Goal: Task Accomplishment & Management: Contribute content

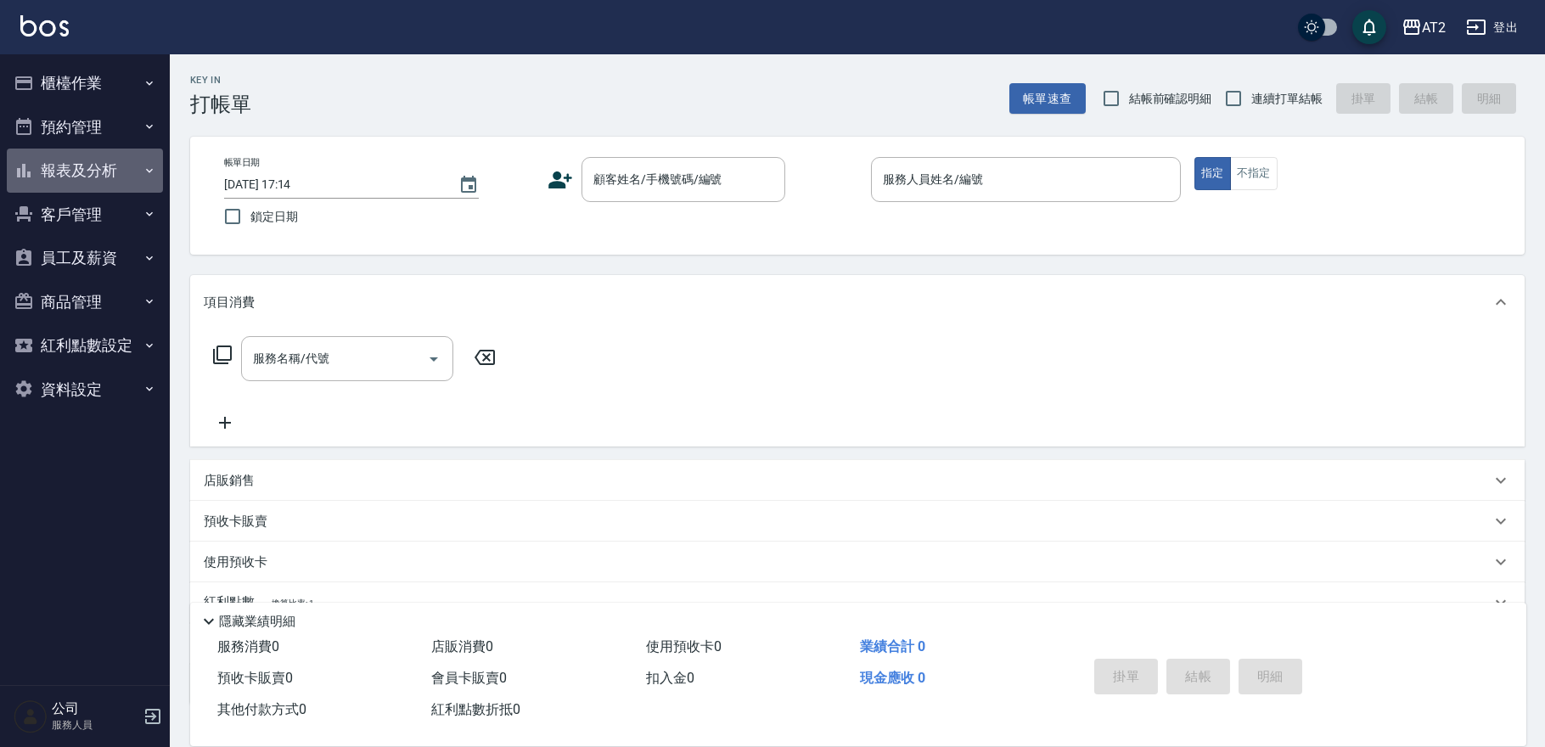
click at [72, 181] on button "報表及分析" at bounding box center [85, 171] width 156 height 44
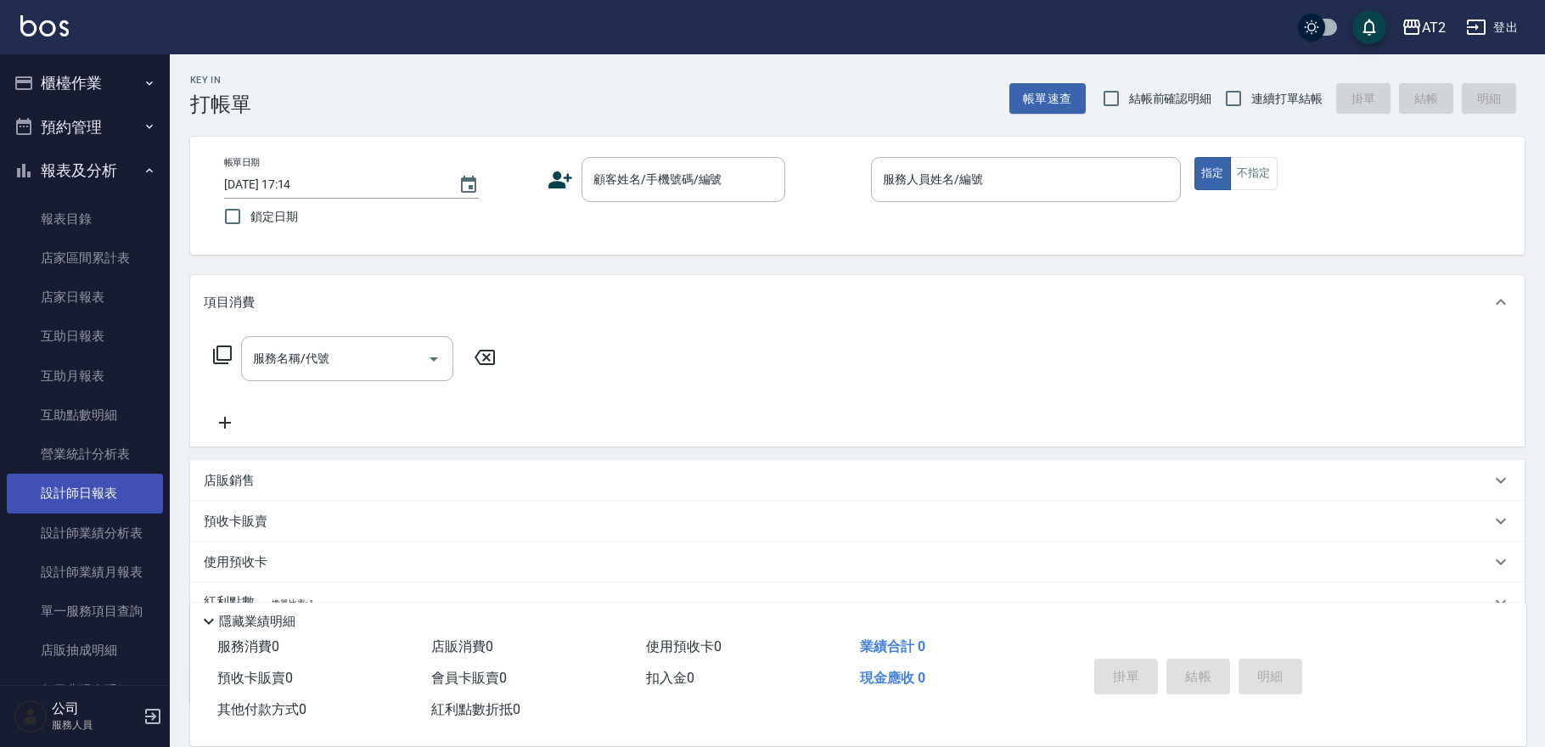
click at [99, 478] on link "設計師日報表" at bounding box center [85, 493] width 156 height 39
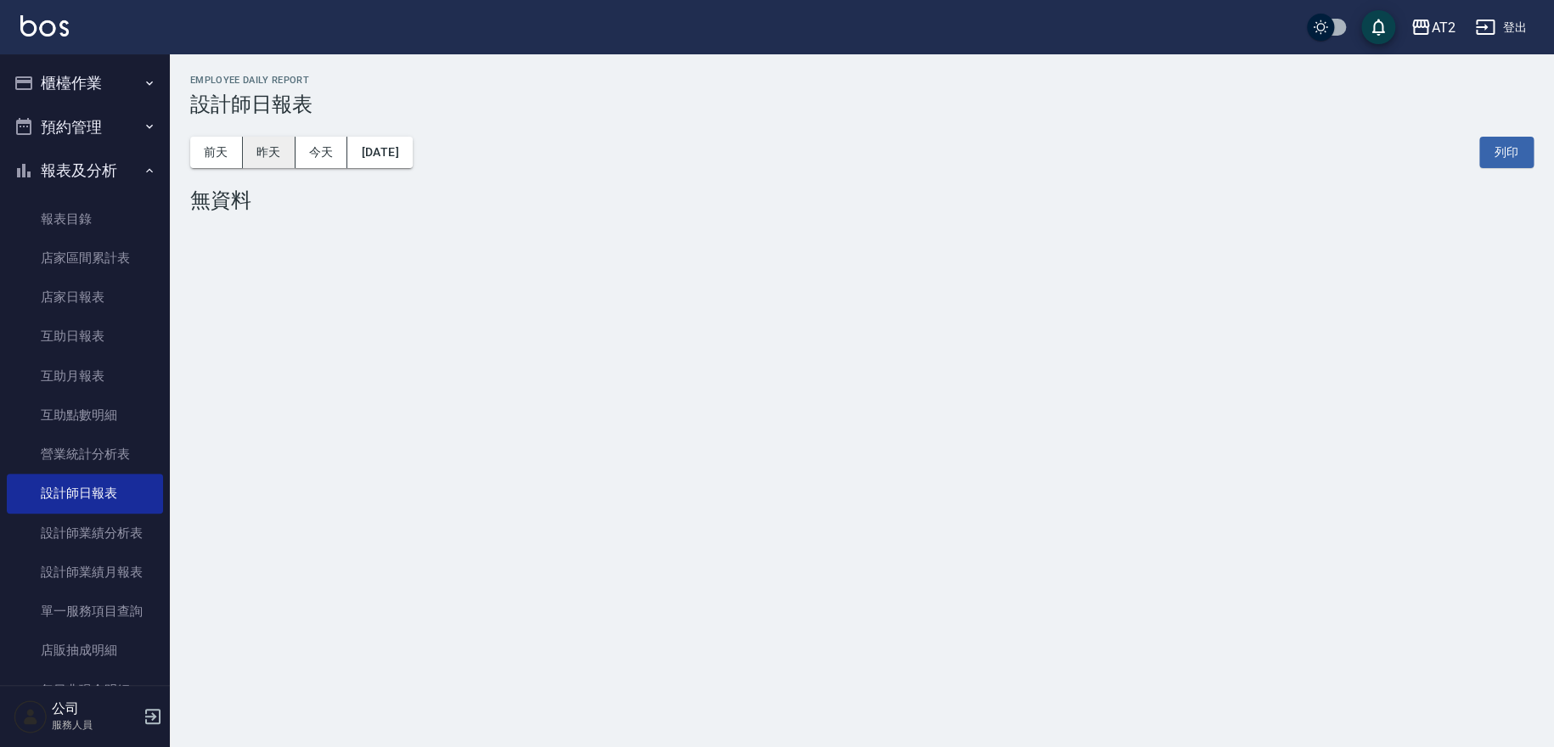
click at [281, 144] on button "昨天" at bounding box center [269, 152] width 53 height 31
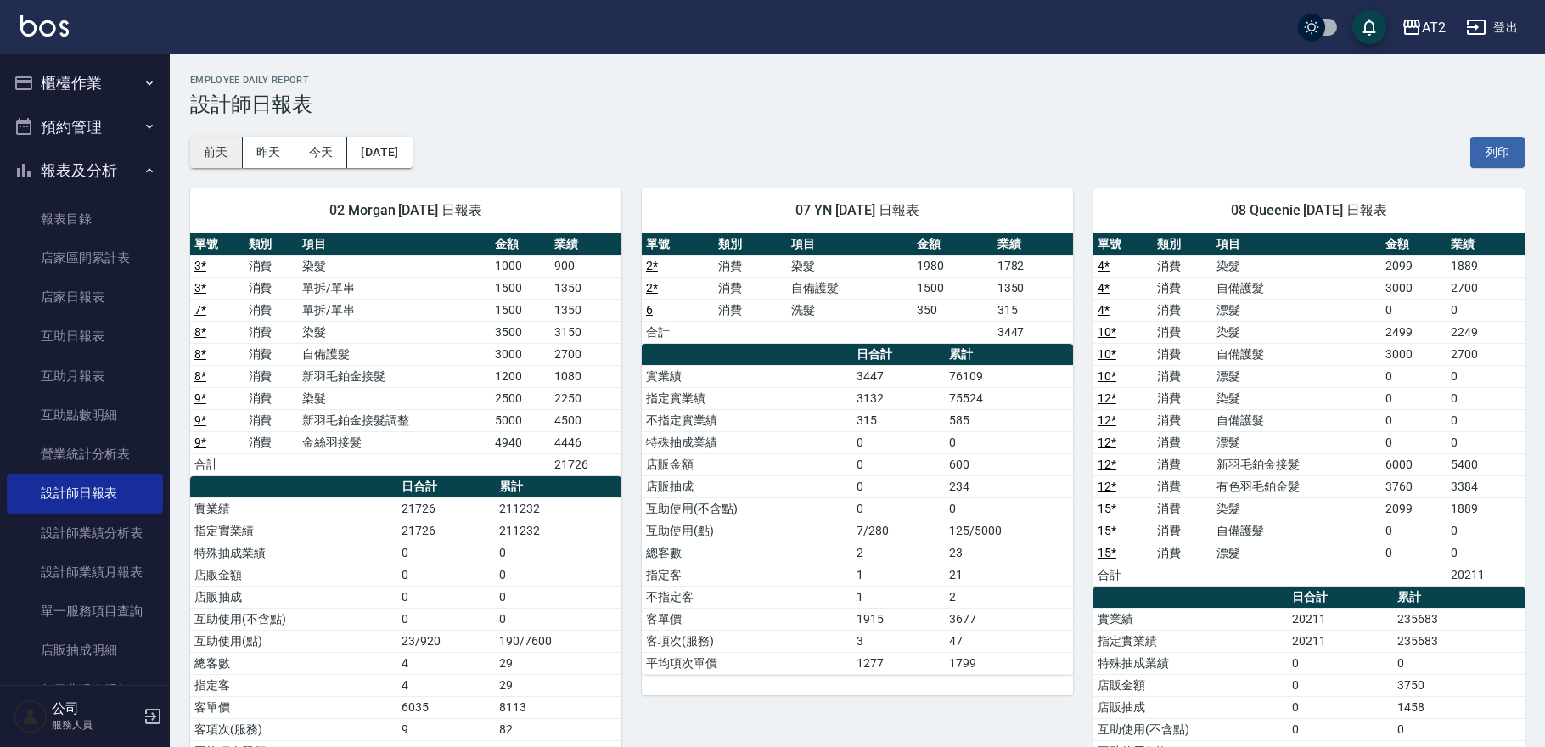
click at [206, 159] on button "前天" at bounding box center [216, 152] width 53 height 31
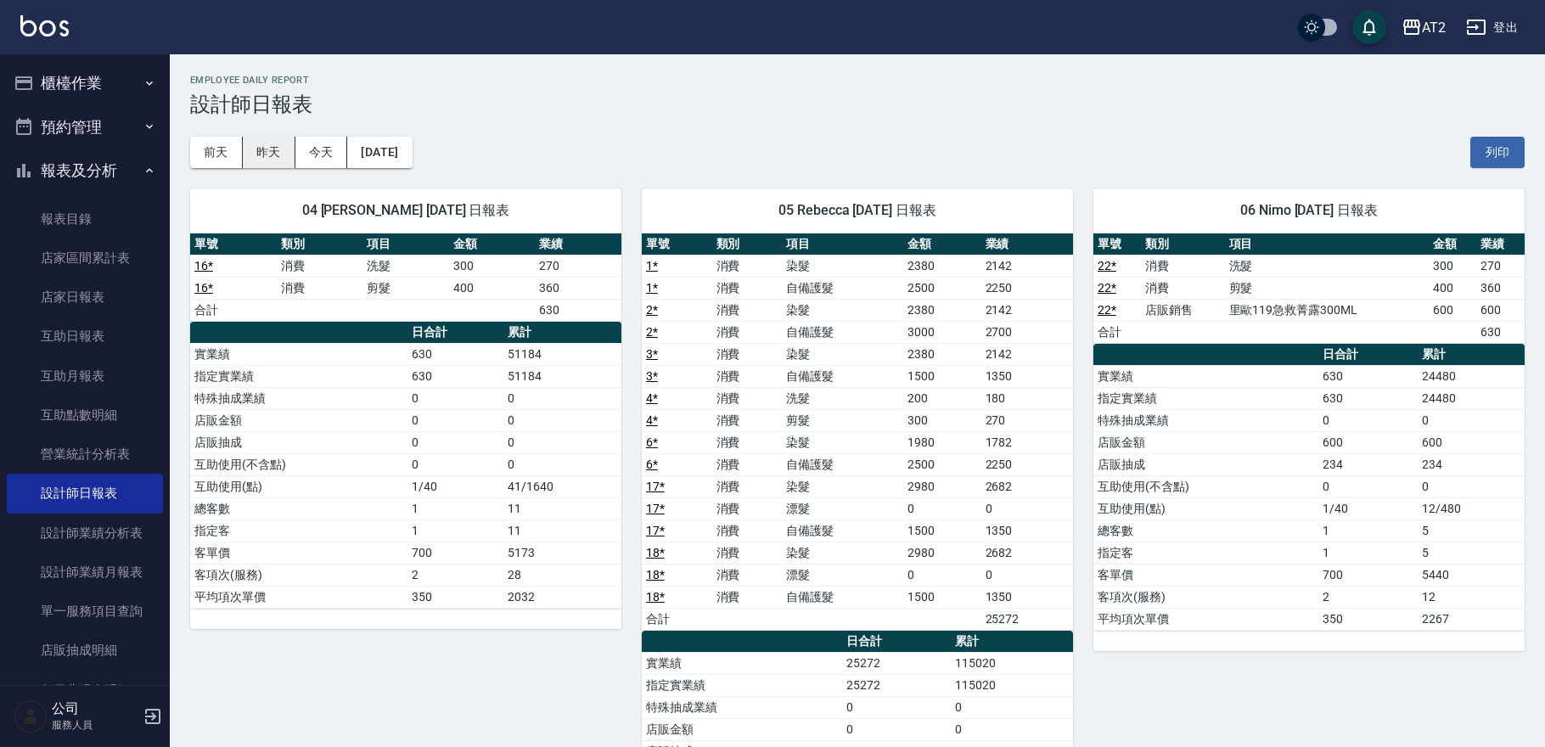
click at [275, 153] on button "昨天" at bounding box center [269, 152] width 53 height 31
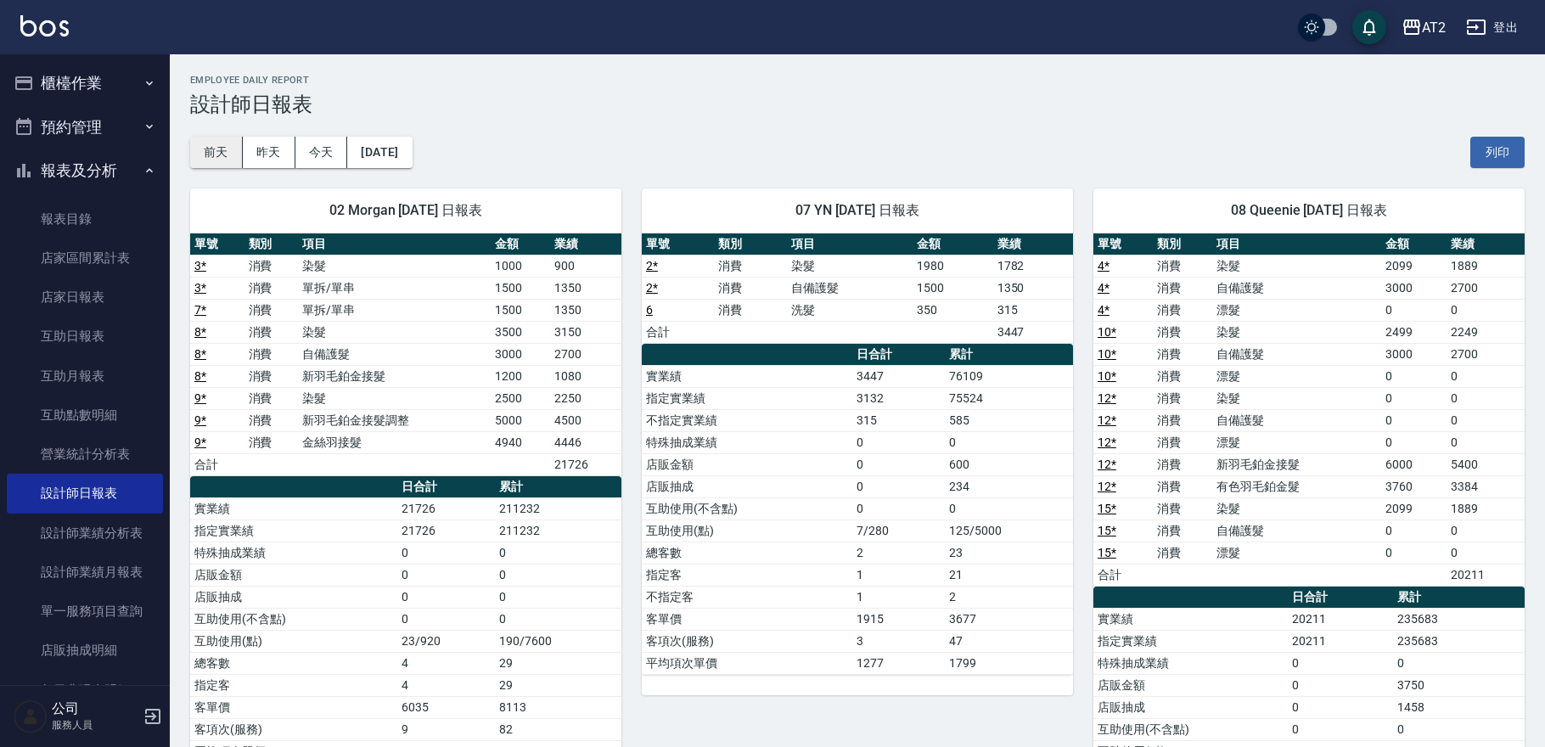
click at [239, 160] on button "前天" at bounding box center [216, 152] width 53 height 31
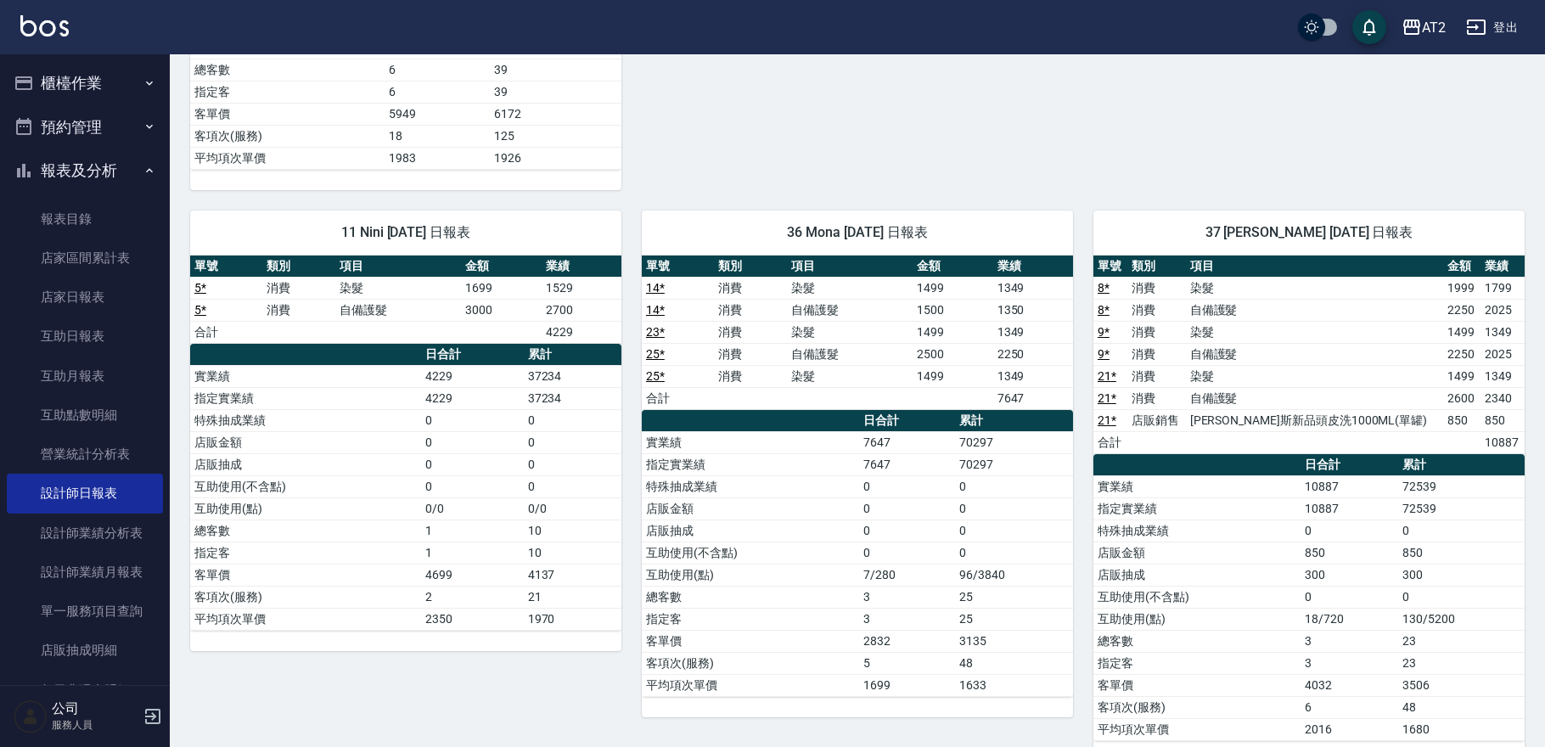
scroll to position [1592, 0]
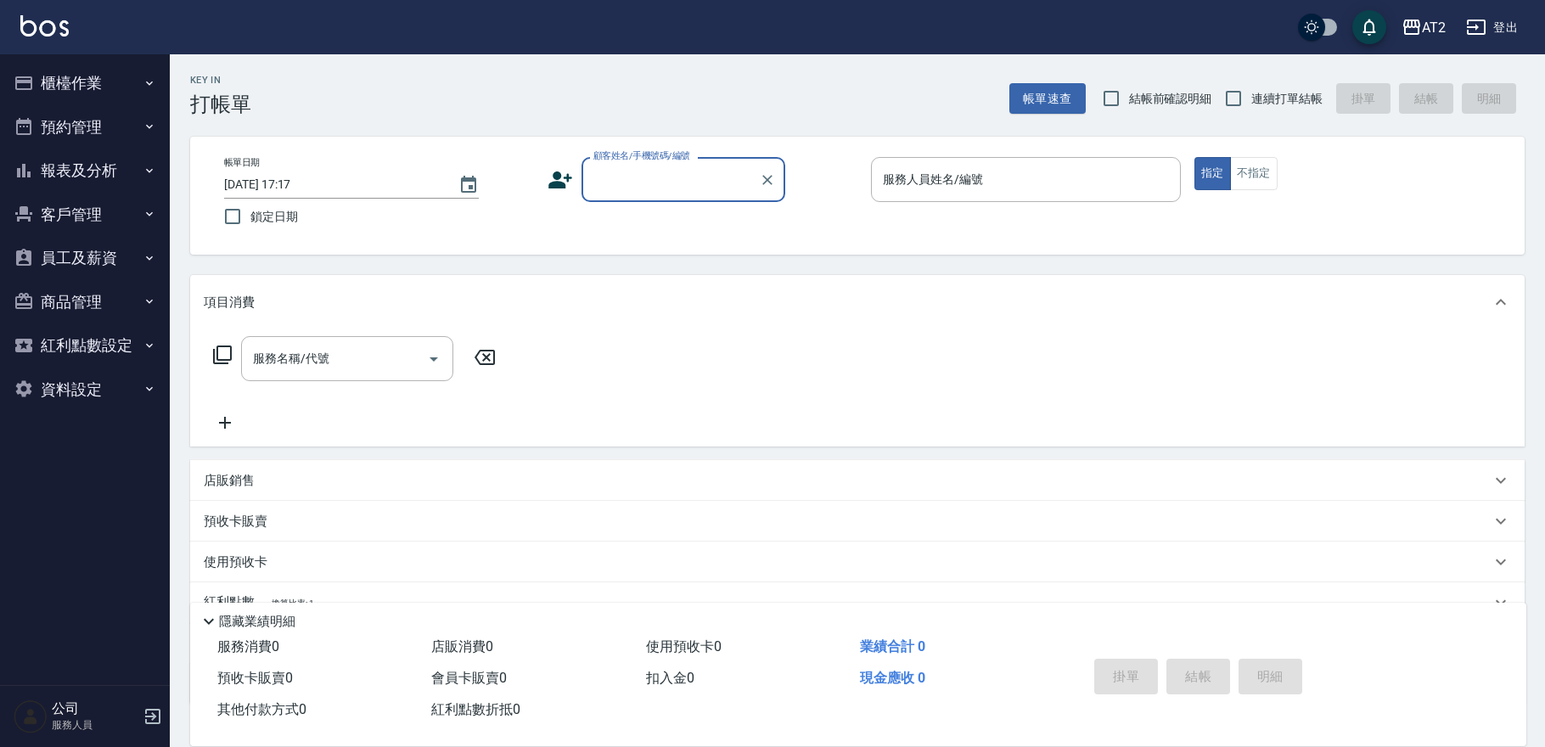
click at [104, 163] on button "報表及分析" at bounding box center [85, 171] width 156 height 44
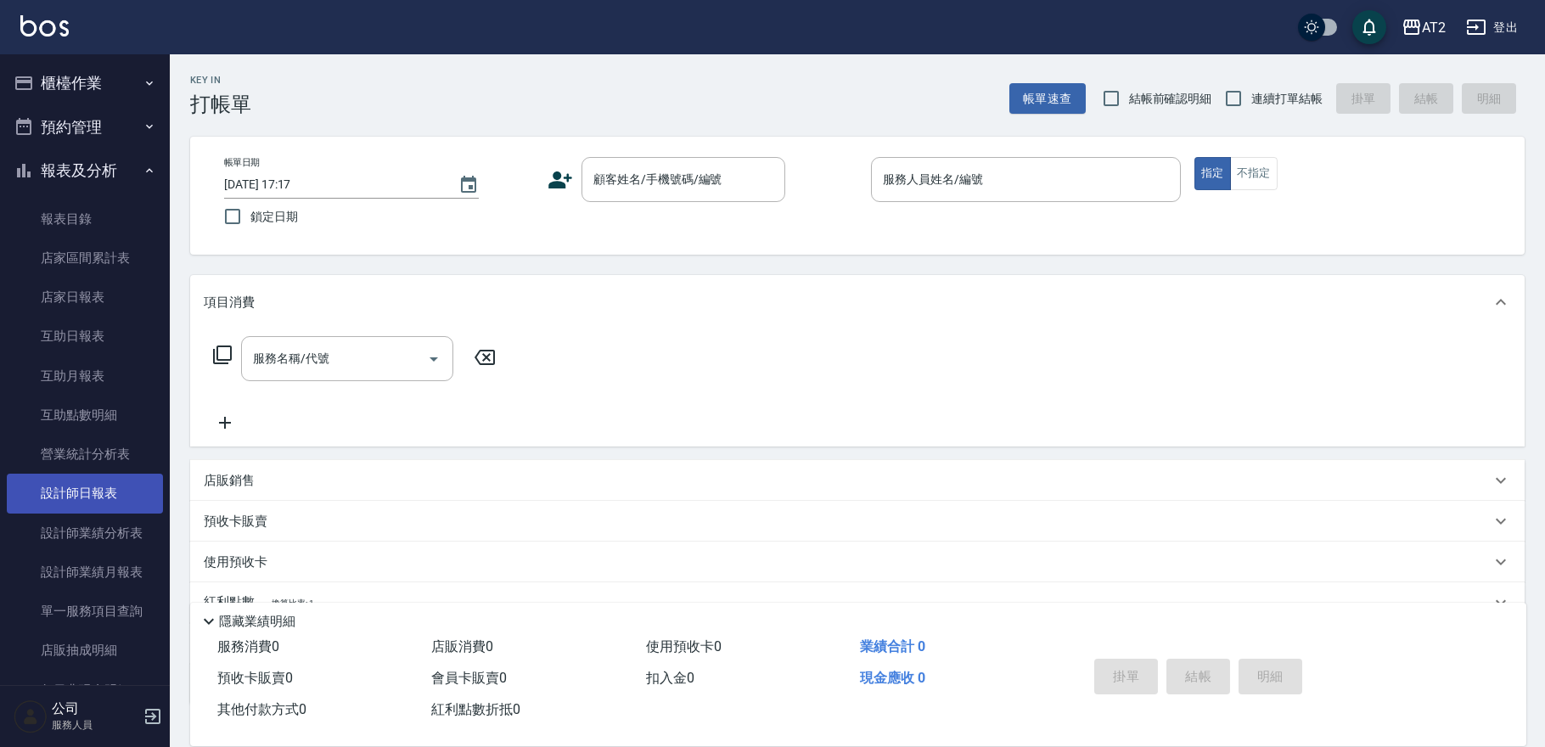
click at [102, 492] on link "設計師日報表" at bounding box center [85, 493] width 156 height 39
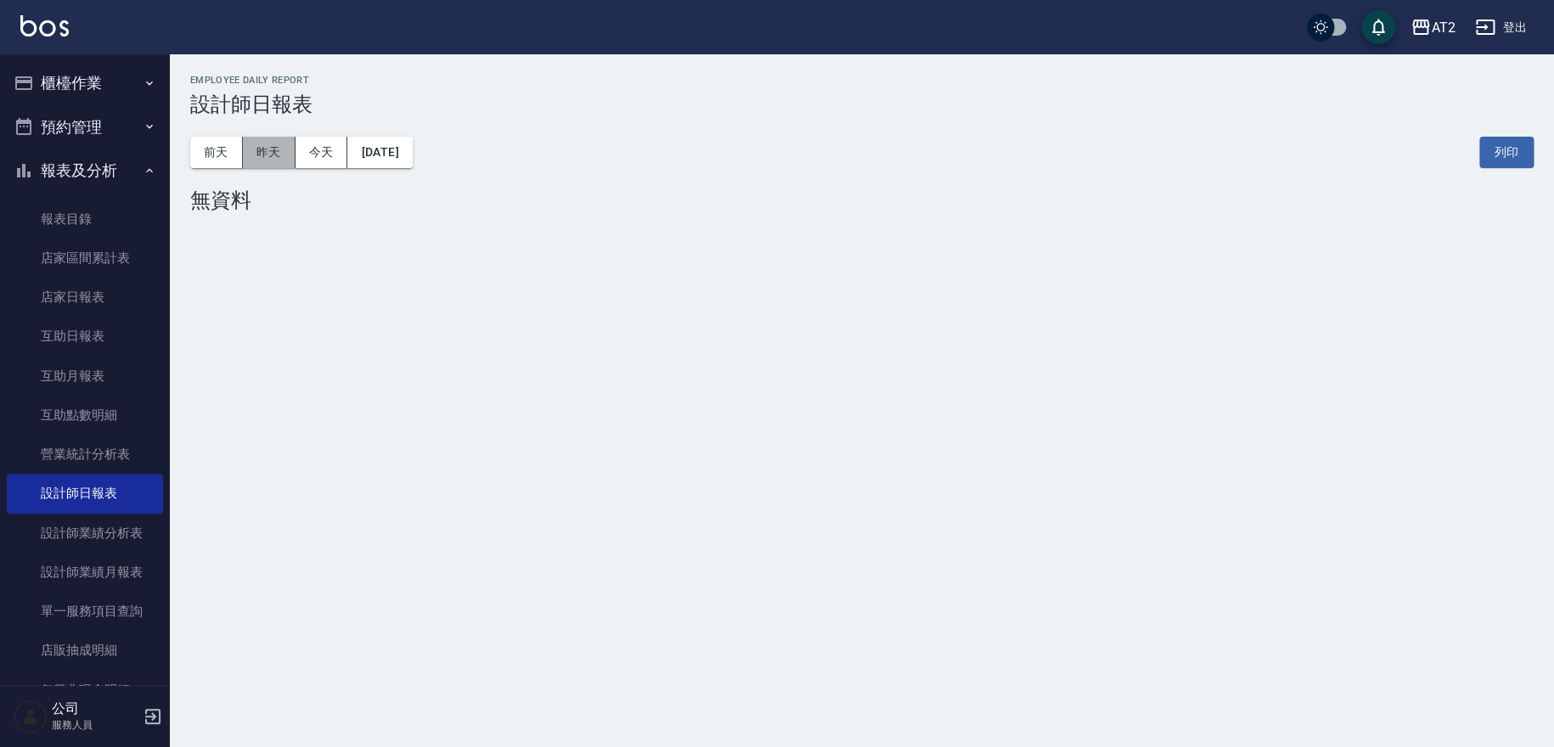
drag, startPoint x: 284, startPoint y: 159, endPoint x: 302, endPoint y: 159, distance: 17.8
click at [284, 159] on button "昨天" at bounding box center [269, 152] width 53 height 31
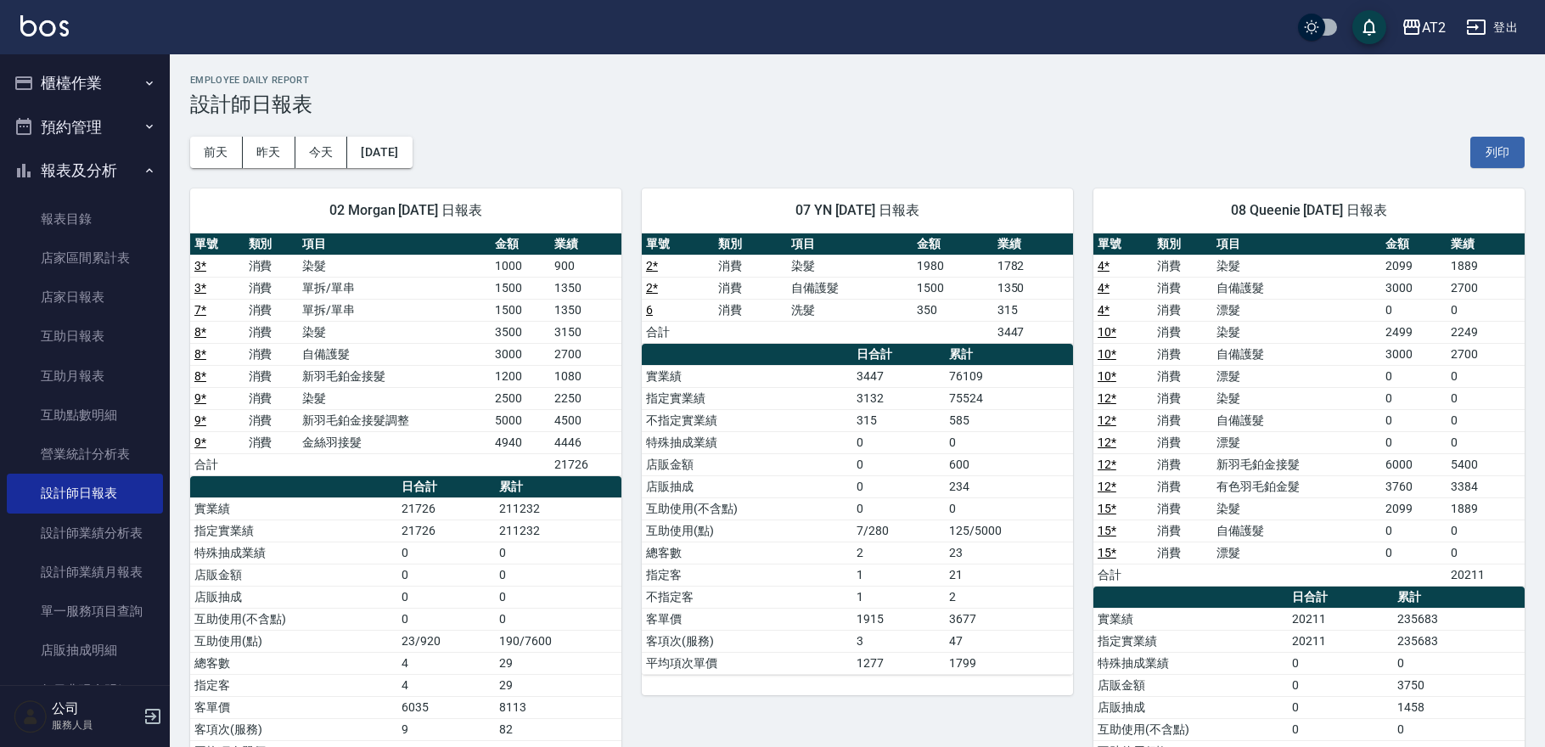
click at [110, 75] on button "櫃檯作業" at bounding box center [85, 83] width 156 height 44
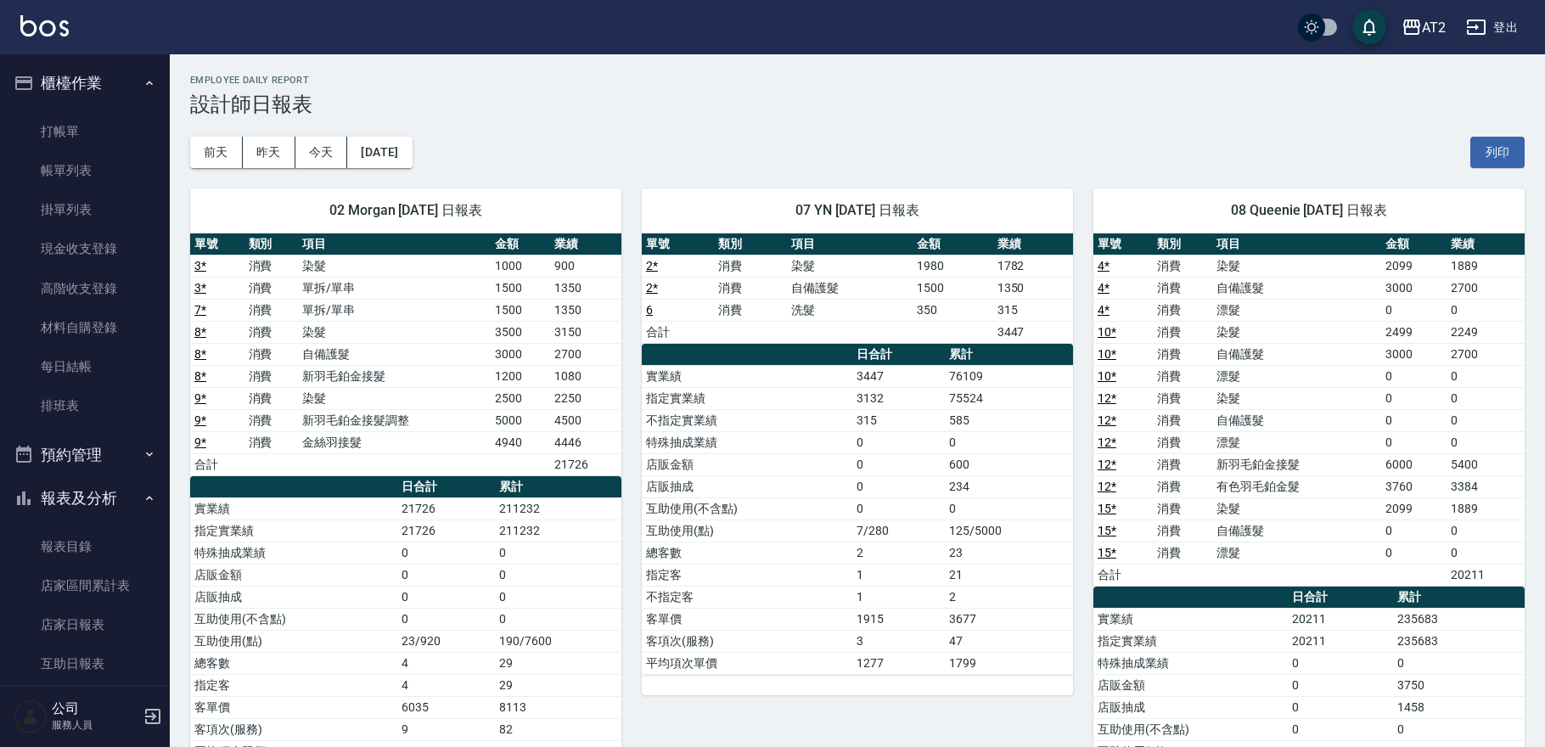
click at [110, 100] on button "櫃檯作業" at bounding box center [85, 83] width 156 height 44
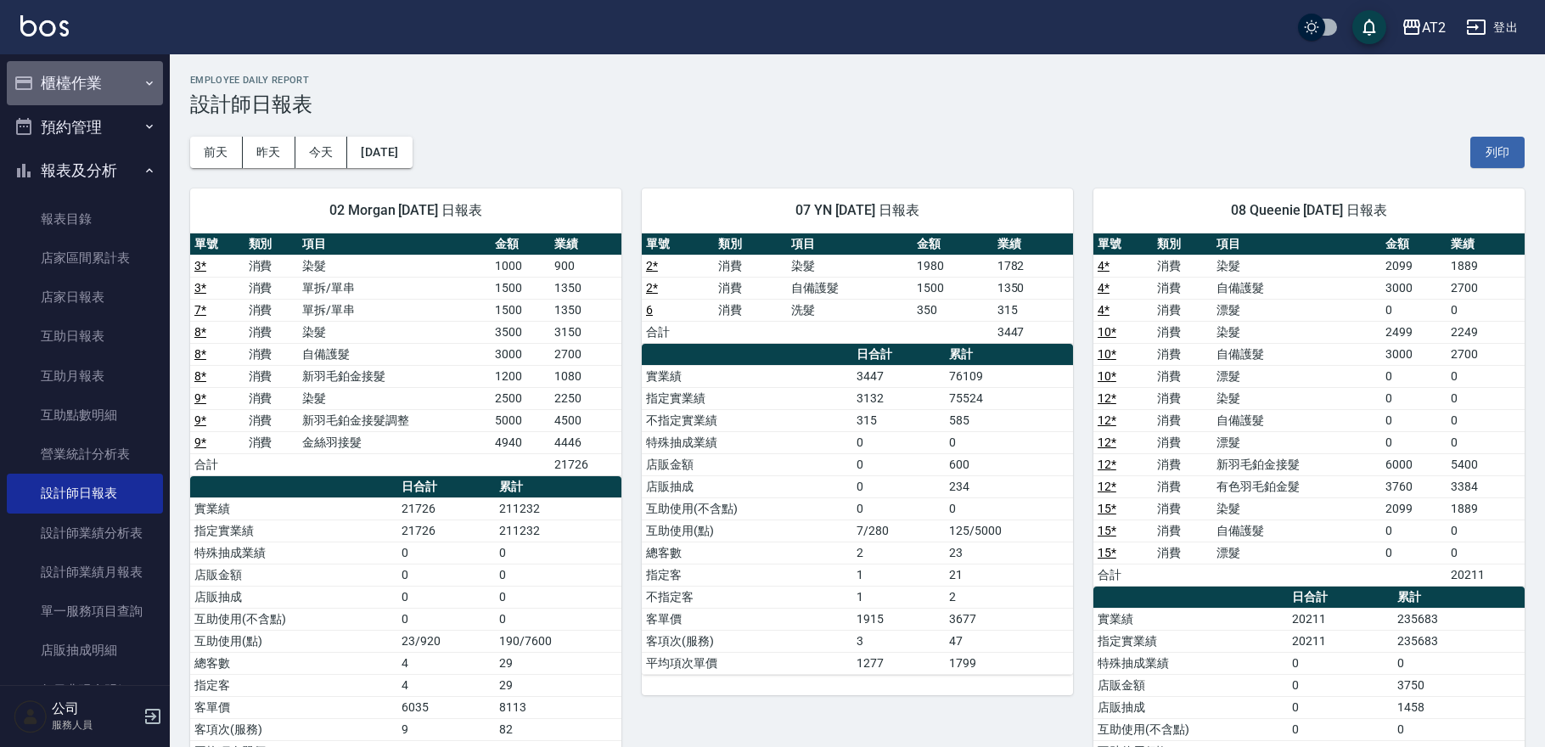
click at [97, 76] on button "櫃檯作業" at bounding box center [85, 83] width 156 height 44
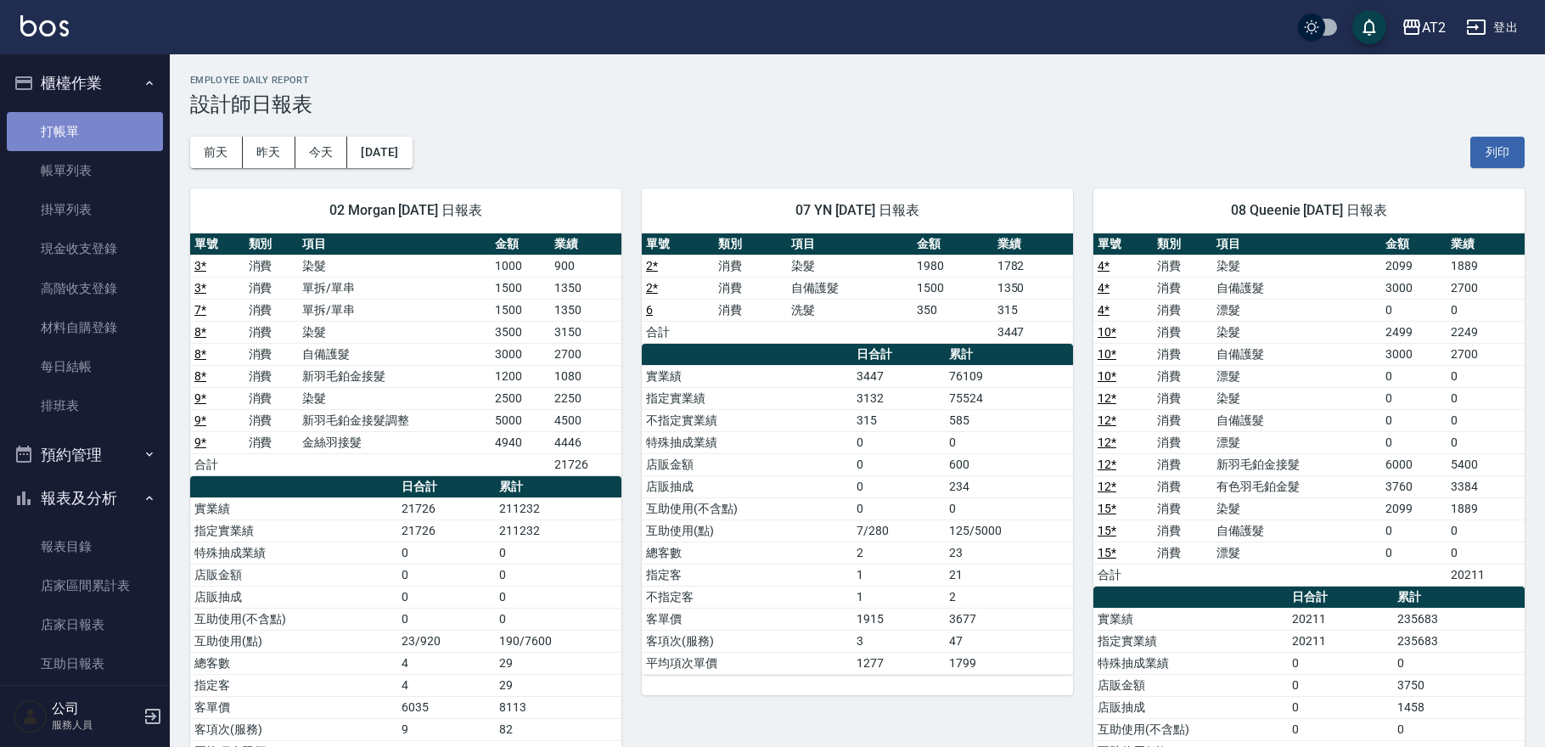
click at [87, 122] on link "打帳單" at bounding box center [85, 131] width 156 height 39
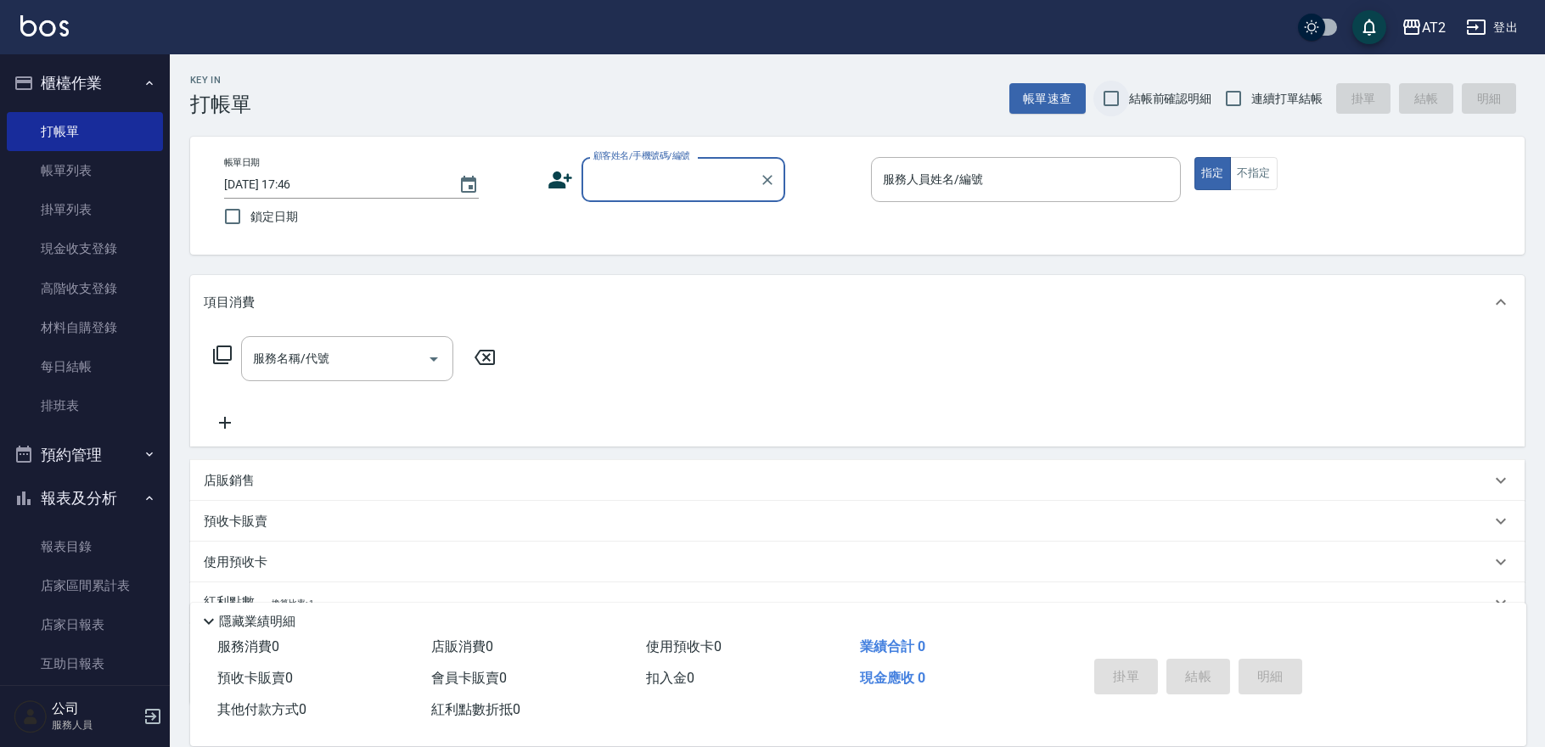
click at [1123, 105] on input "結帳前確認明細" at bounding box center [1112, 99] width 36 height 36
checkbox input "true"
click at [1298, 104] on span "連續打單結帳" at bounding box center [1287, 99] width 71 height 18
click at [1252, 104] on input "連續打單結帳" at bounding box center [1234, 99] width 36 height 36
checkbox input "true"
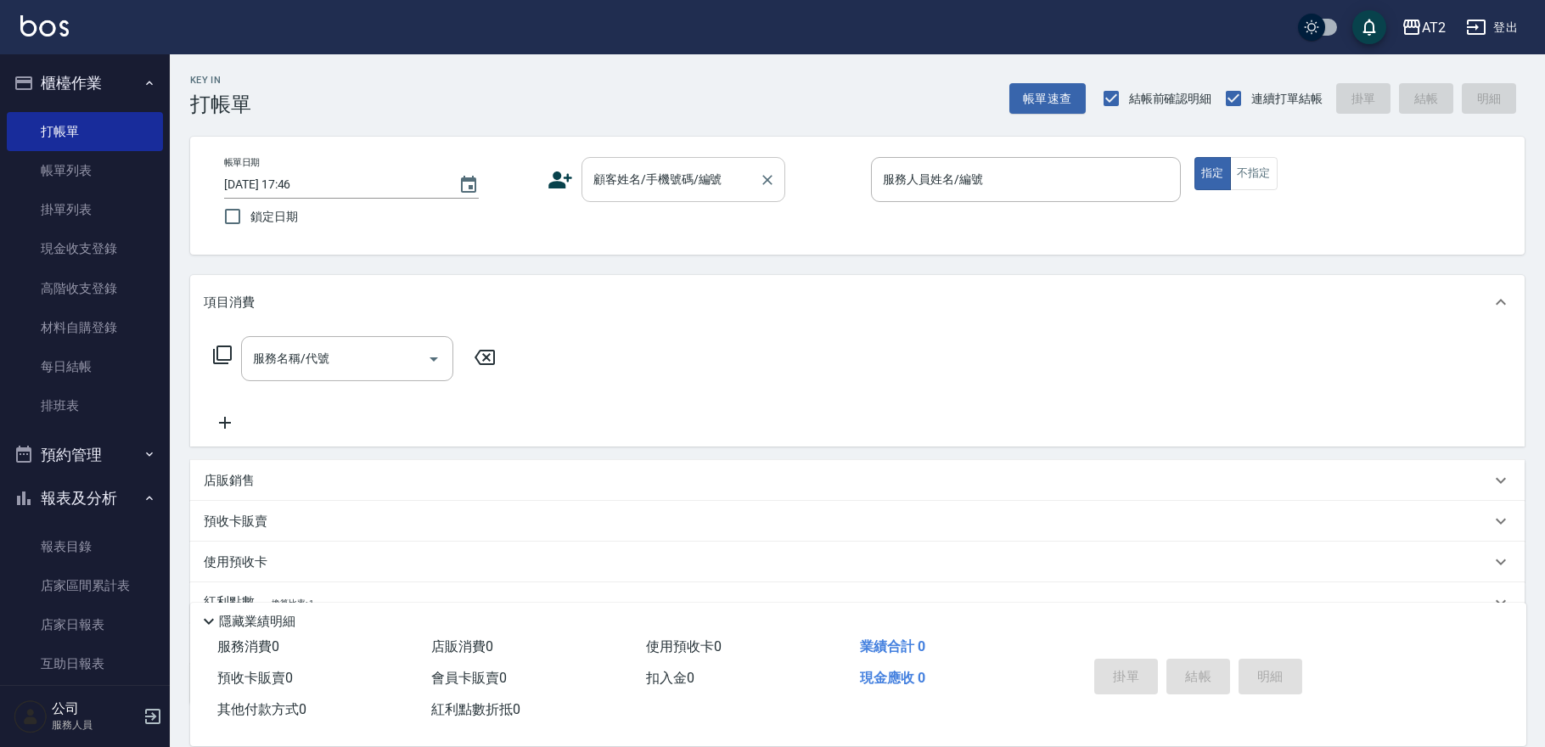
click at [669, 179] on input "顧客姓名/手機號碼/編號" at bounding box center [670, 180] width 163 height 30
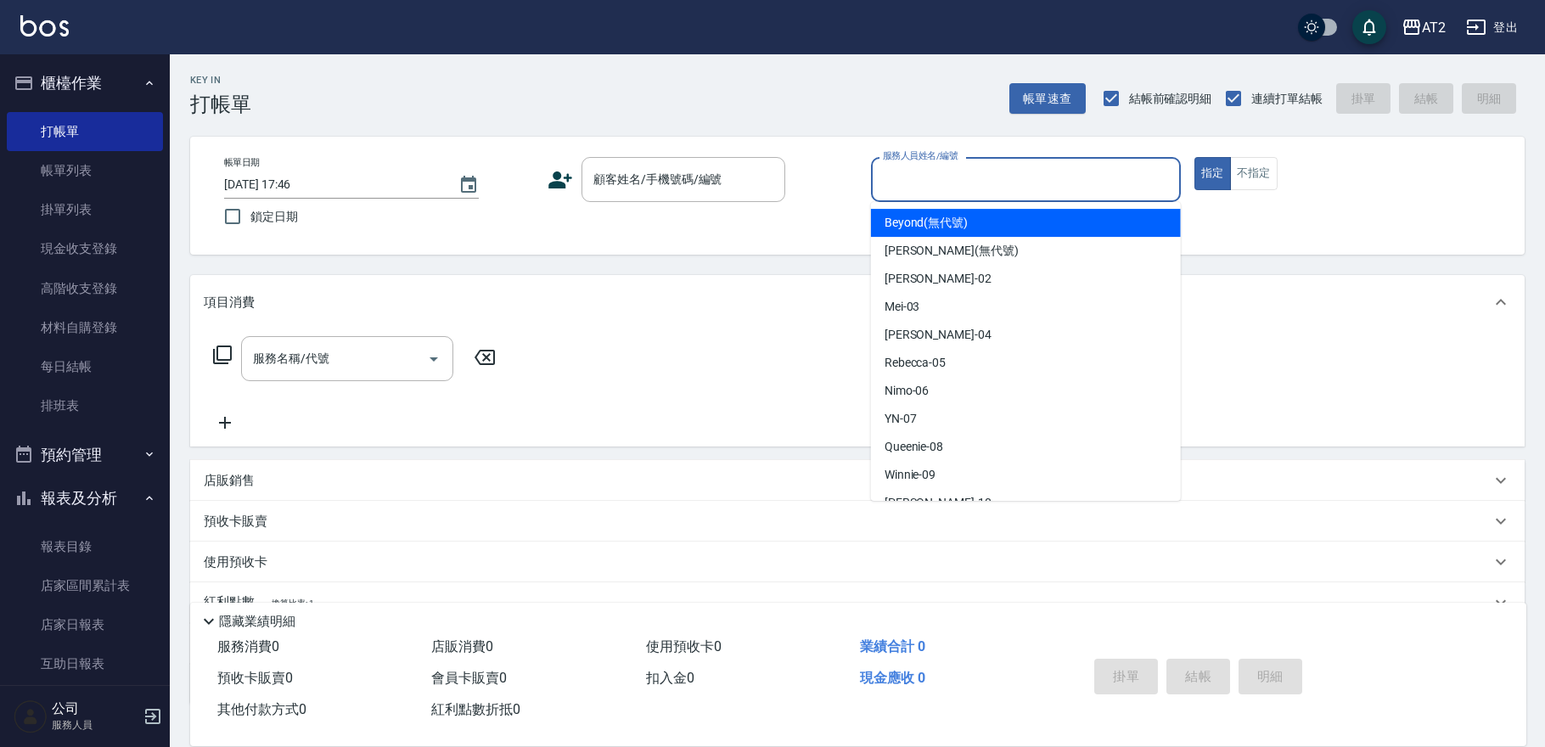
click at [982, 194] on input "服務人員姓名/編號" at bounding box center [1026, 180] width 295 height 30
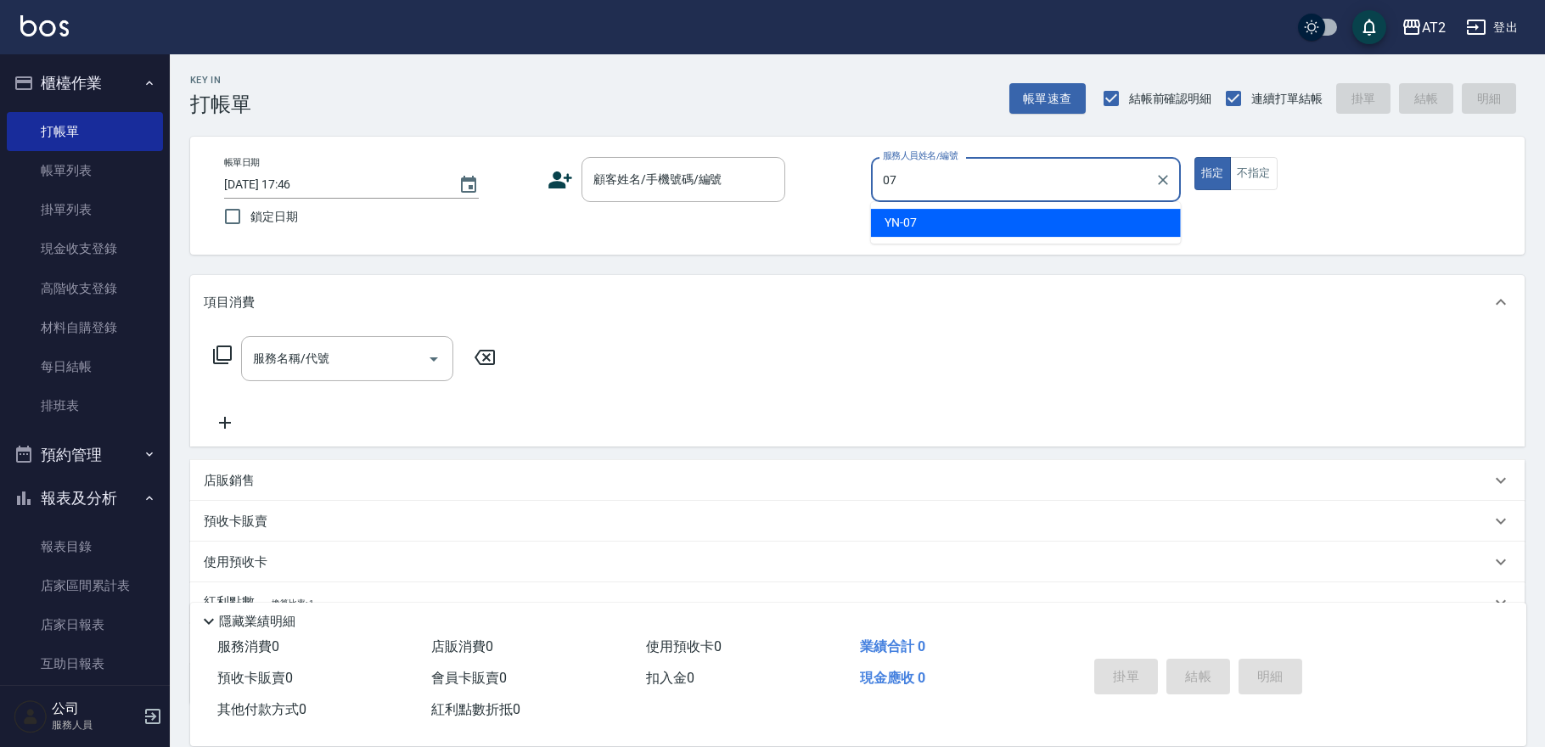
type input "YN-07"
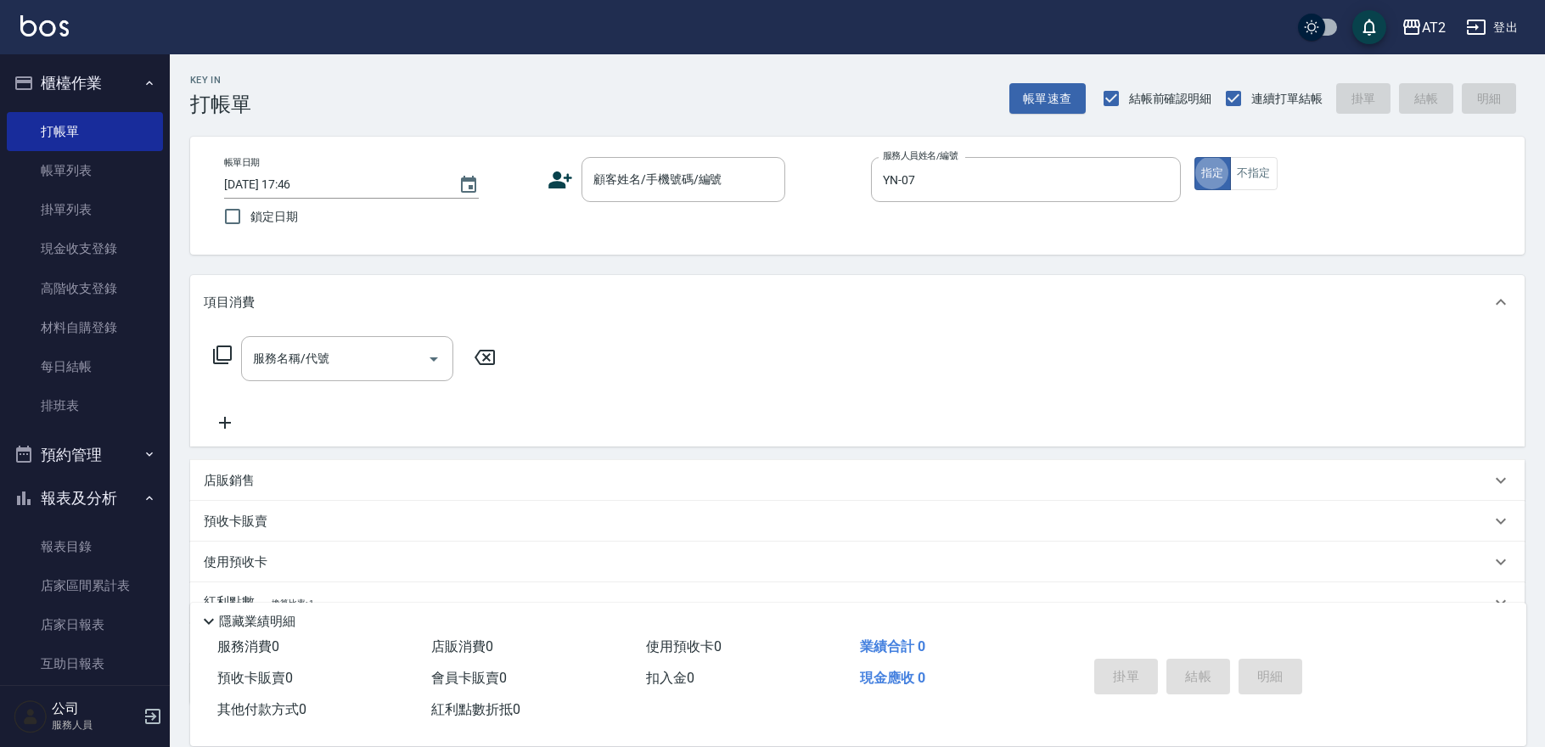
type button "true"
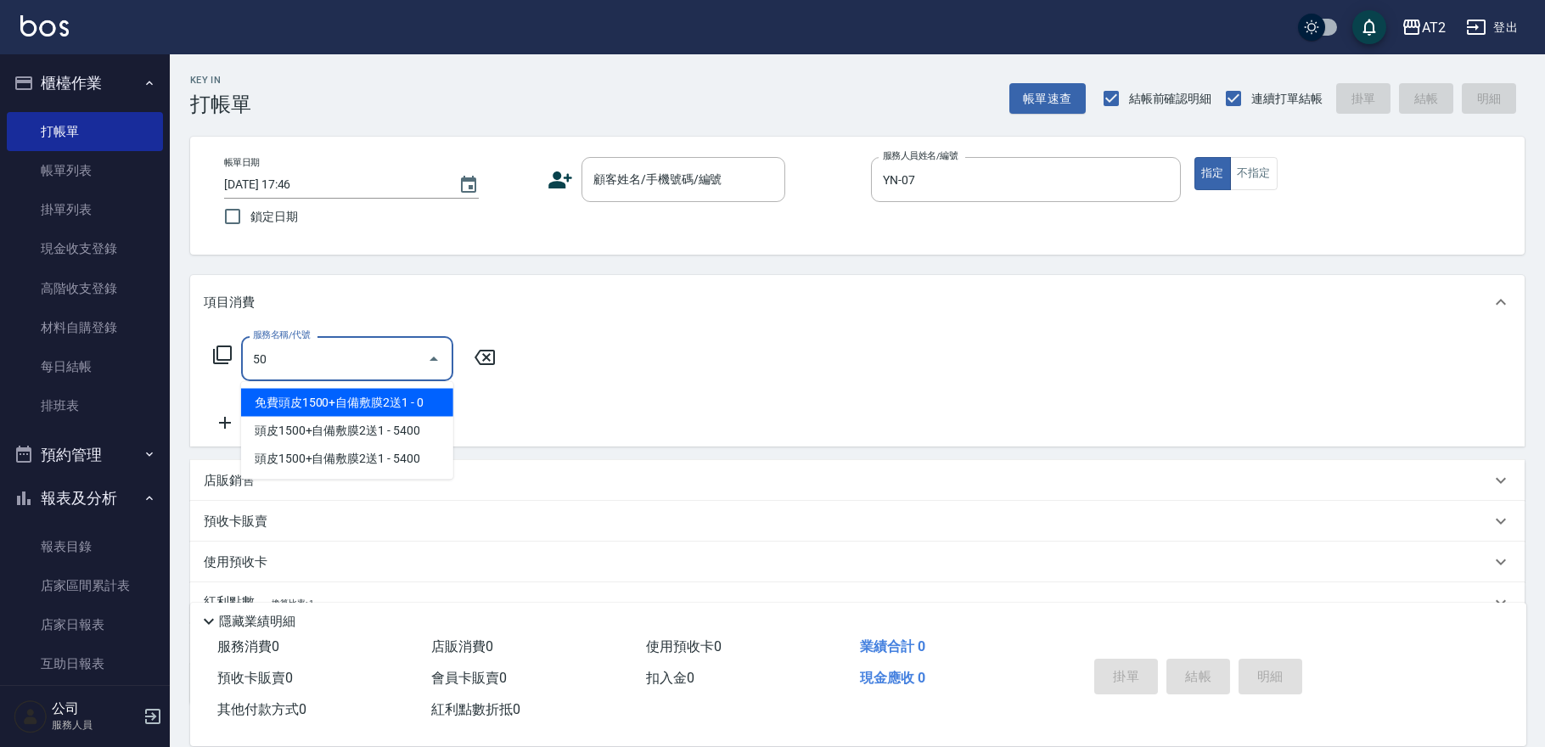
type input "501"
type input "100"
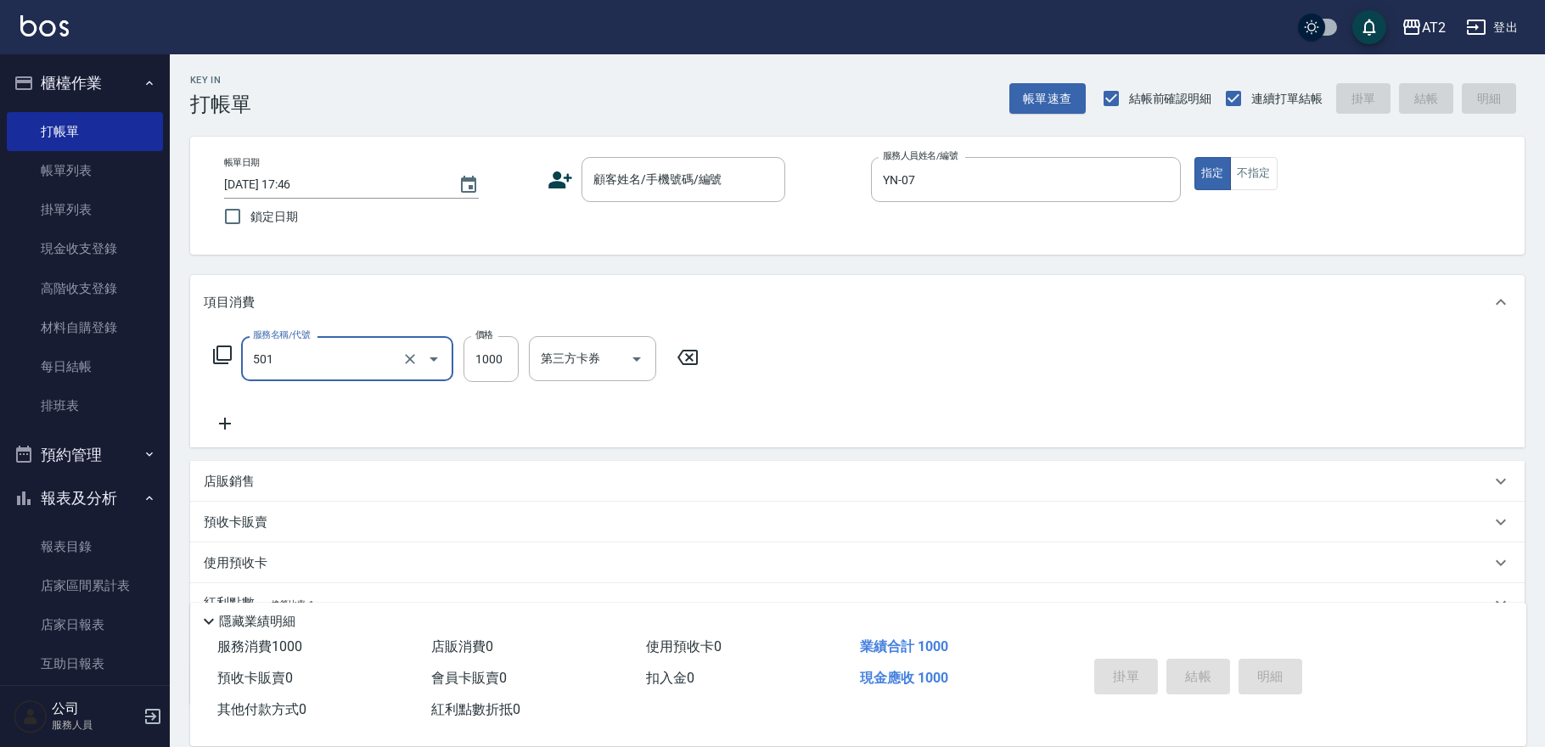
type input "染髮(501)"
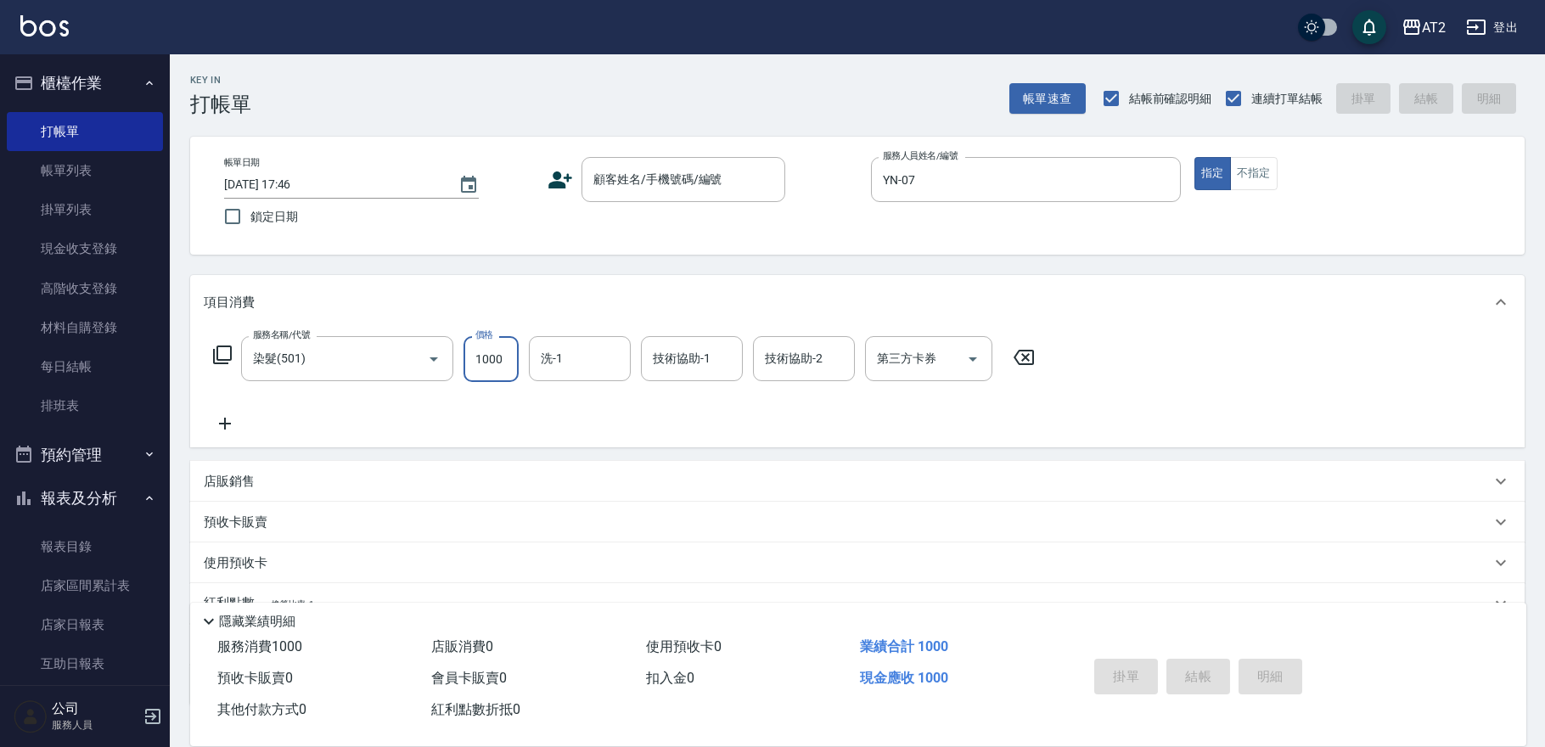
type input "0"
type input "26"
type input "20"
type input "269"
type input "260"
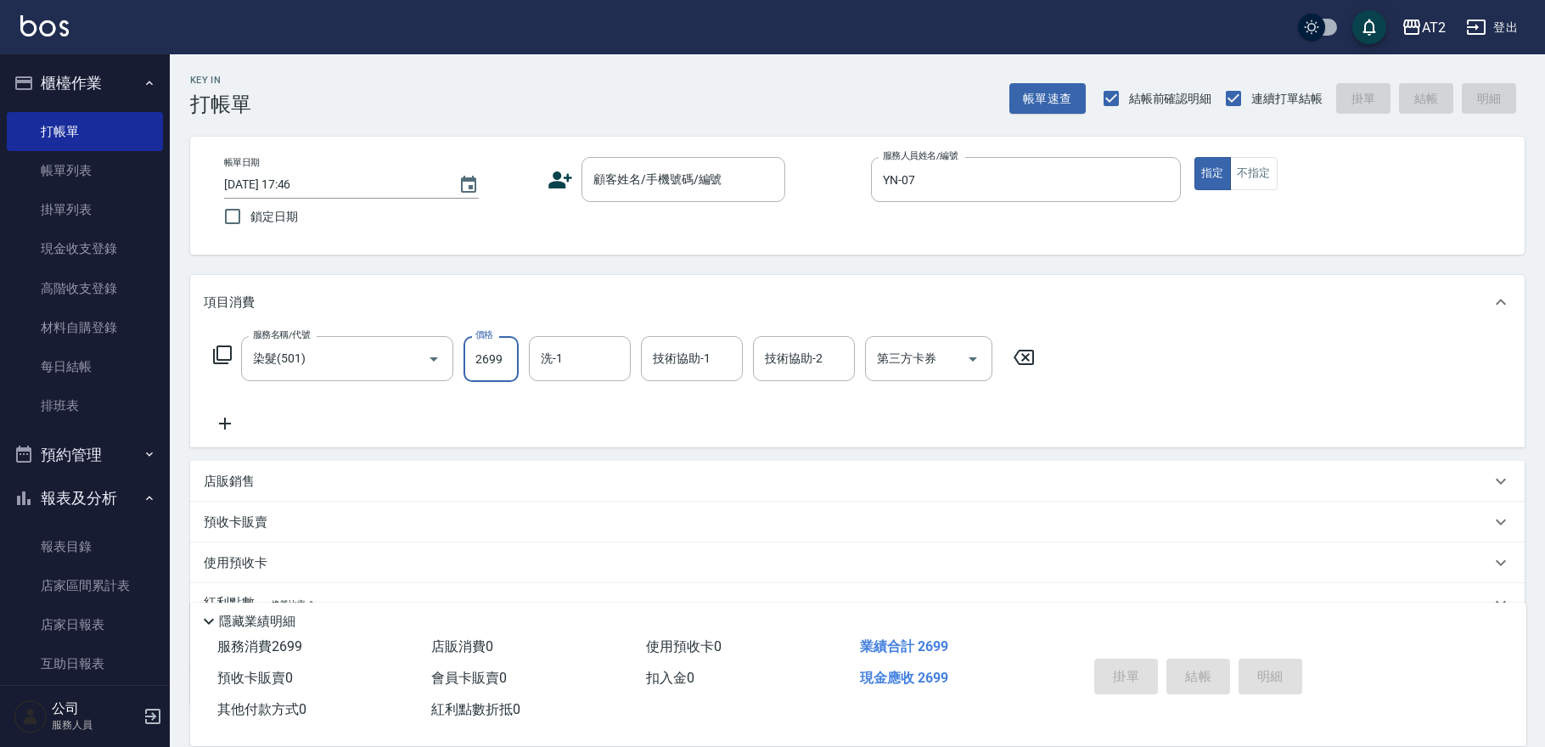
type input "2699"
type input "軒軒-42"
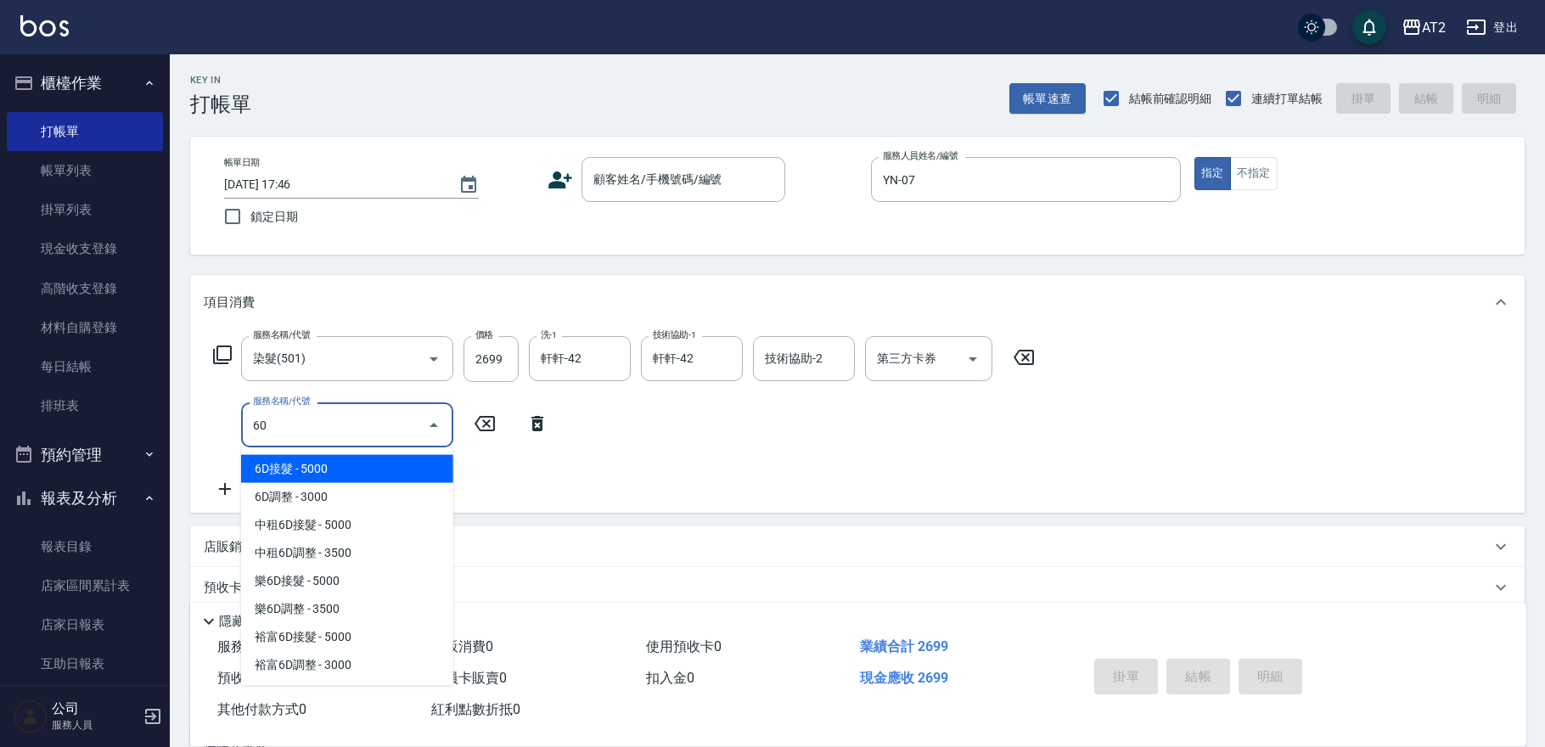
type input "601"
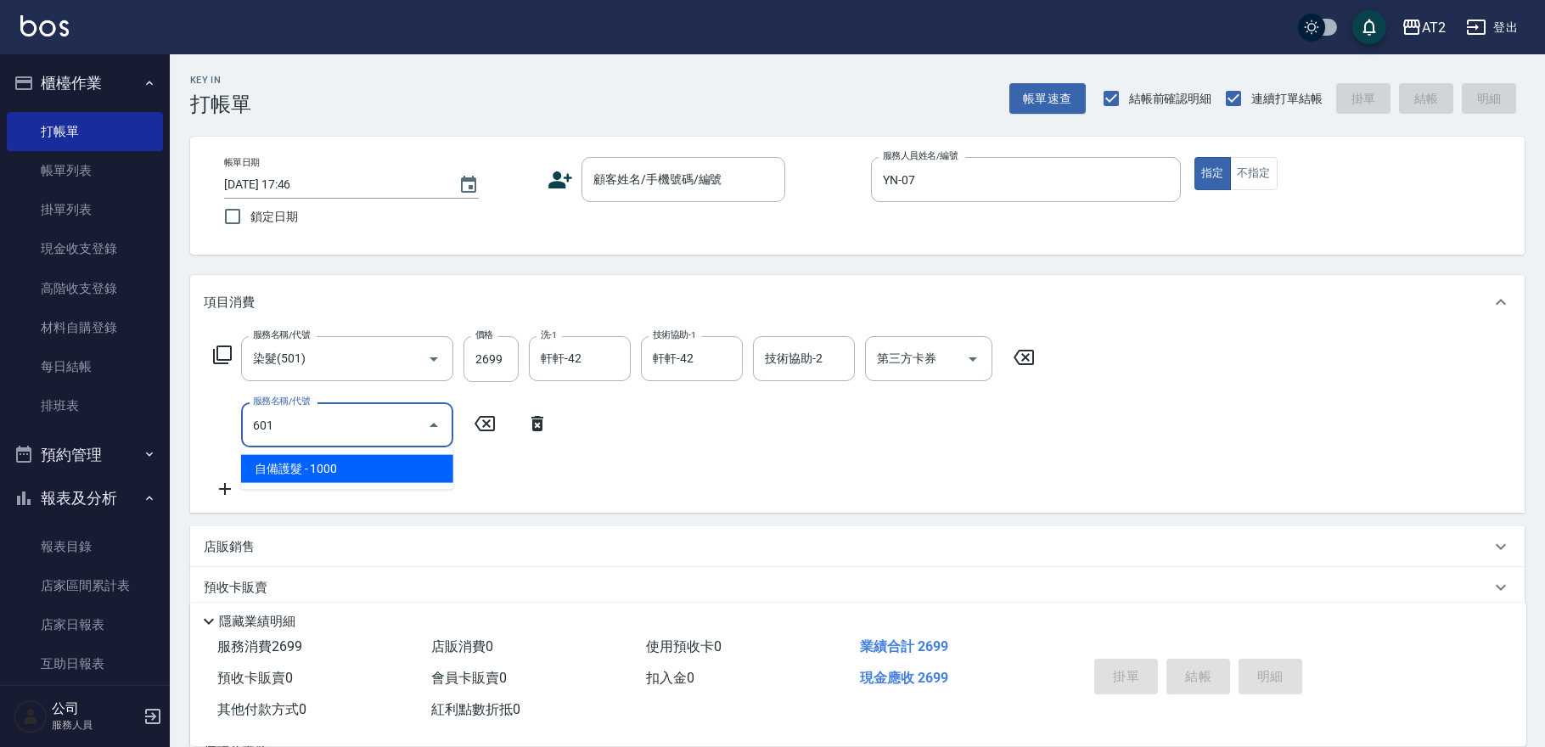
type input "360"
type input "自備護髮(601)"
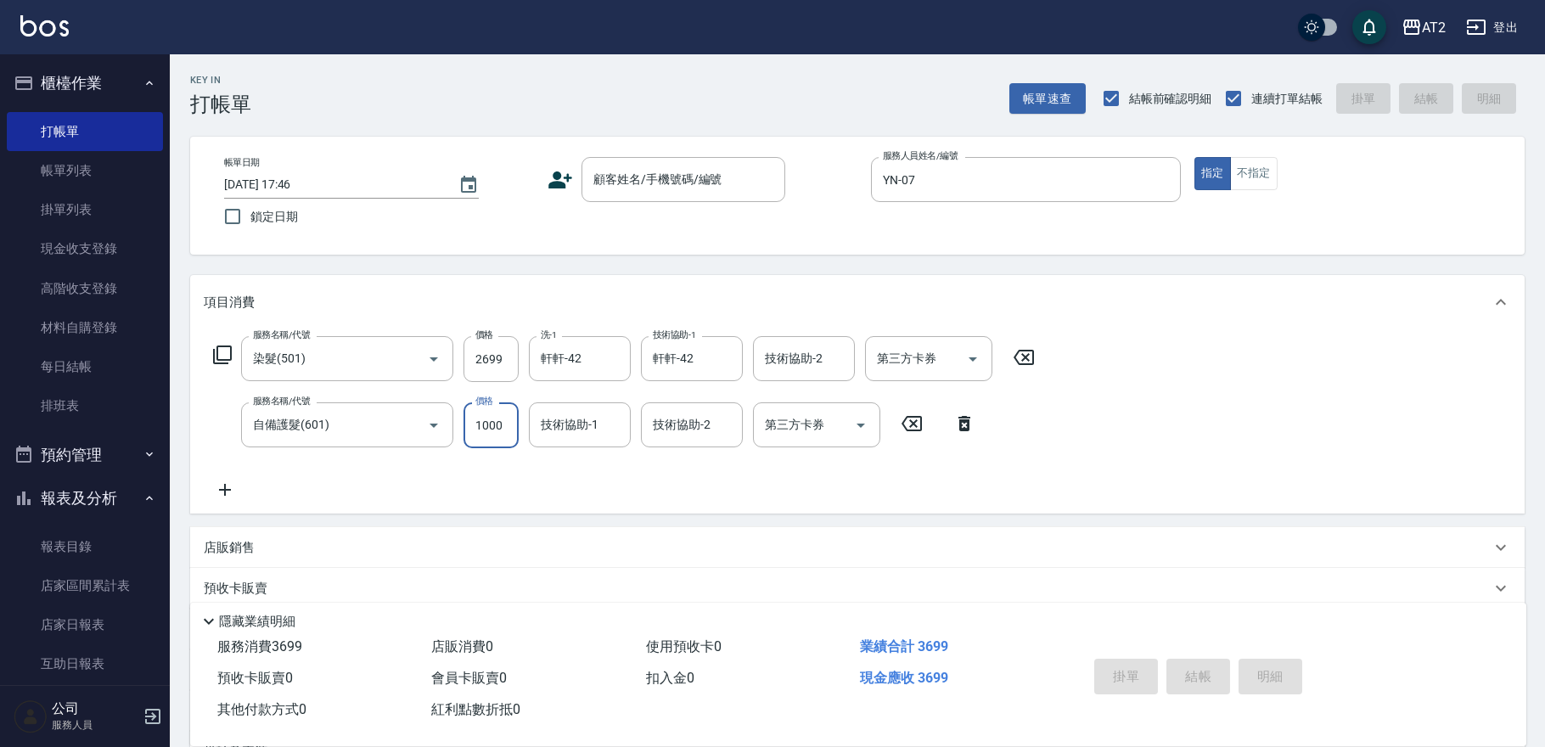
type input "270"
type input "200"
type input "460"
type input "2000"
type input "軒軒-42"
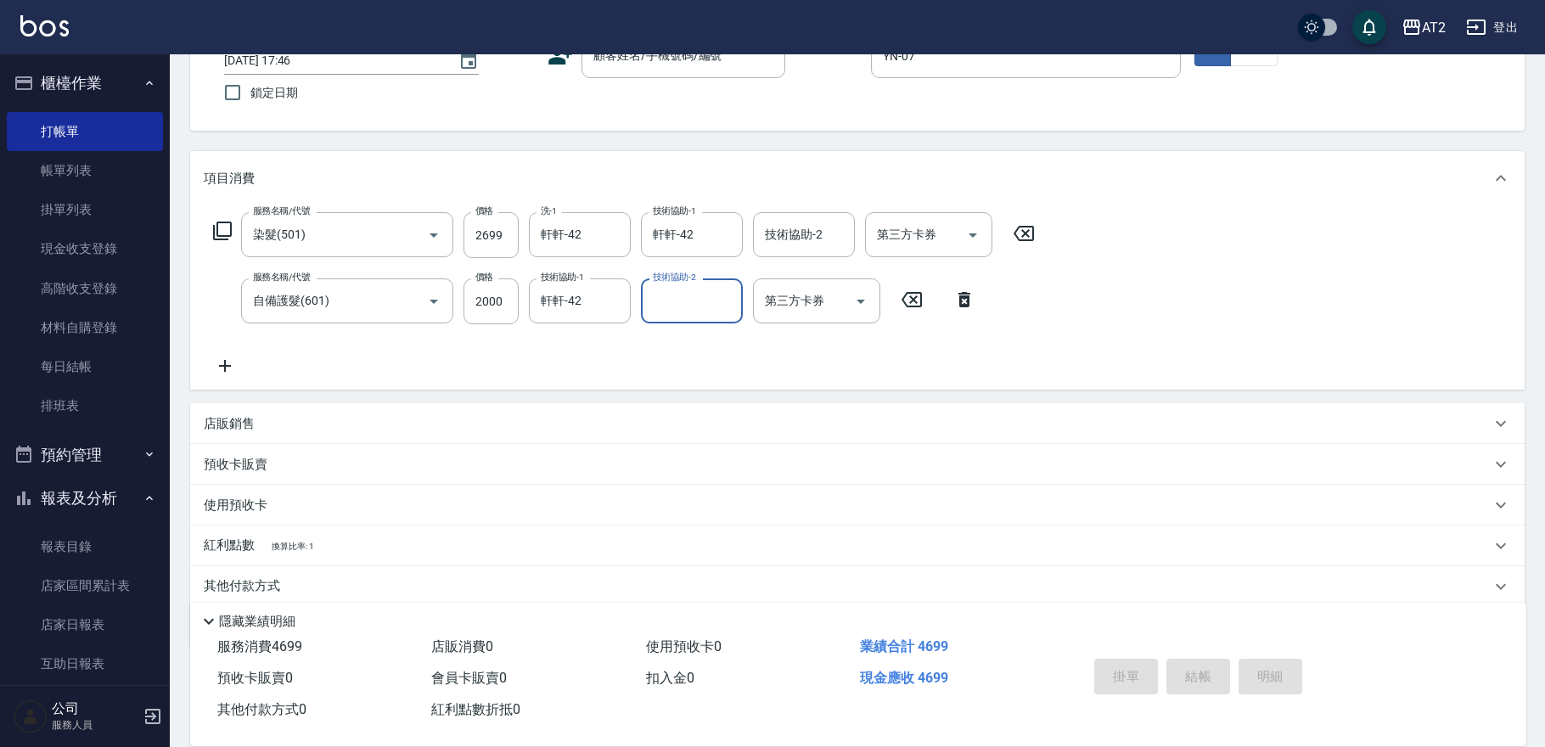
scroll to position [184, 0]
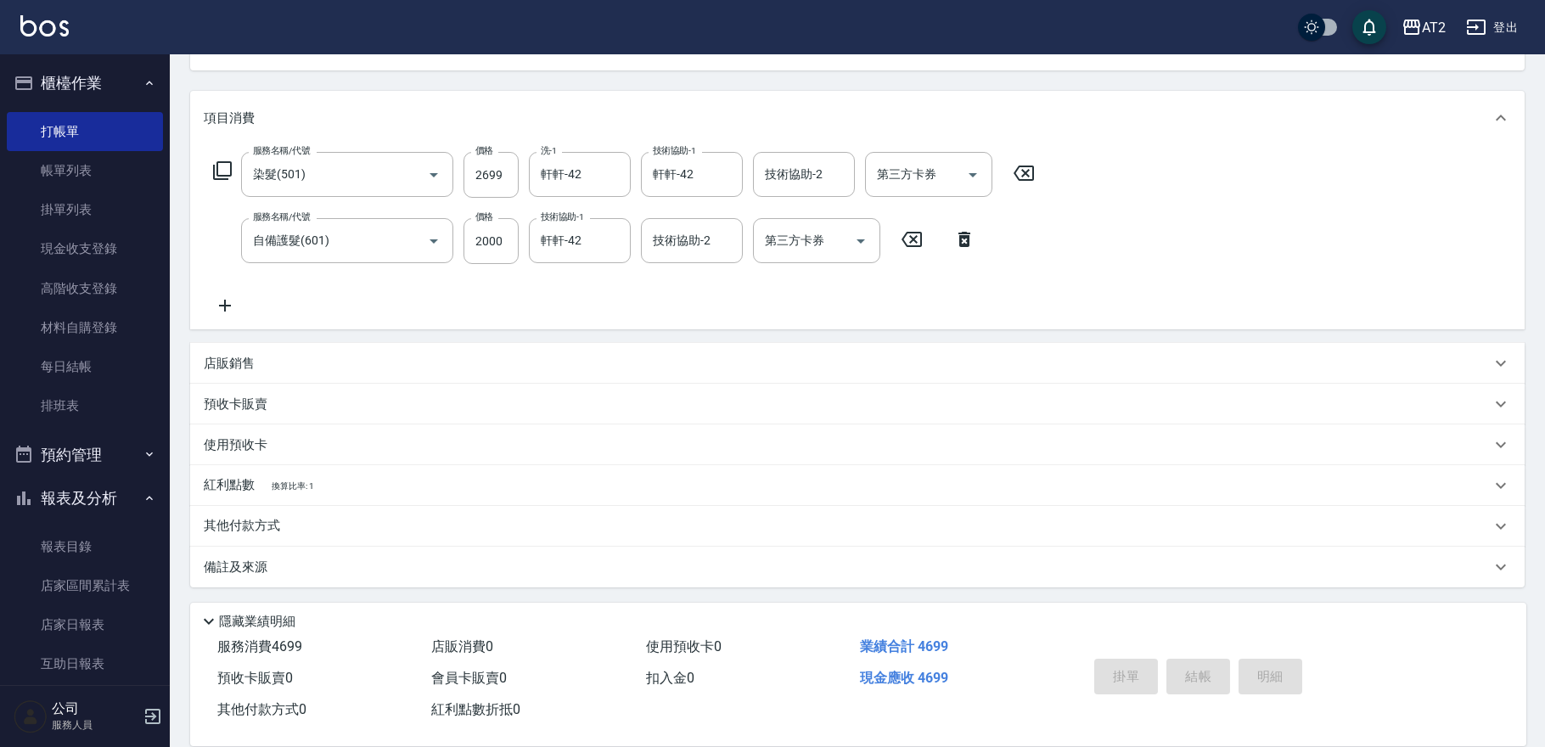
click at [297, 521] on div "其他付款方式" at bounding box center [847, 526] width 1287 height 19
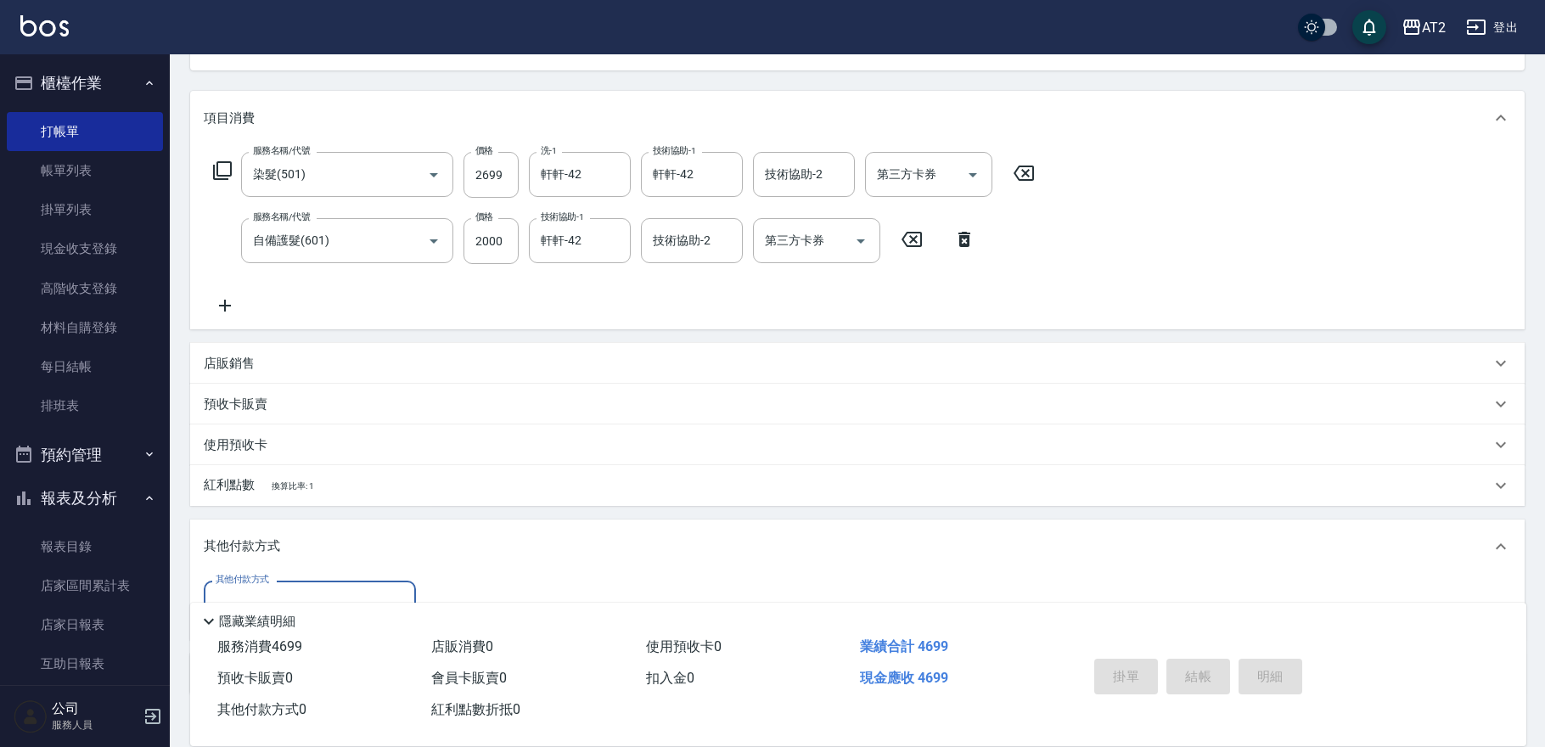
scroll to position [290, 0]
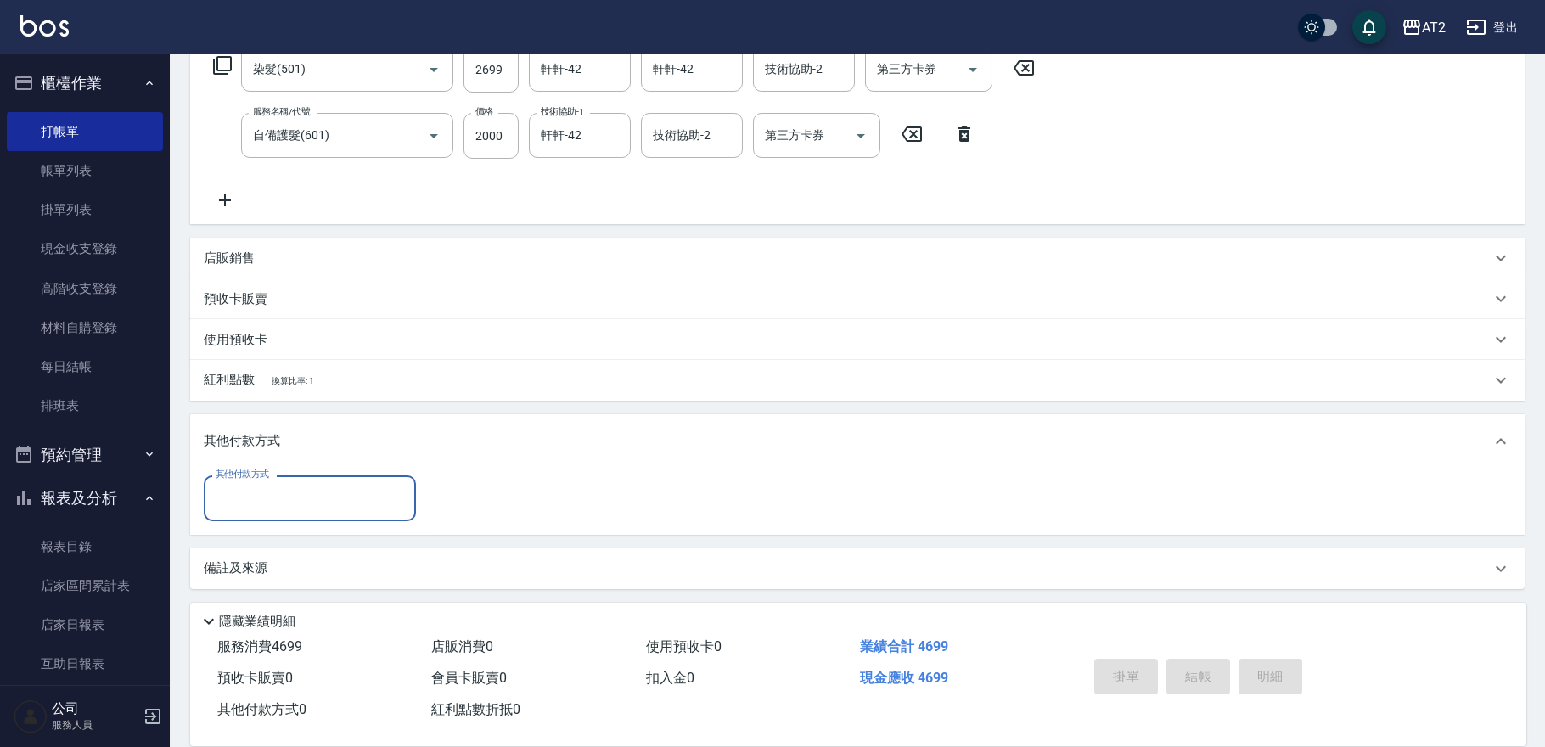
click at [279, 481] on div "其他付款方式" at bounding box center [310, 497] width 212 height 45
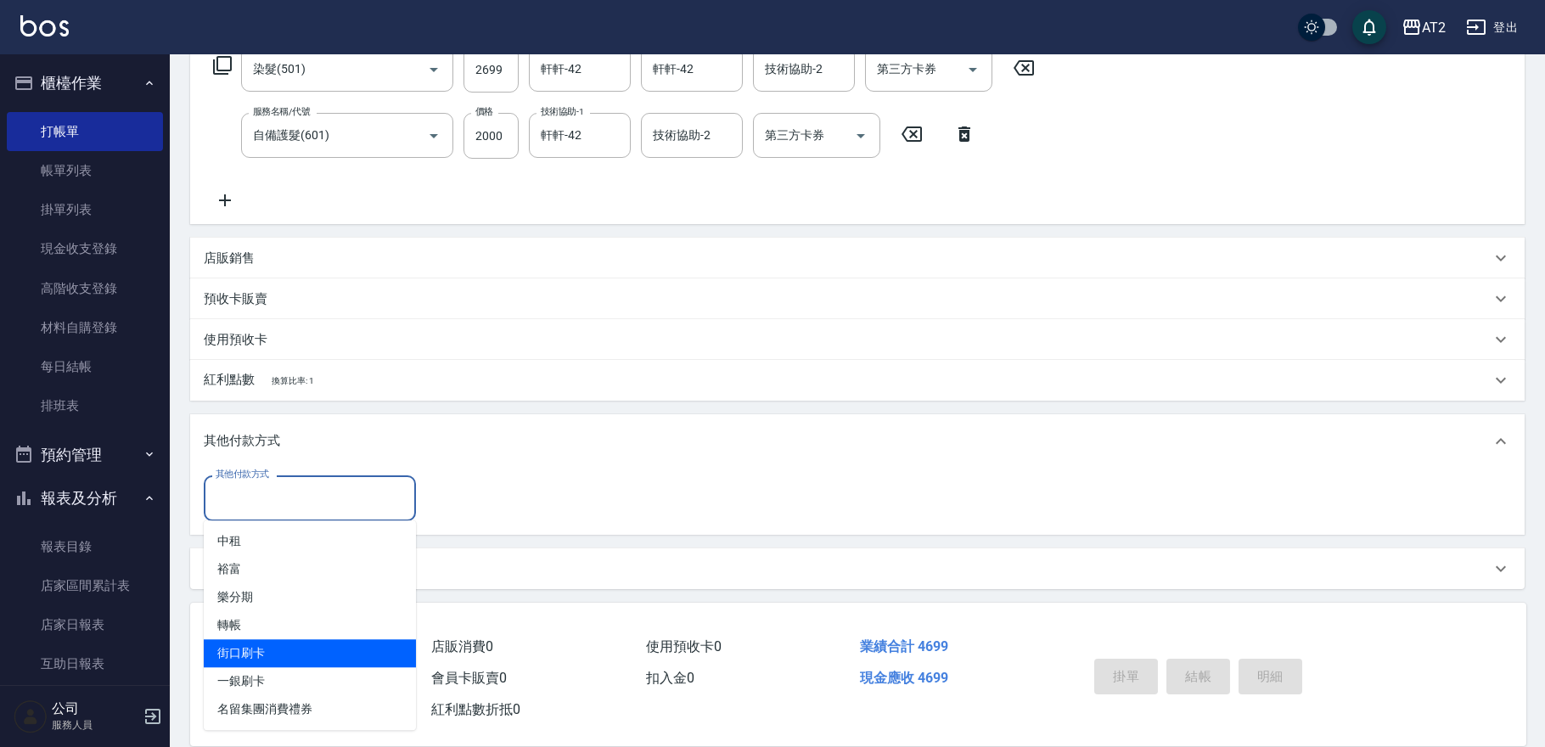
click at [320, 646] on span "街口刷卡" at bounding box center [310, 653] width 212 height 28
type input "街口刷卡"
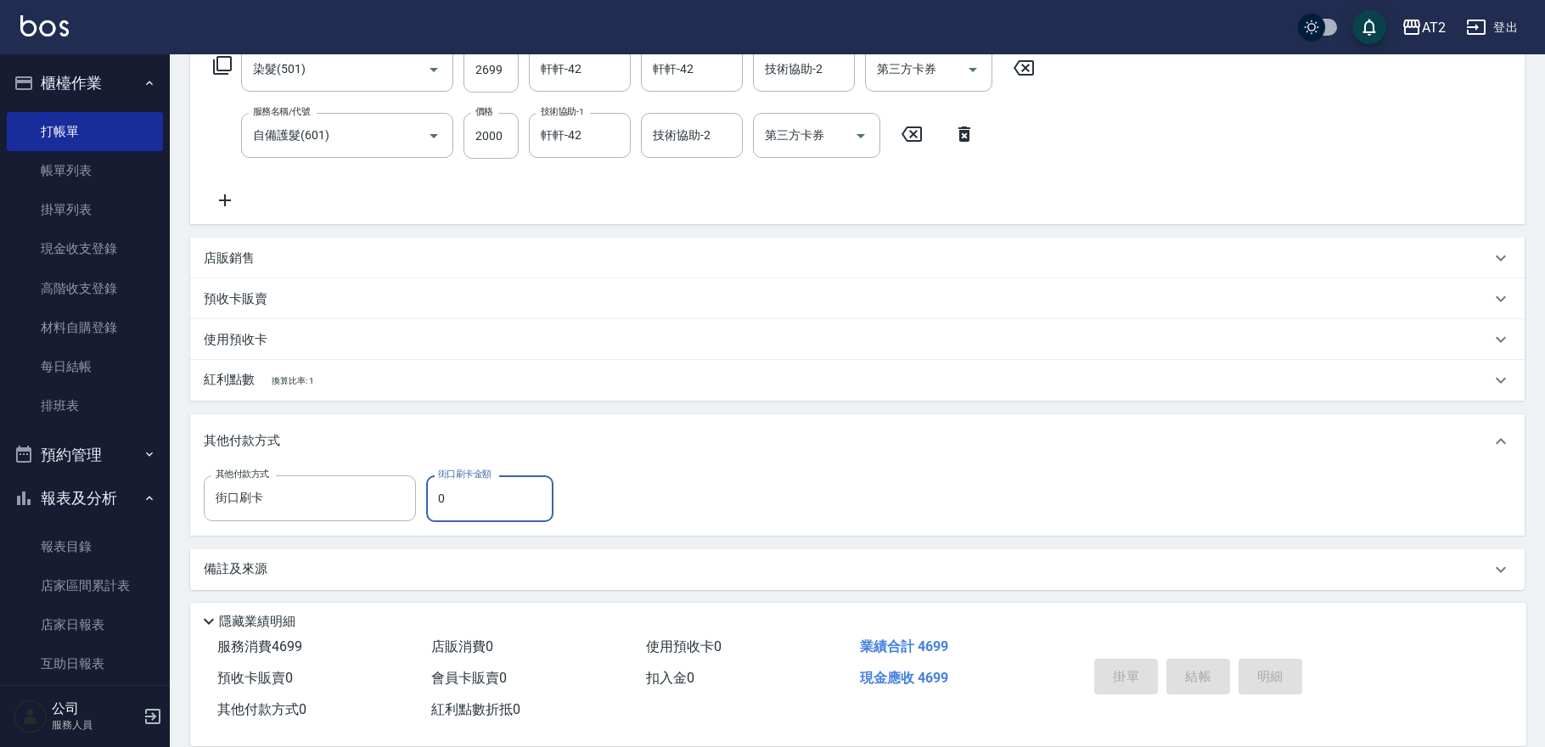
drag, startPoint x: 436, startPoint y: 513, endPoint x: 348, endPoint y: 530, distance: 89.1
click at [351, 530] on div "其他付款方式 街口刷卡 其他付款方式 街口刷卡金額 0 街口刷卡金額" at bounding box center [857, 502] width 1335 height 66
type input "26"
type input "440"
type input "269"
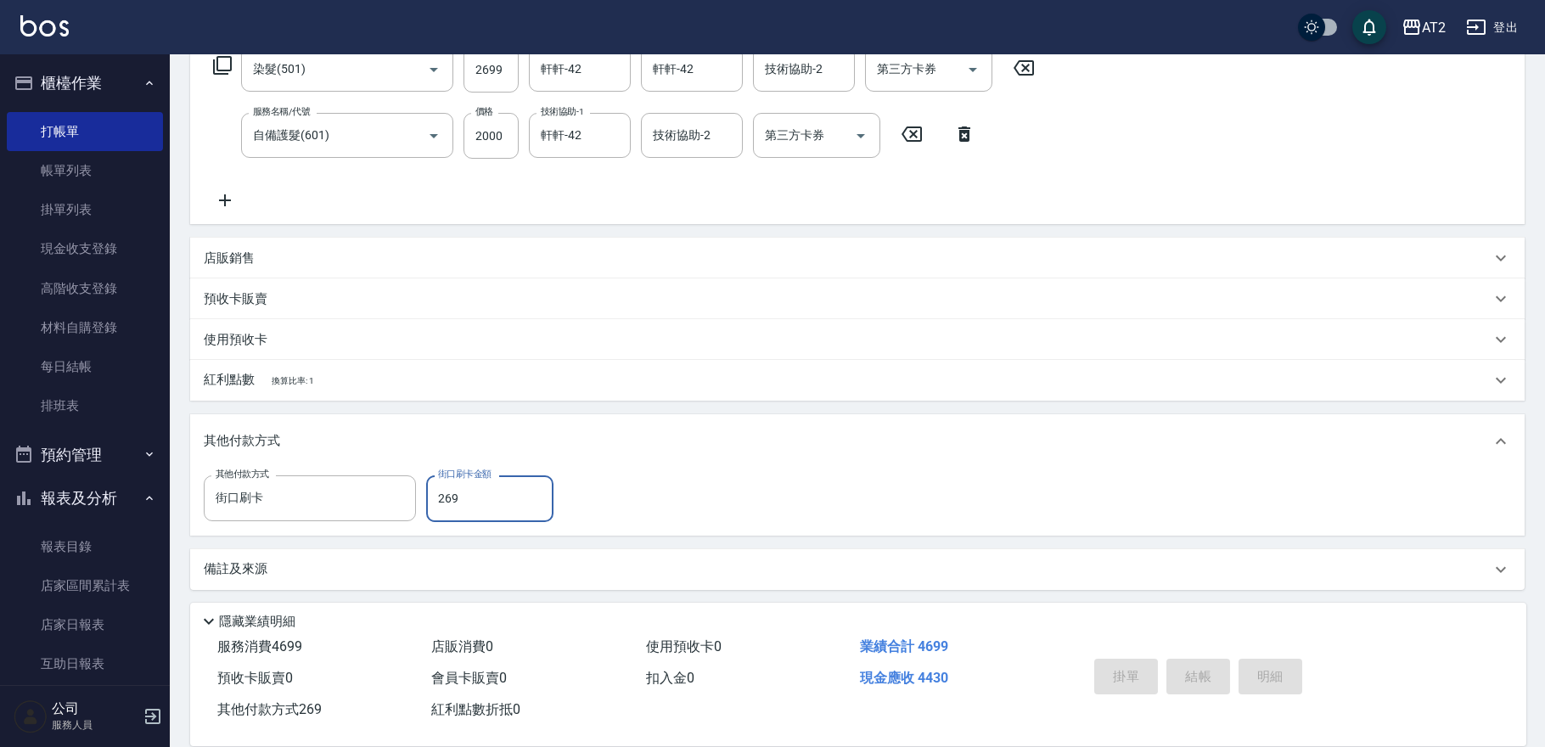
type input "200"
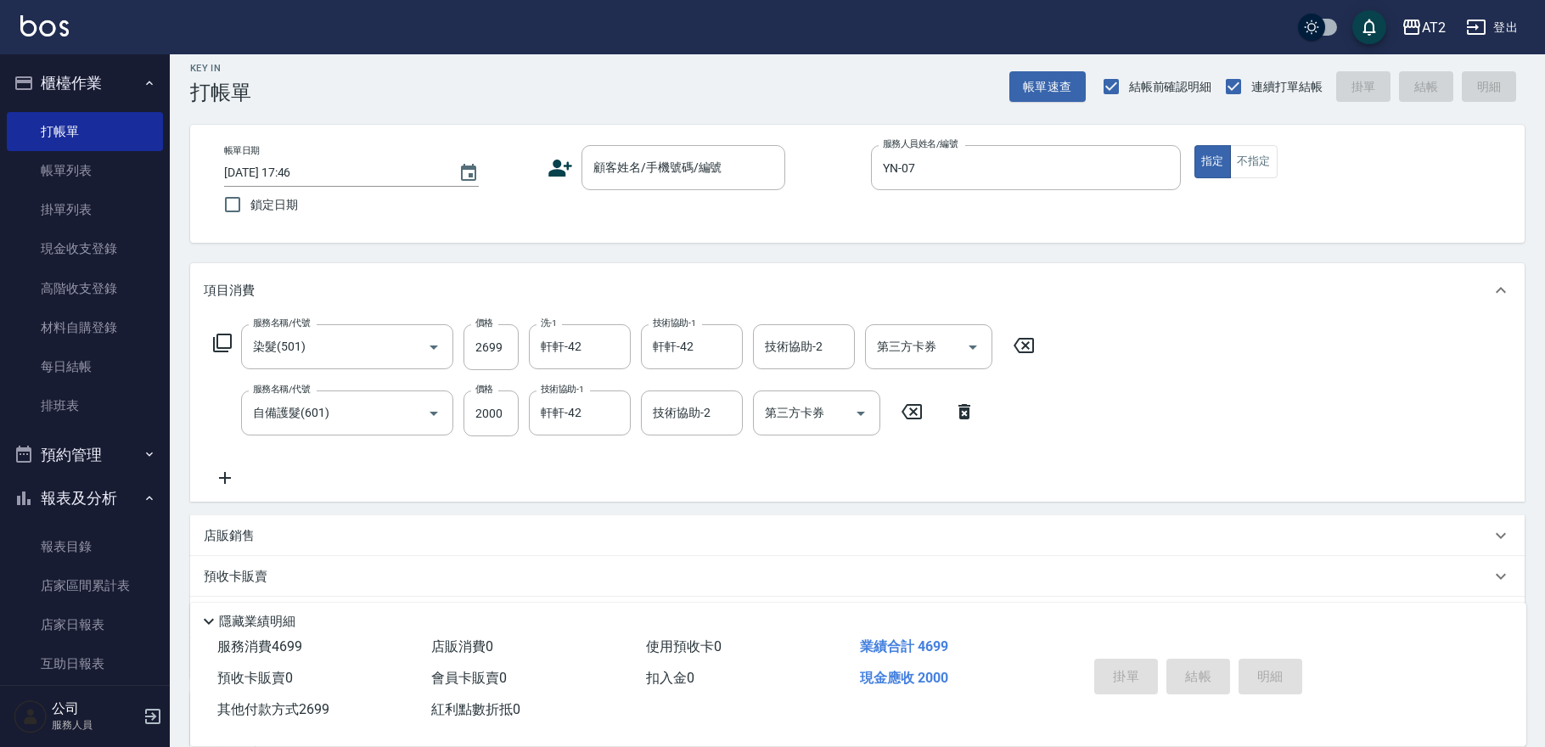
scroll to position [0, 0]
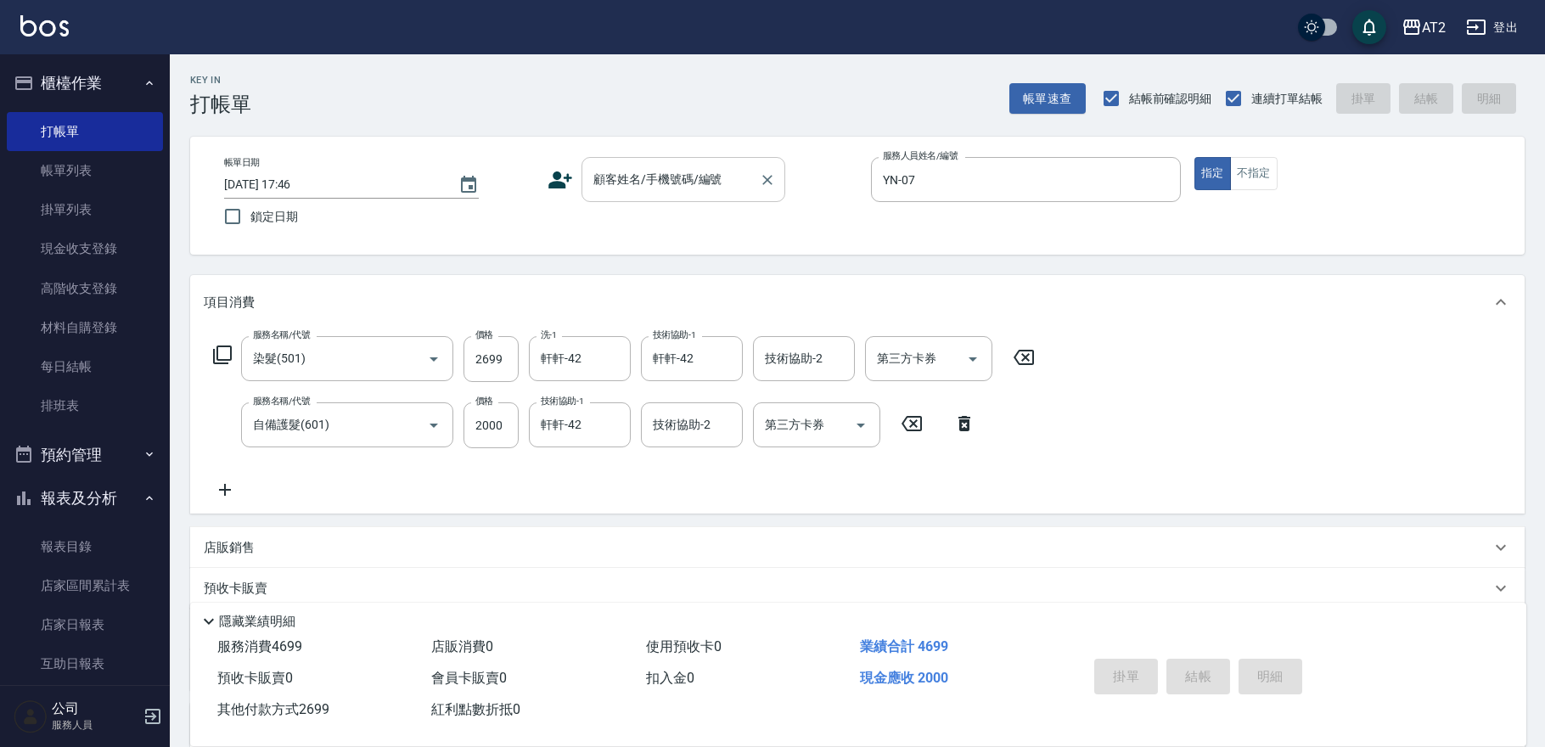
click at [726, 195] on div "顧客姓名/手機號碼/編號" at bounding box center [684, 179] width 204 height 45
type input "2699"
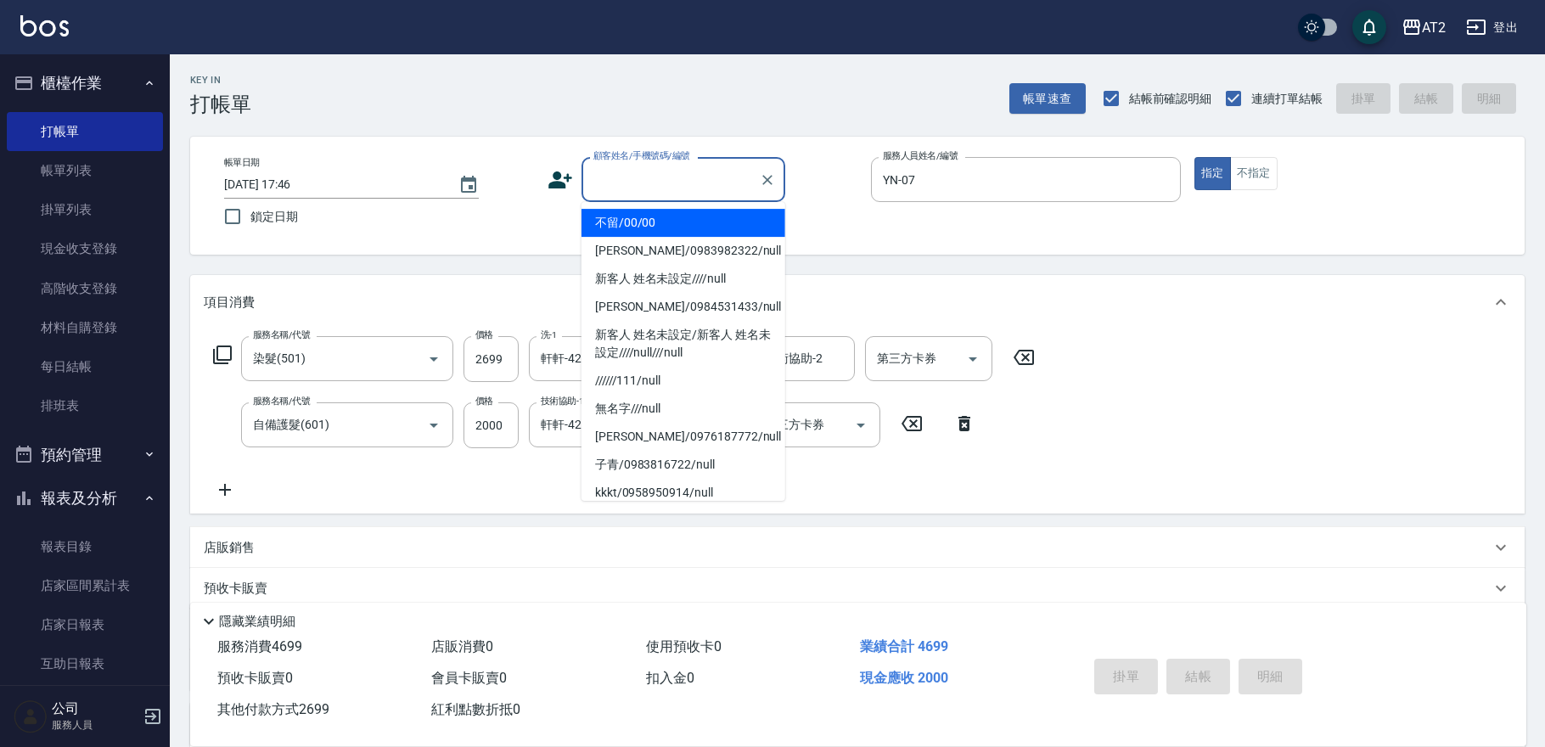
click at [714, 215] on li "不留/00/00" at bounding box center [684, 223] width 204 height 28
type input "不留/00/00"
type input "460"
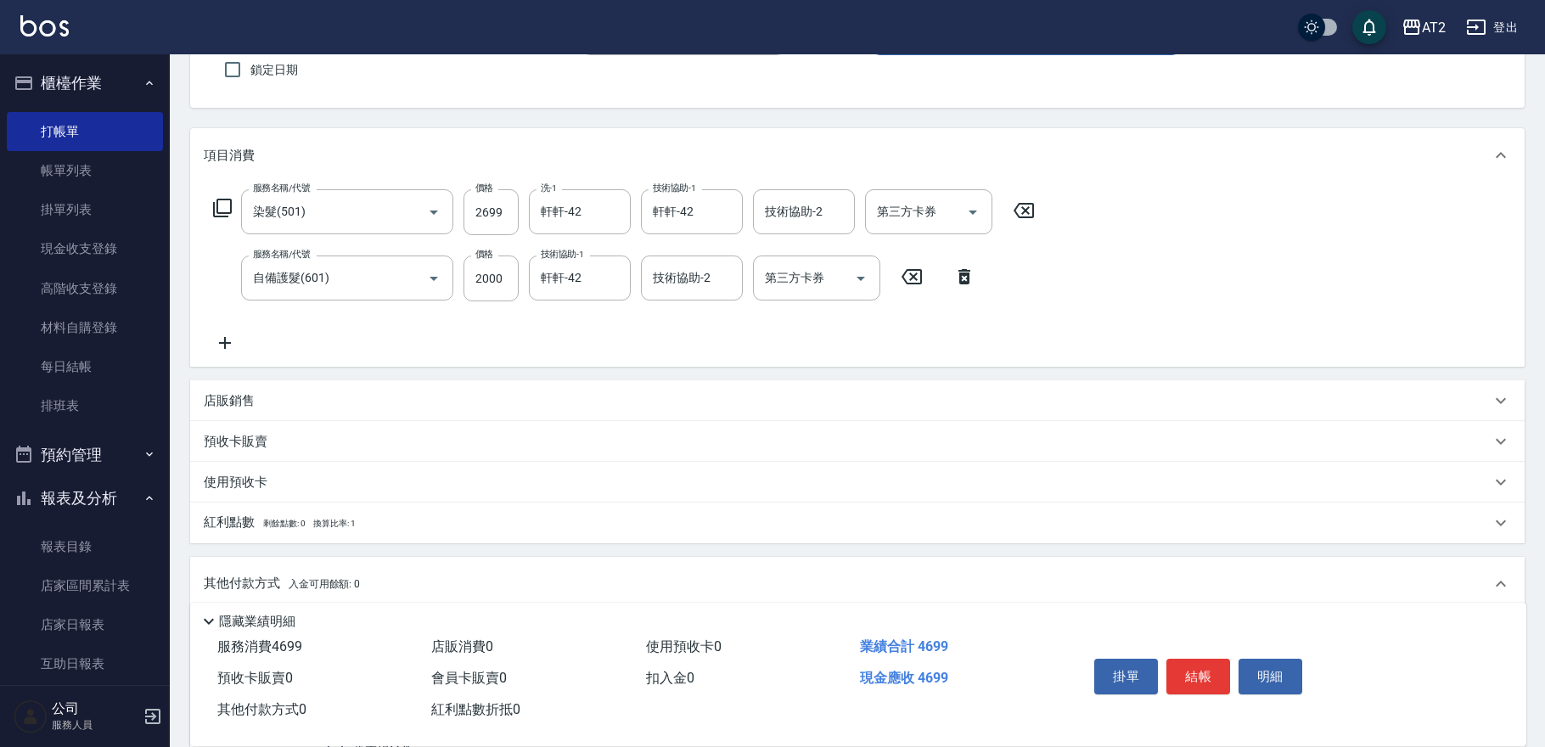
scroll to position [377, 0]
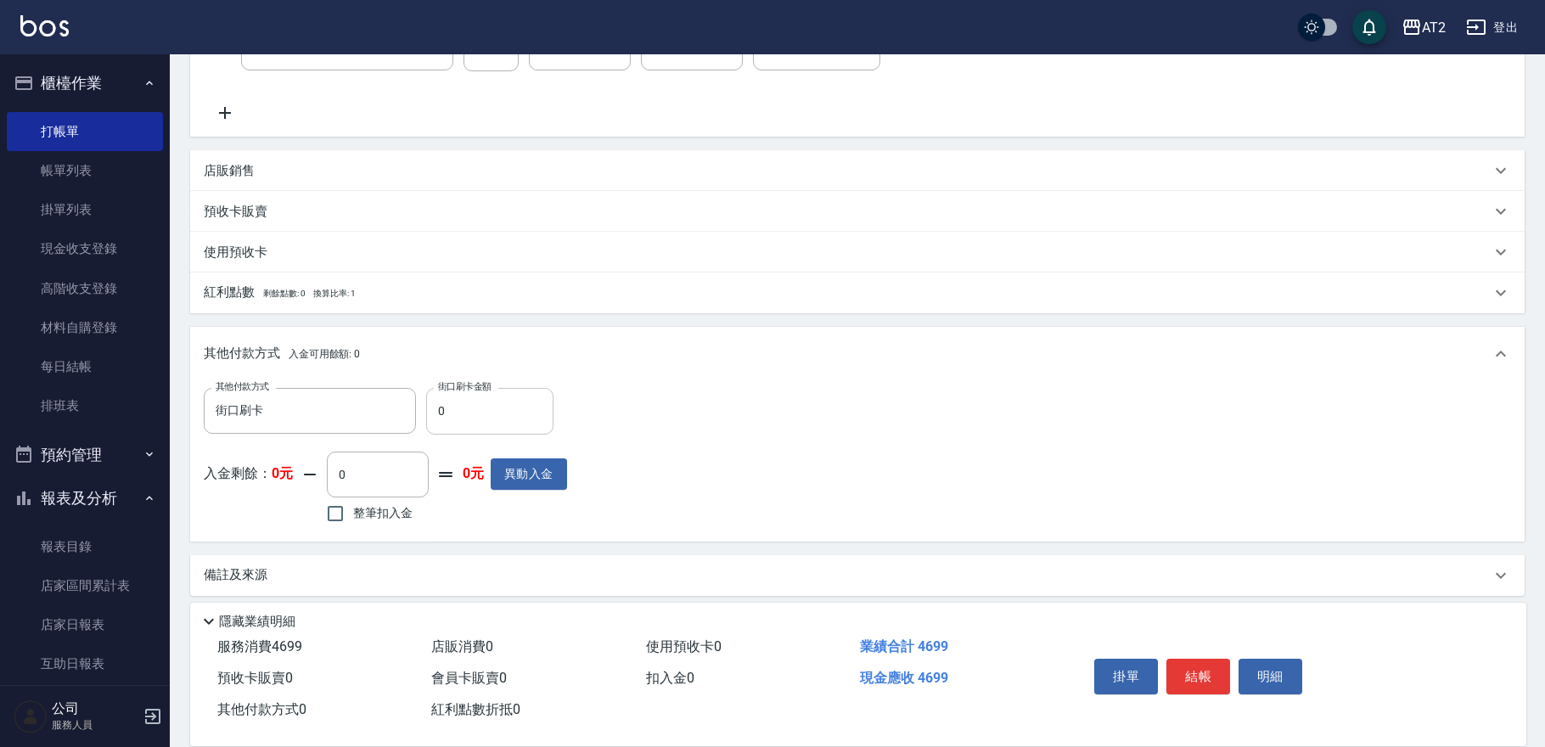
click at [492, 414] on input "0" at bounding box center [489, 411] width 127 height 46
type input "26"
type input "440"
type input "269"
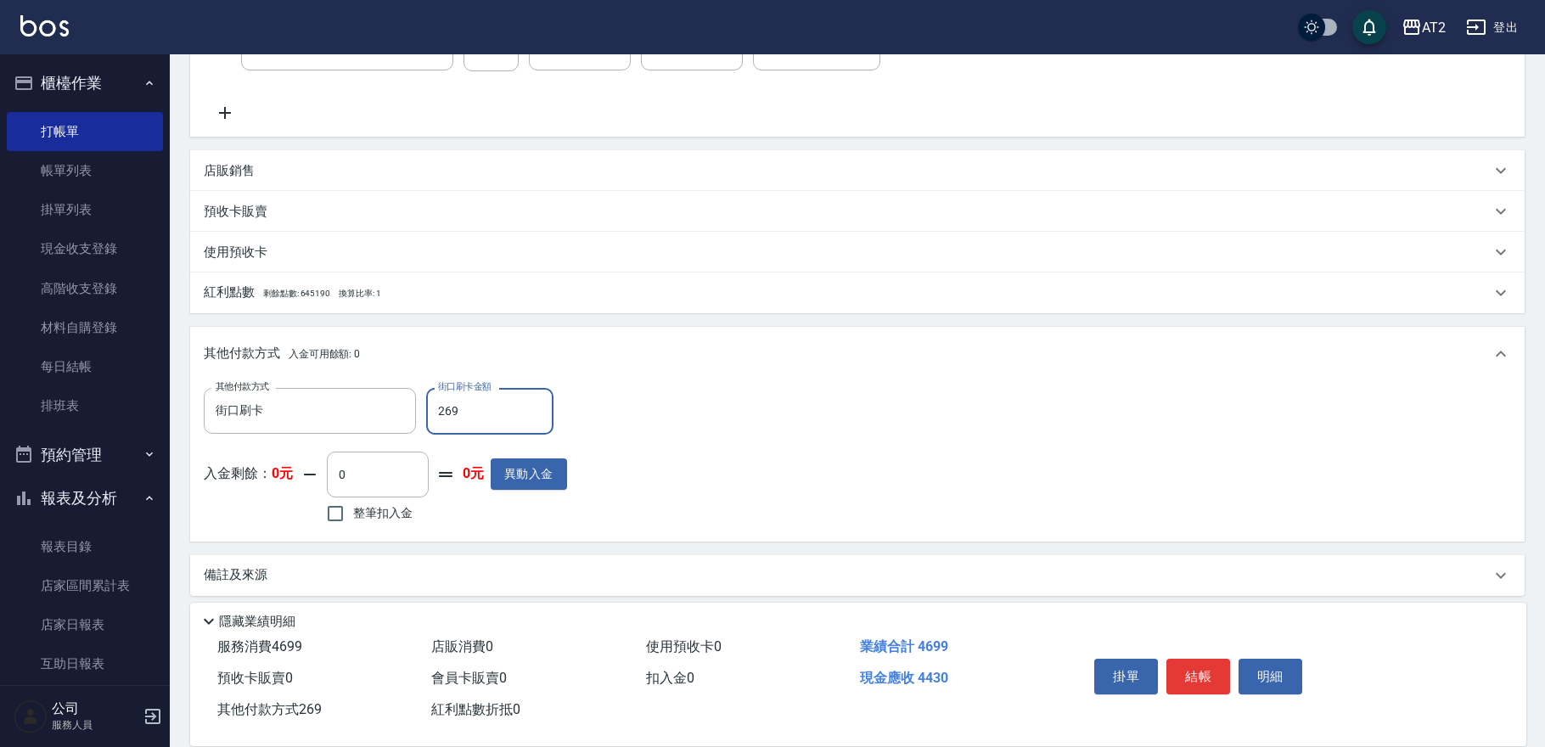
type input "200"
type input "2699"
type input "2025/10/15 17:48"
type input "0"
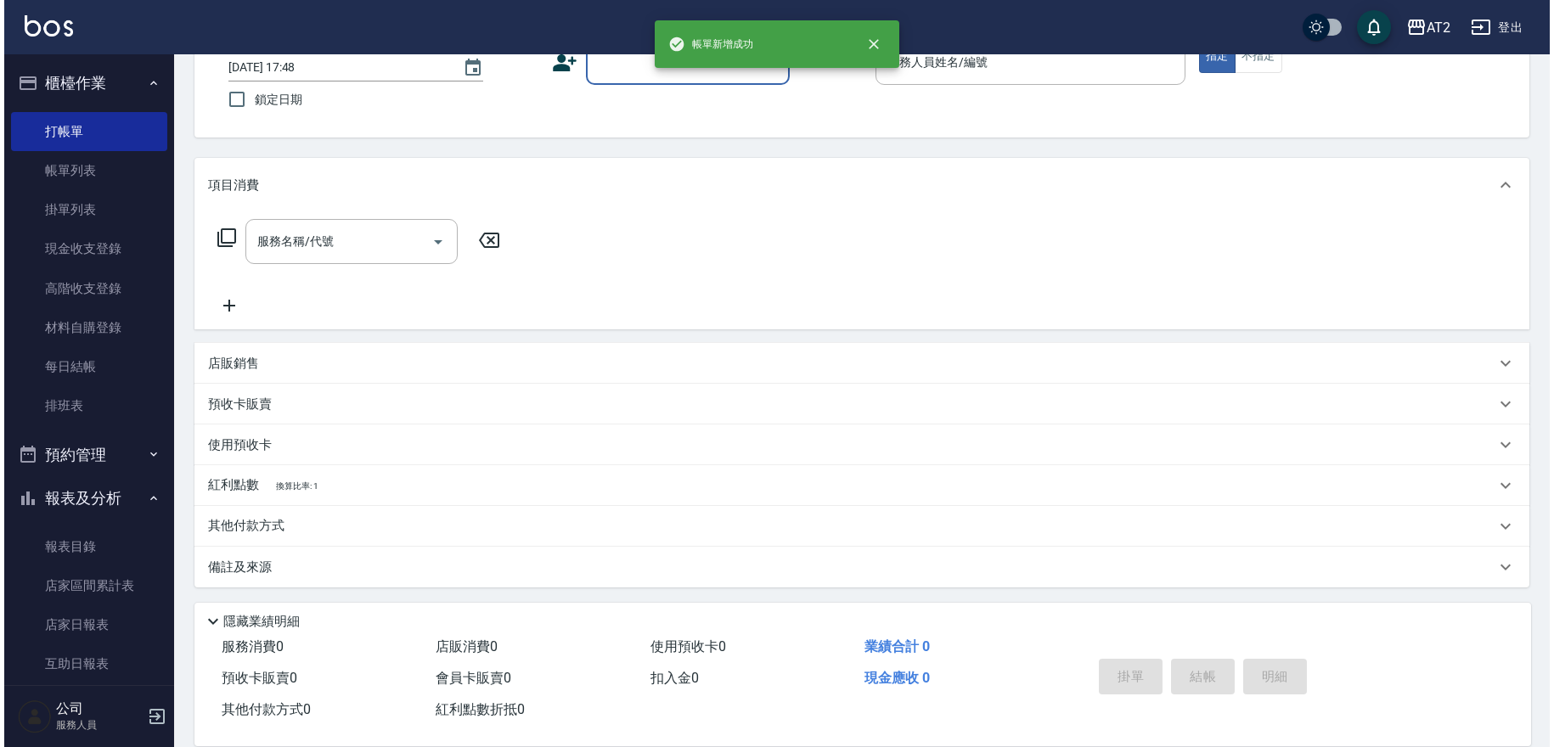
scroll to position [0, 0]
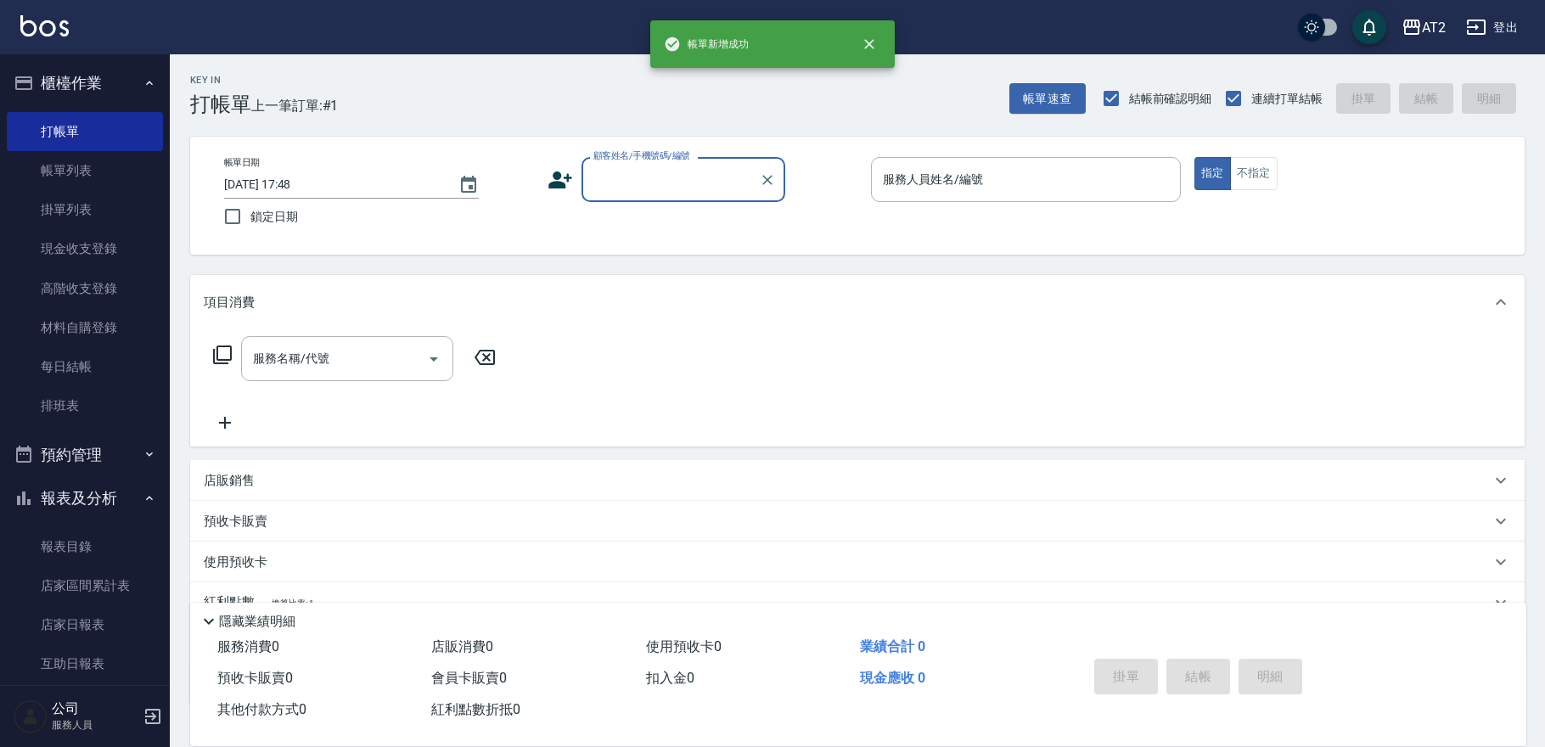
click at [695, 192] on input "顧客姓名/手機號碼/編號" at bounding box center [670, 180] width 163 height 30
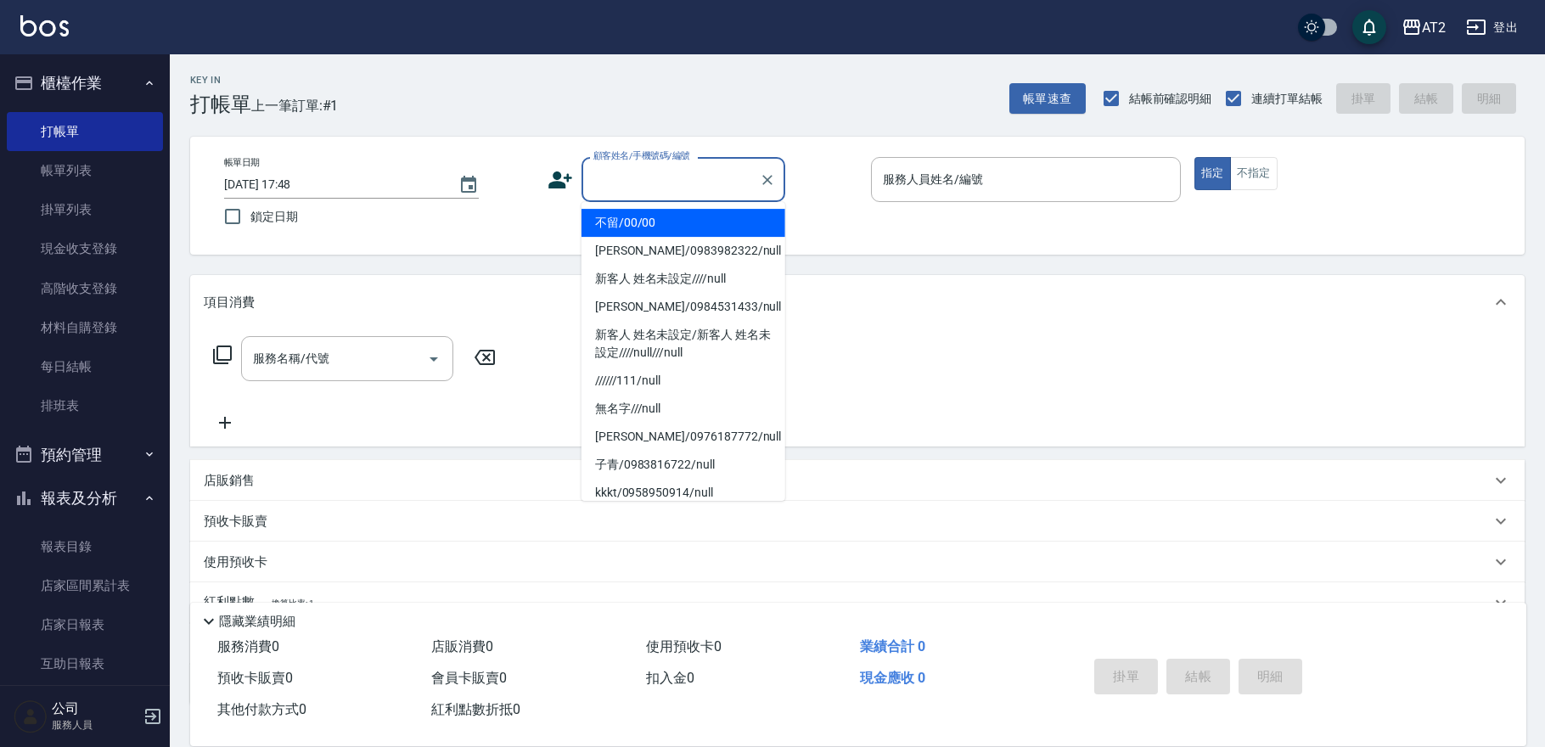
click at [687, 219] on li "不留/00/00" at bounding box center [684, 223] width 204 height 28
type input "不留/00/00"
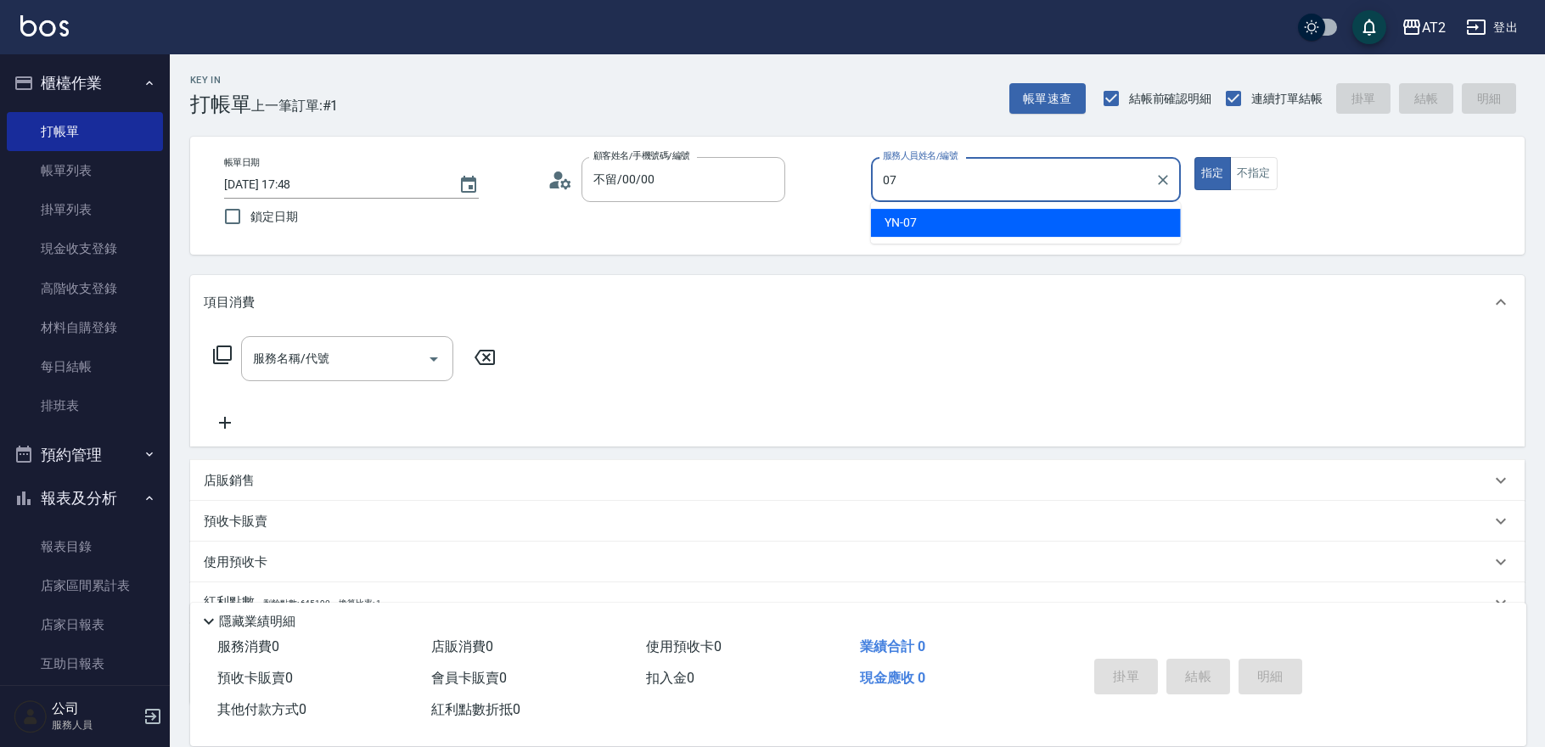
type input "YN-07"
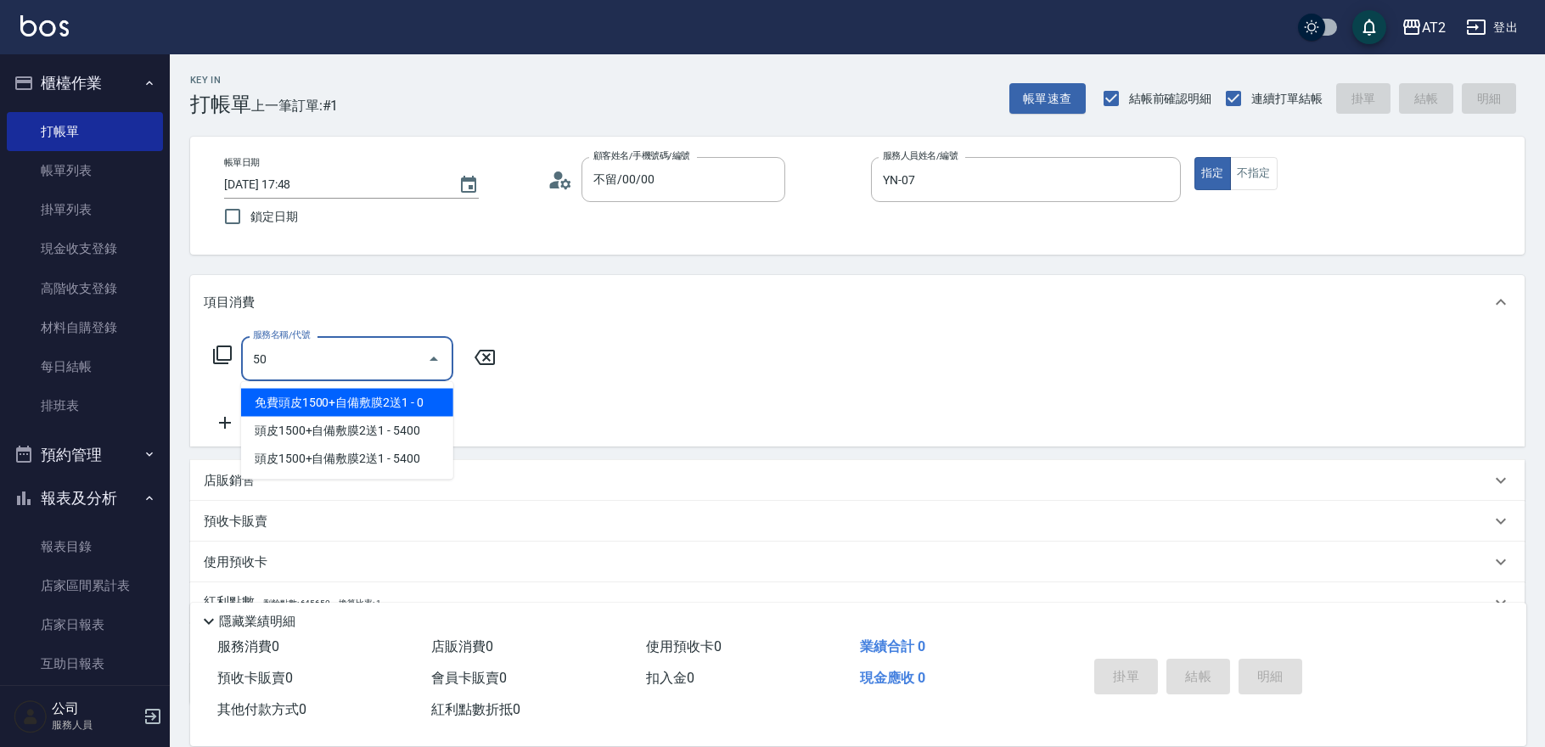
type input "501"
type input "100"
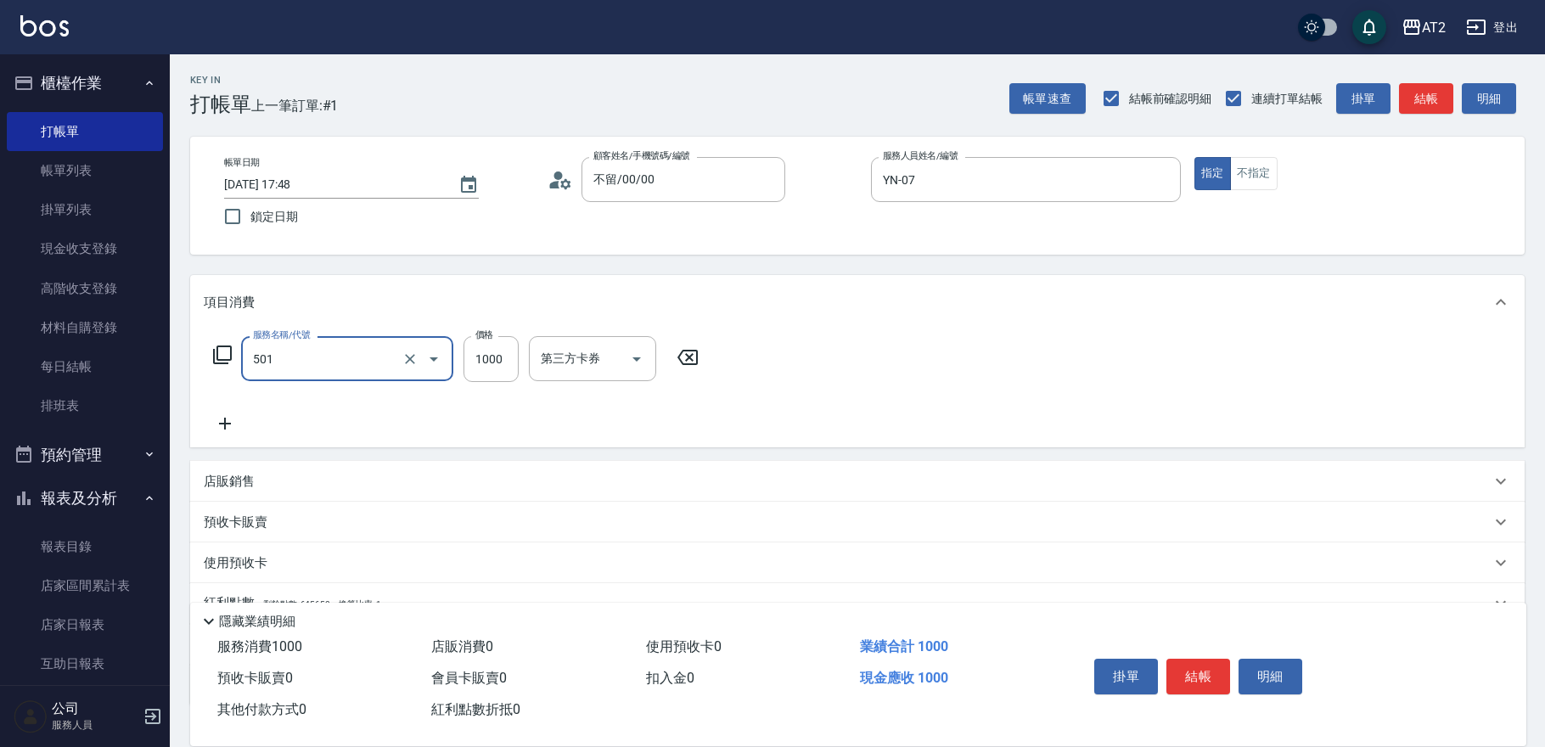
type input "染髮(501)"
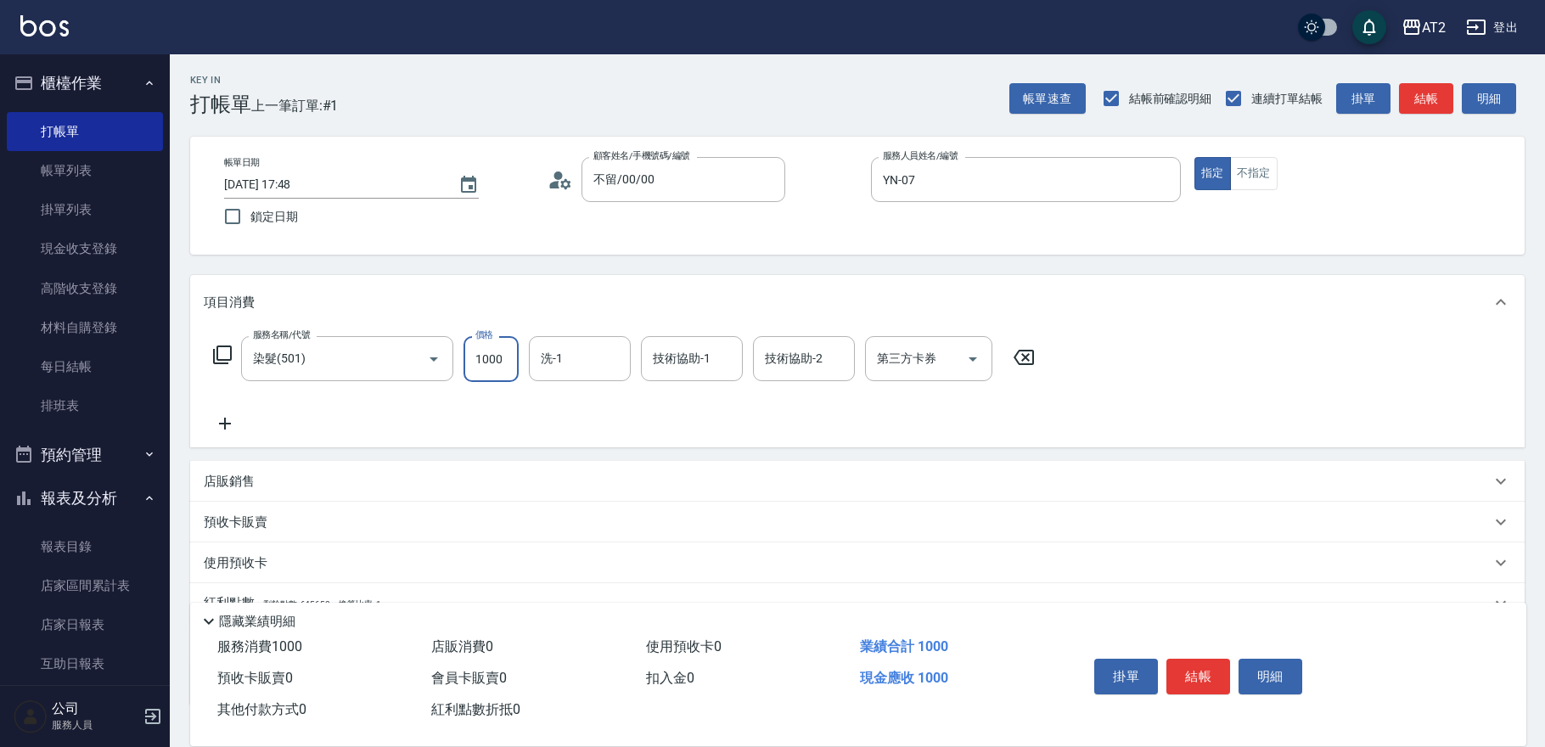
type input "0"
type input "11"
type input "10"
type input "115"
type input "110"
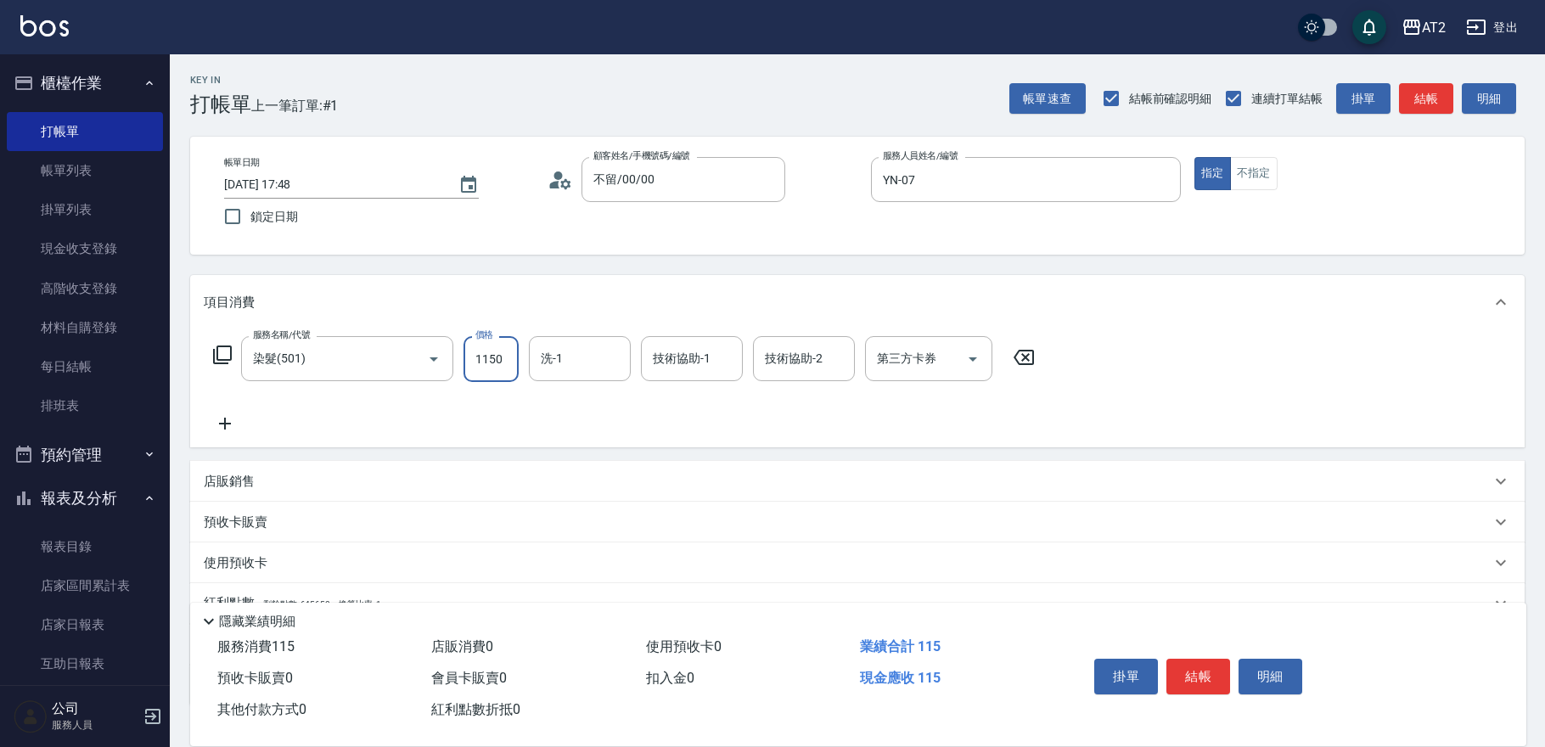
type input "1150"
type input "軒軒-42"
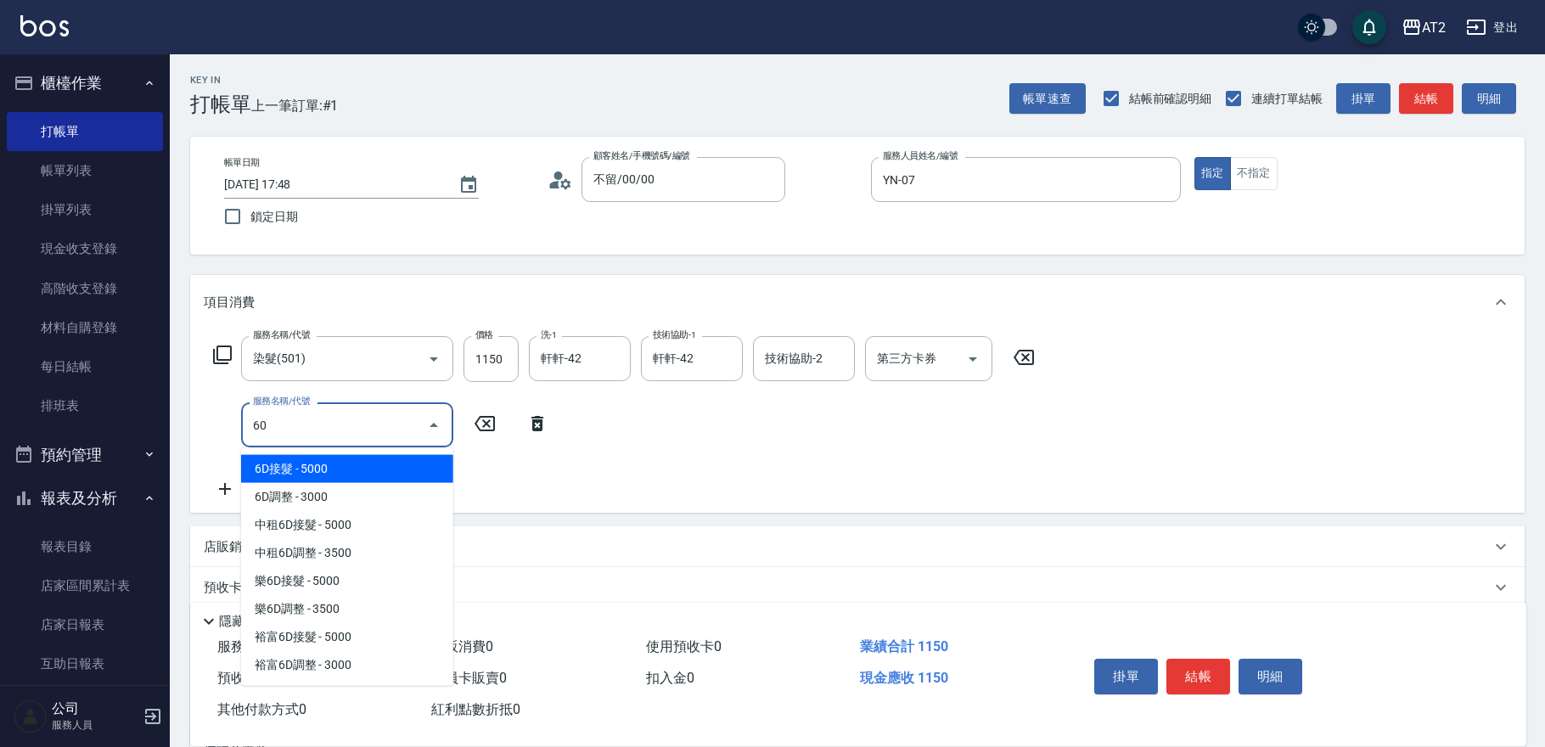
type input "602"
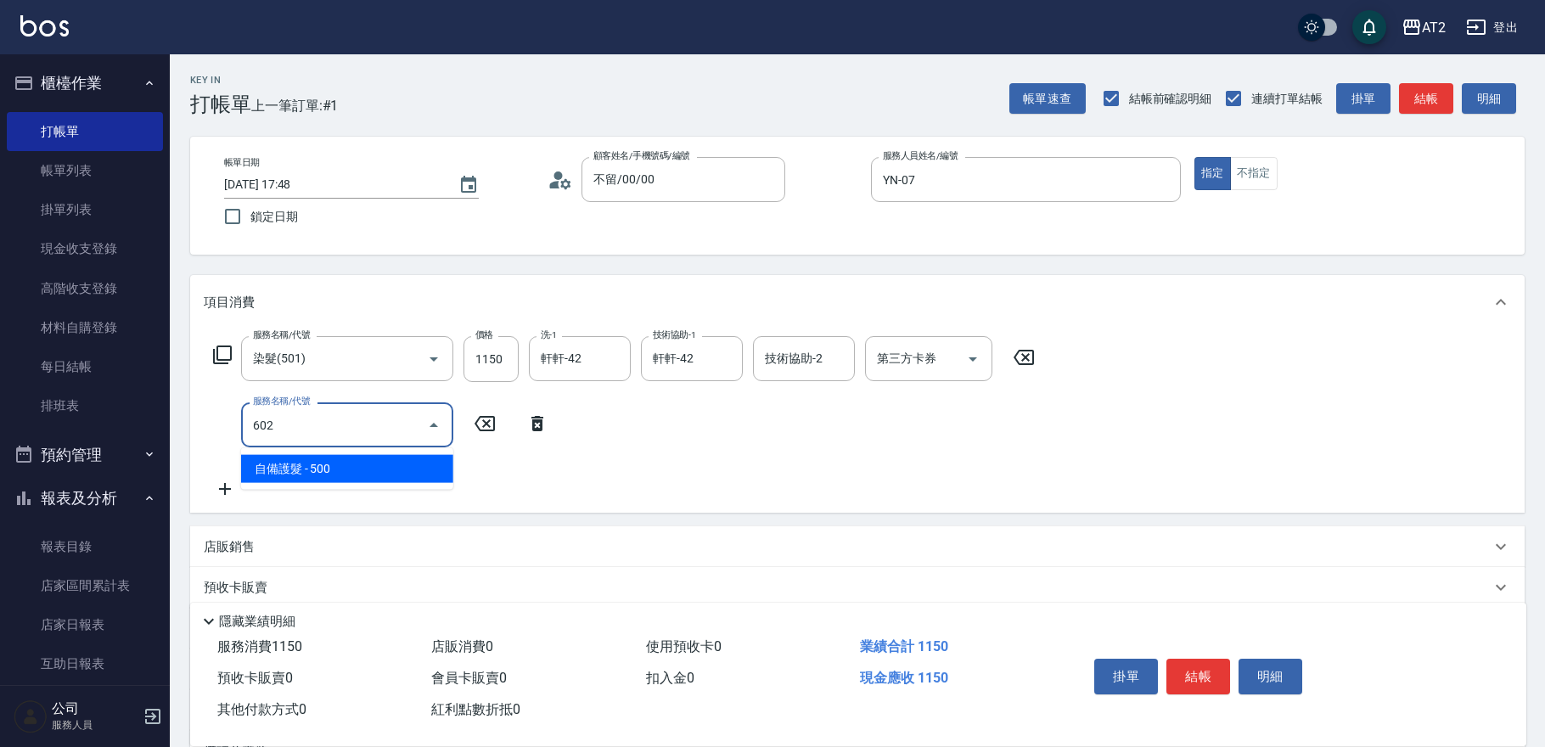
type input "160"
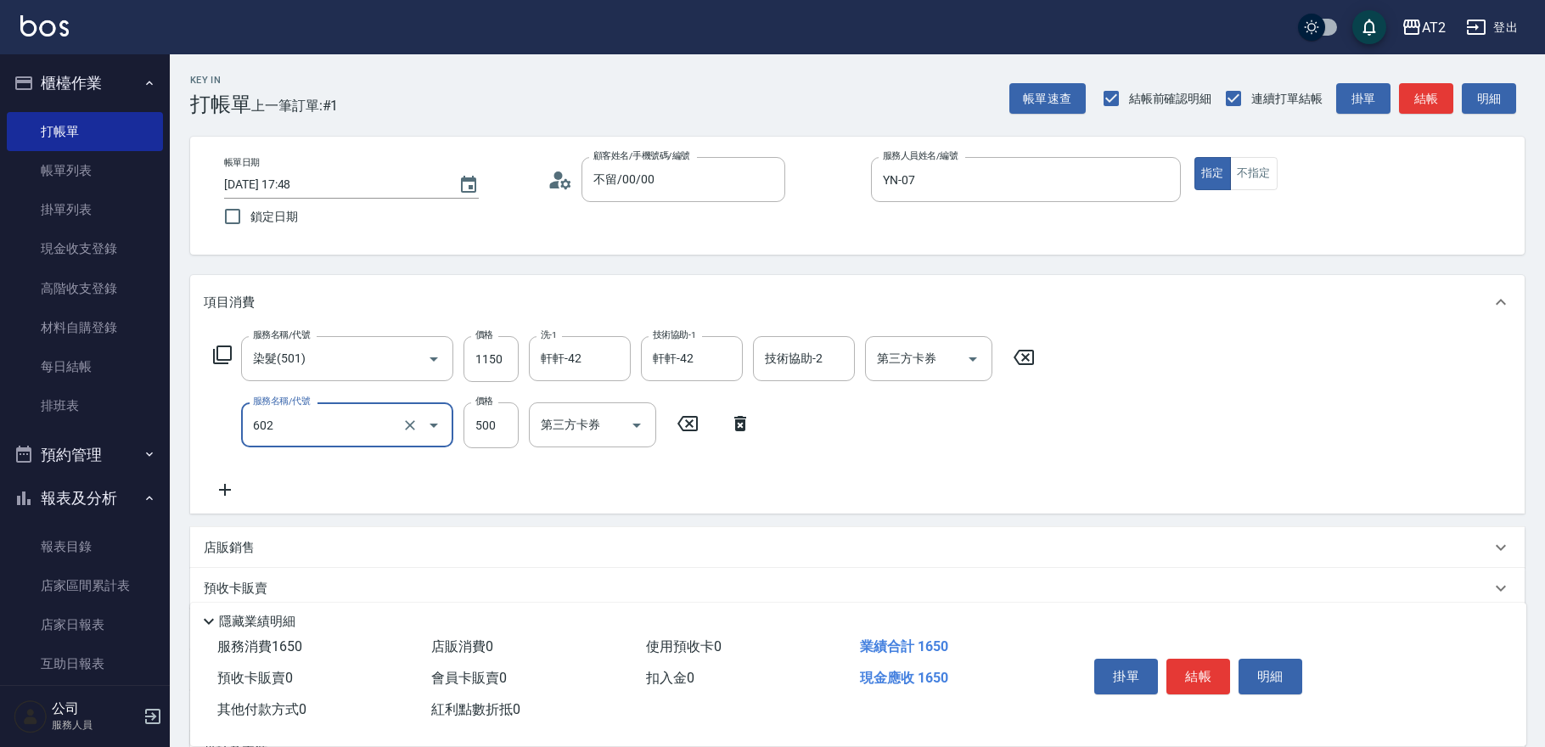
type input "自備護髮(602)"
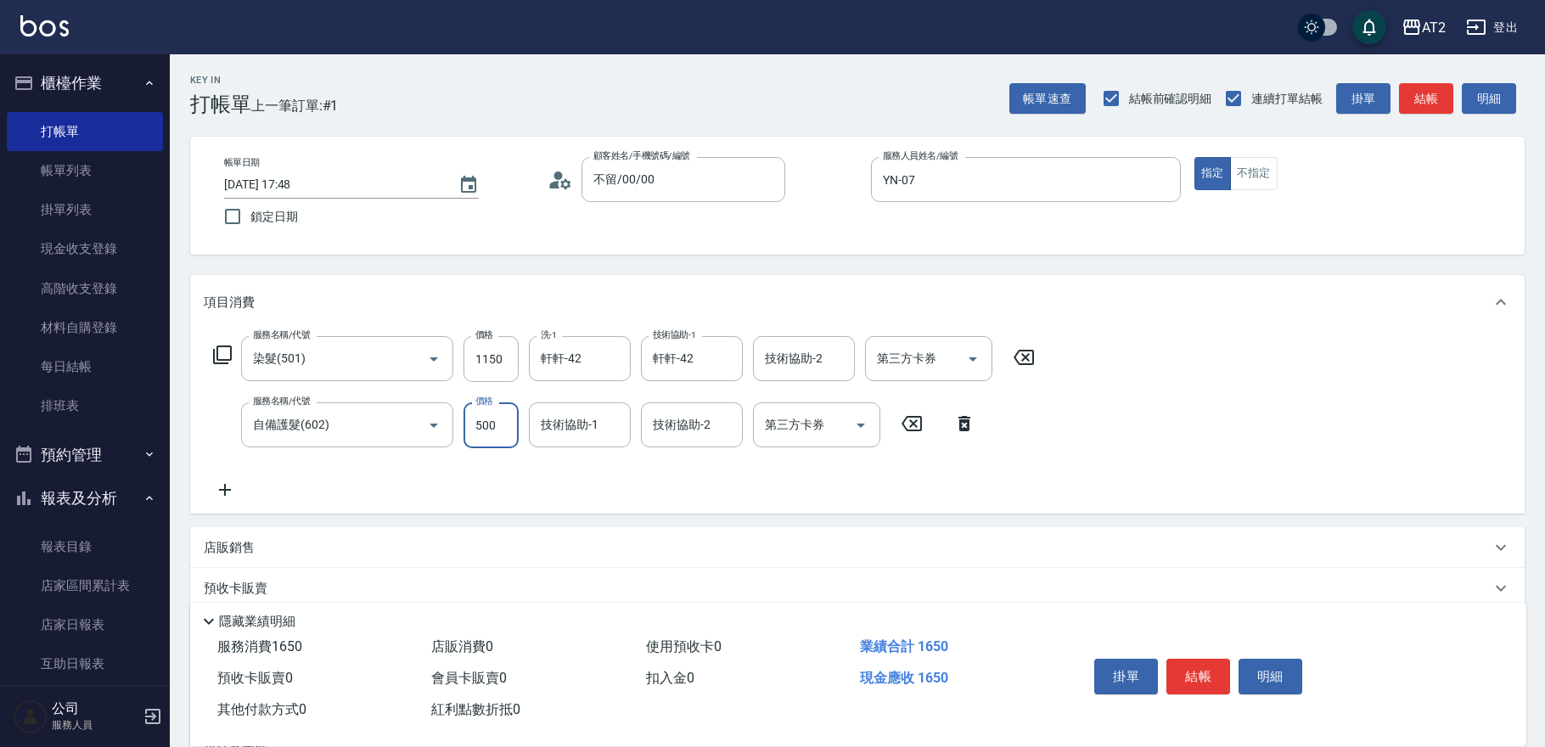
type input "110"
type input "5"
type input "120"
type input "50"
type input "160"
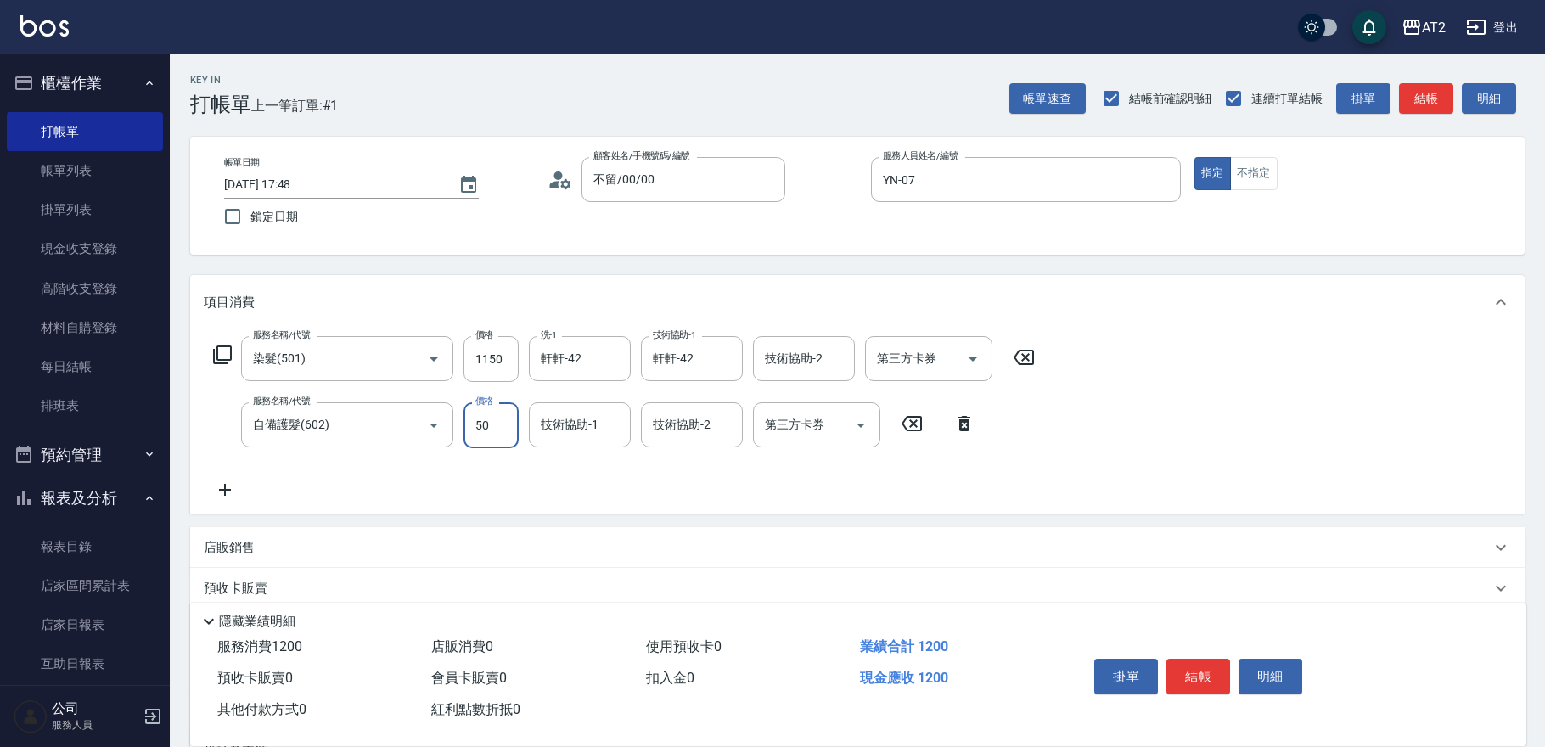
type input "500"
type input "4"
type input "軒軒-42"
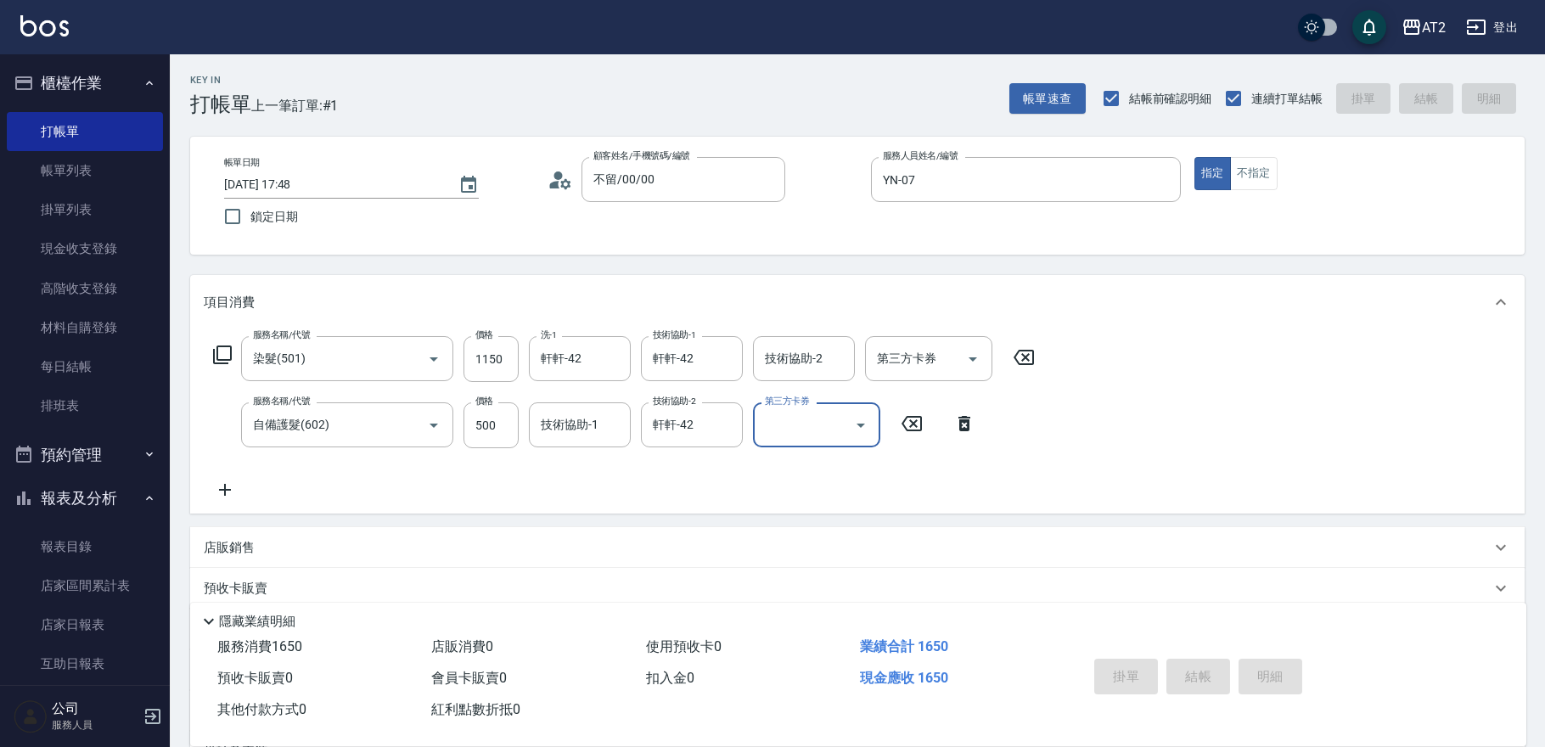
type input "0"
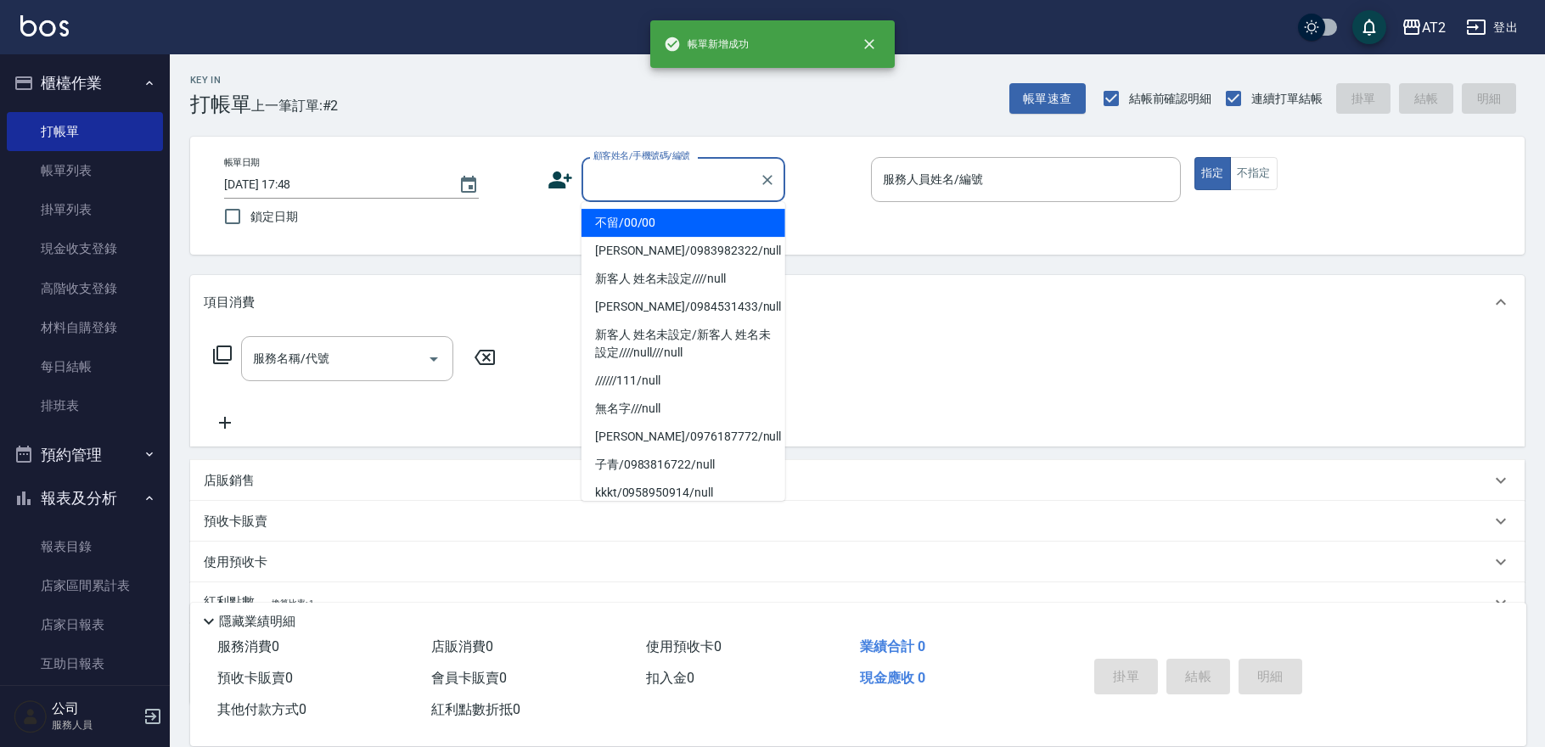
drag, startPoint x: 667, startPoint y: 174, endPoint x: 671, endPoint y: 217, distance: 42.6
click at [665, 174] on input "顧客姓名/手機號碼/編號" at bounding box center [670, 180] width 163 height 30
click at [671, 217] on li "不留/00/00" at bounding box center [684, 223] width 204 height 28
type input "不留/00/00"
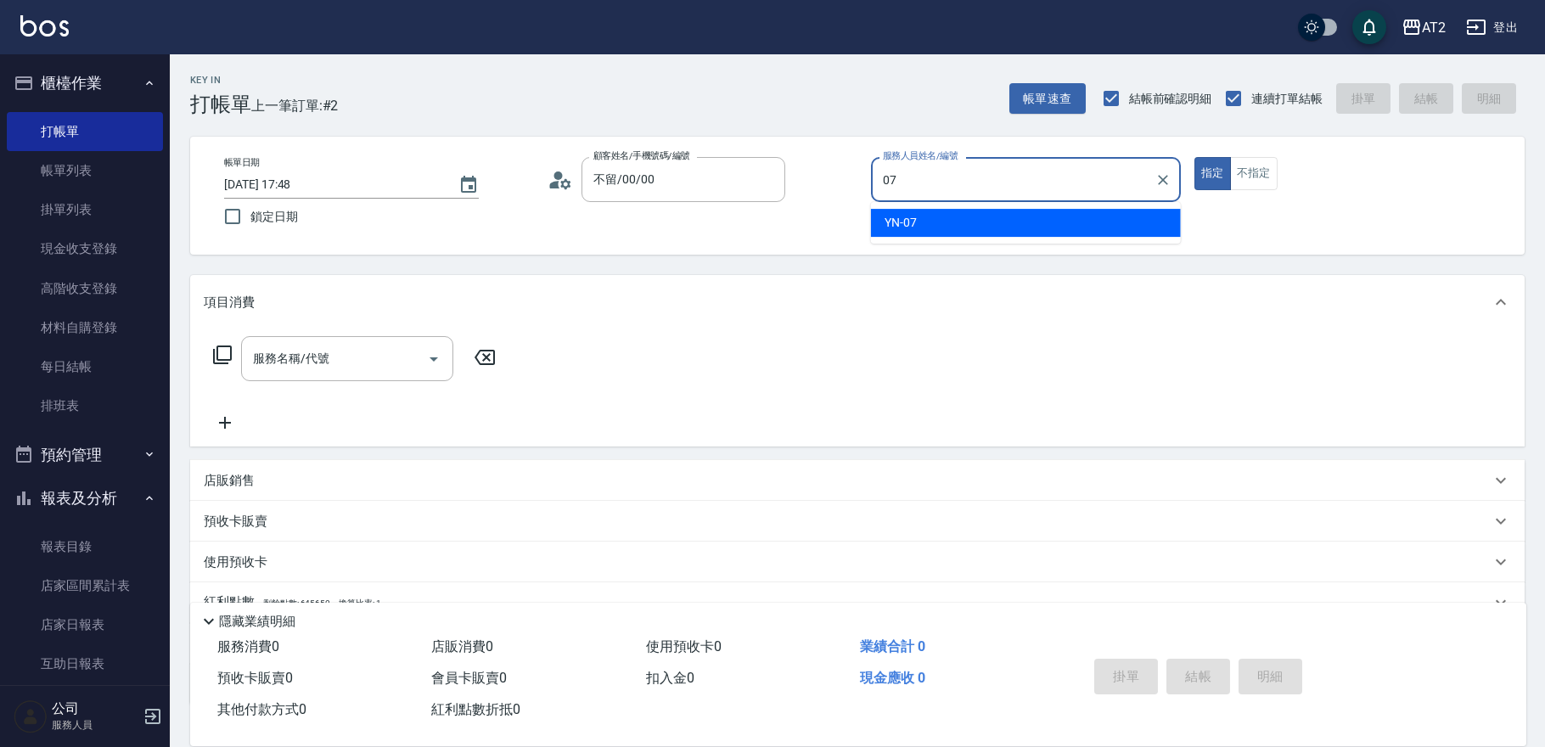
type input "YN-07"
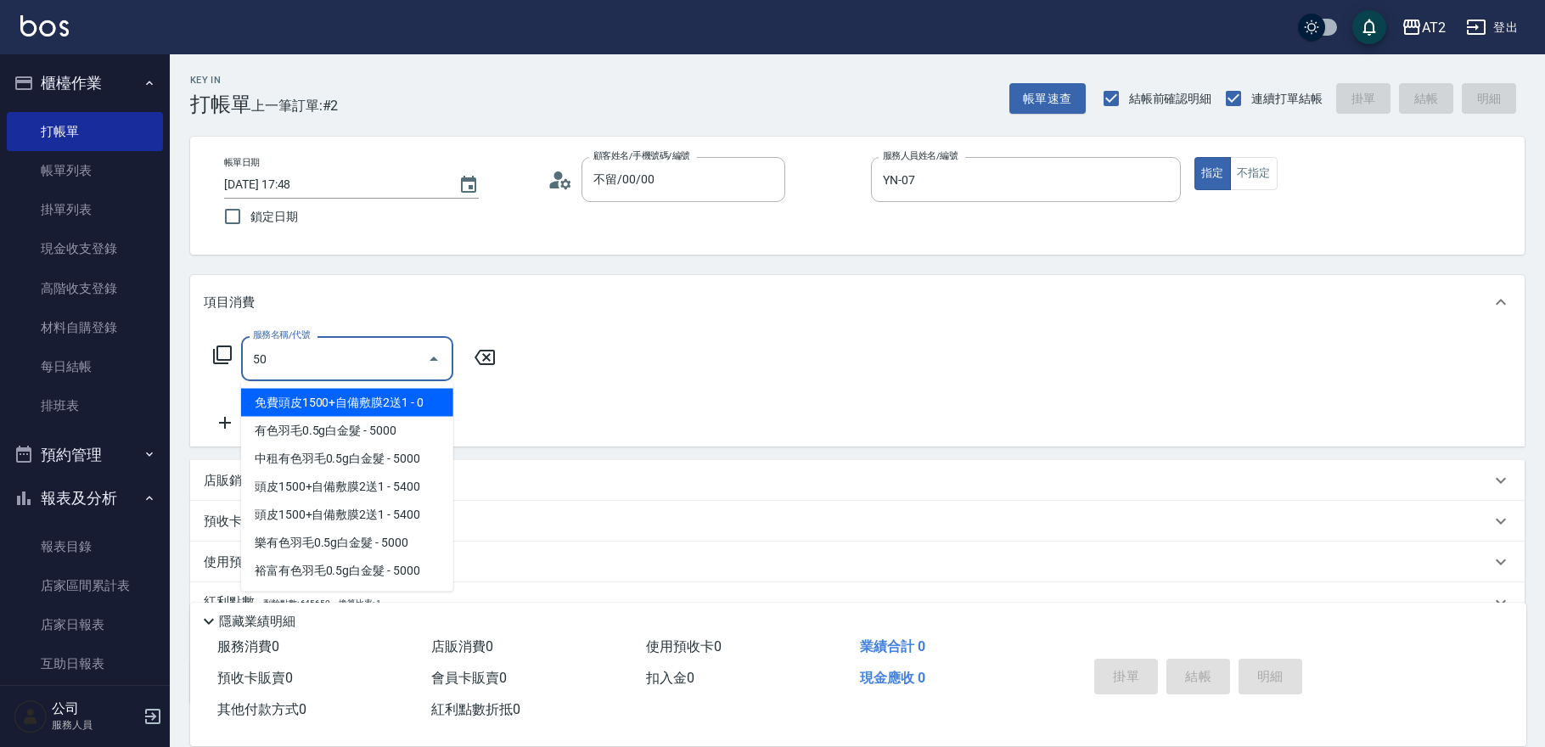
type input "501"
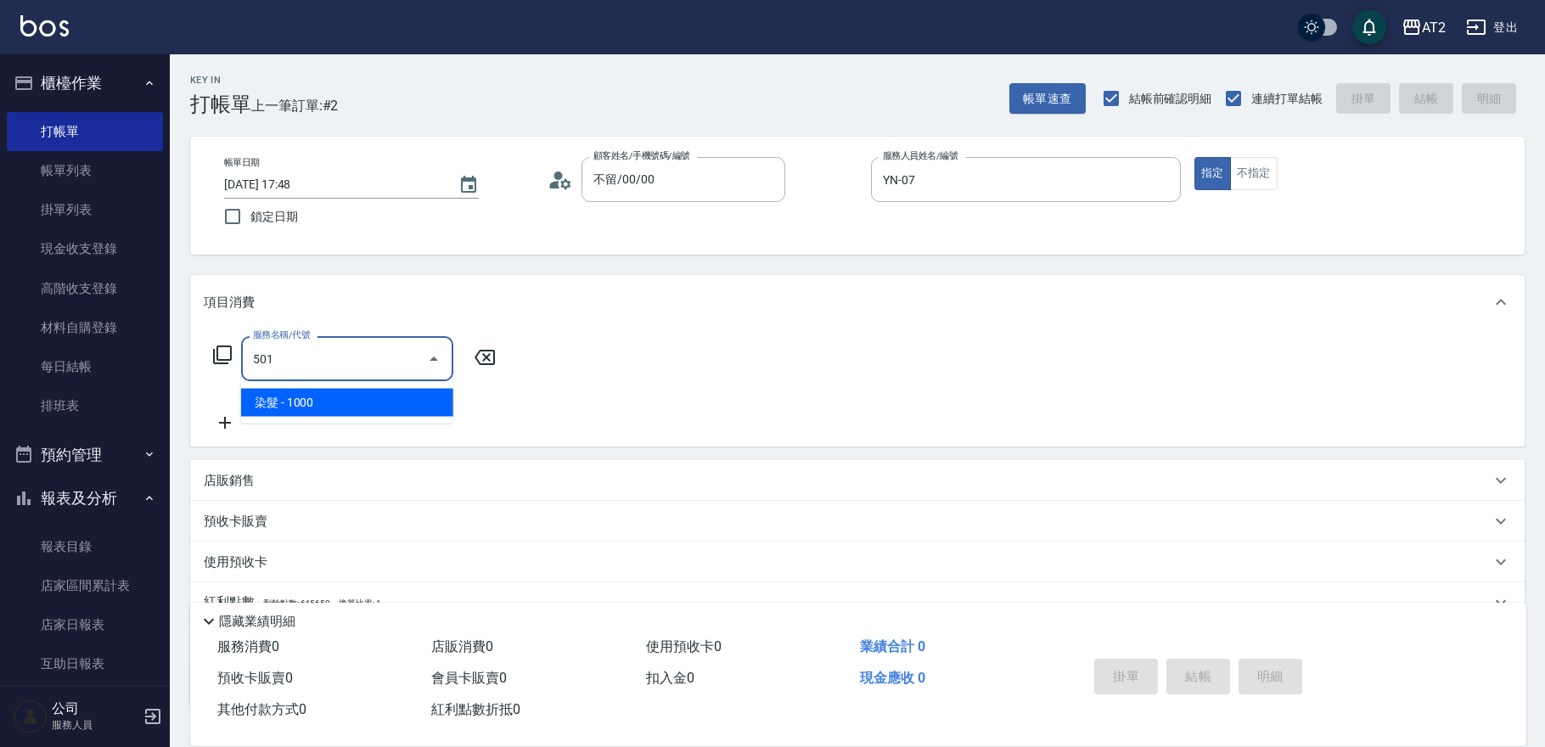
type input "100"
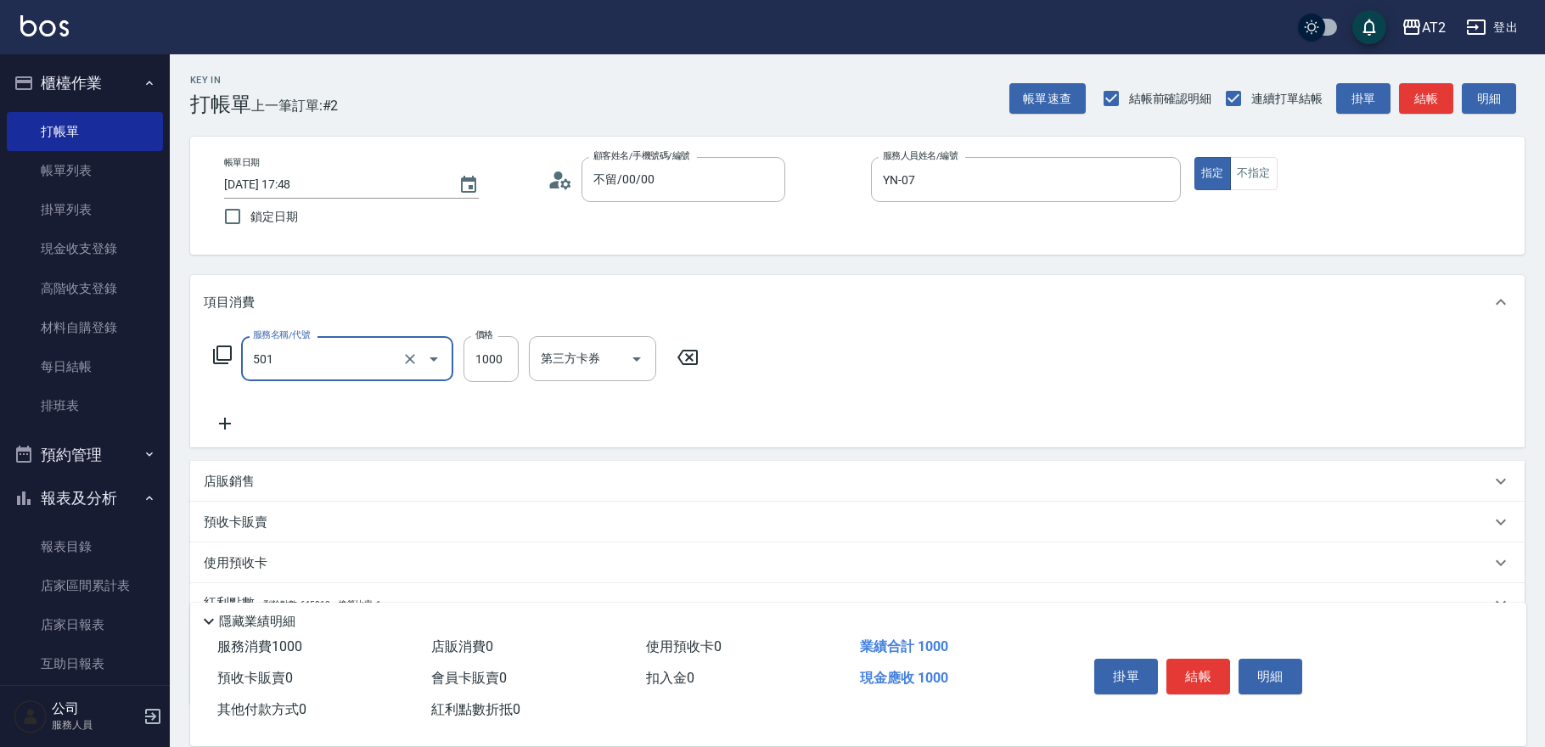
type input "染髮(501)"
type input "0"
type input "26"
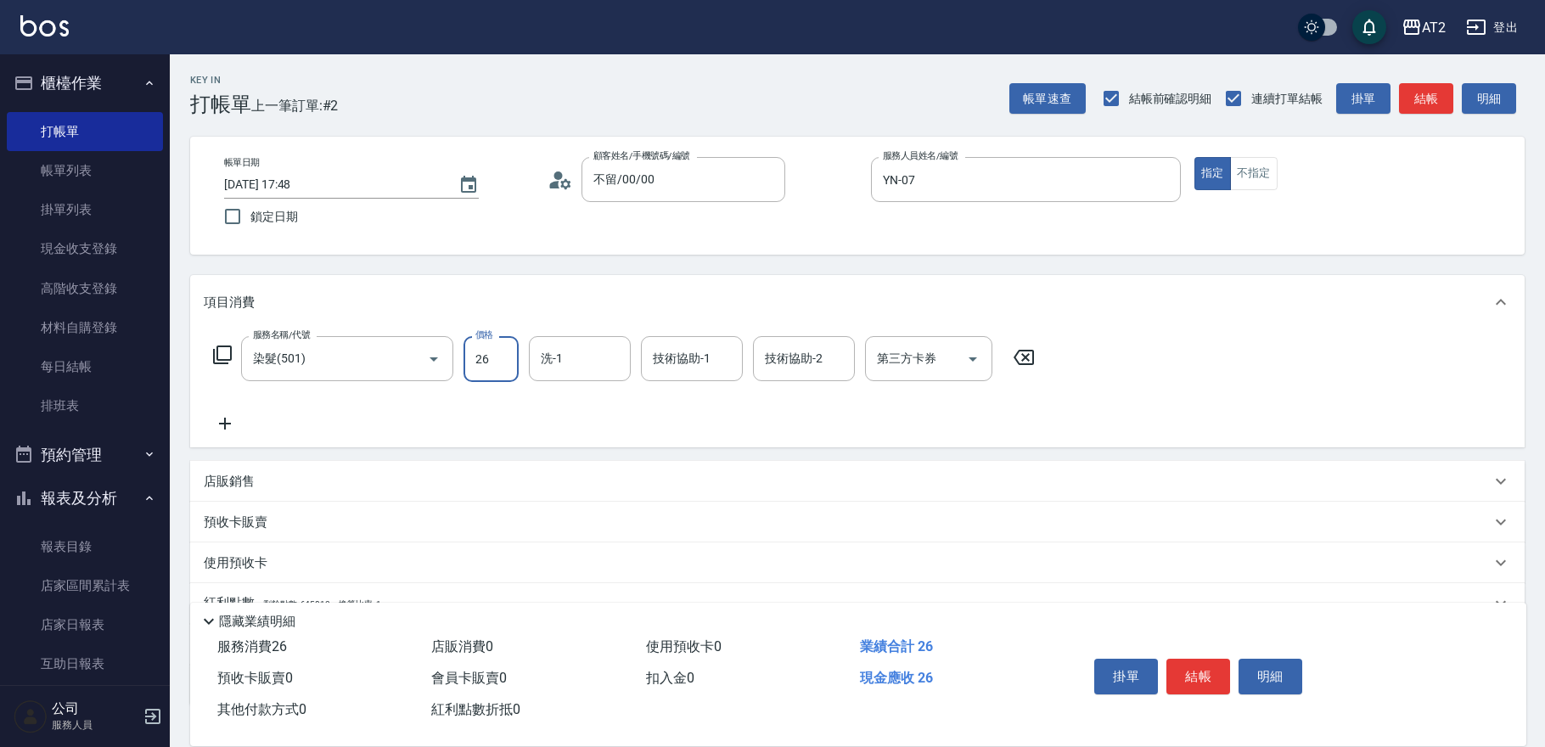
type input "20"
type input "269"
type input "260"
type input "2699"
type input "軒軒-42"
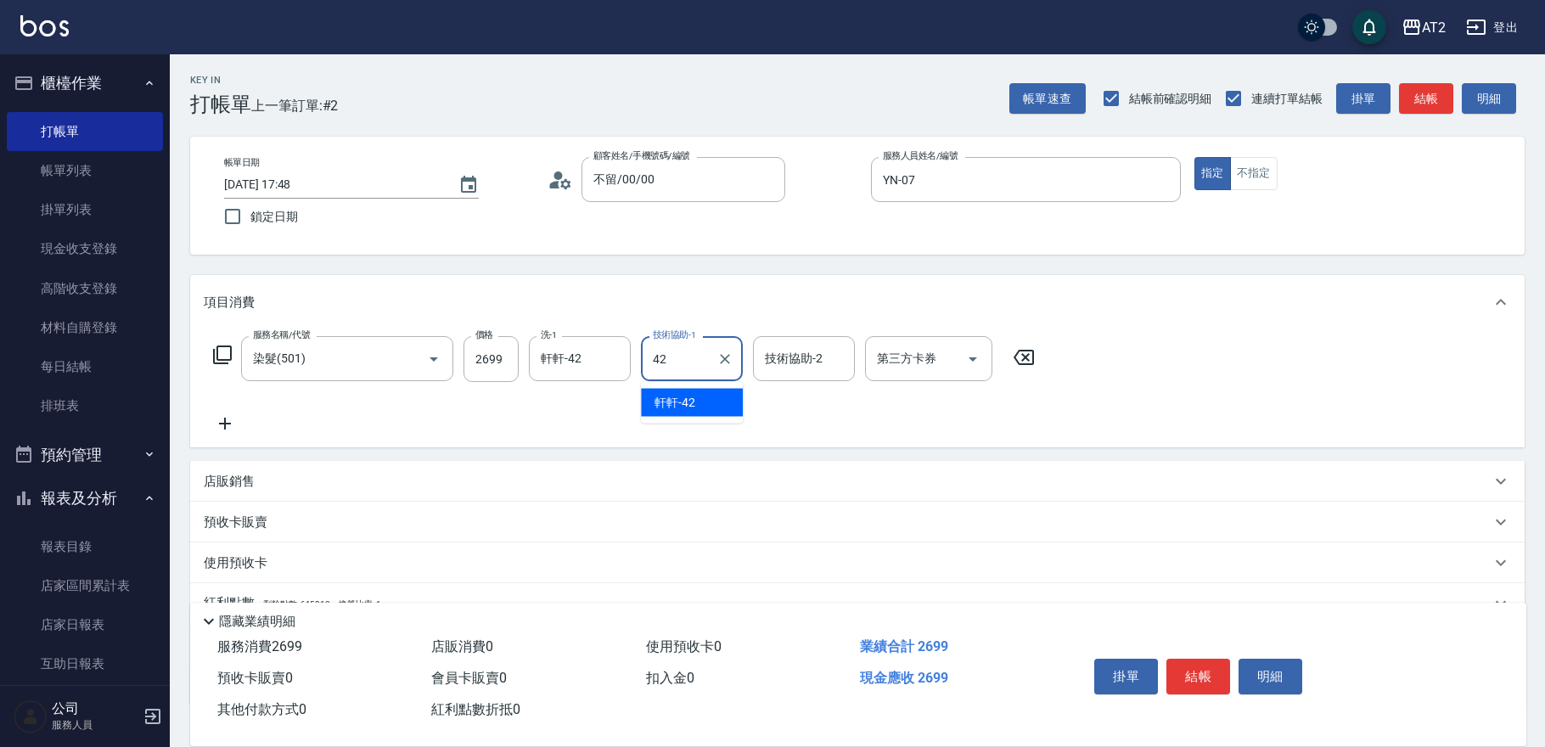
type input "軒軒-42"
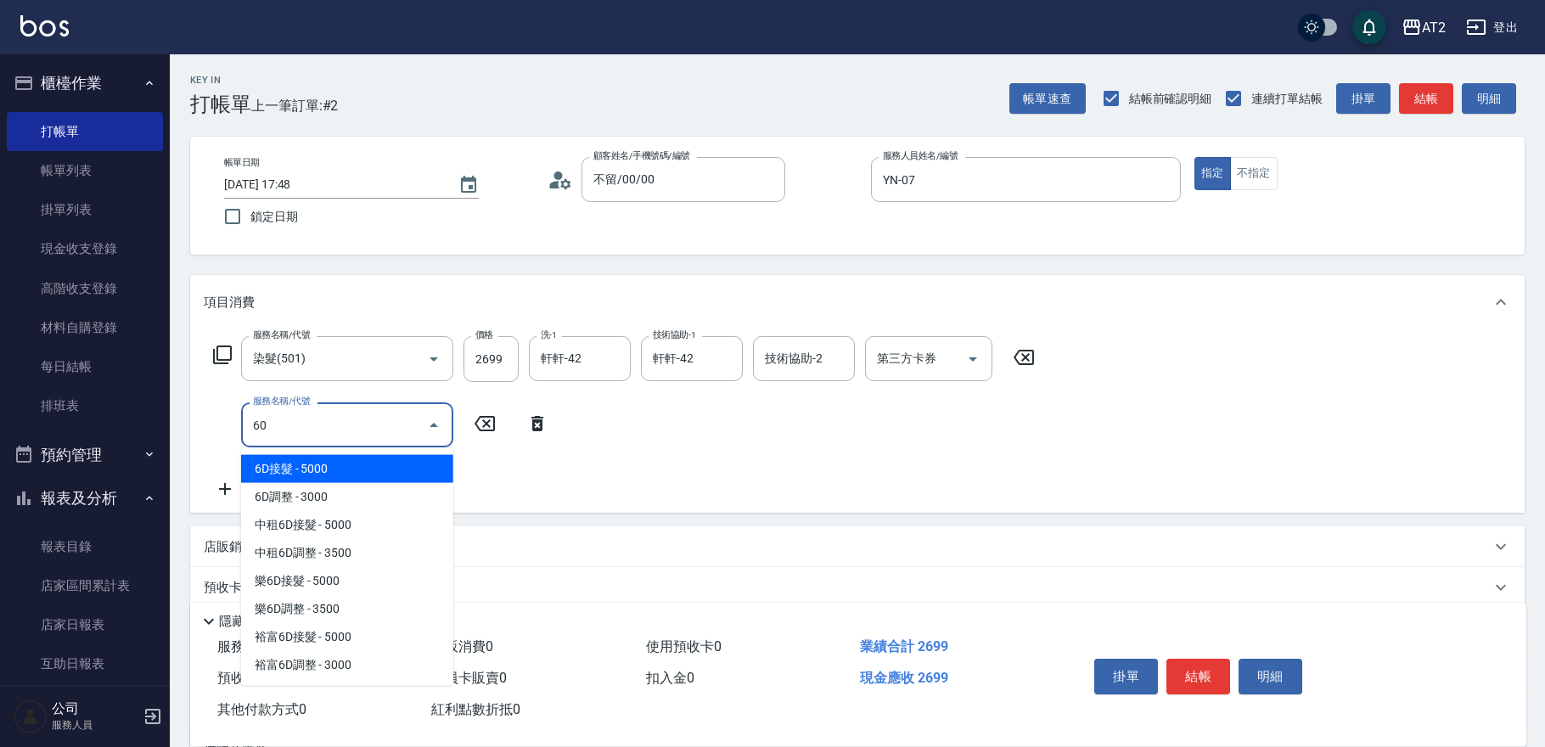
type input "601"
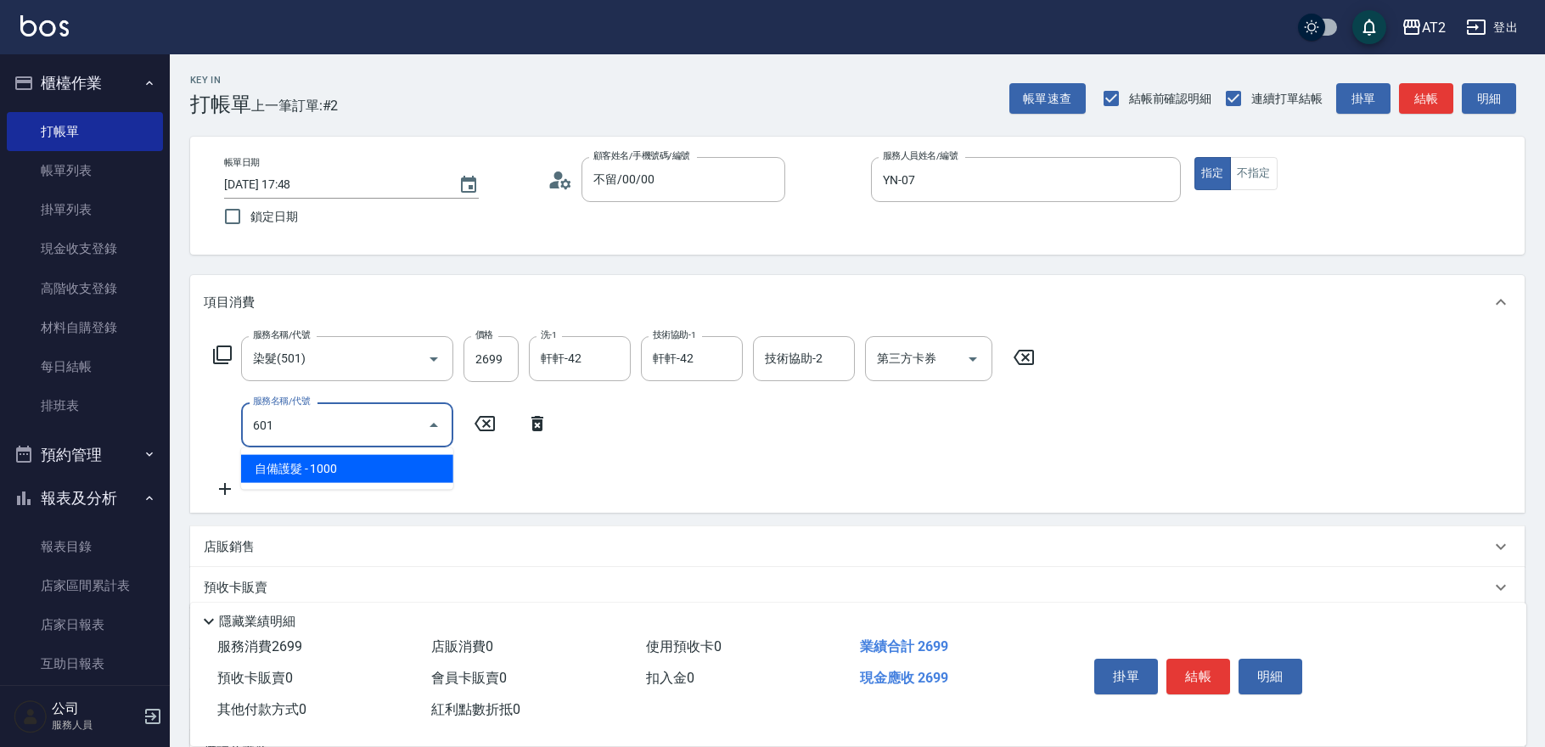
type input "360"
type input "自備護髮(601)"
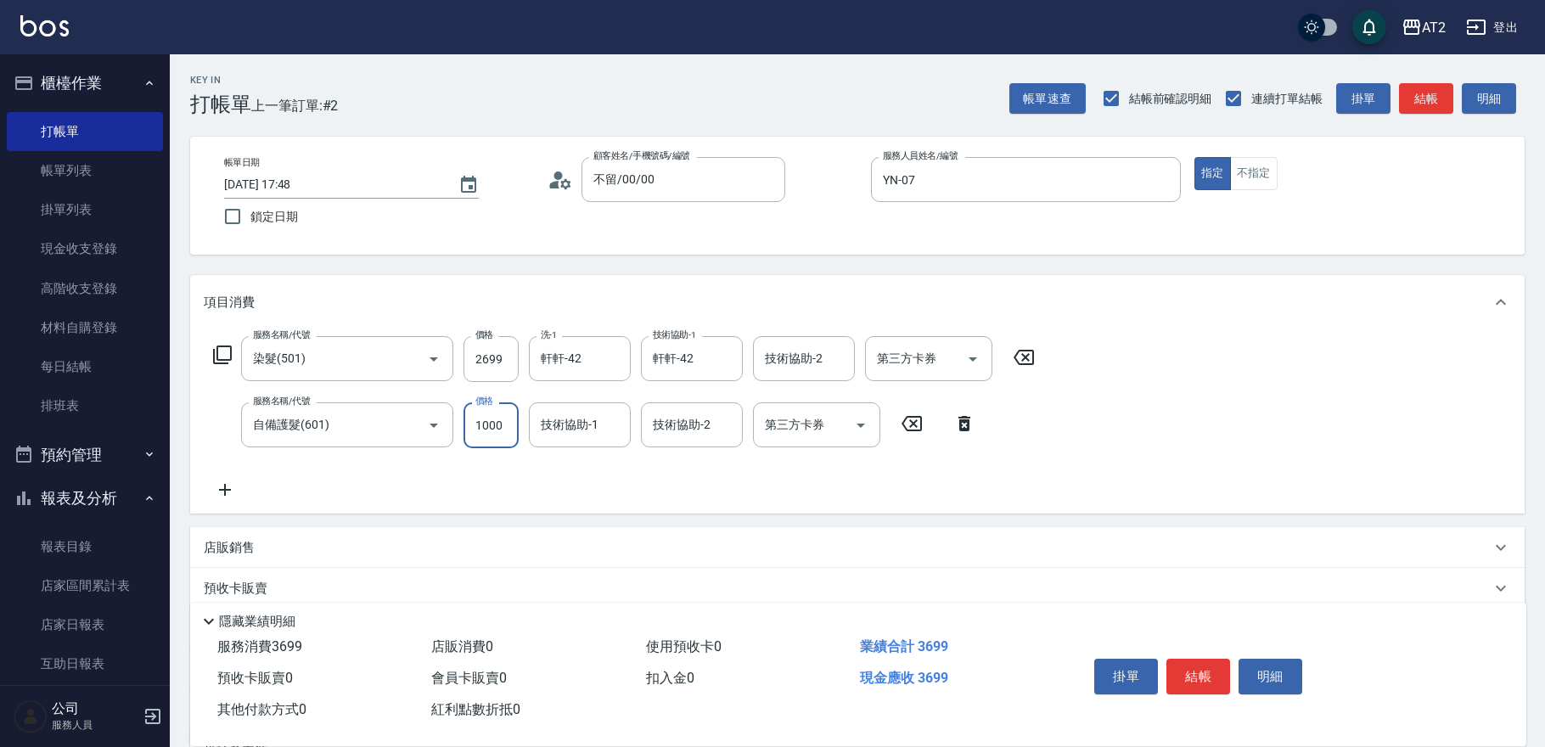
type input "270"
type input "15"
type input "280"
type input "1500"
type input "410"
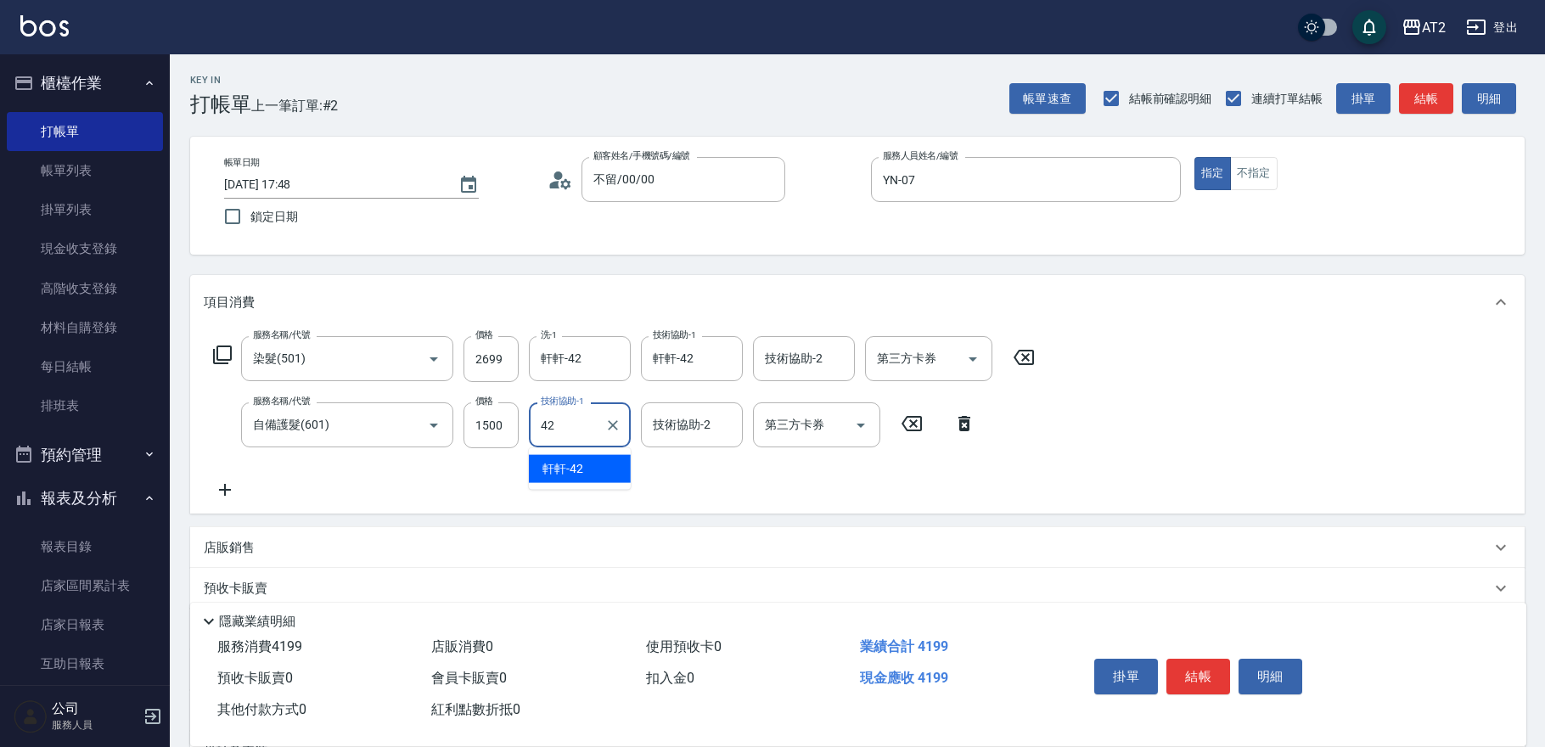
type input "軒軒-42"
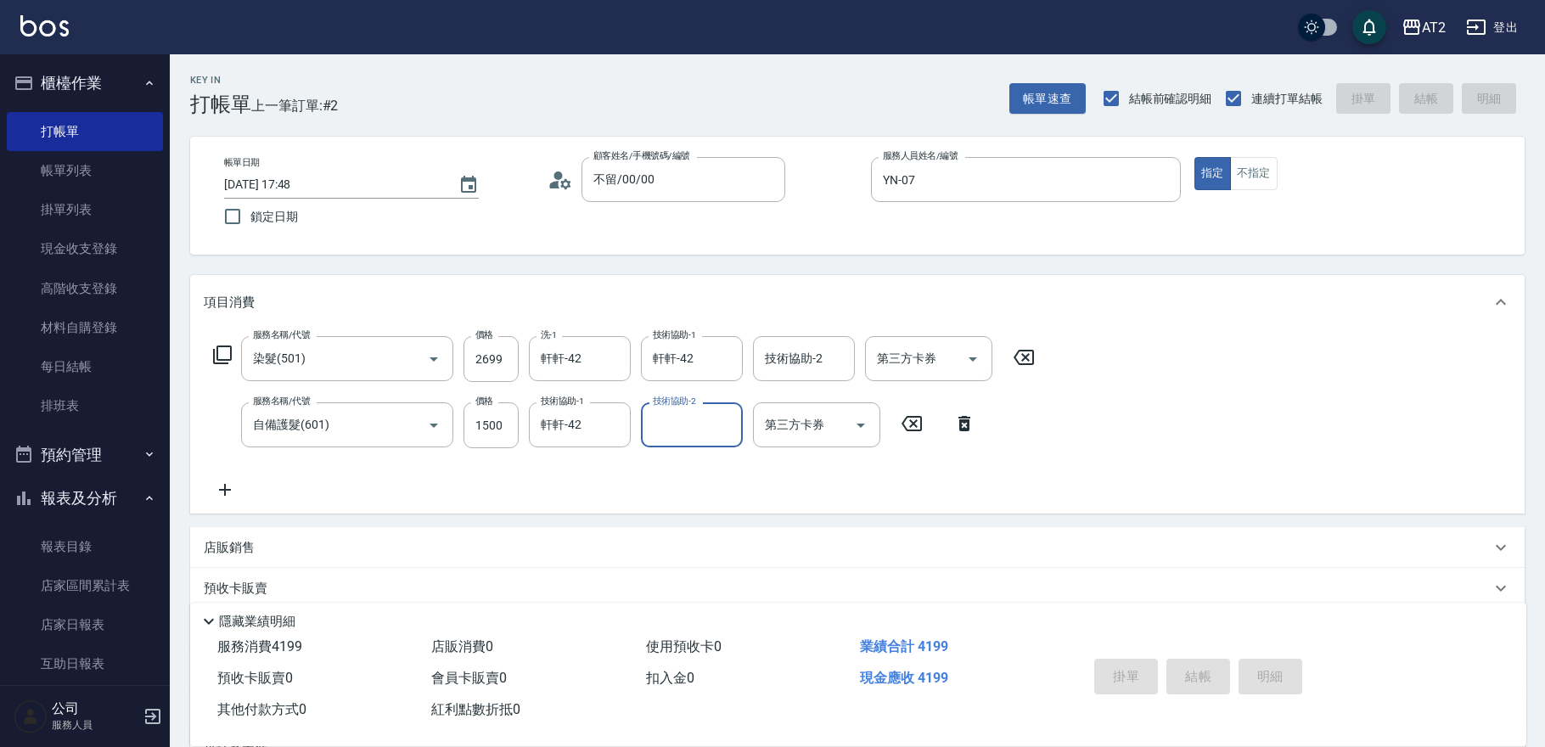
type input "2025/10/15 17:49"
type input "0"
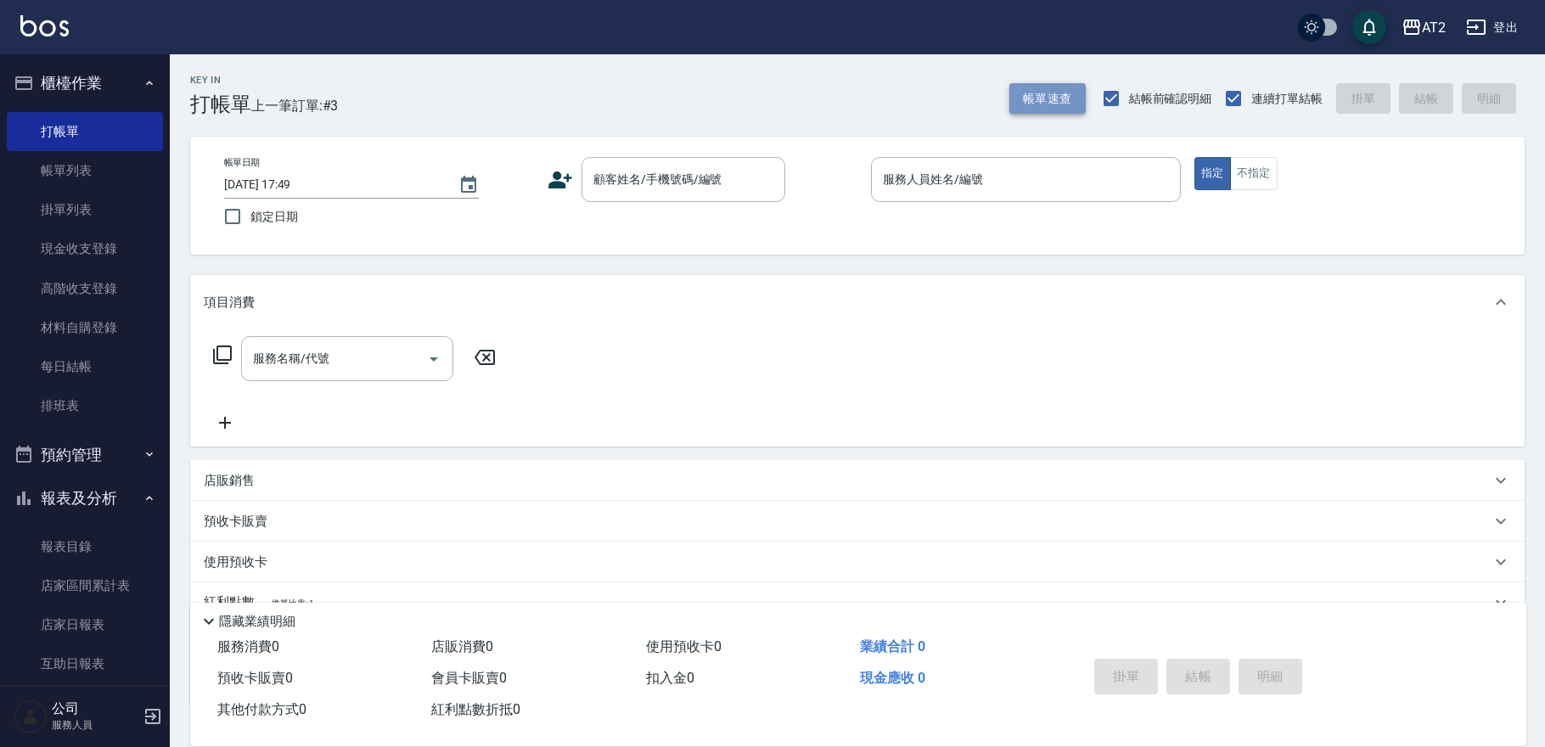
click at [1038, 104] on button "帳單速查" at bounding box center [1048, 98] width 76 height 31
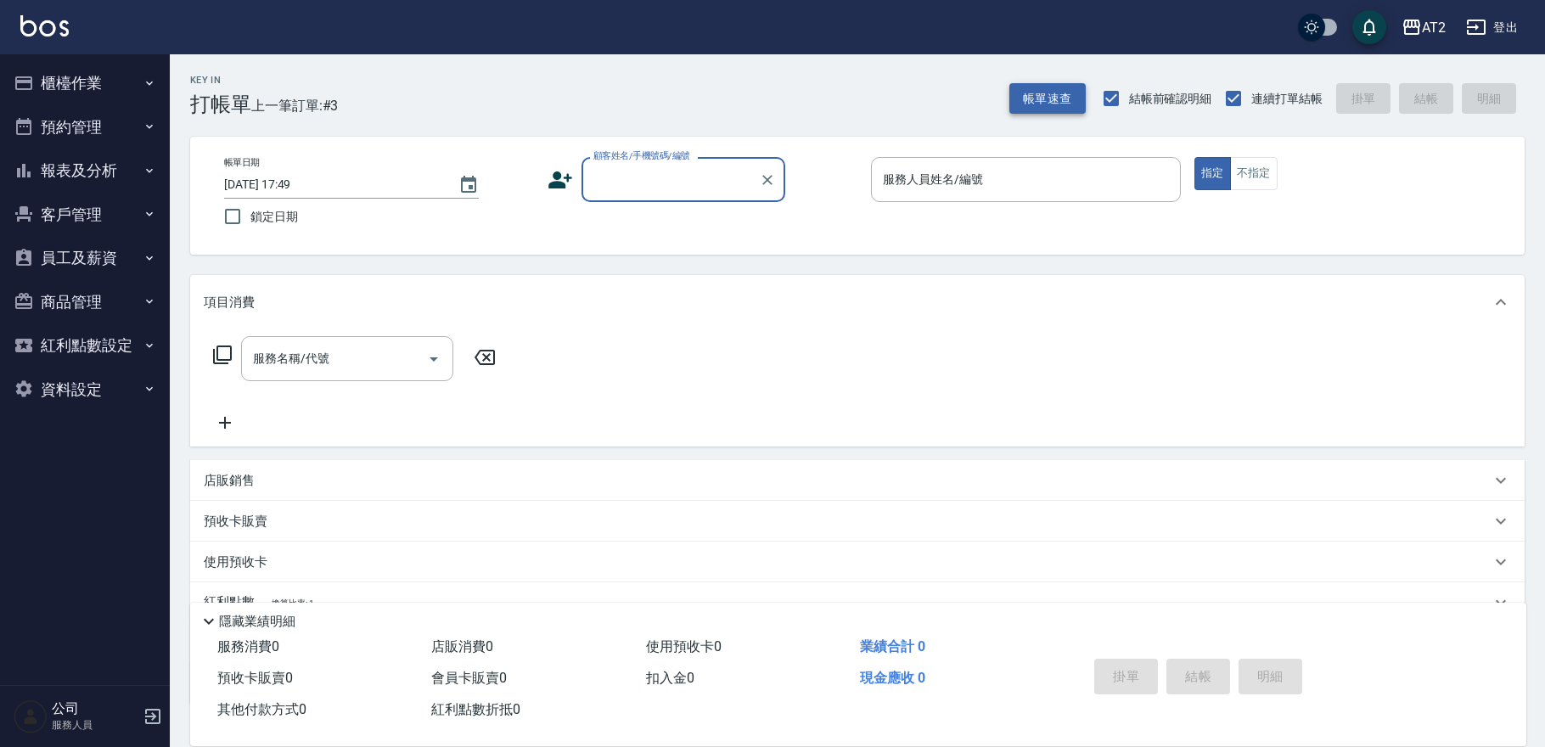
click at [1059, 111] on button "帳單速查" at bounding box center [1048, 98] width 76 height 31
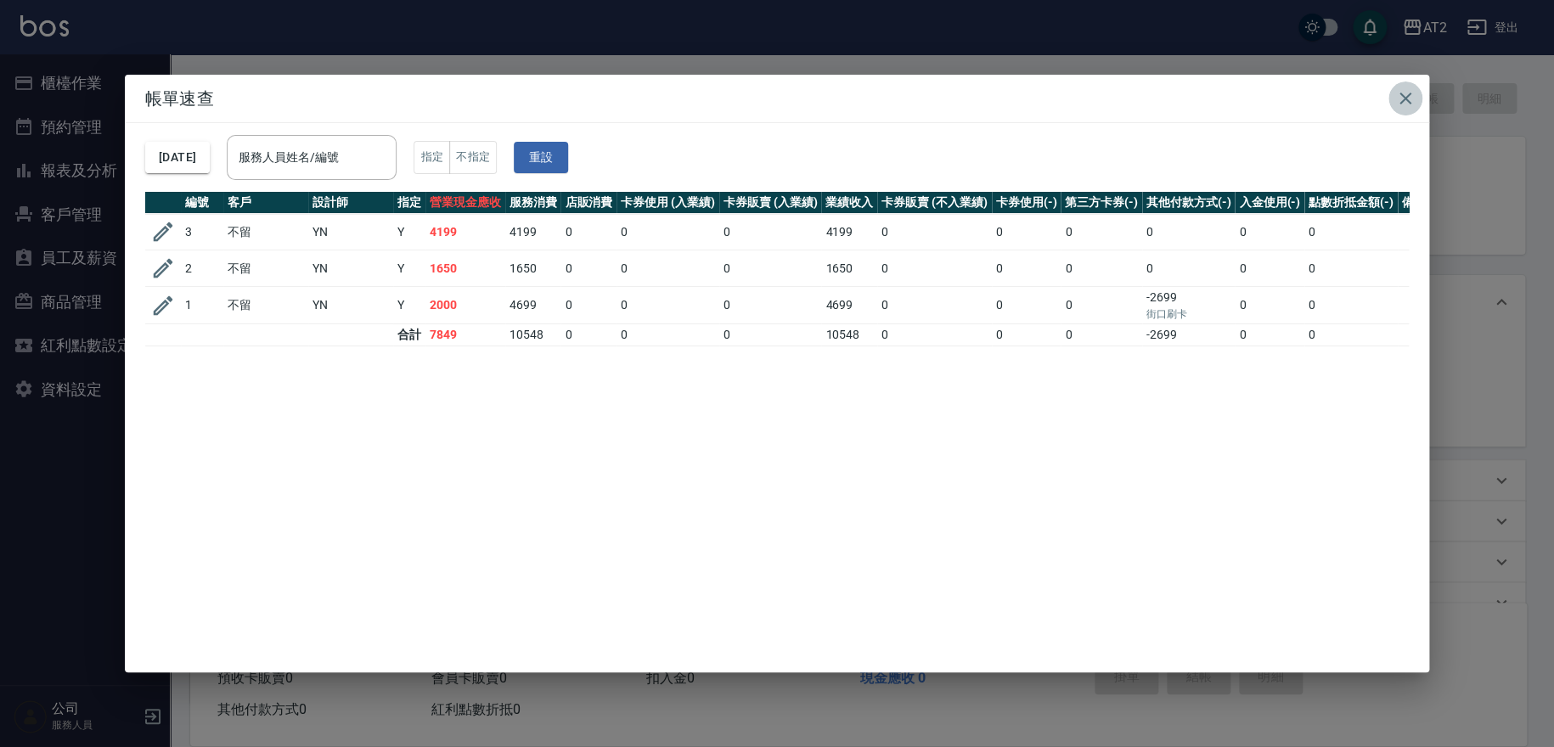
click at [1395, 106] on icon "button" at bounding box center [1405, 98] width 20 height 20
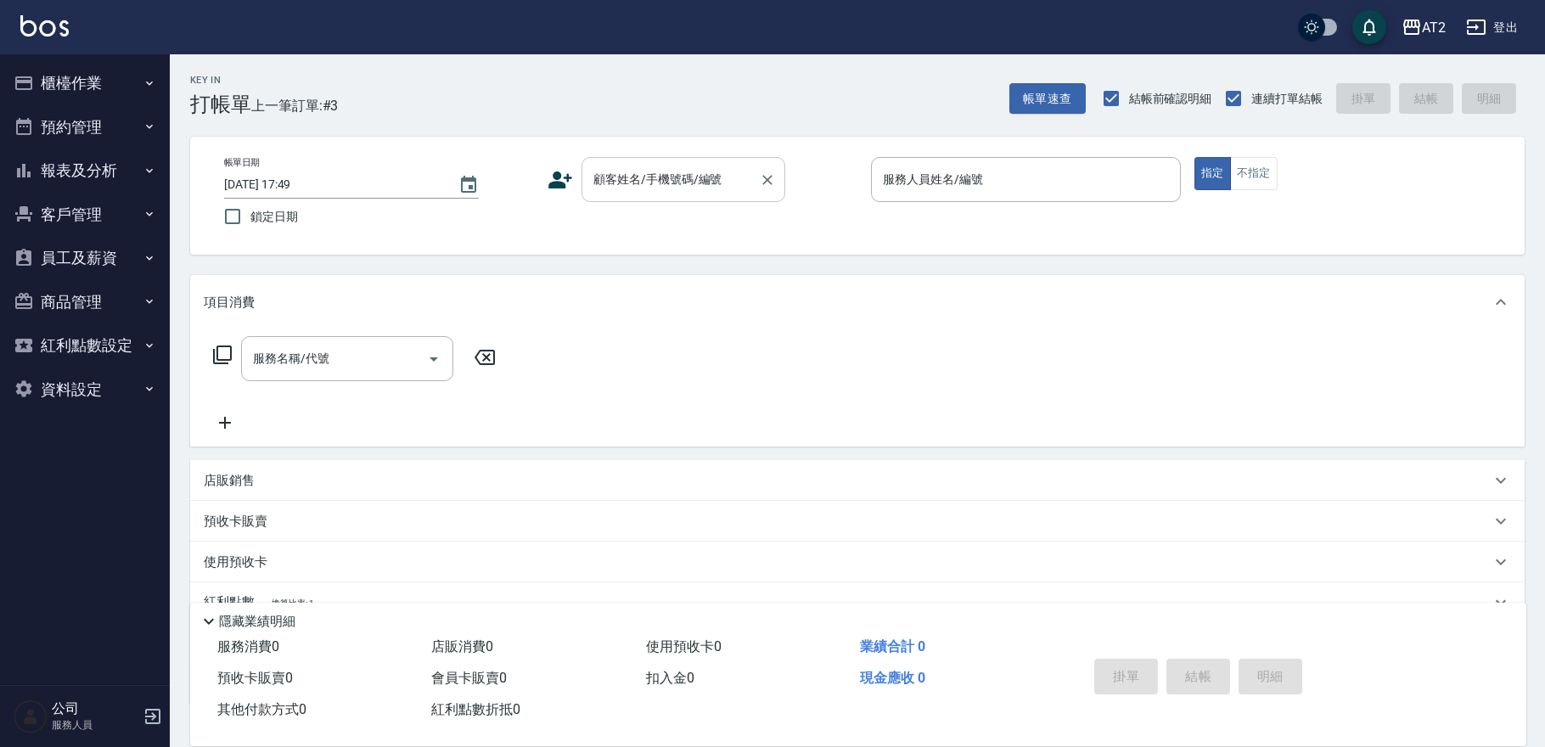
click at [701, 175] on input "顧客姓名/手機號碼/編號" at bounding box center [670, 180] width 163 height 30
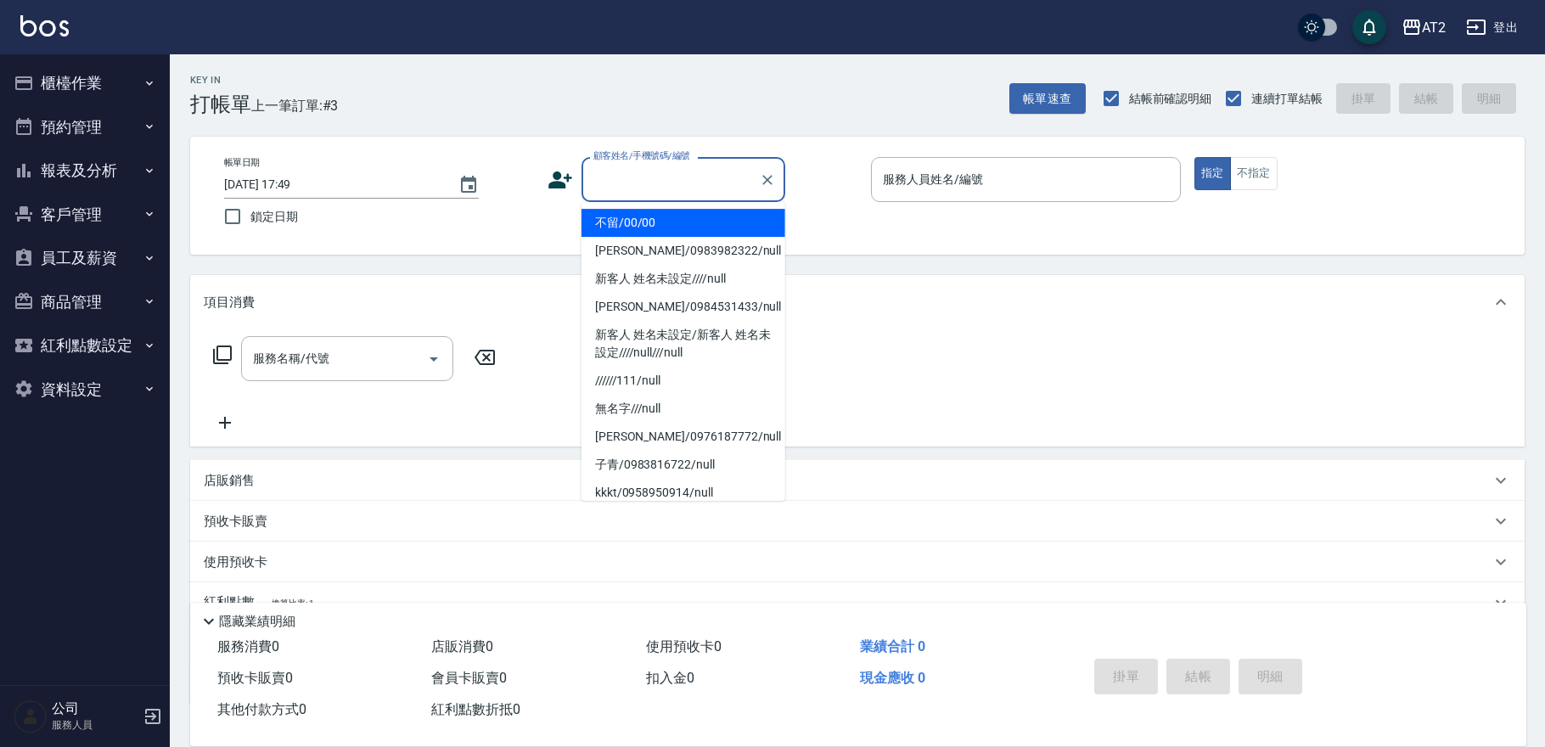
click at [686, 211] on li "不留/00/00" at bounding box center [684, 223] width 204 height 28
type input "不留/00/00"
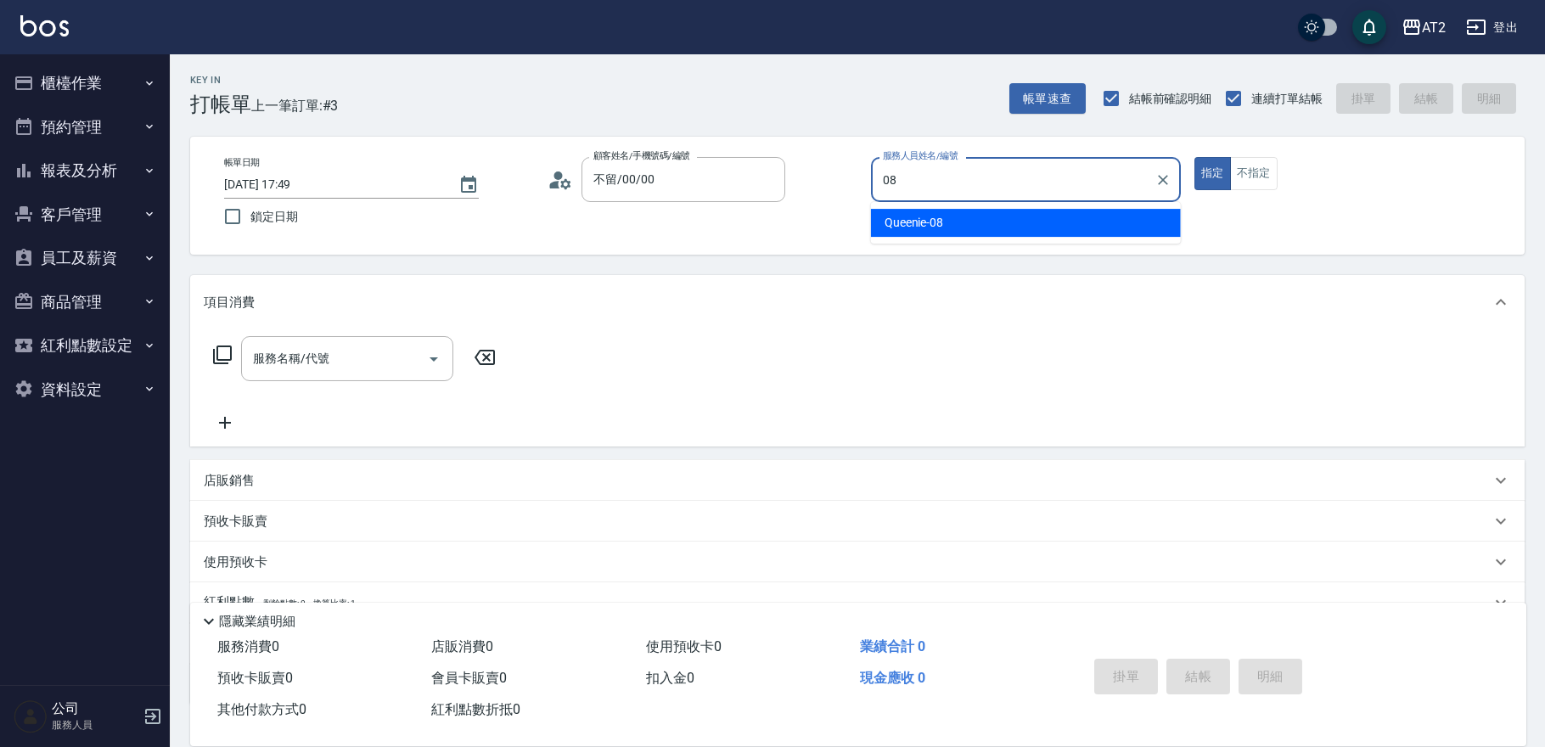
type input "Queenie-08"
type button "true"
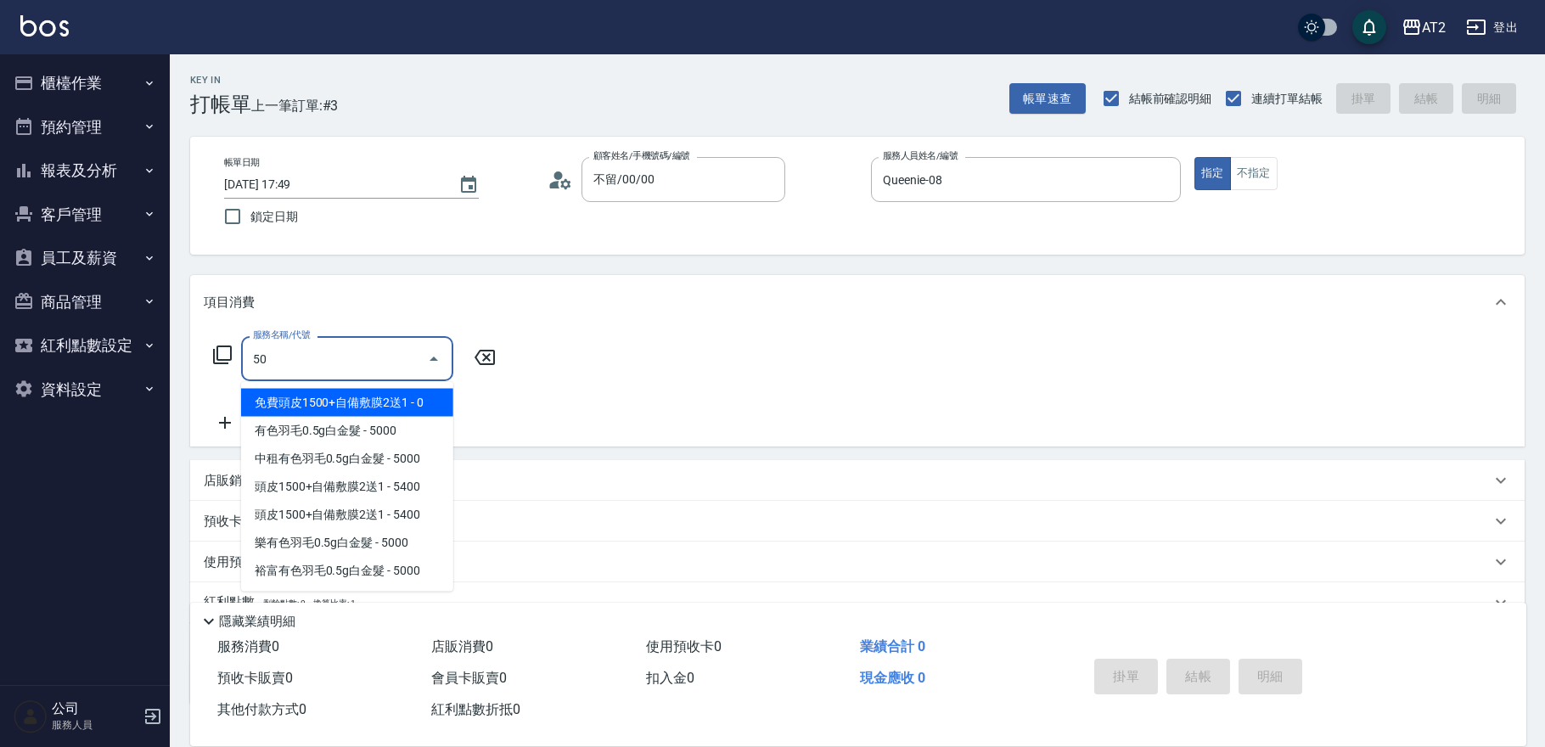
type input "501"
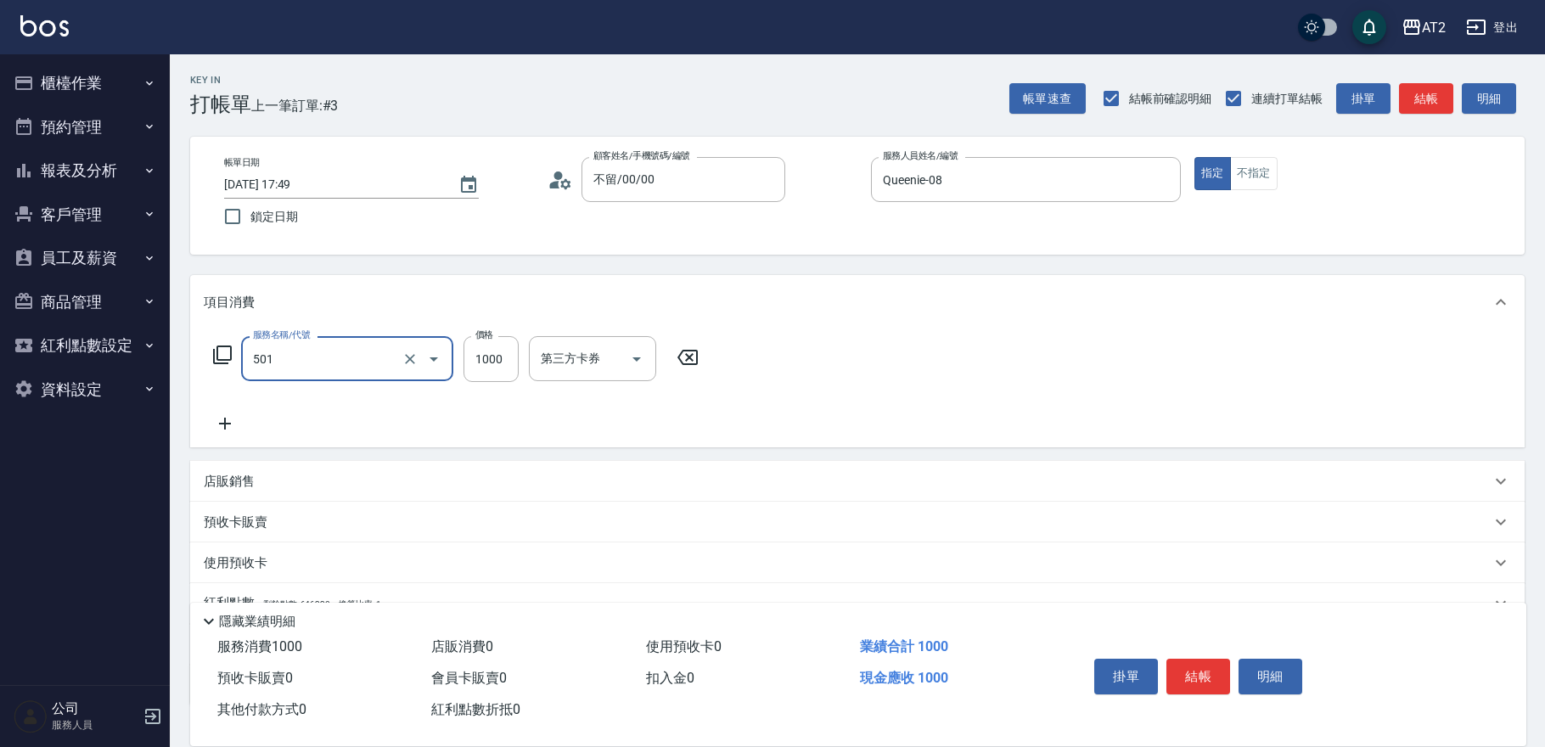
type input "100"
type input "染髮(501)"
type input "0"
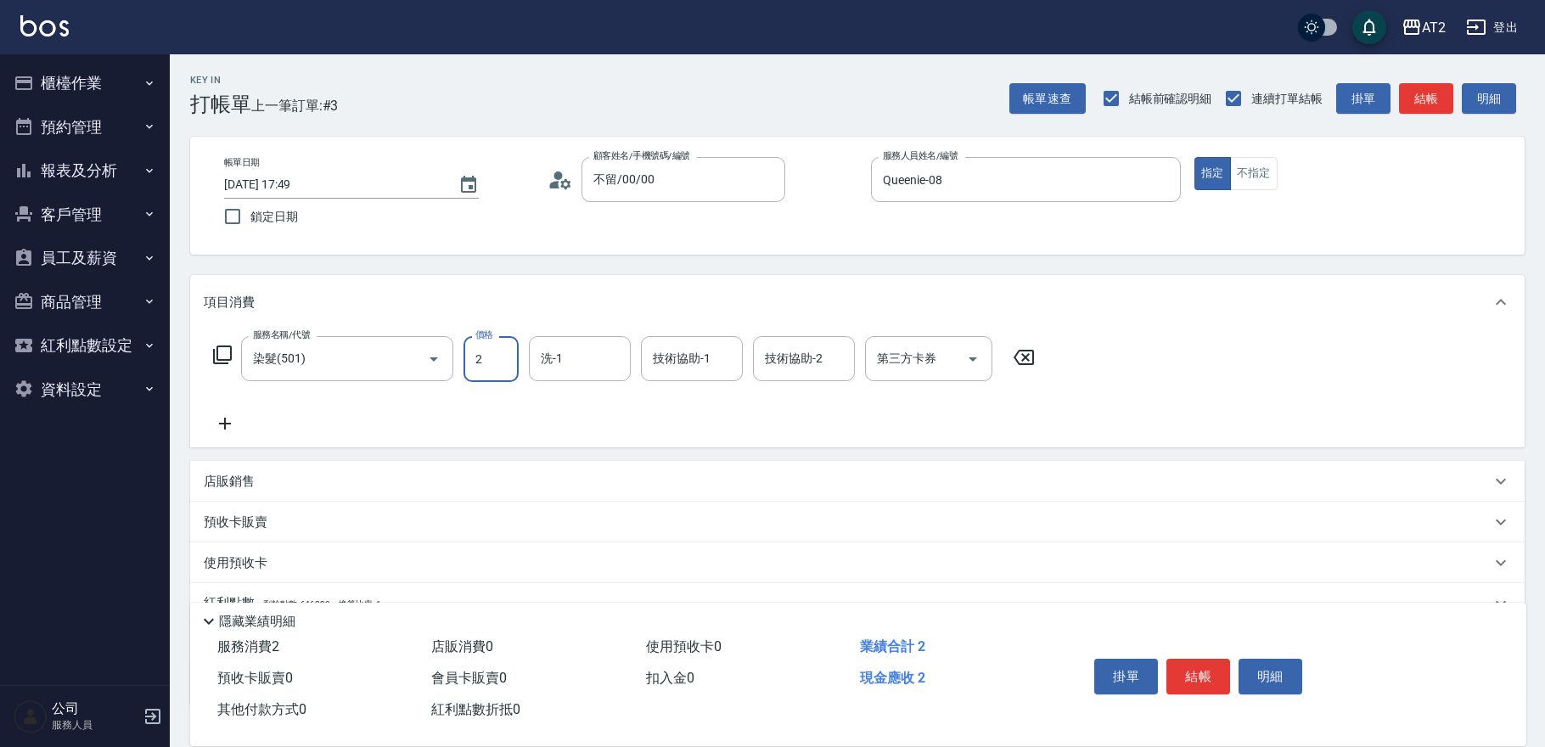
type input "24"
type input "20"
type input "249"
type input "240"
type input "2499"
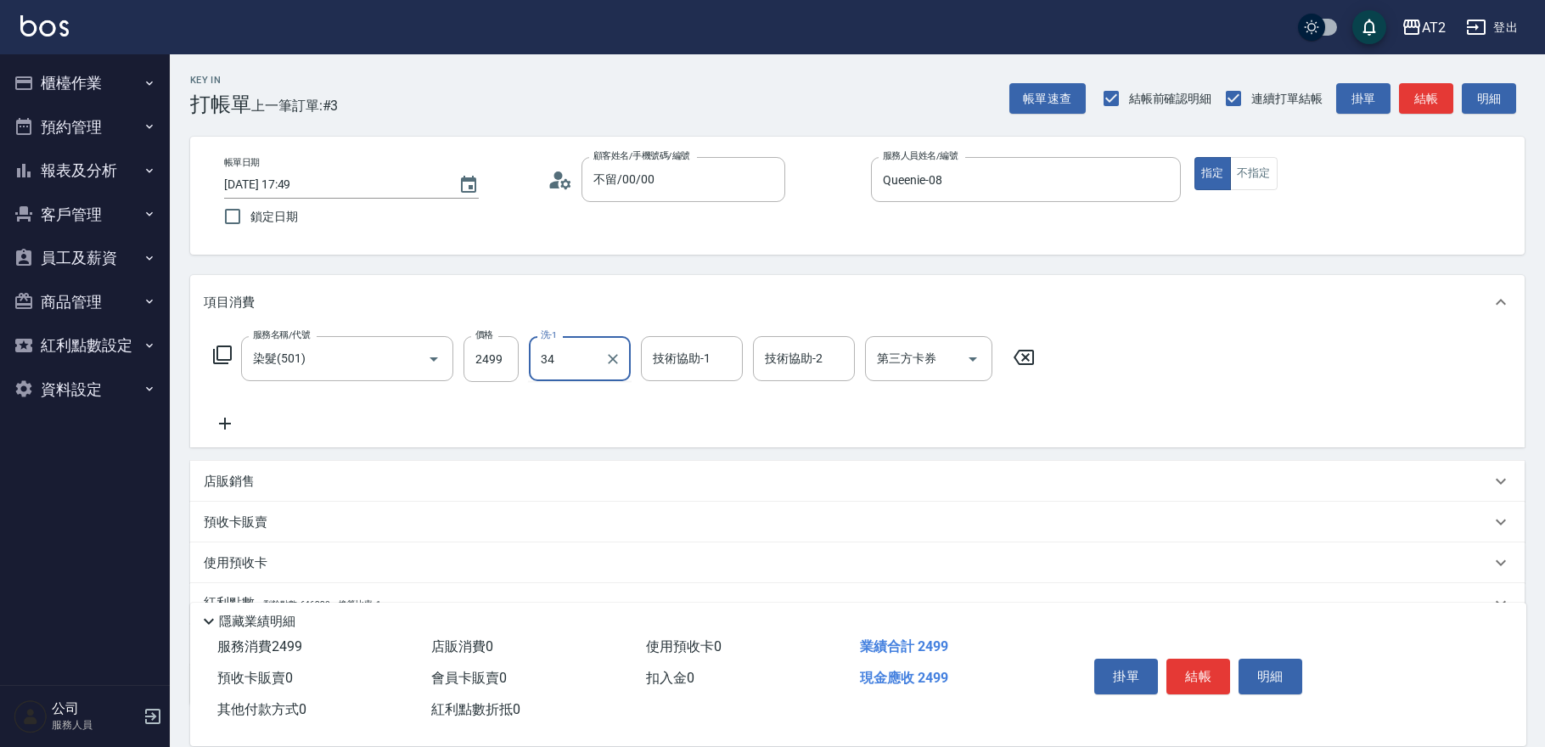
type input "小潔-34"
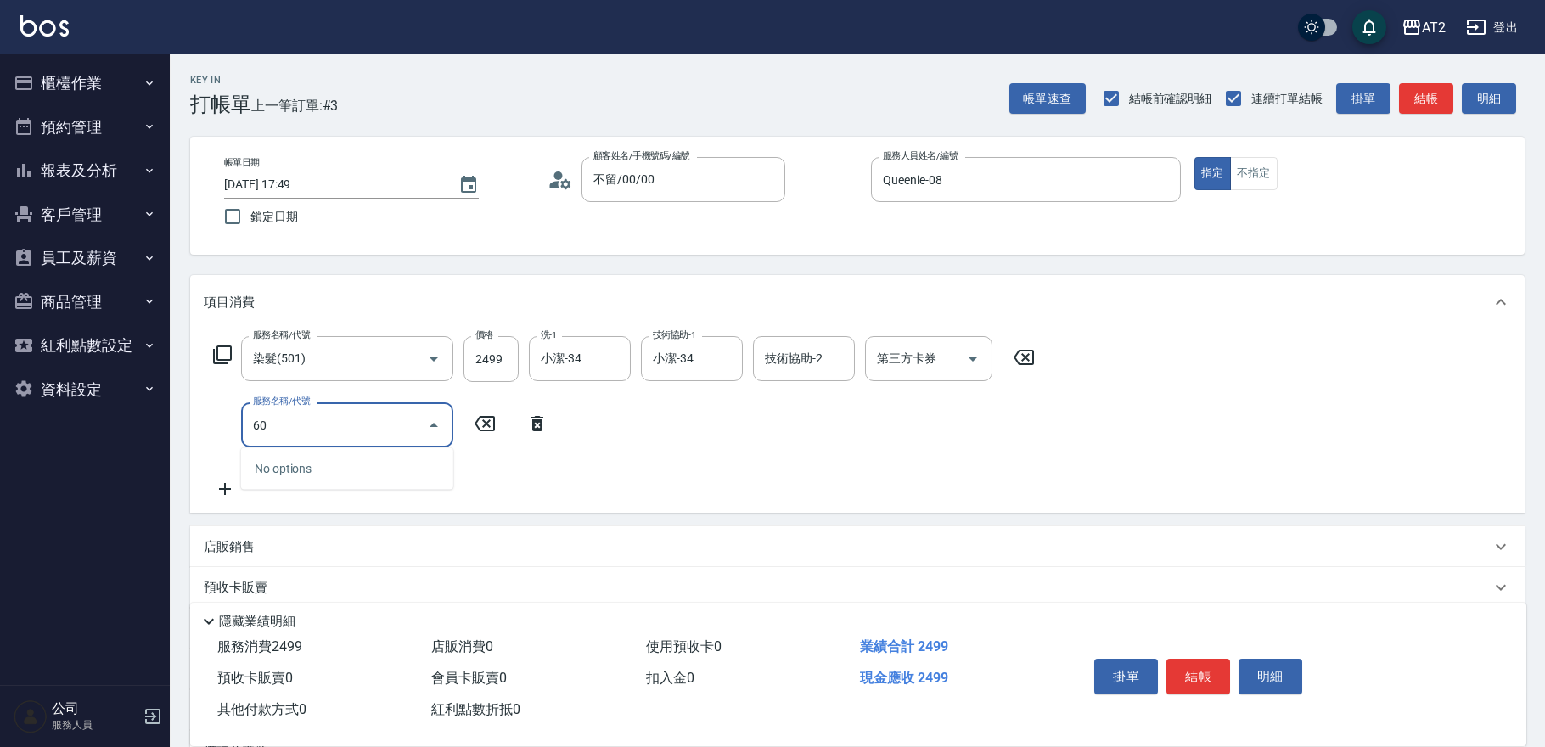
type input "601"
type input "340"
type input "自備護髮(601)"
type input "250"
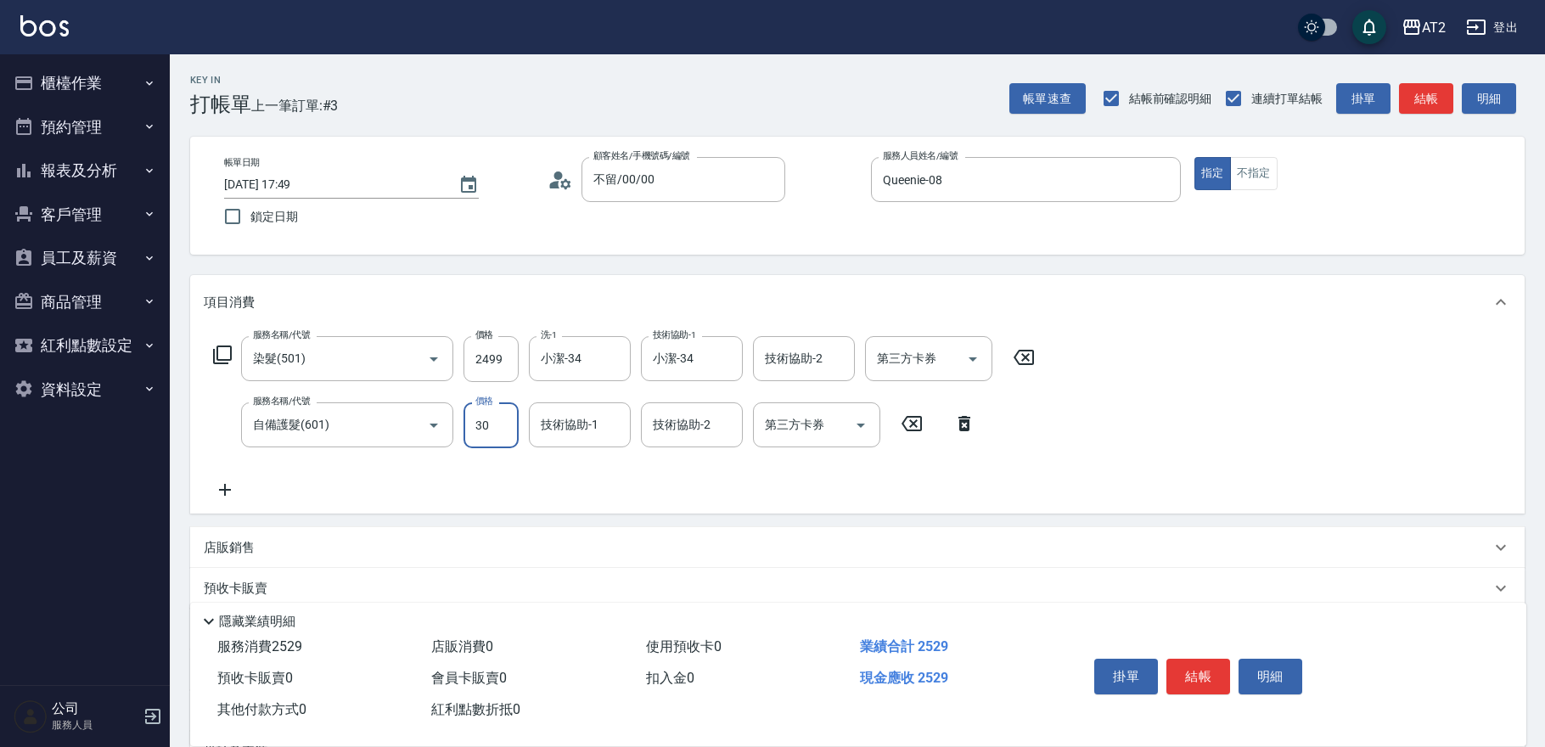
type input "300"
type input "540"
type input "3000"
type input "小潔-34"
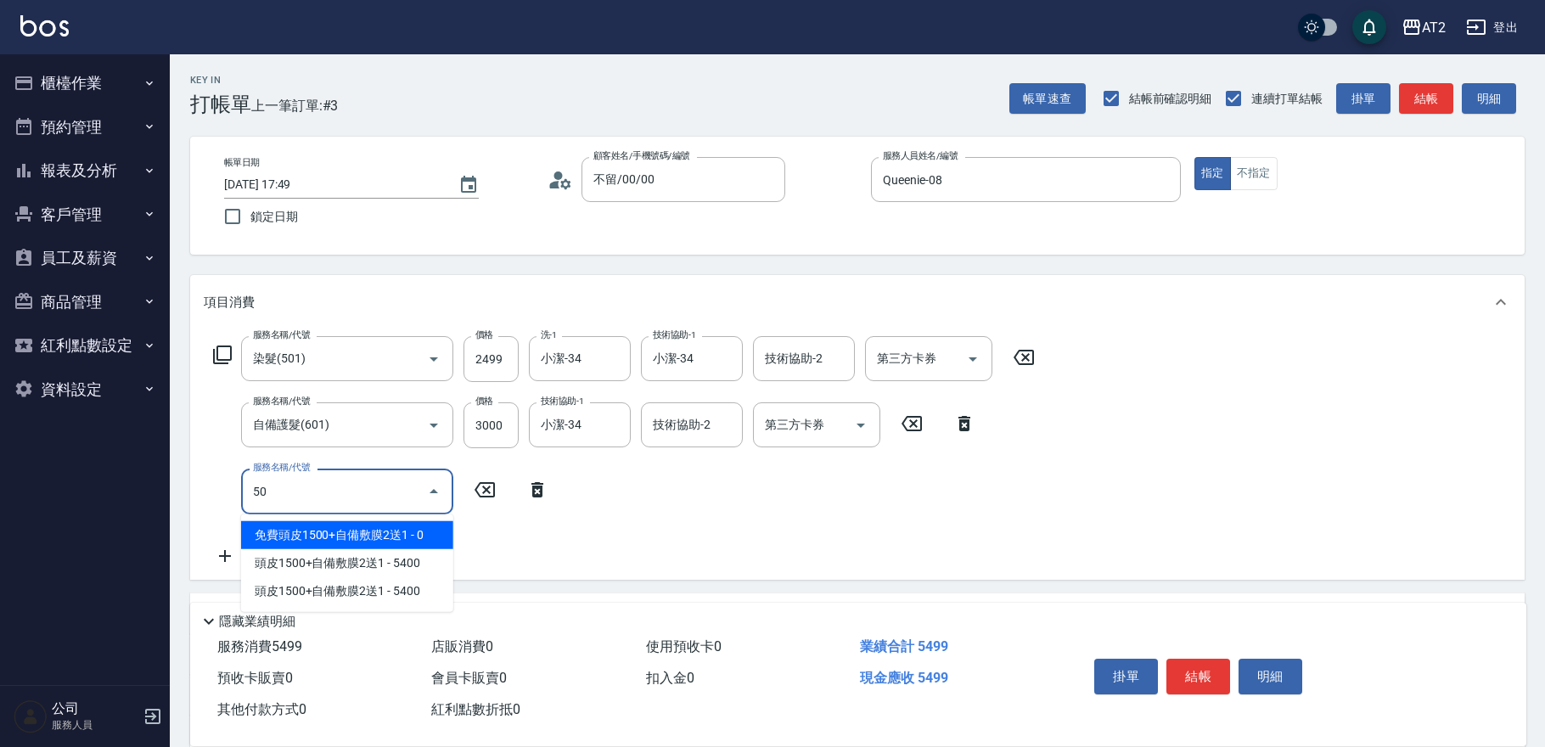
type input "502"
type input "590"
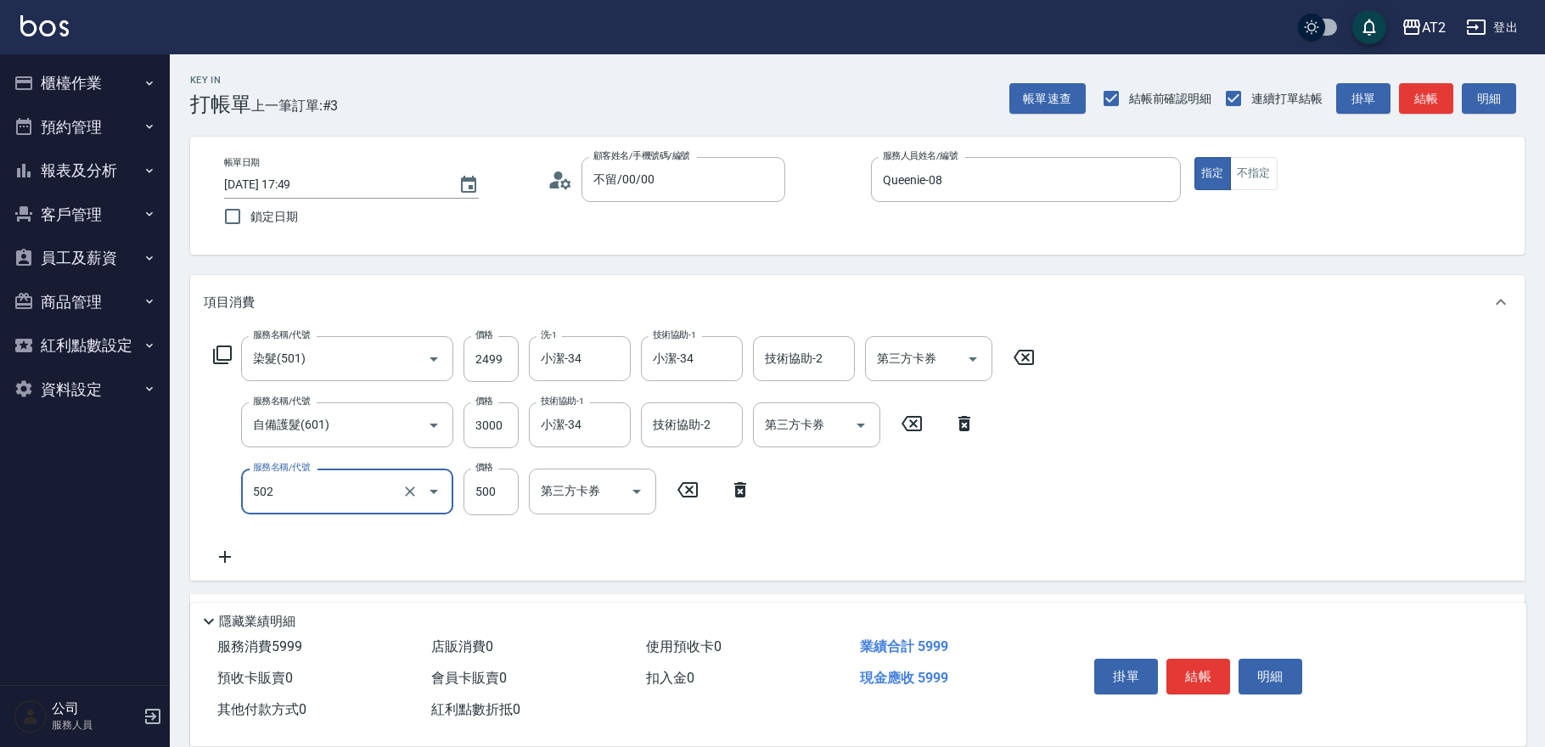
type input "漂髮(502)"
type input "0"
type input "540"
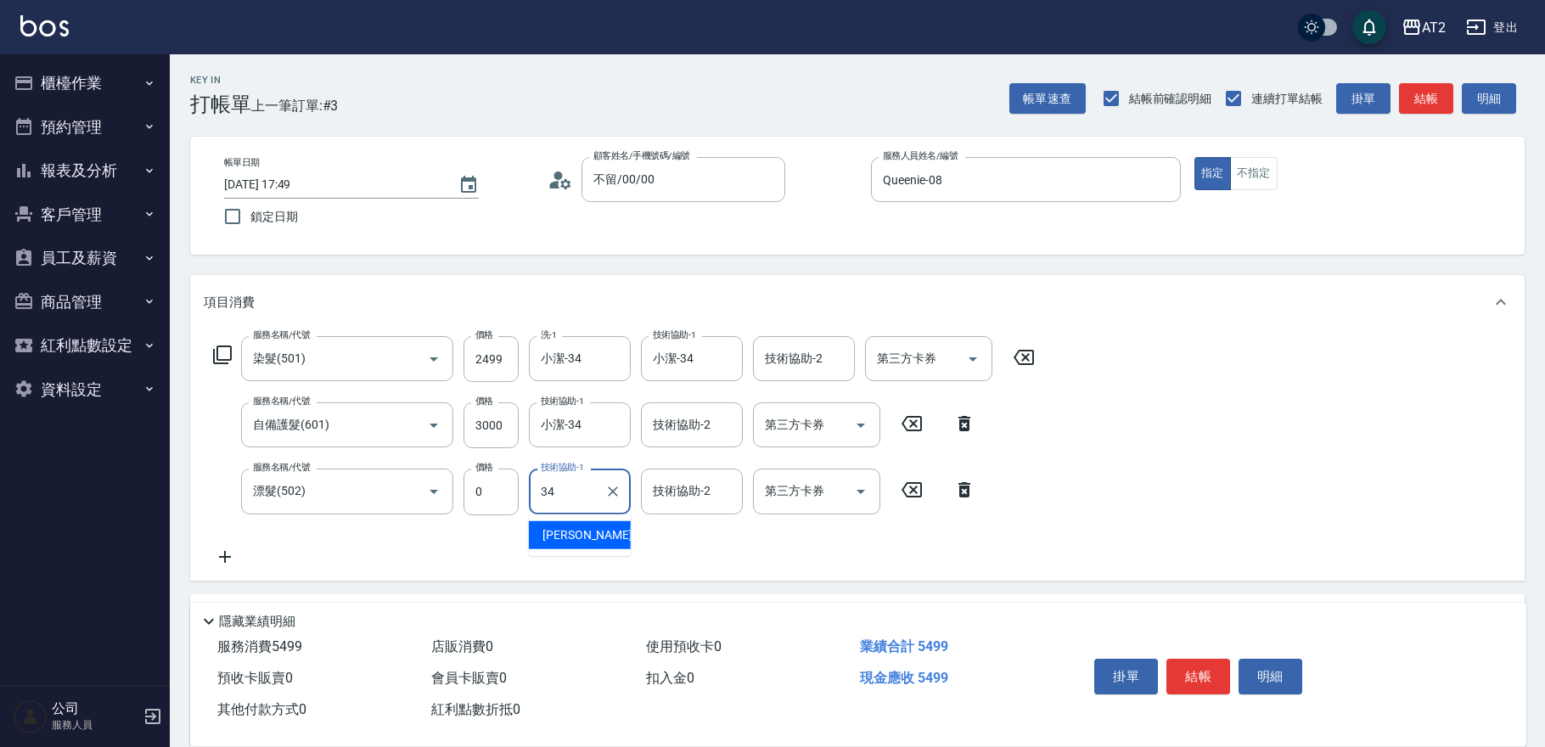
type input "小潔-34"
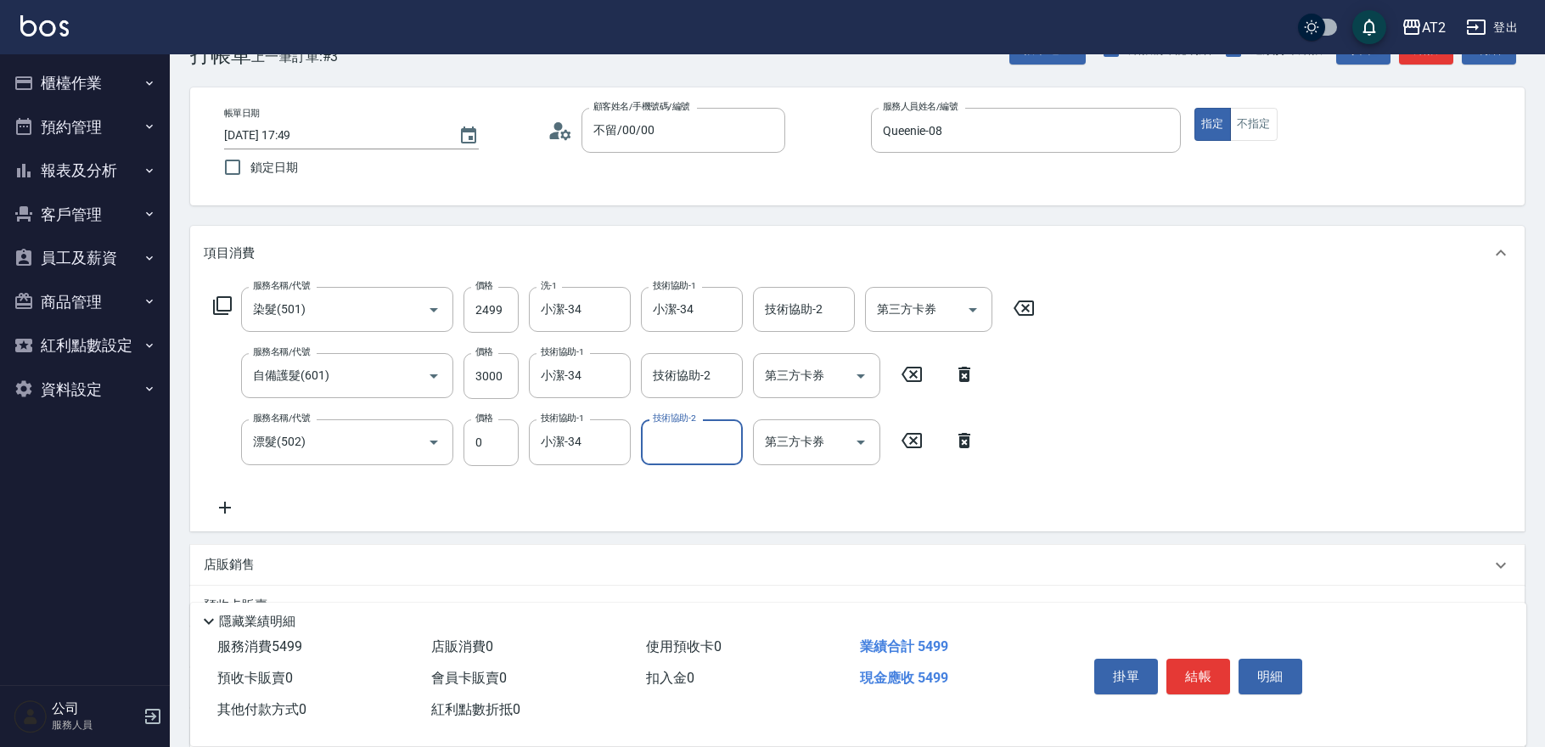
scroll to position [250, 0]
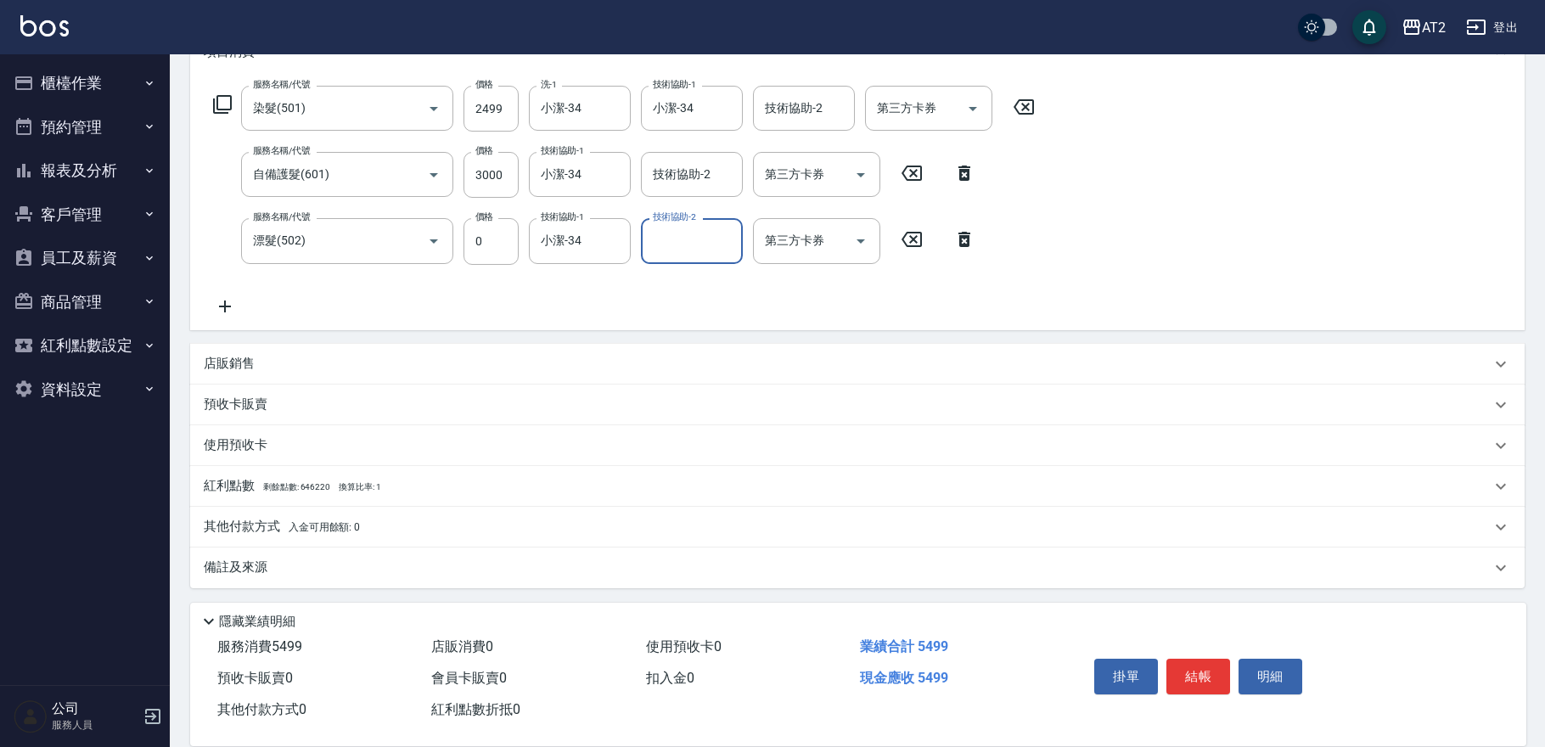
click at [329, 525] on span "入金可用餘額: 0" at bounding box center [325, 527] width 72 height 12
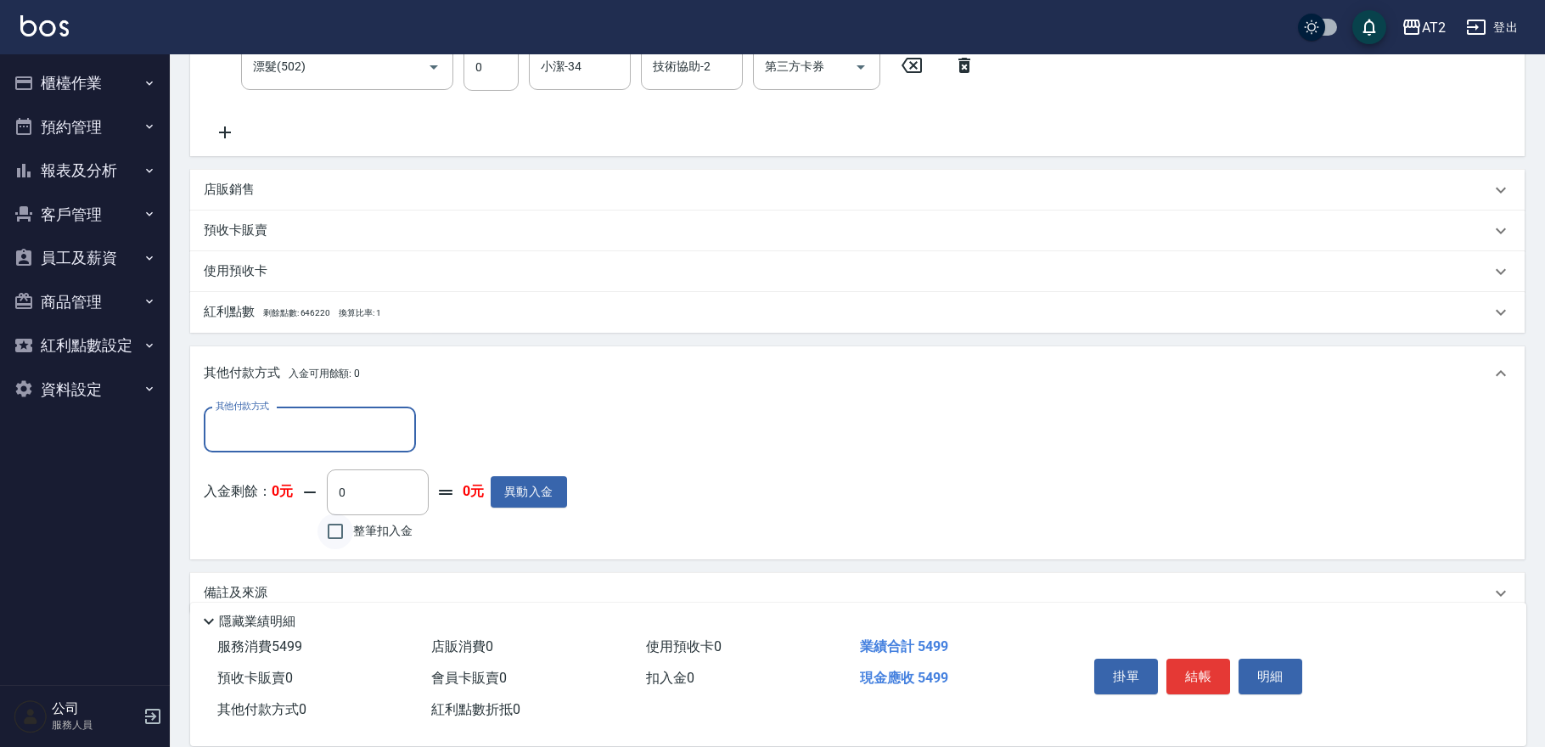
scroll to position [450, 0]
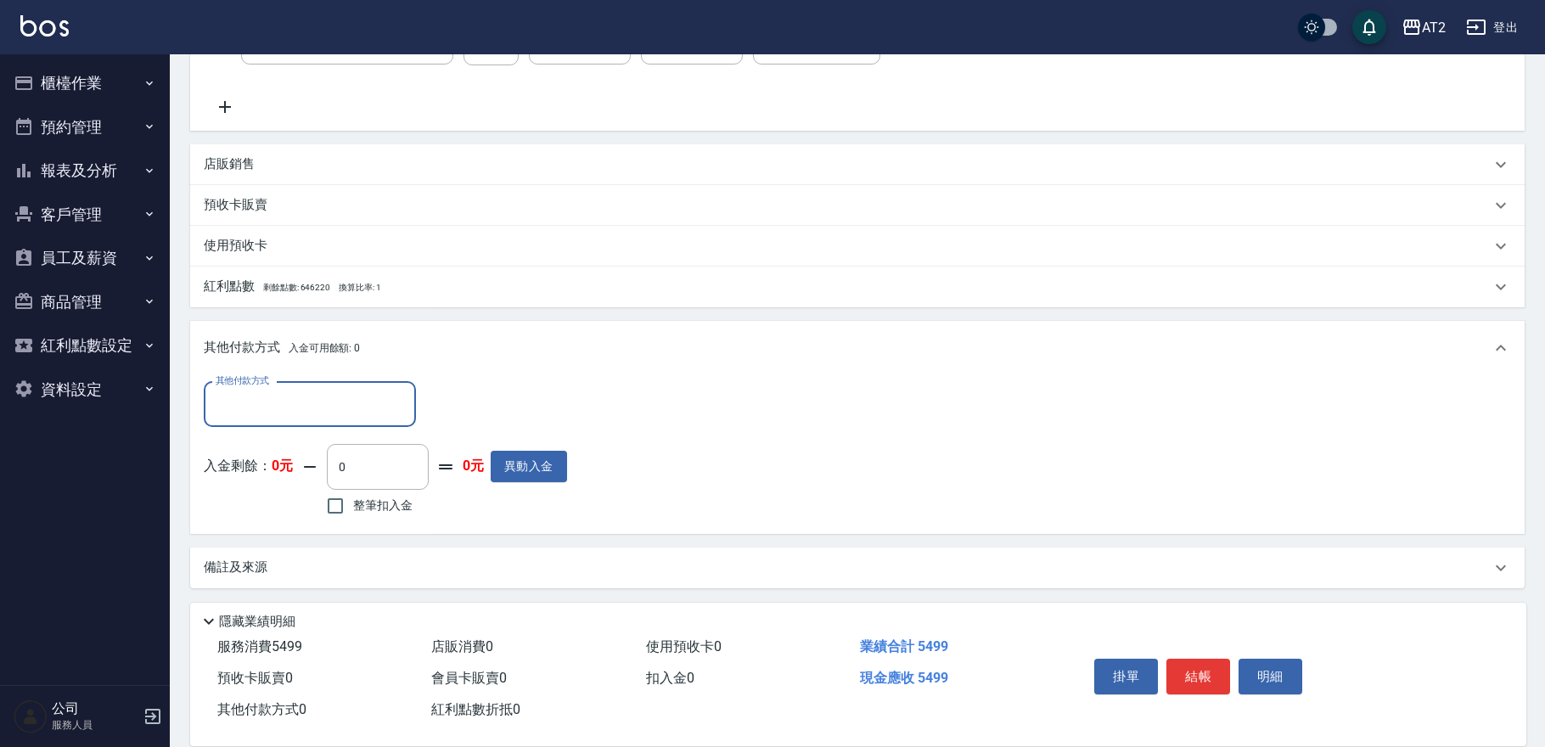
click at [373, 384] on div "其他付款方式" at bounding box center [310, 404] width 212 height 45
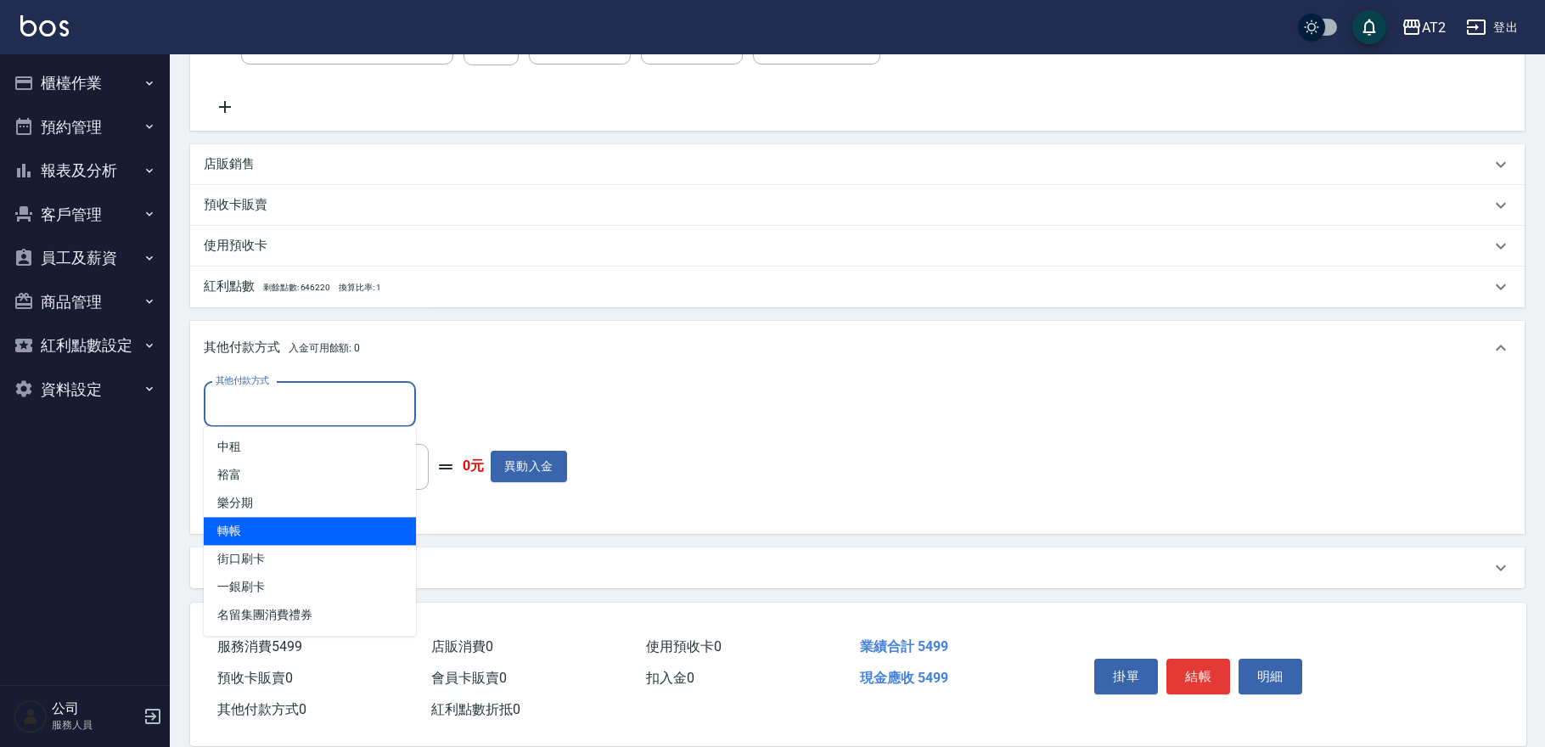
click at [322, 541] on span "轉帳" at bounding box center [310, 531] width 212 height 28
type input "轉帳"
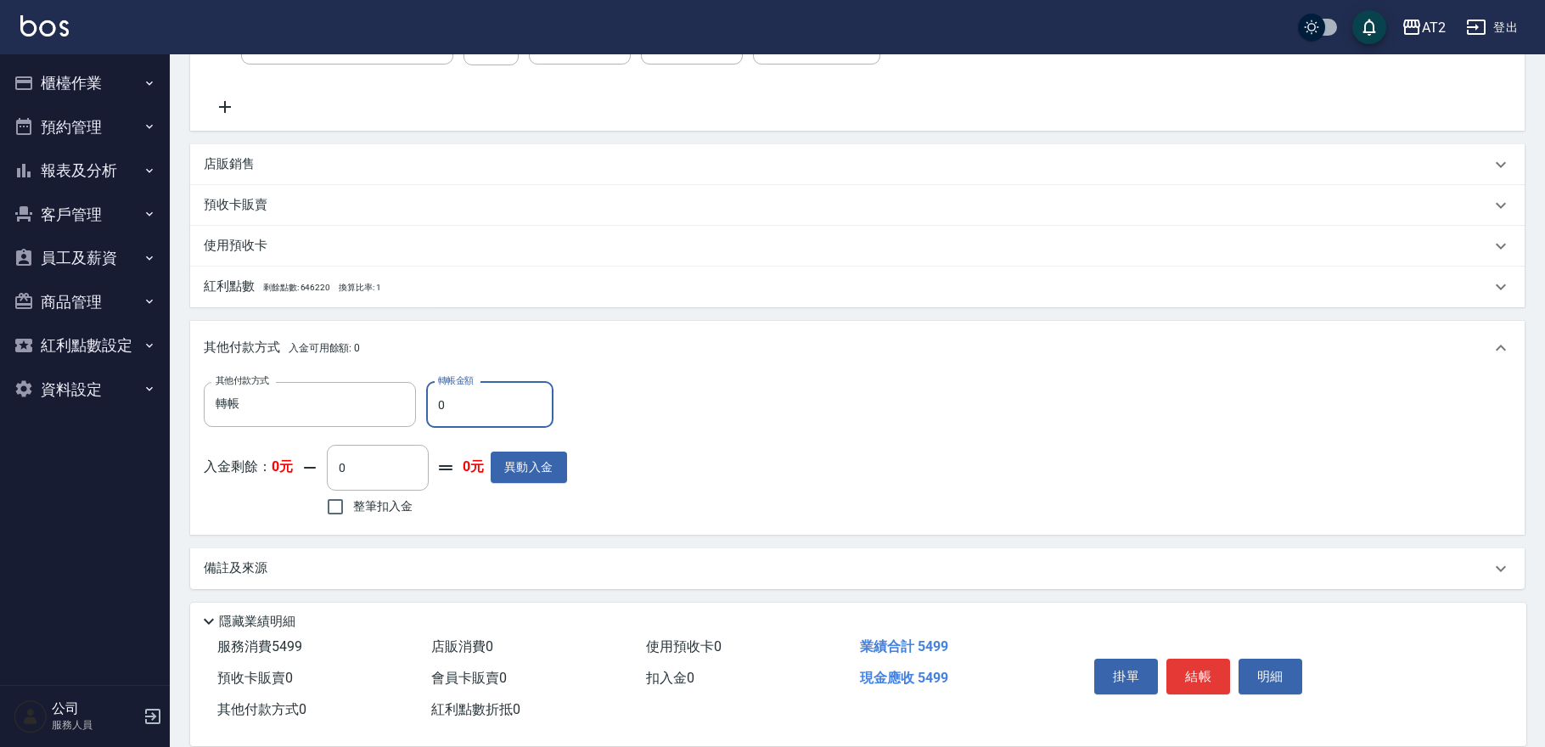
drag, startPoint x: 466, startPoint y: 411, endPoint x: 178, endPoint y: 444, distance: 289.7
click at [204, 439] on div "其他付款方式 轉帳 其他付款方式 轉帳金額 0 轉帳金額 入金剩餘： 0元 0 ​ 整筆扣入金 0元 異動入金" at bounding box center [385, 451] width 363 height 139
type input "54"
type input "490"
type input "549"
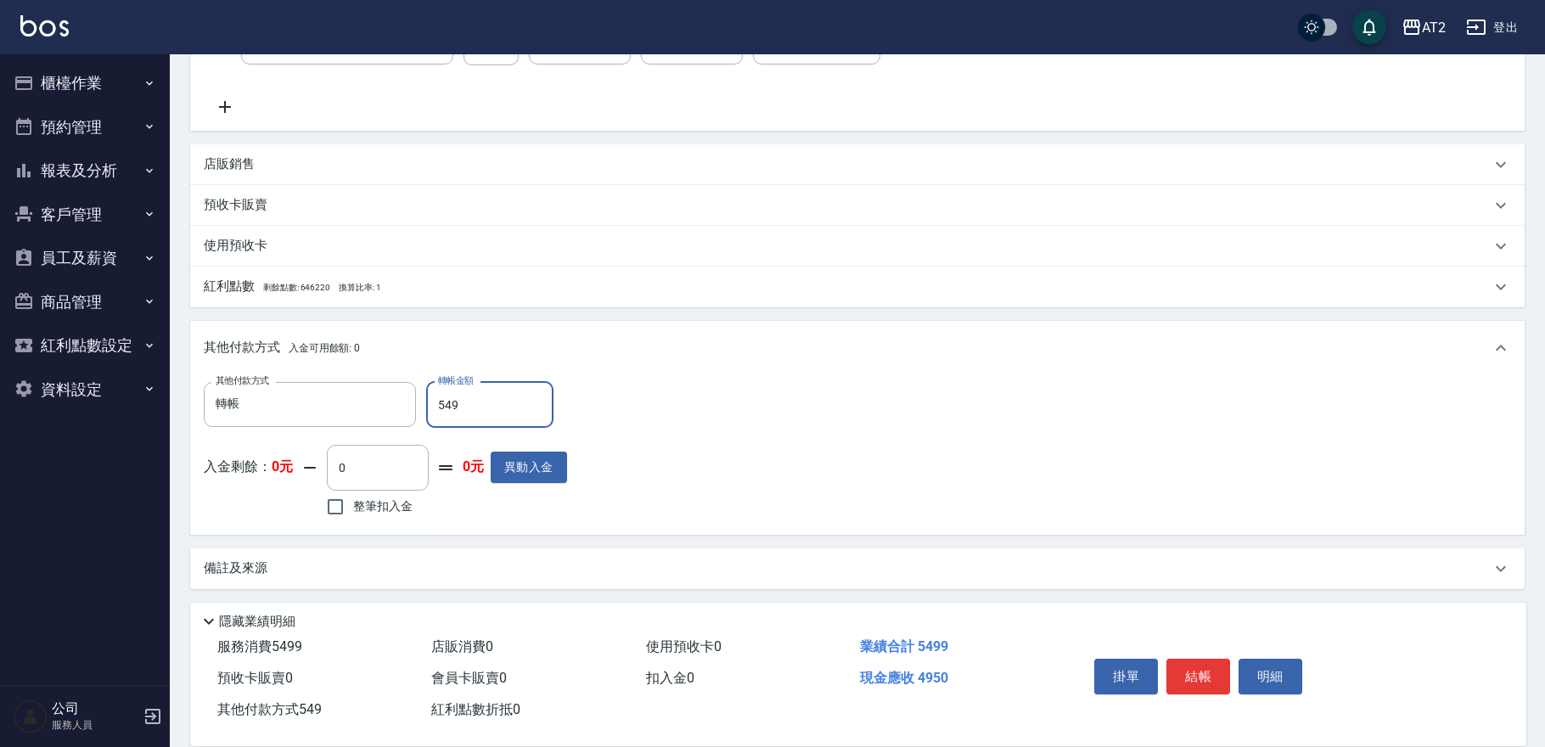
type input "0"
type input "5499"
type input "2025/10/15 17:51"
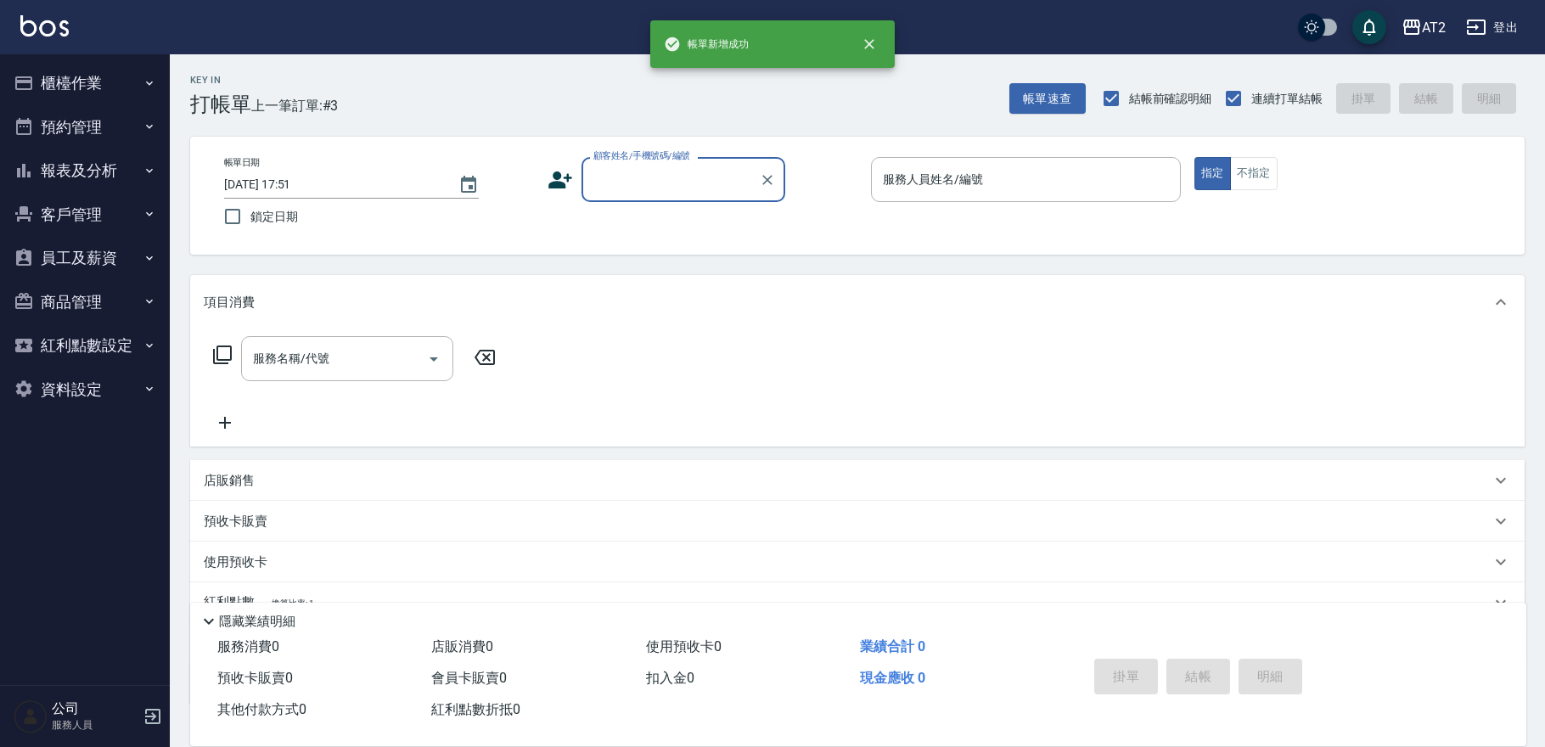
scroll to position [0, 0]
click at [1057, 93] on button "帳單速查" at bounding box center [1048, 98] width 76 height 31
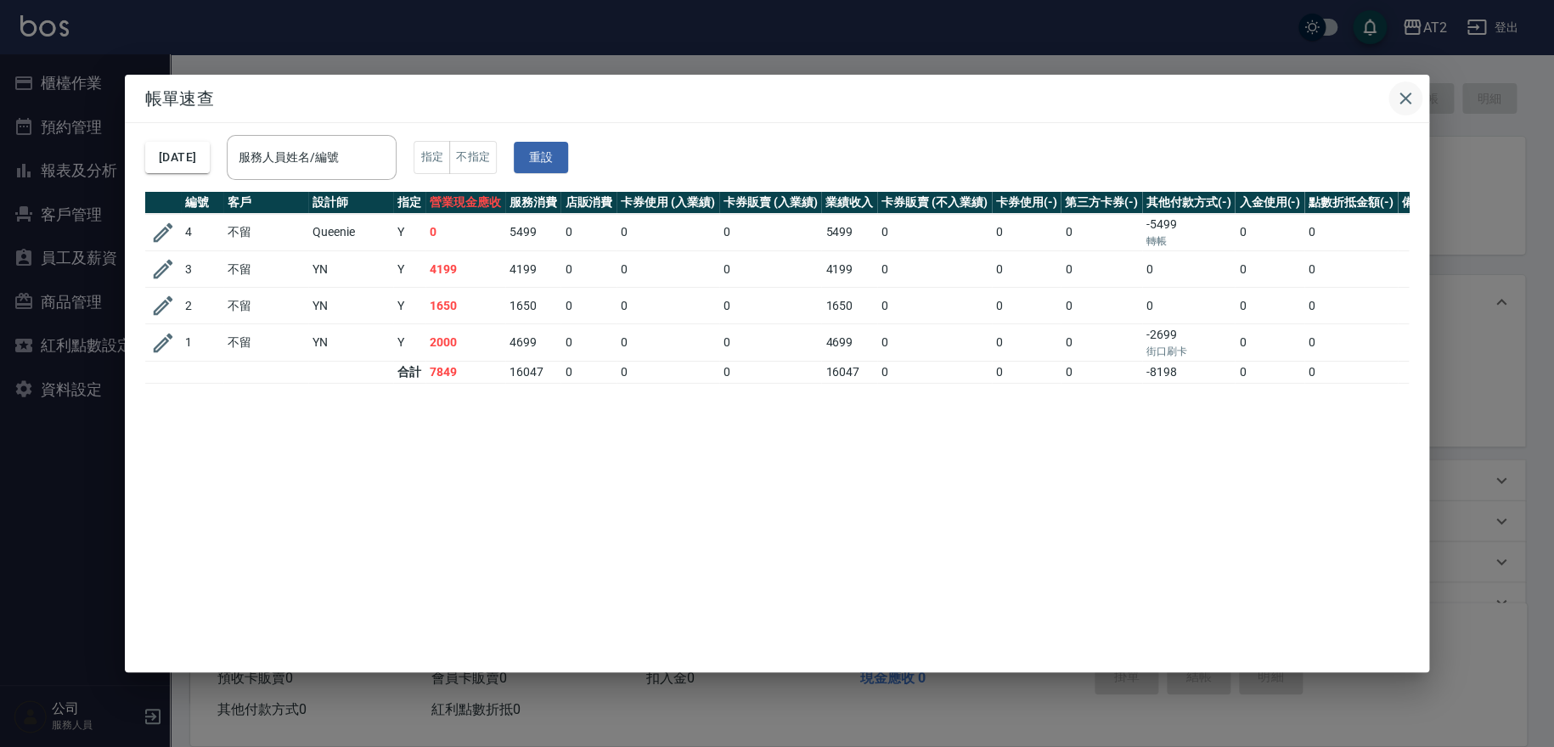
click at [1405, 84] on button "button" at bounding box center [1405, 99] width 34 height 34
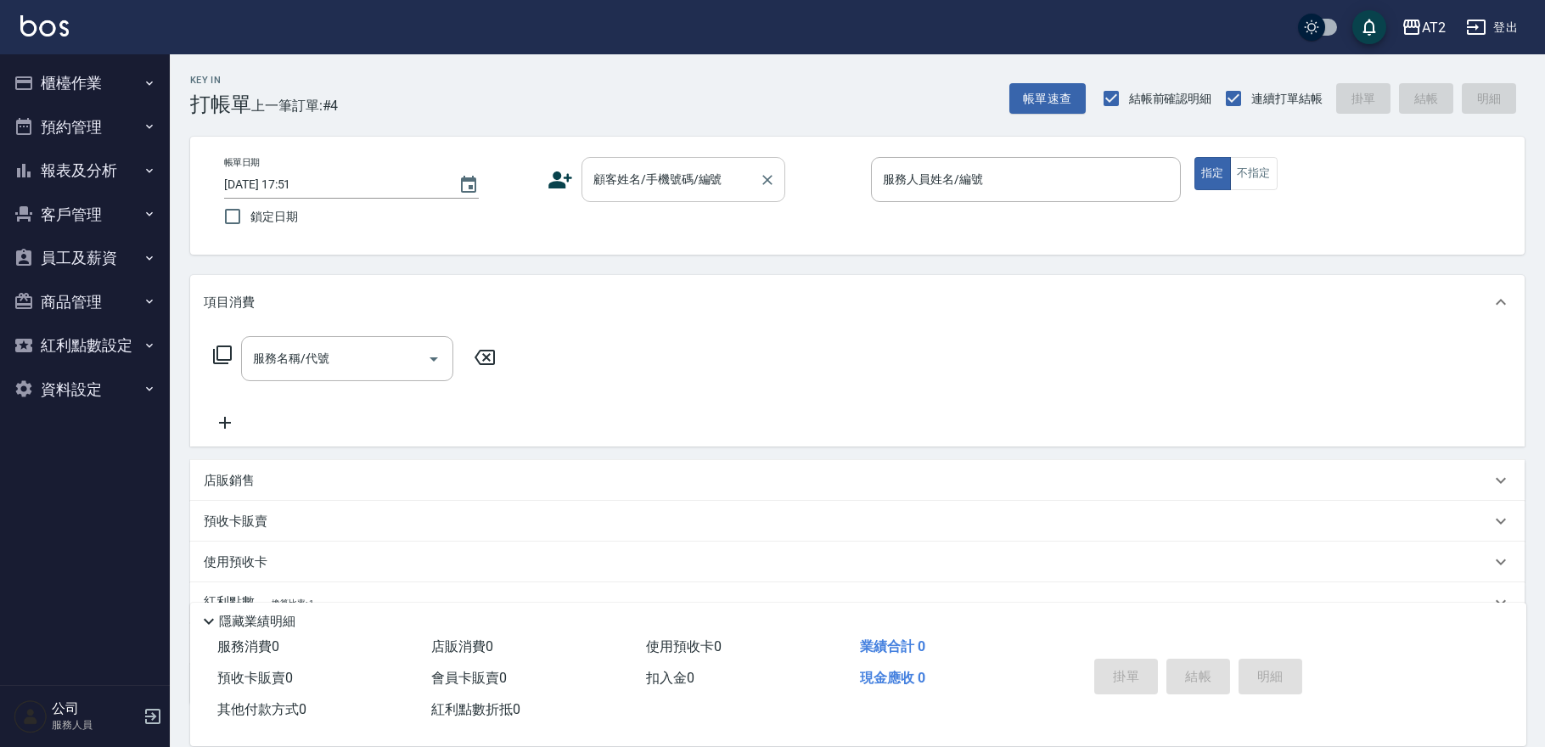
drag, startPoint x: 667, startPoint y: 183, endPoint x: 674, endPoint y: 200, distance: 17.9
click at [667, 184] on input "顧客姓名/手機號碼/編號" at bounding box center [670, 180] width 163 height 30
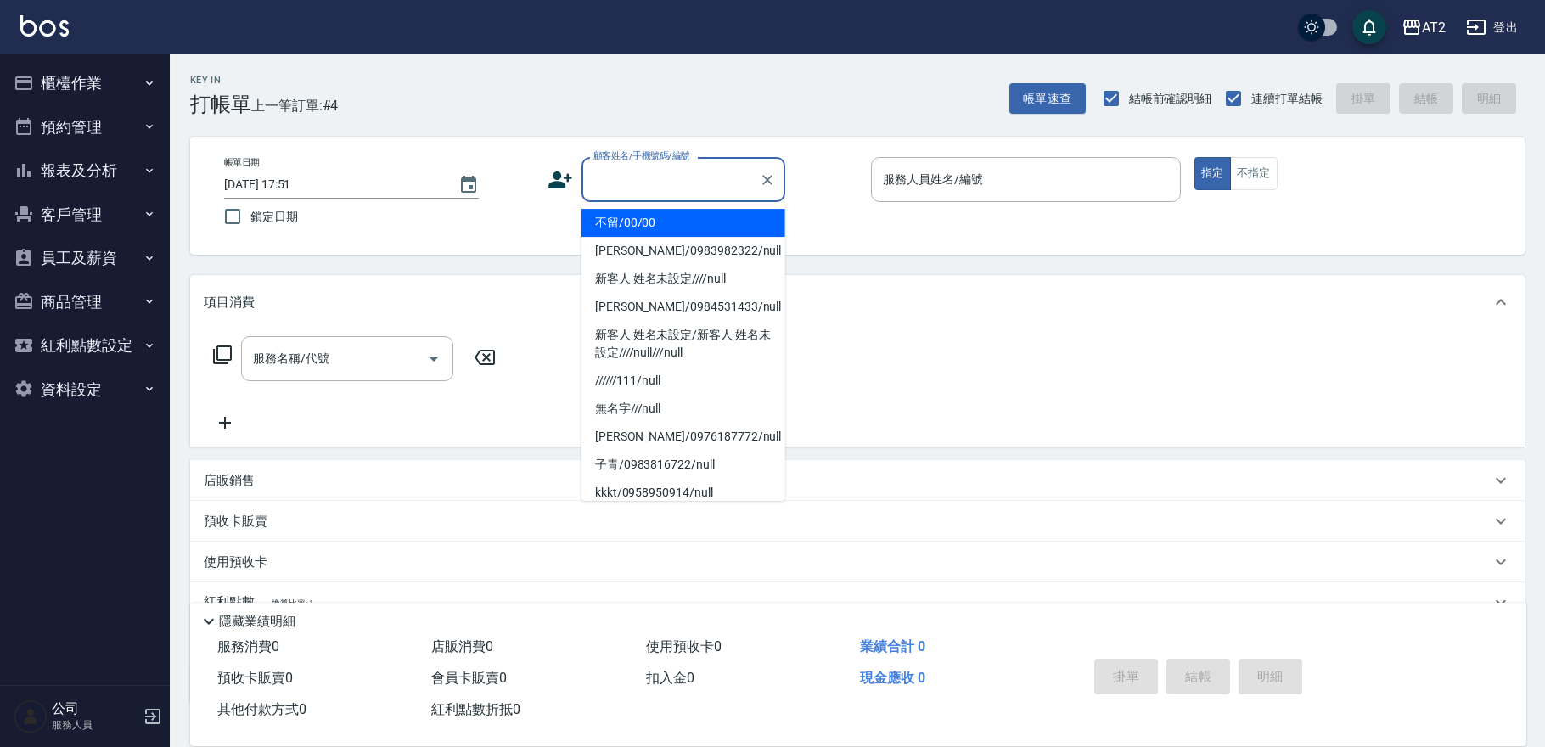
click at [688, 231] on li "不留/00/00" at bounding box center [684, 223] width 204 height 28
type input "不留/00/00"
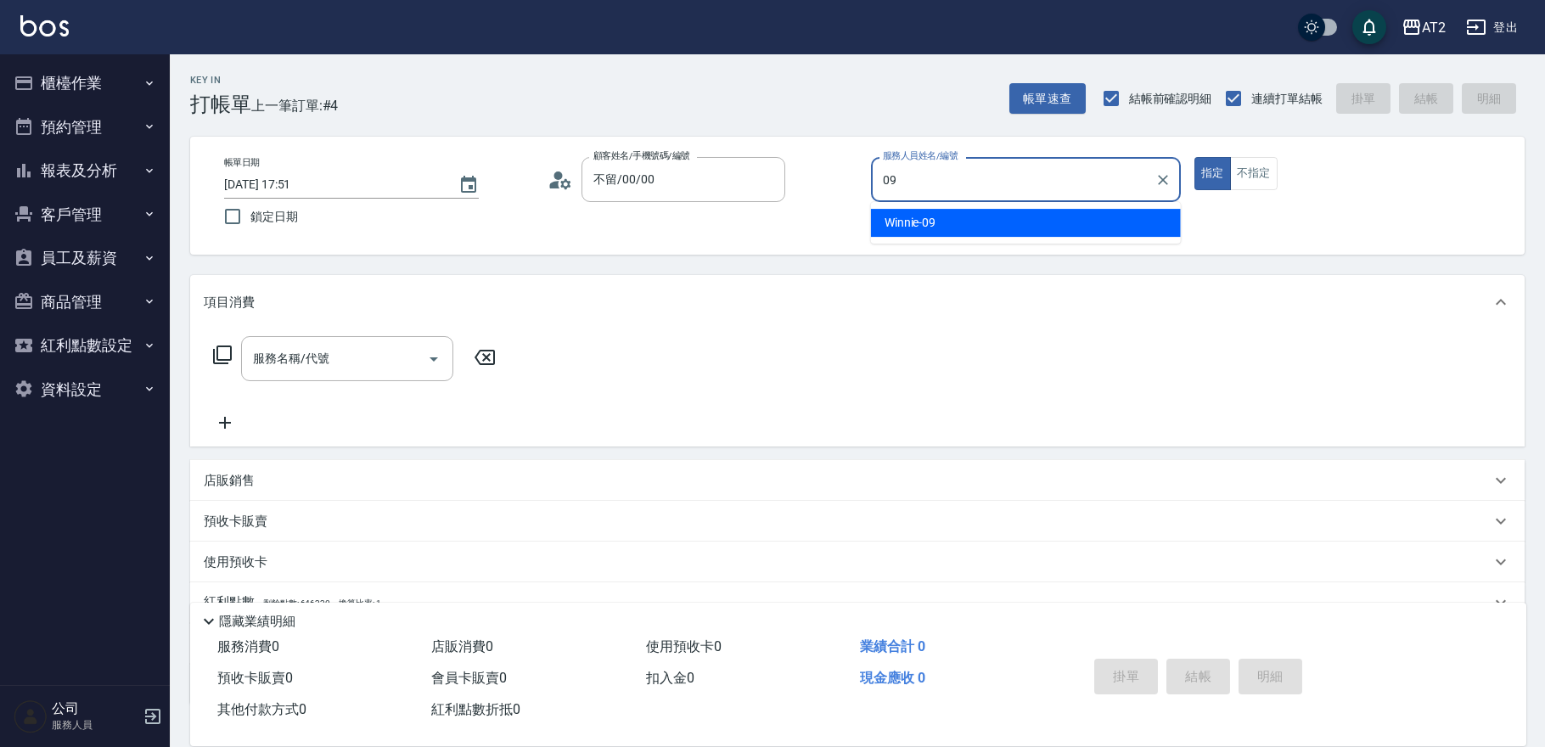
type input "Winnie-09"
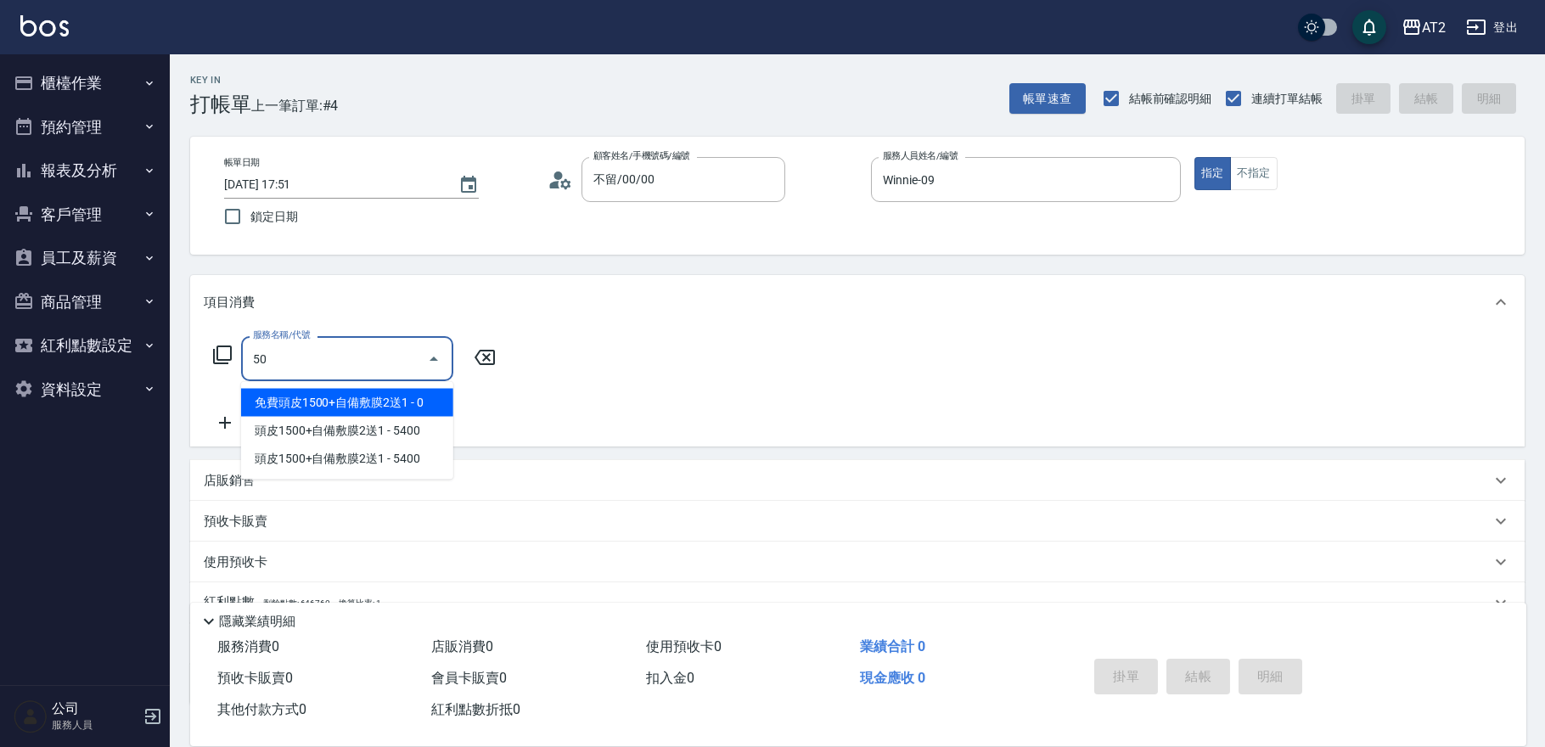
type input "501"
type input "100"
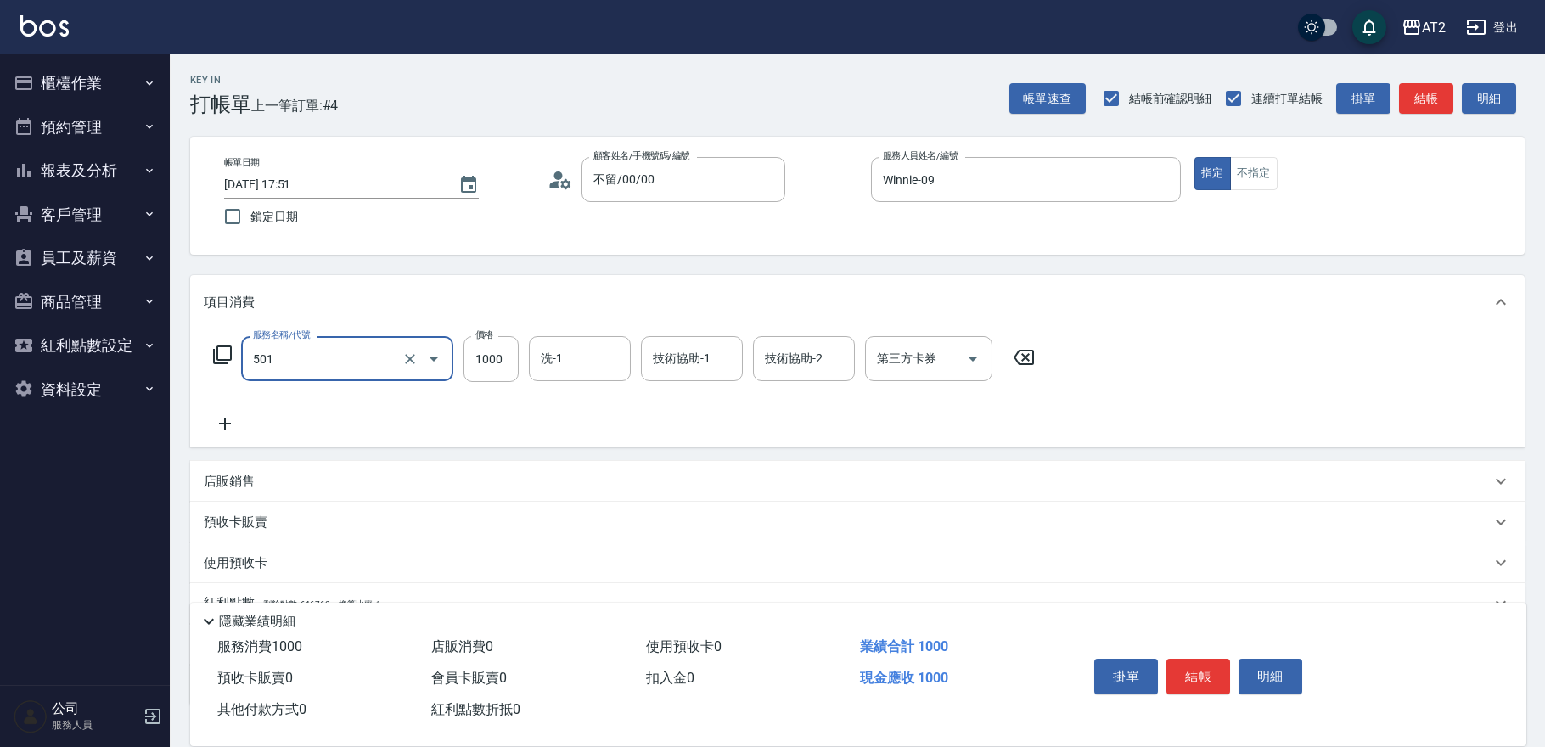
type input "2"
type input "0"
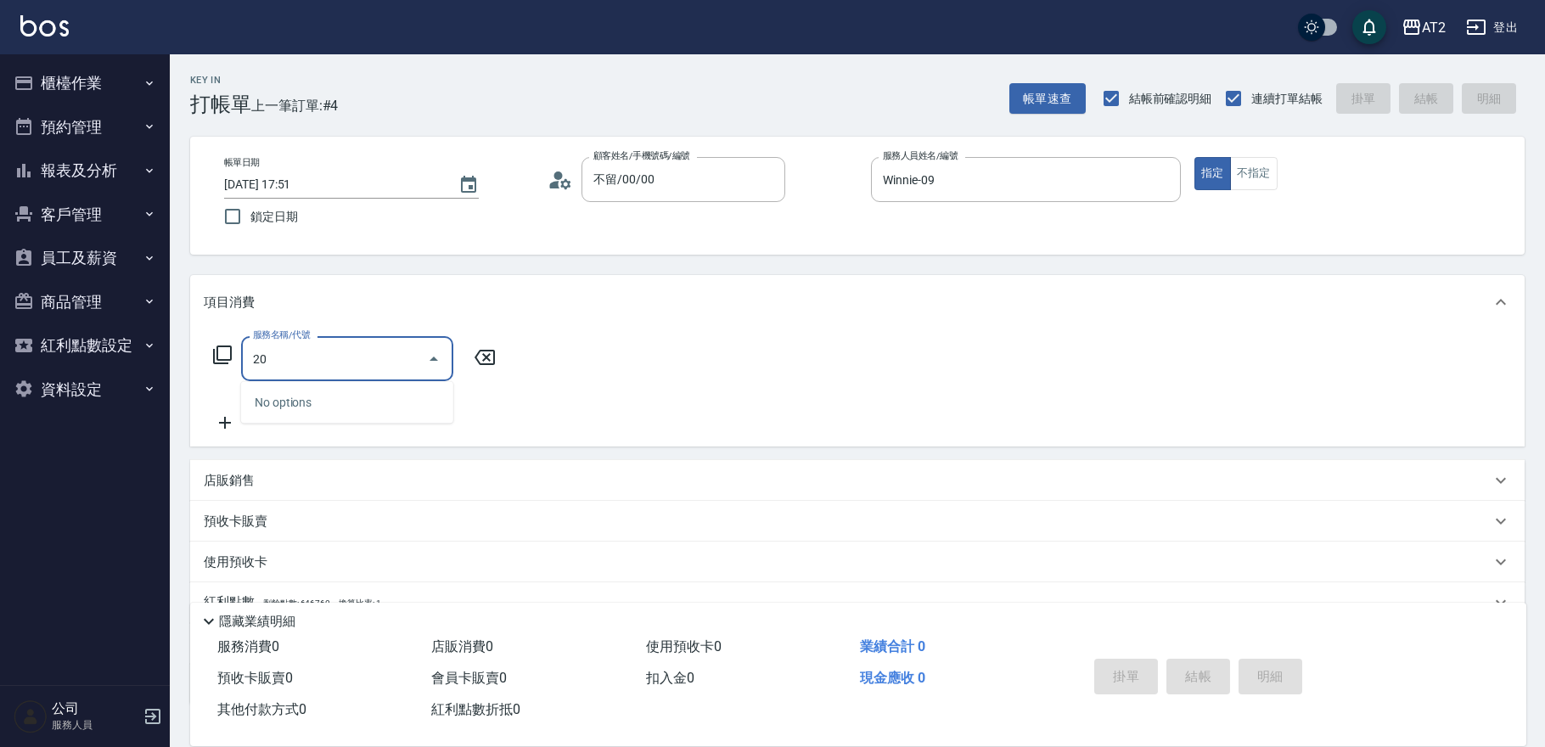
type input "2"
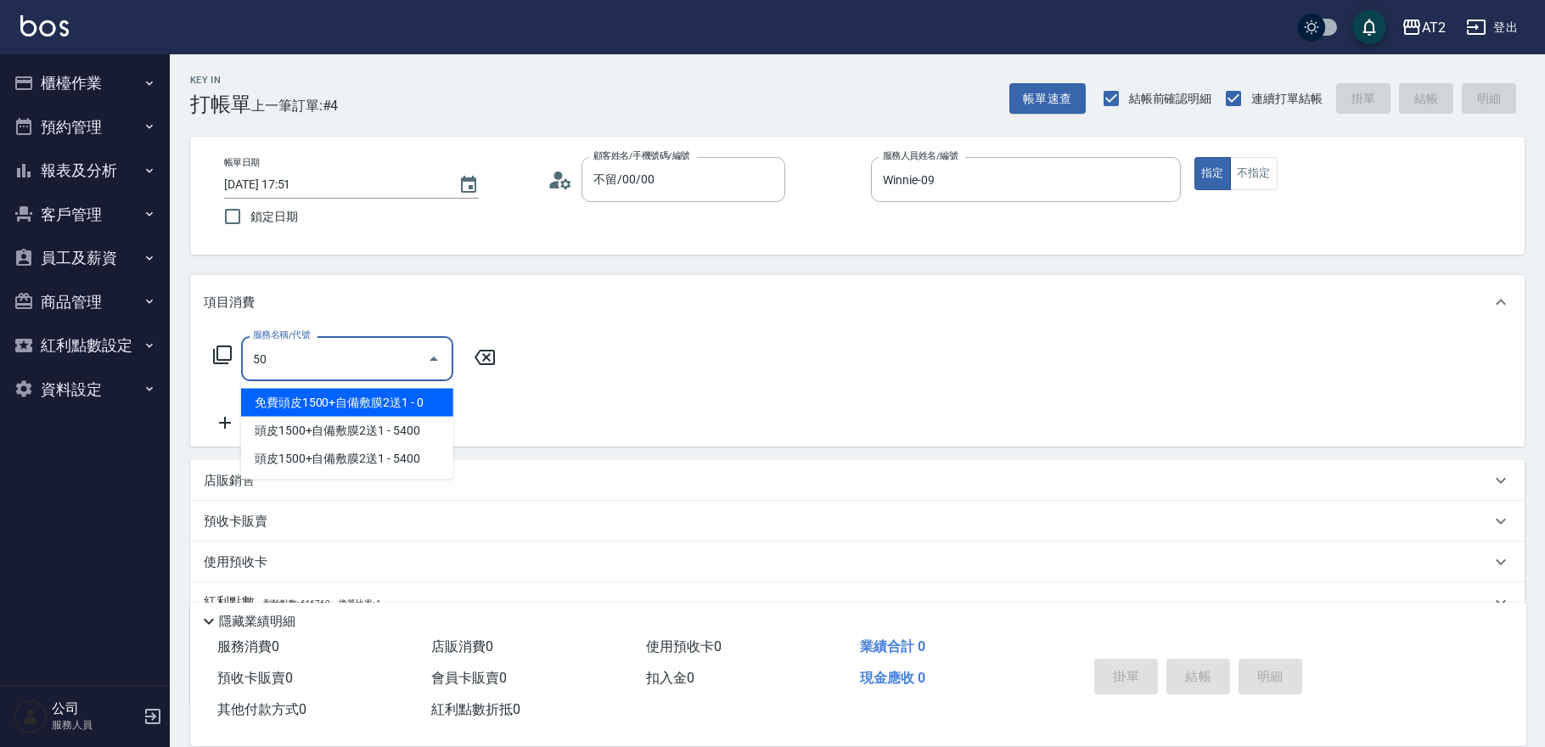
type input "501"
type input "100"
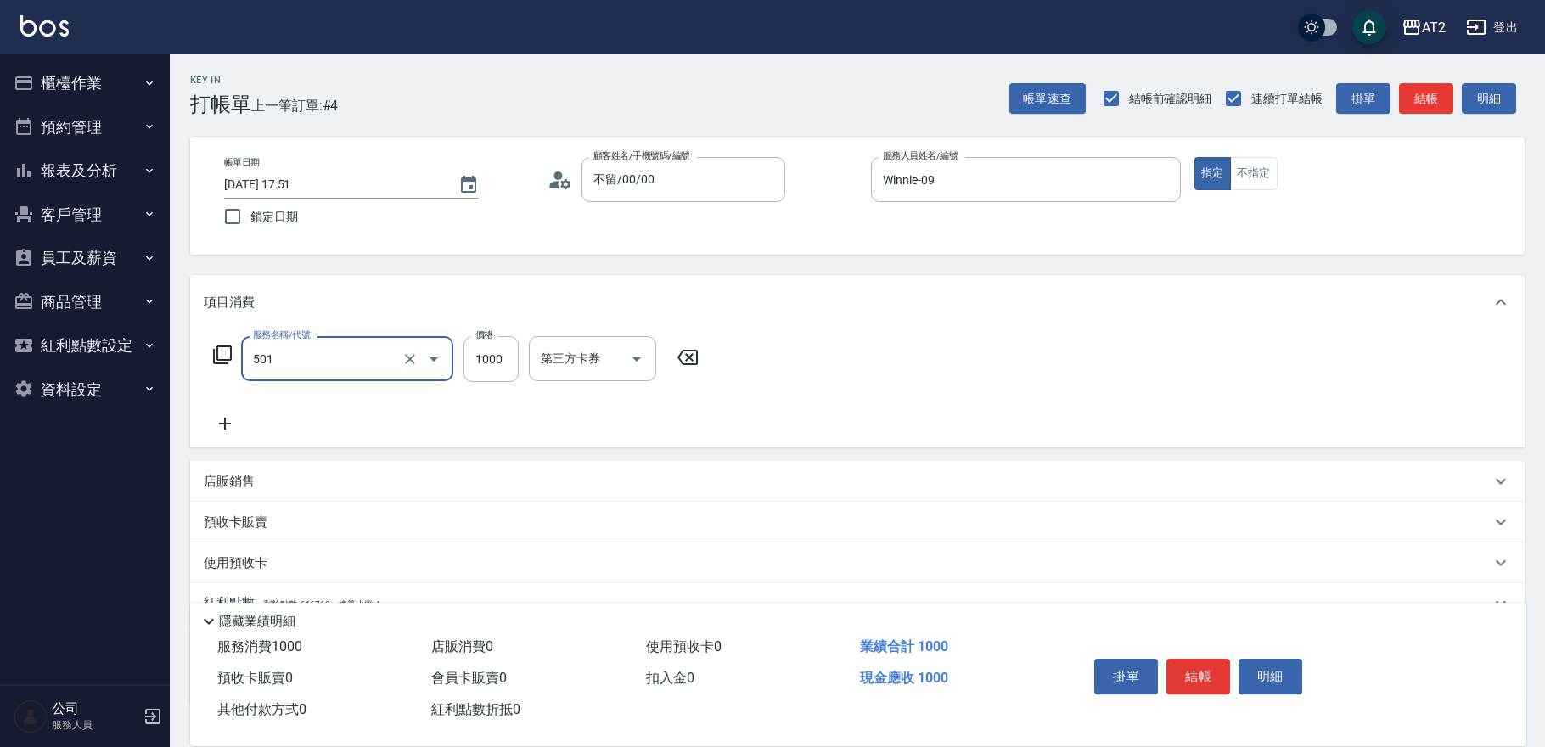
type input "染髮(501)"
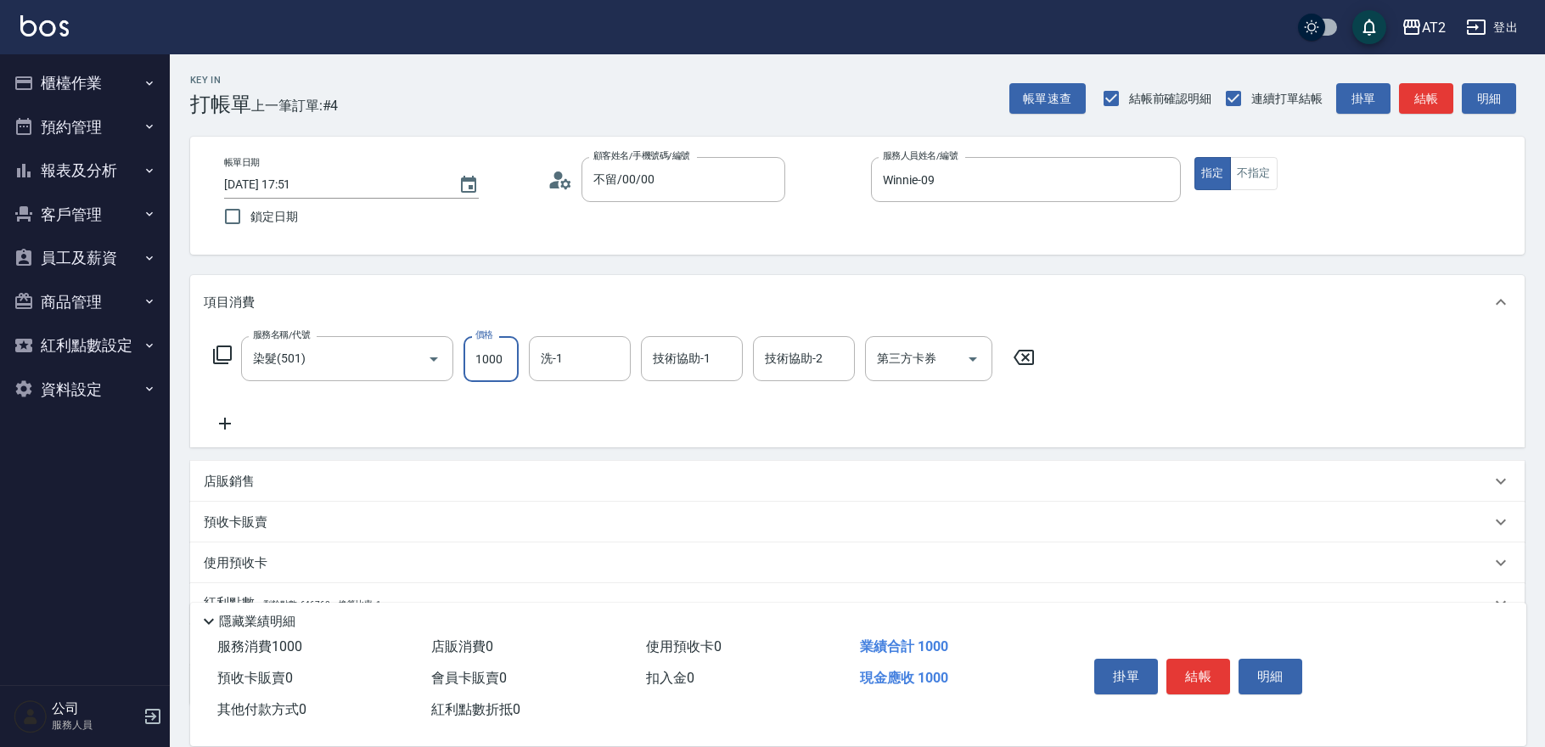
type input "0"
type input "20"
type input "209"
type input "200"
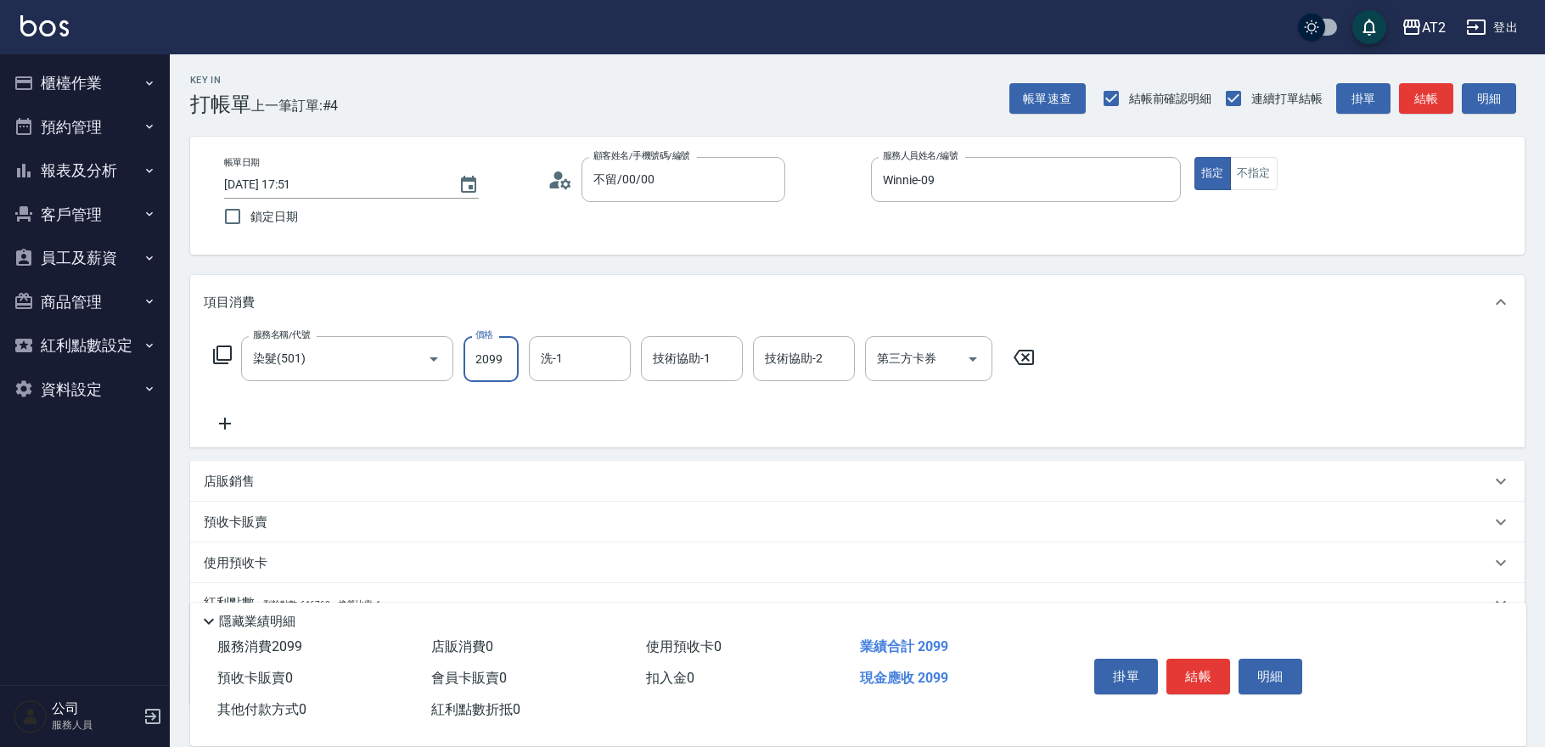
type input "2099"
type input "300"
type input "小安-30"
click at [594, 368] on input "洗-1" at bounding box center [580, 359] width 87 height 30
type input "小安-30"
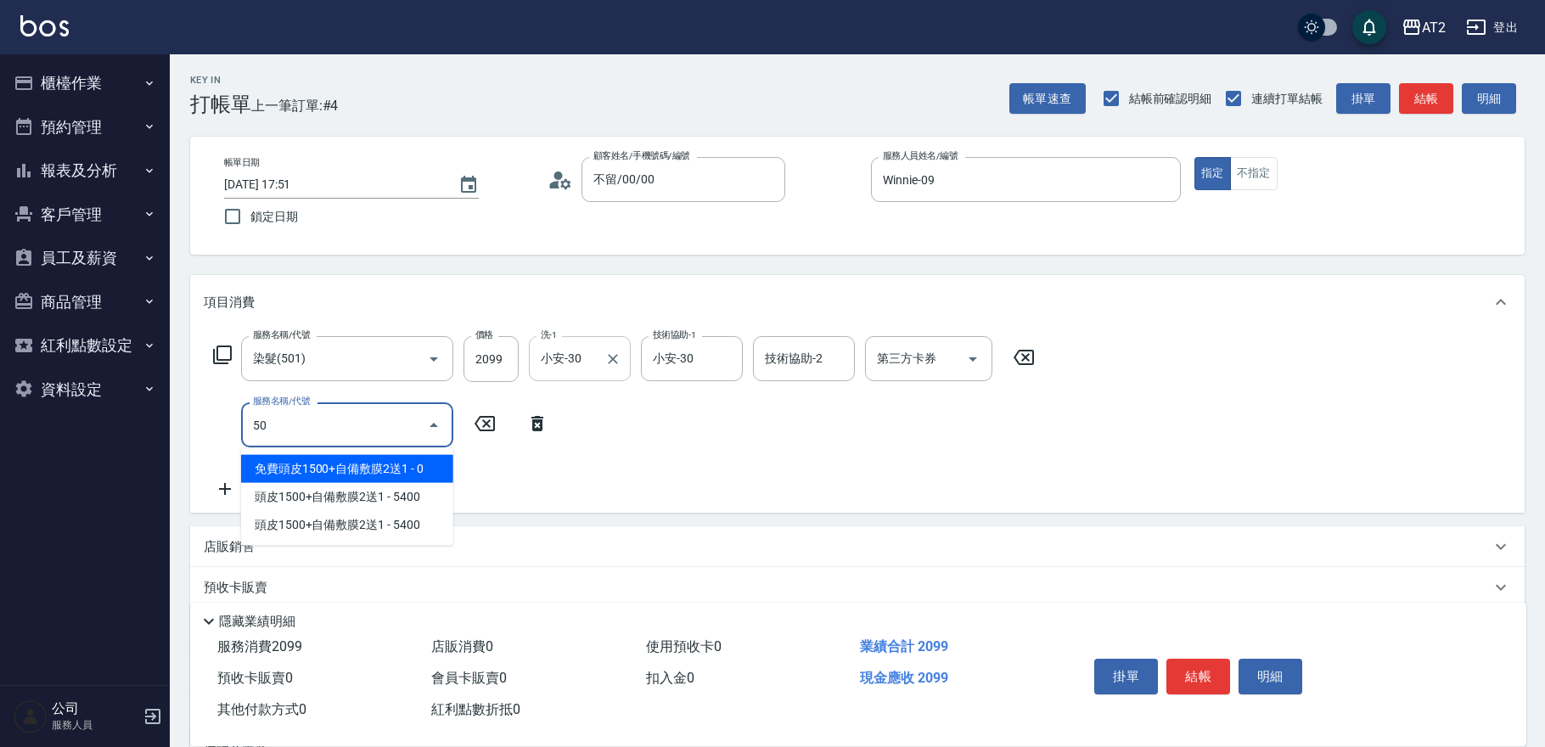
type input "502"
type input "250"
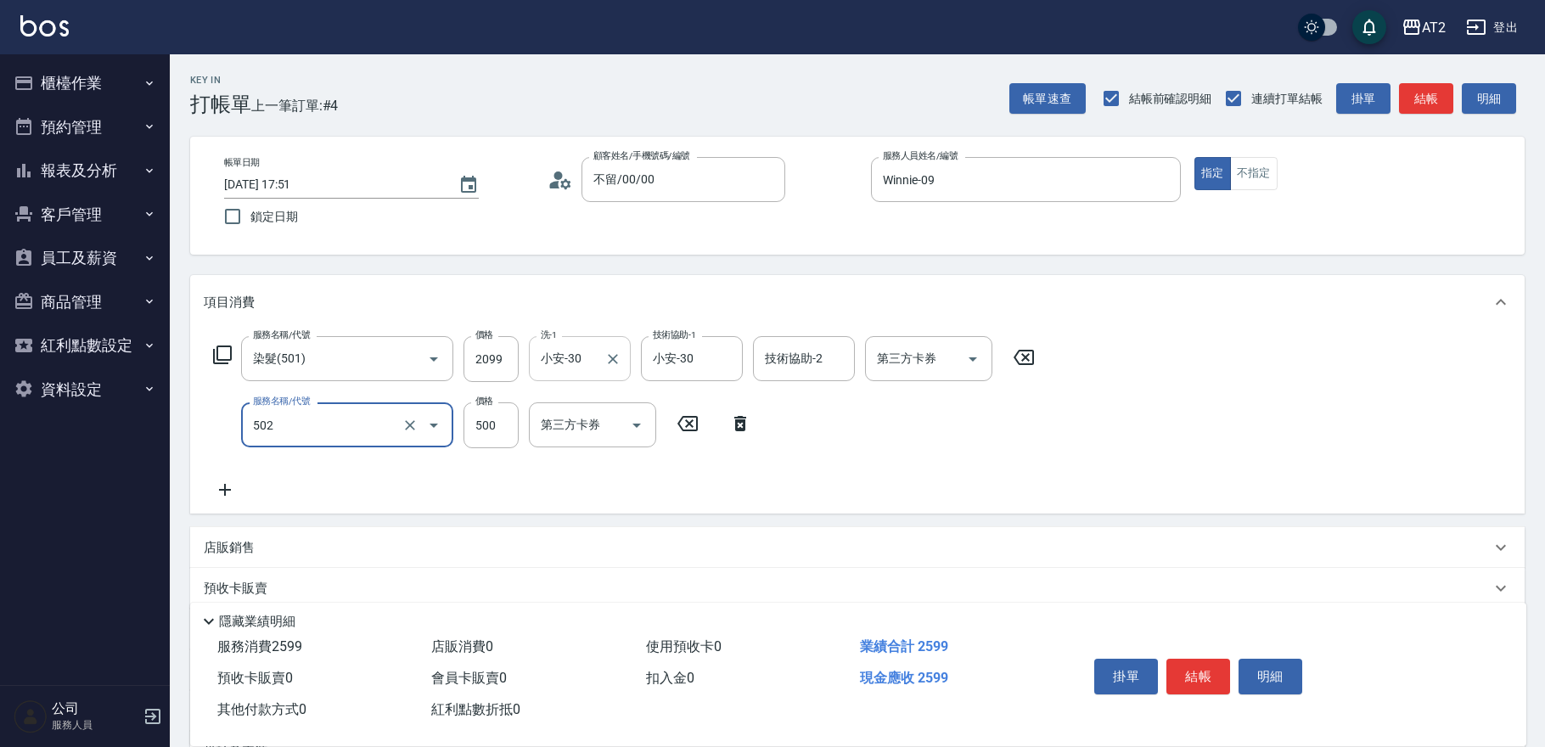
type input "漂髮(502)"
type input "200"
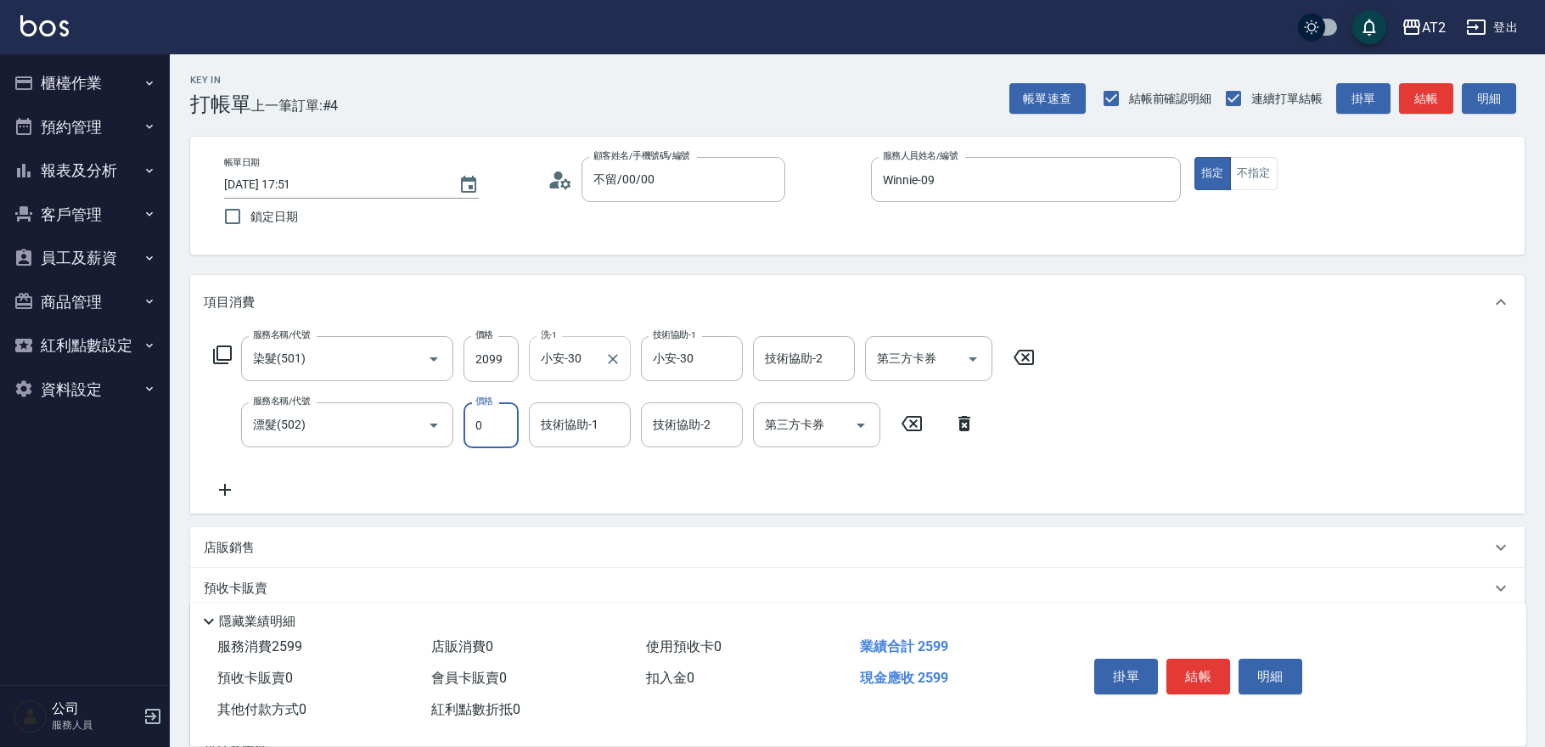
type input "0"
type input "小安-30"
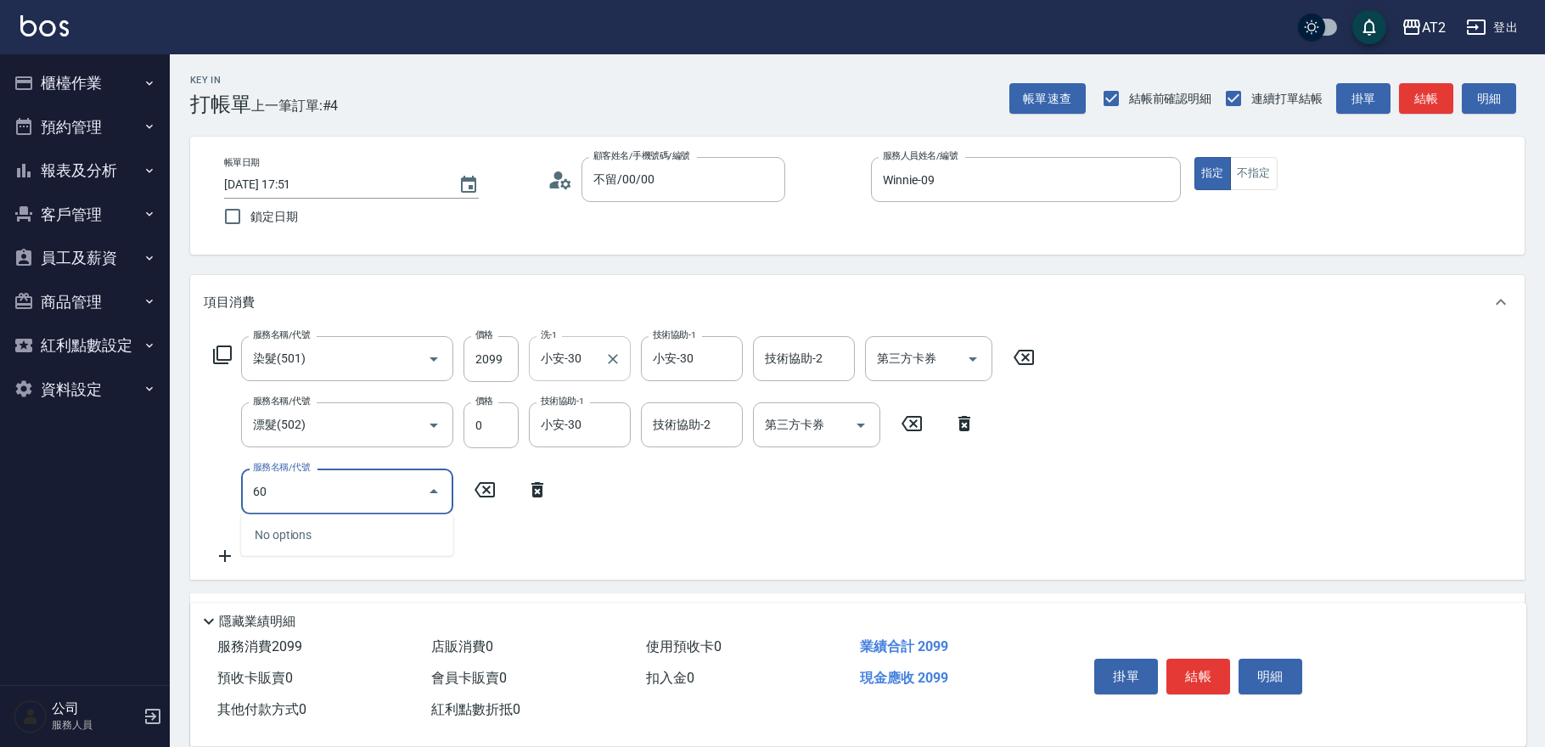
type input "601"
type input "300"
type input "自備護髮(601)"
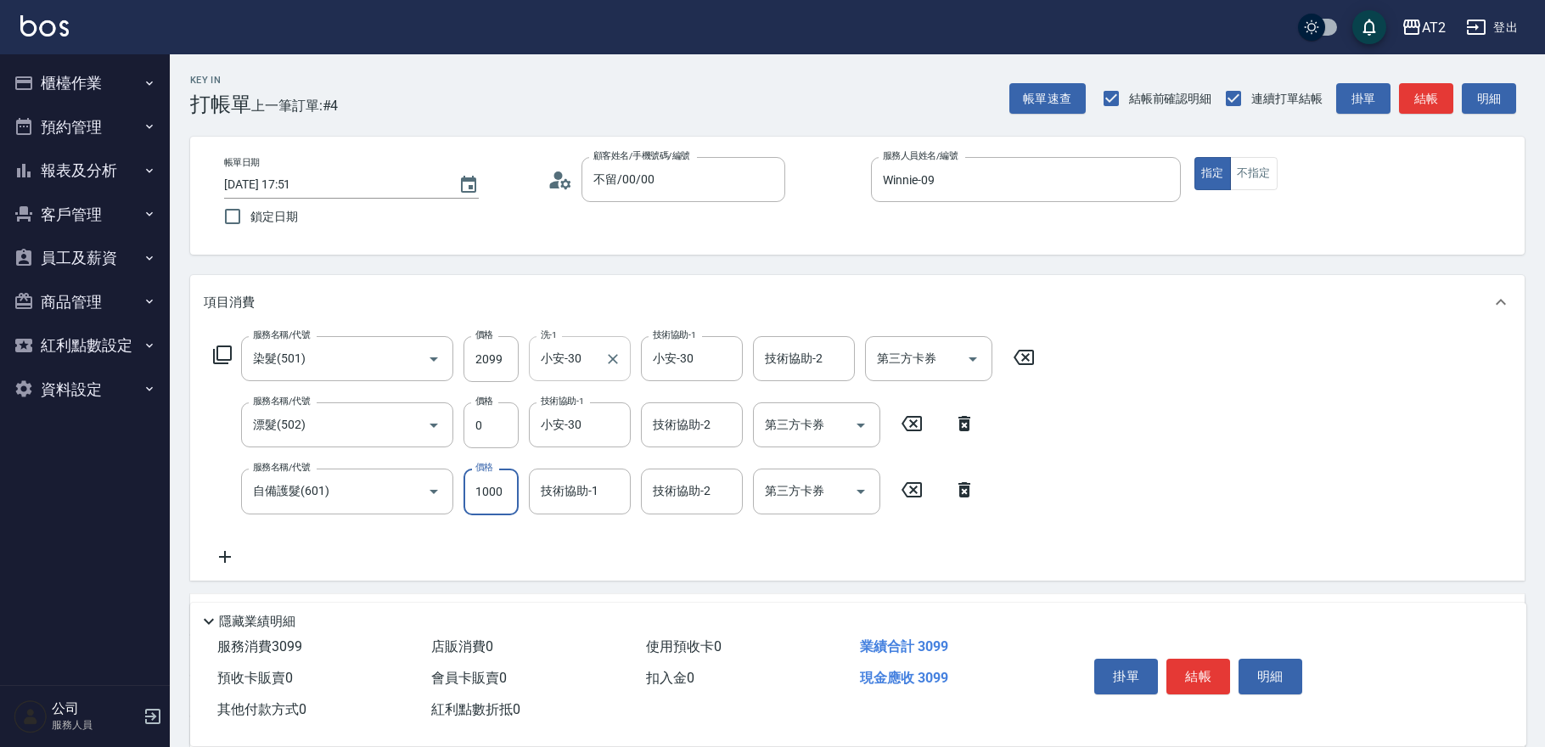
type input "1"
type input "210"
type input "15"
type input "220"
type input "150"
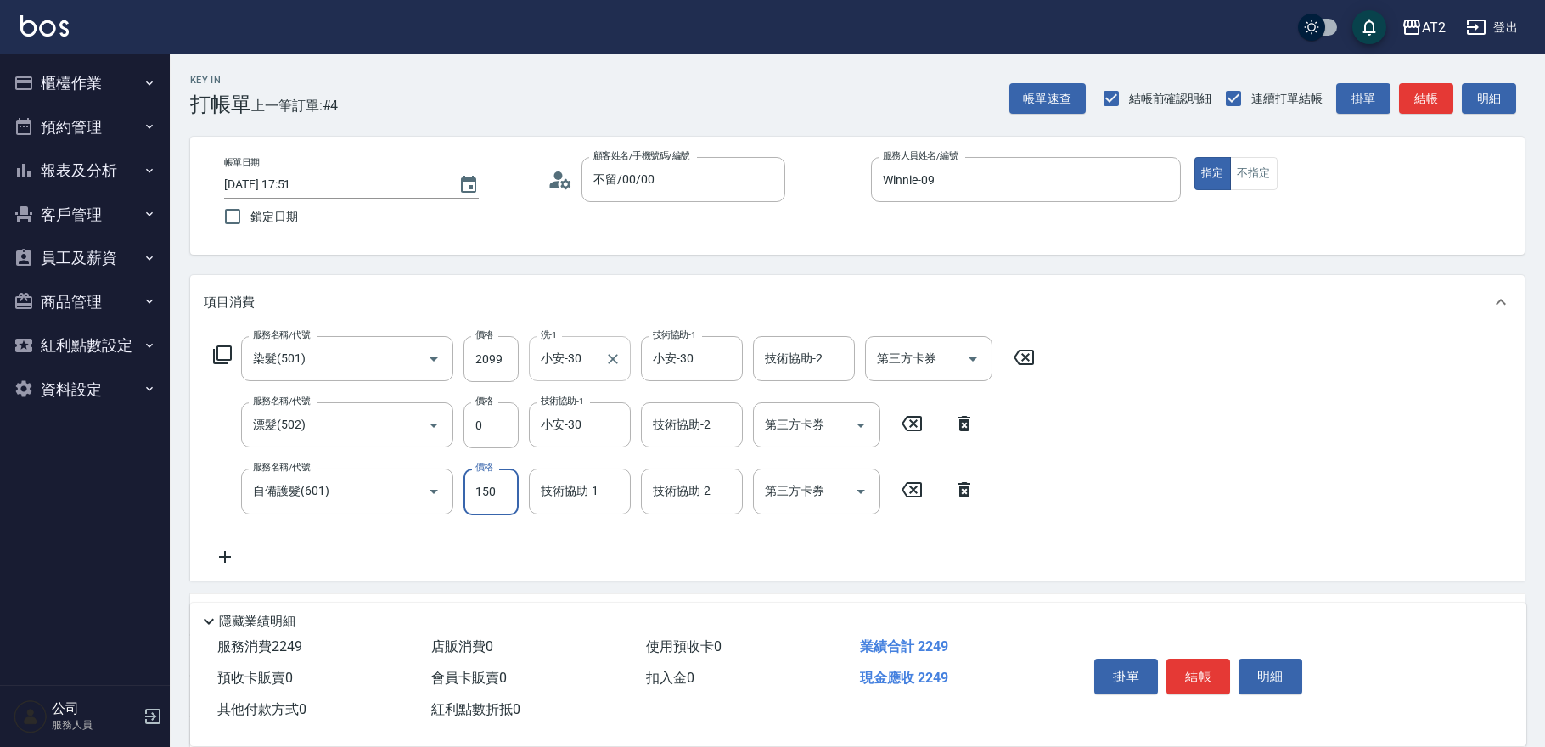
type input "350"
type input "1500"
type input "小安-30"
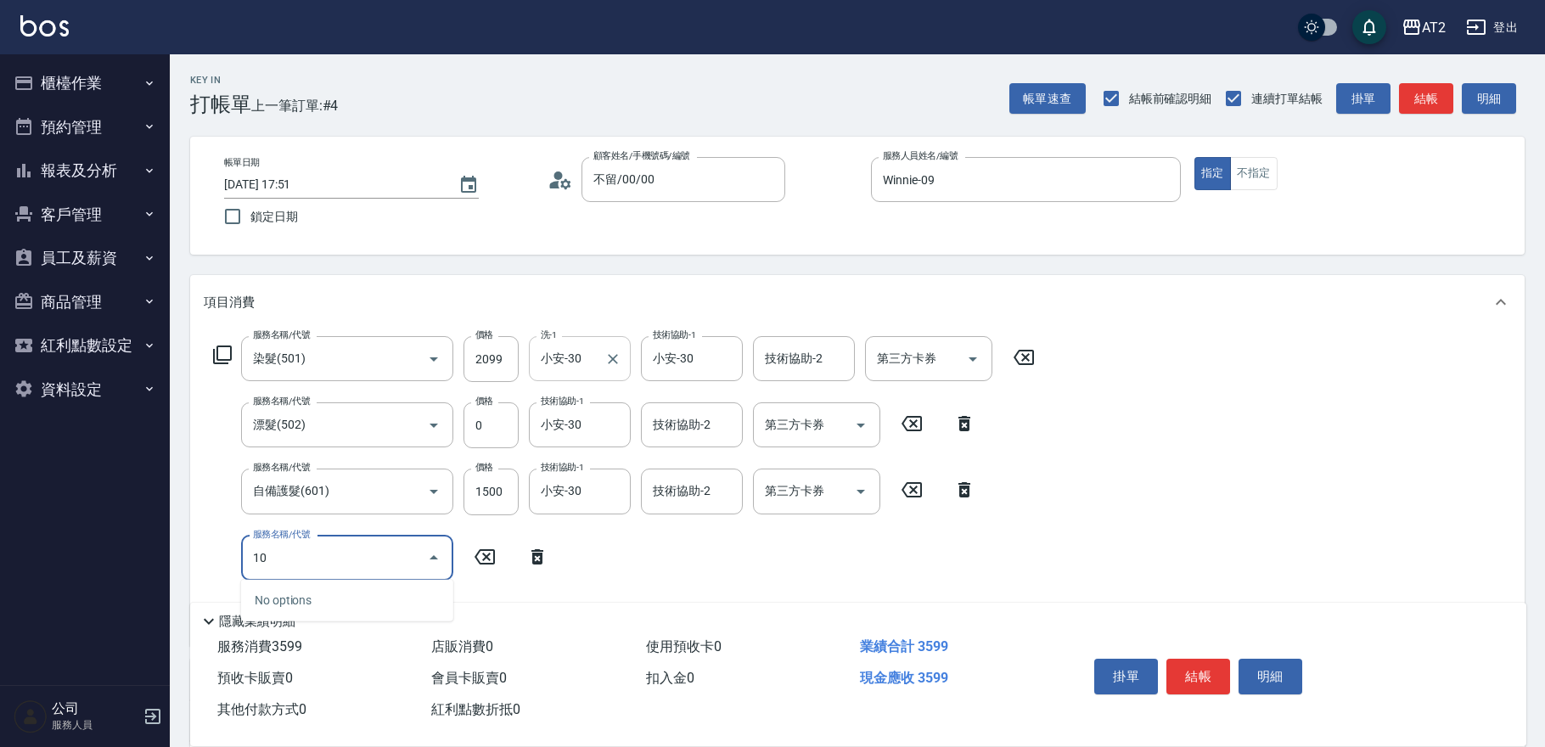
type input "105"
type input "470"
type input "自備敷膜(105)"
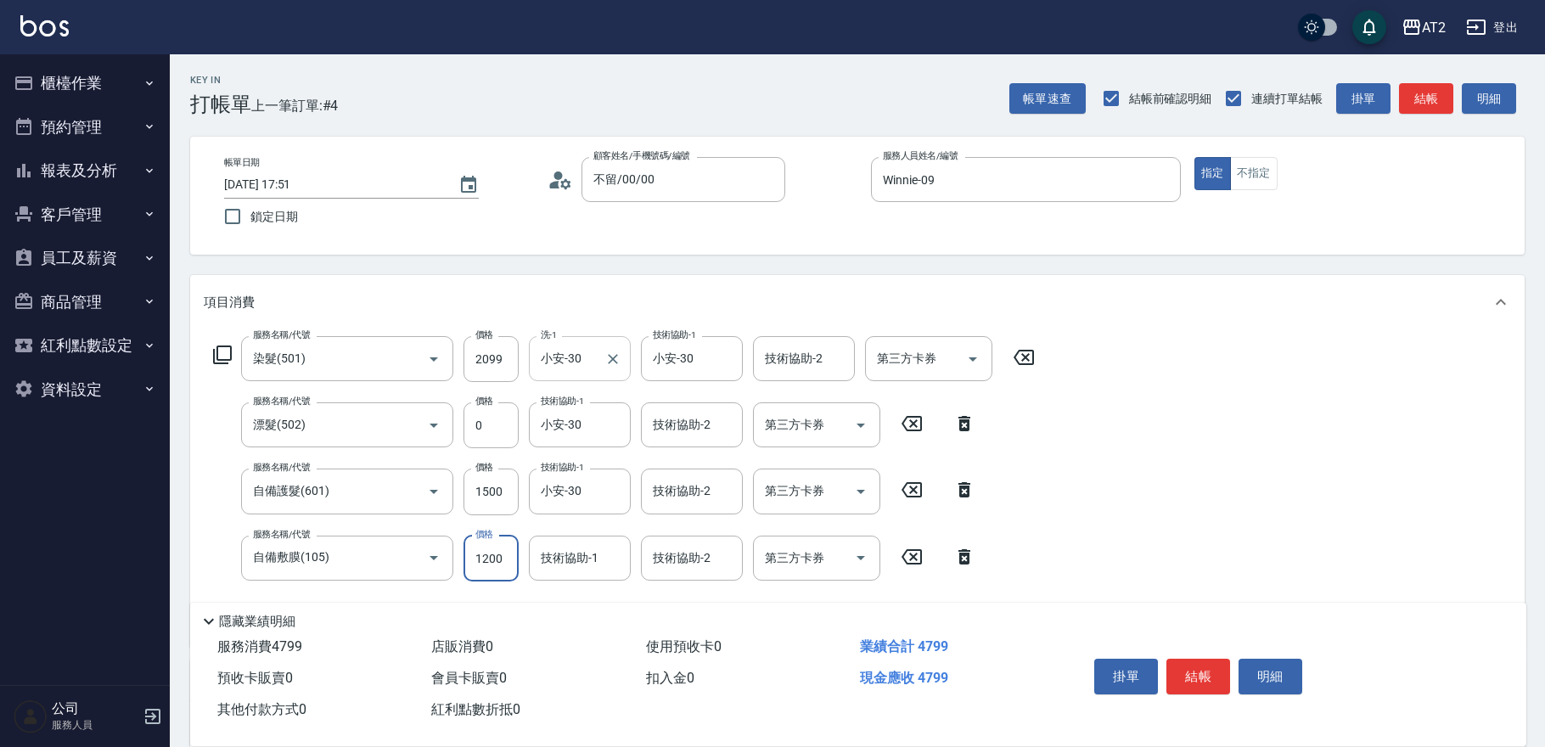
type input "360"
type input "100"
type input "450"
type input "1000"
type input "小安-30"
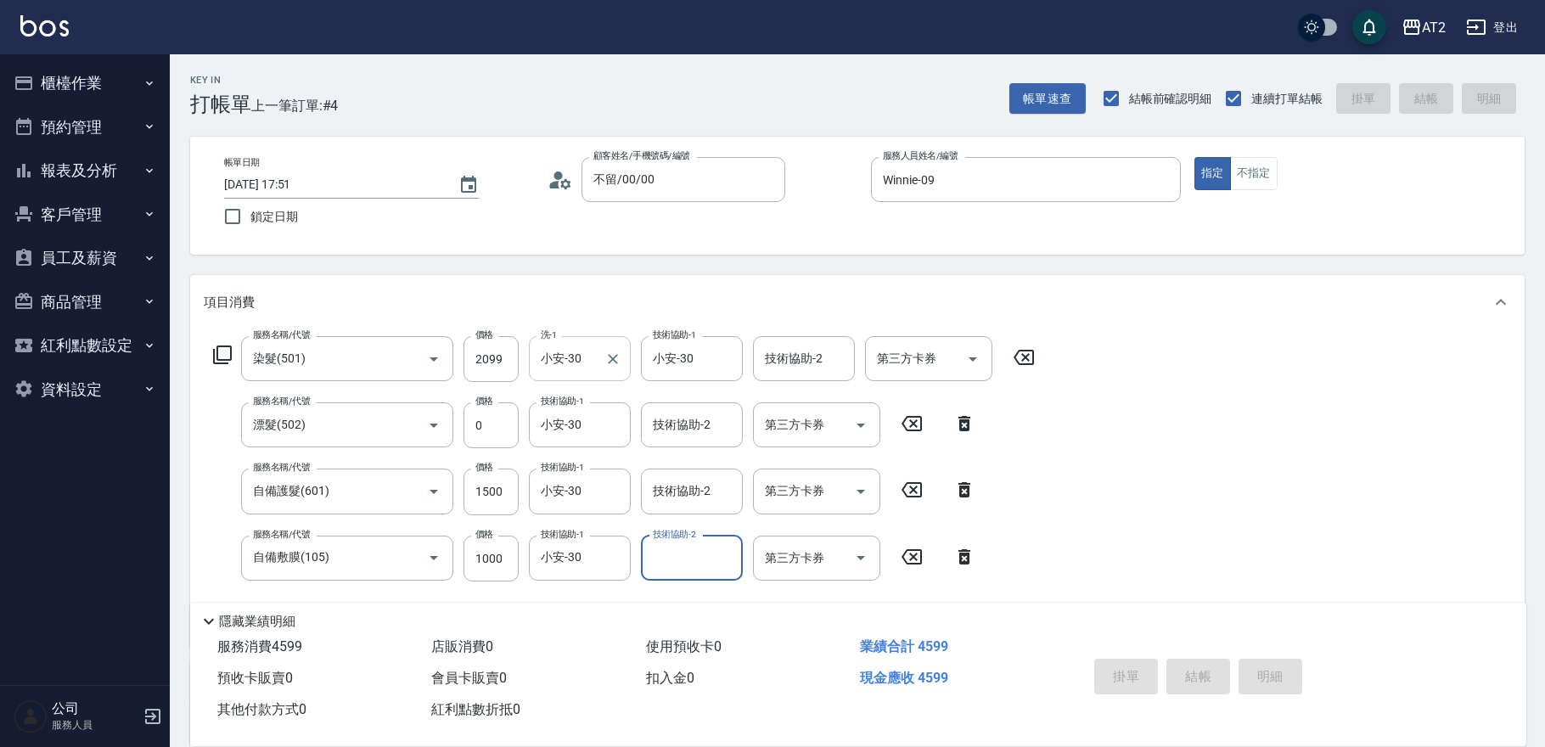
type input "2025/10/15 17:52"
type input "0"
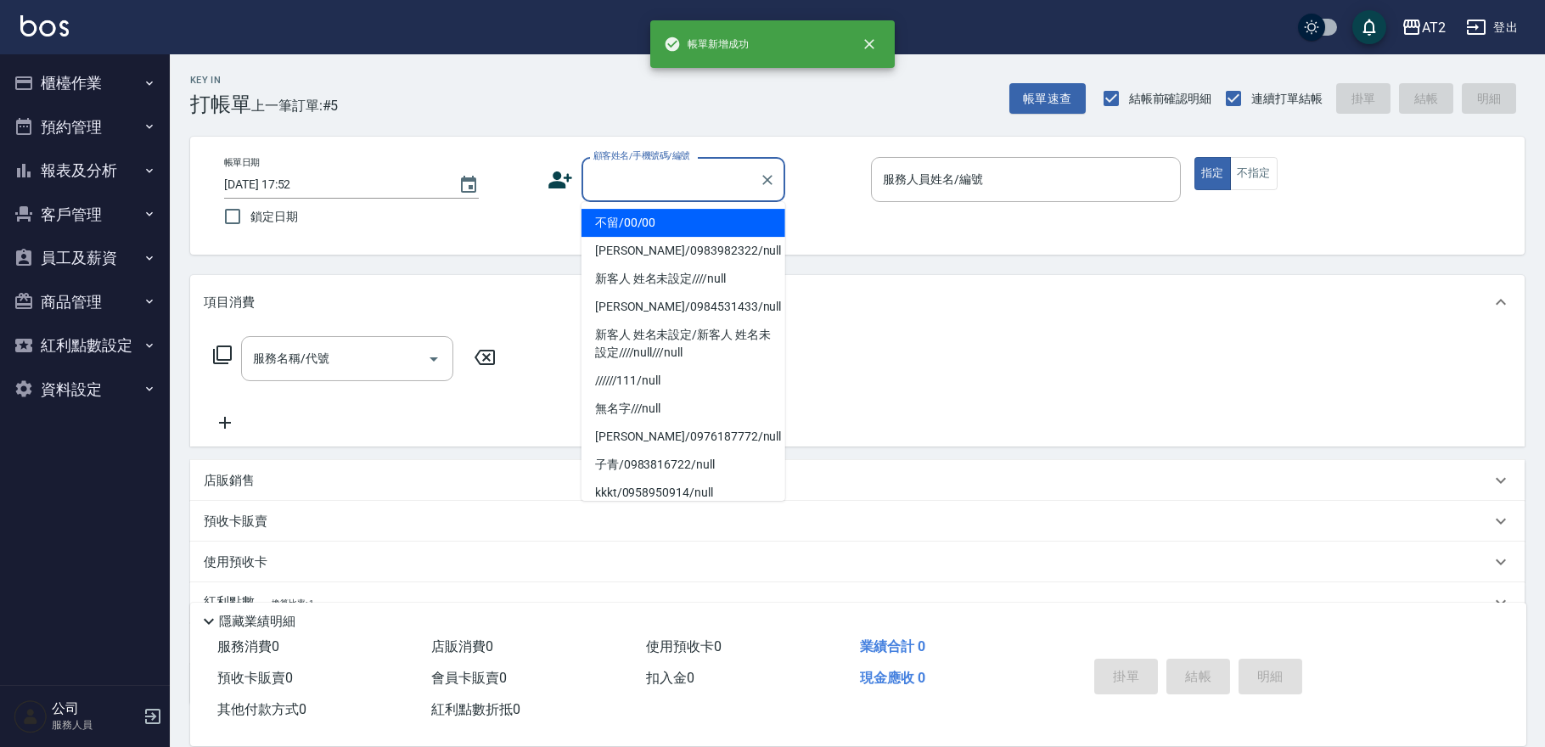
drag, startPoint x: 618, startPoint y: 183, endPoint x: 631, endPoint y: 194, distance: 16.9
click at [617, 183] on input "顧客姓名/手機號碼/編號" at bounding box center [670, 180] width 163 height 30
click at [632, 215] on li "不留/00/00" at bounding box center [684, 223] width 204 height 28
type input "不留/00/00"
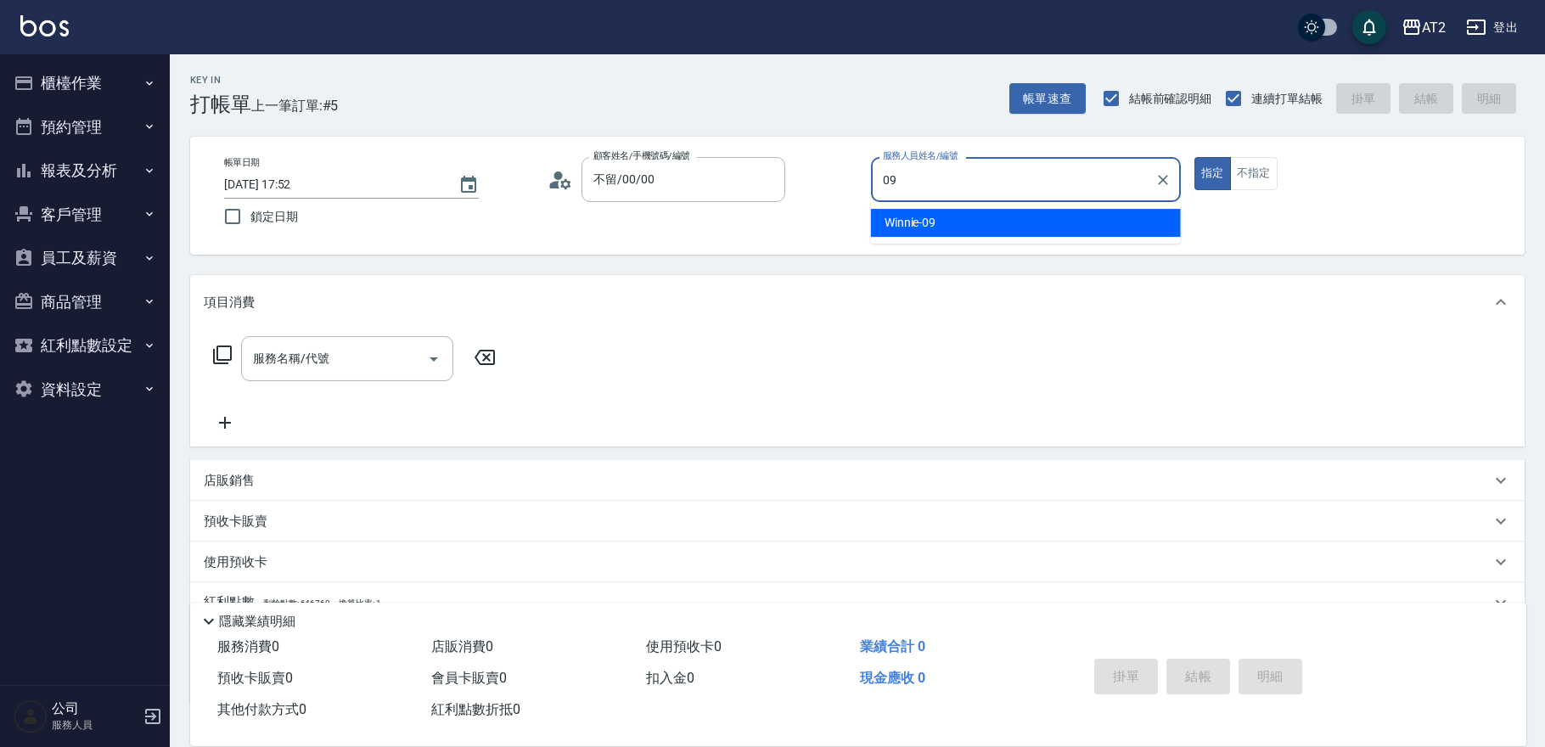
type input "Winnie-09"
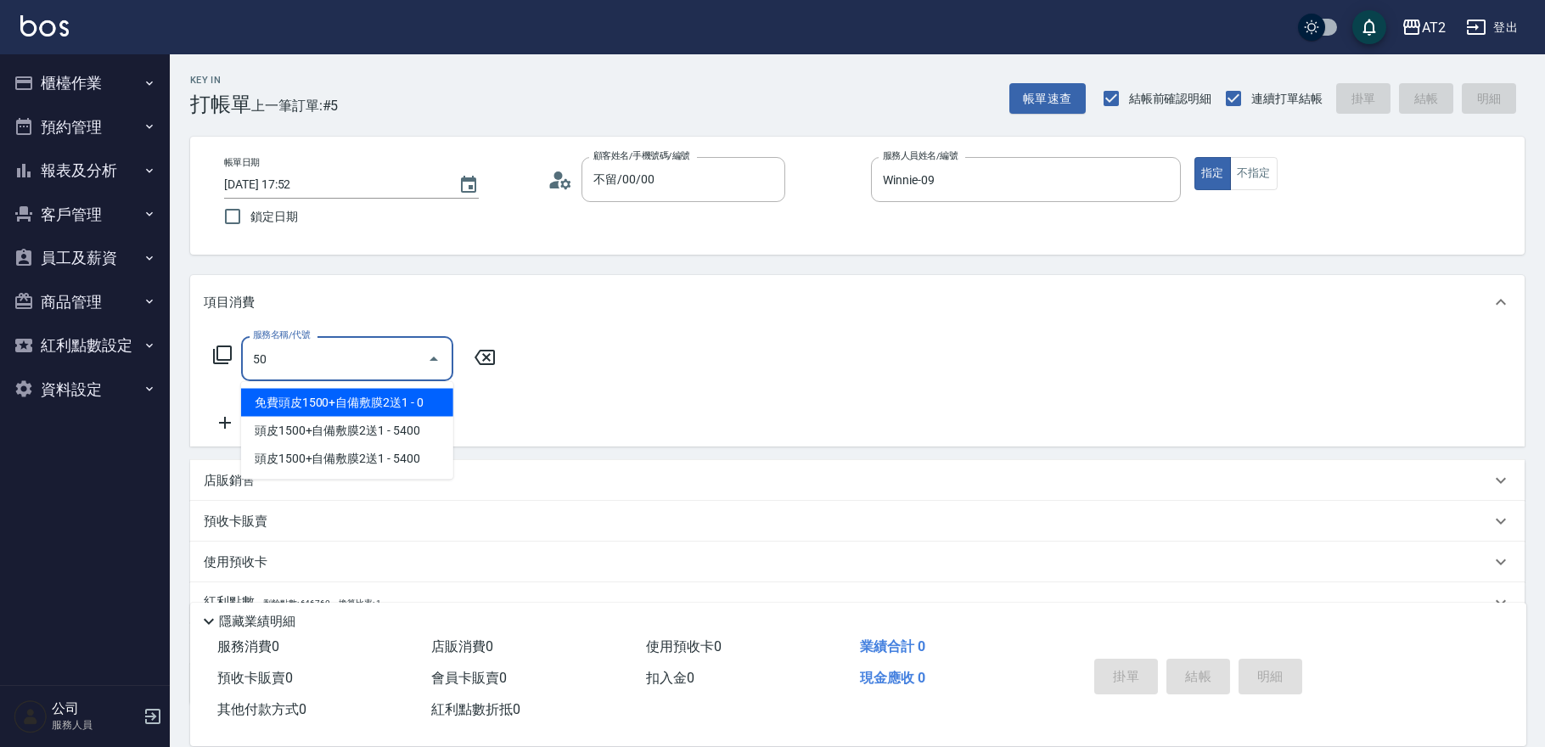
type input "501"
type input "100"
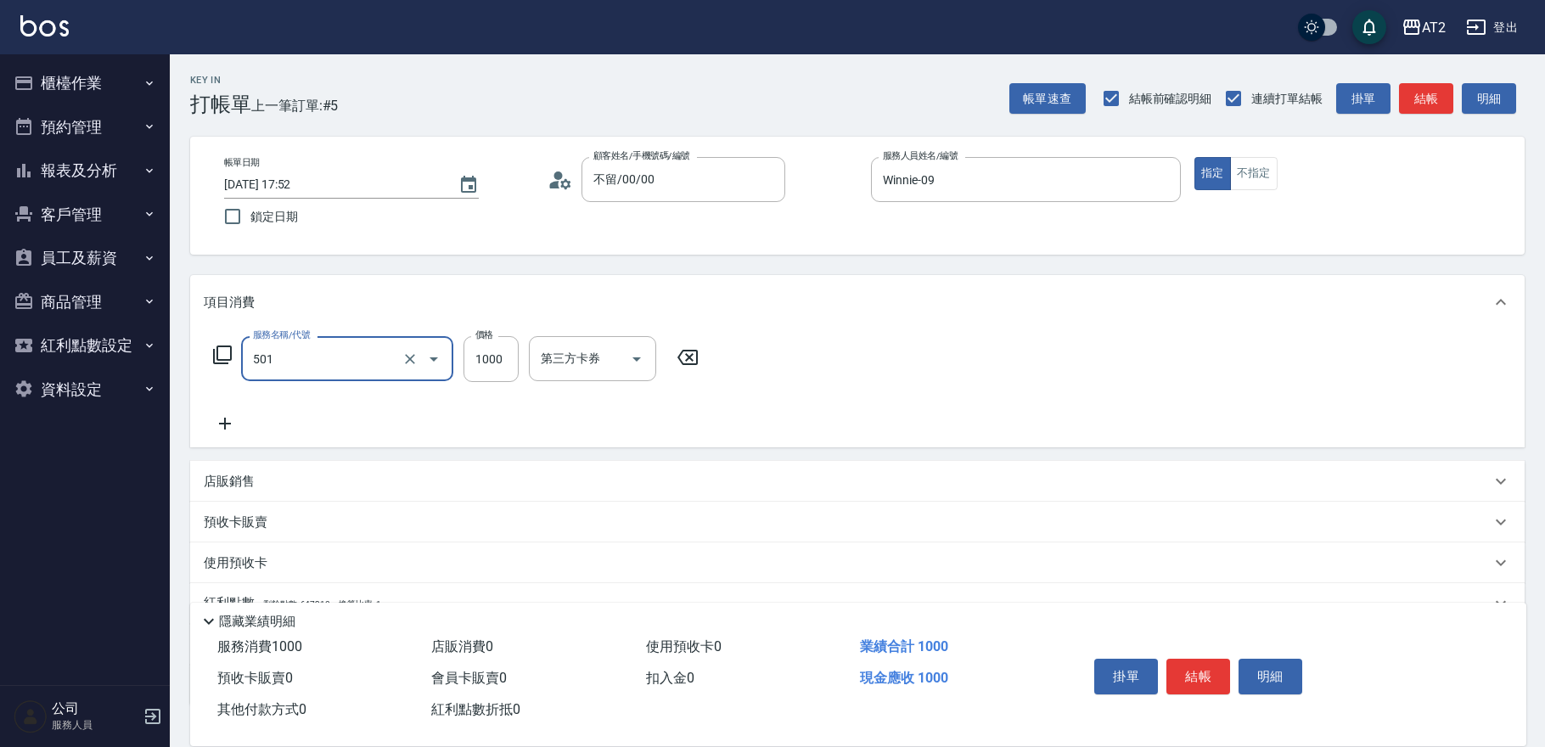
type input "染髮(501)"
type input "0"
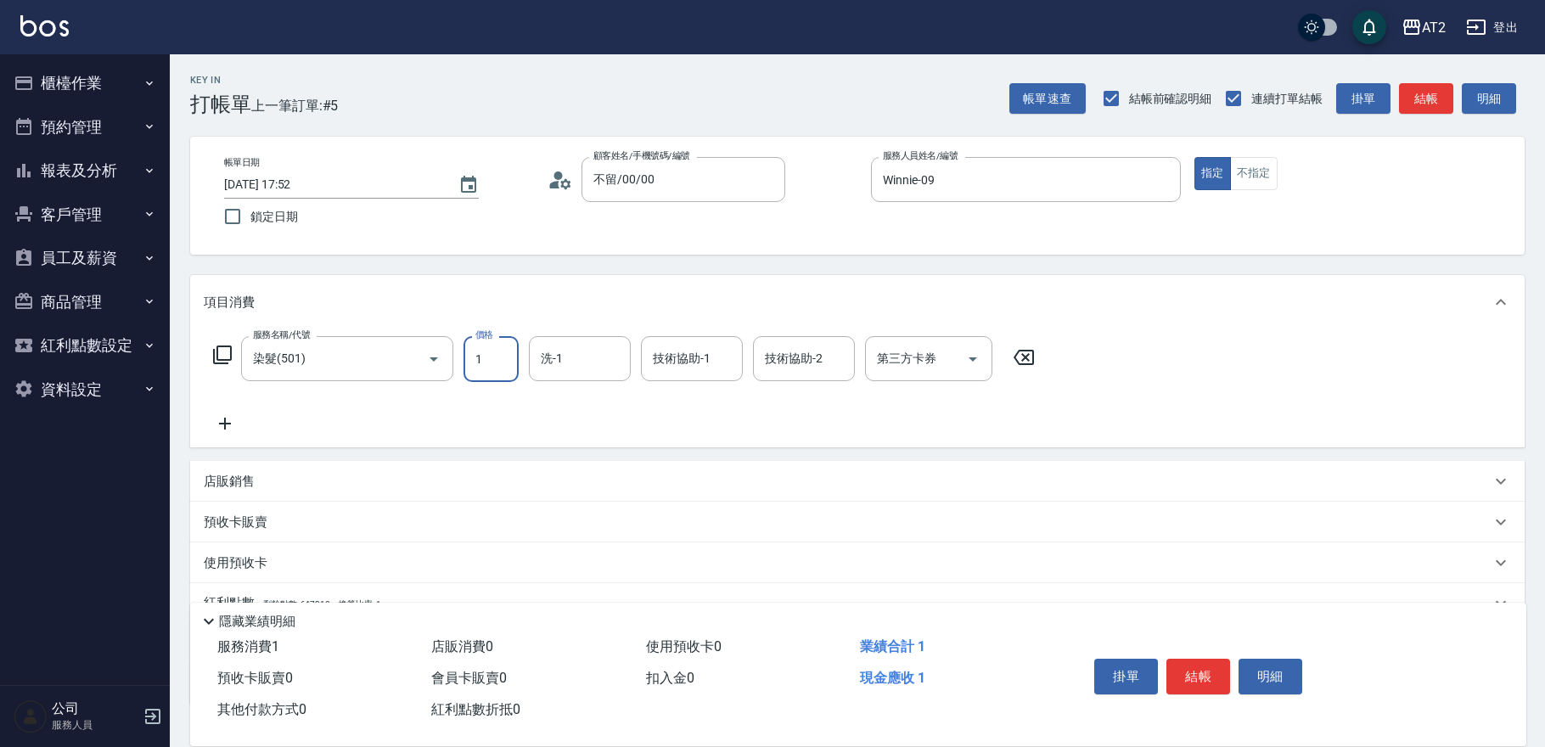
type input "10"
type input "109"
type input "100"
type input "1099"
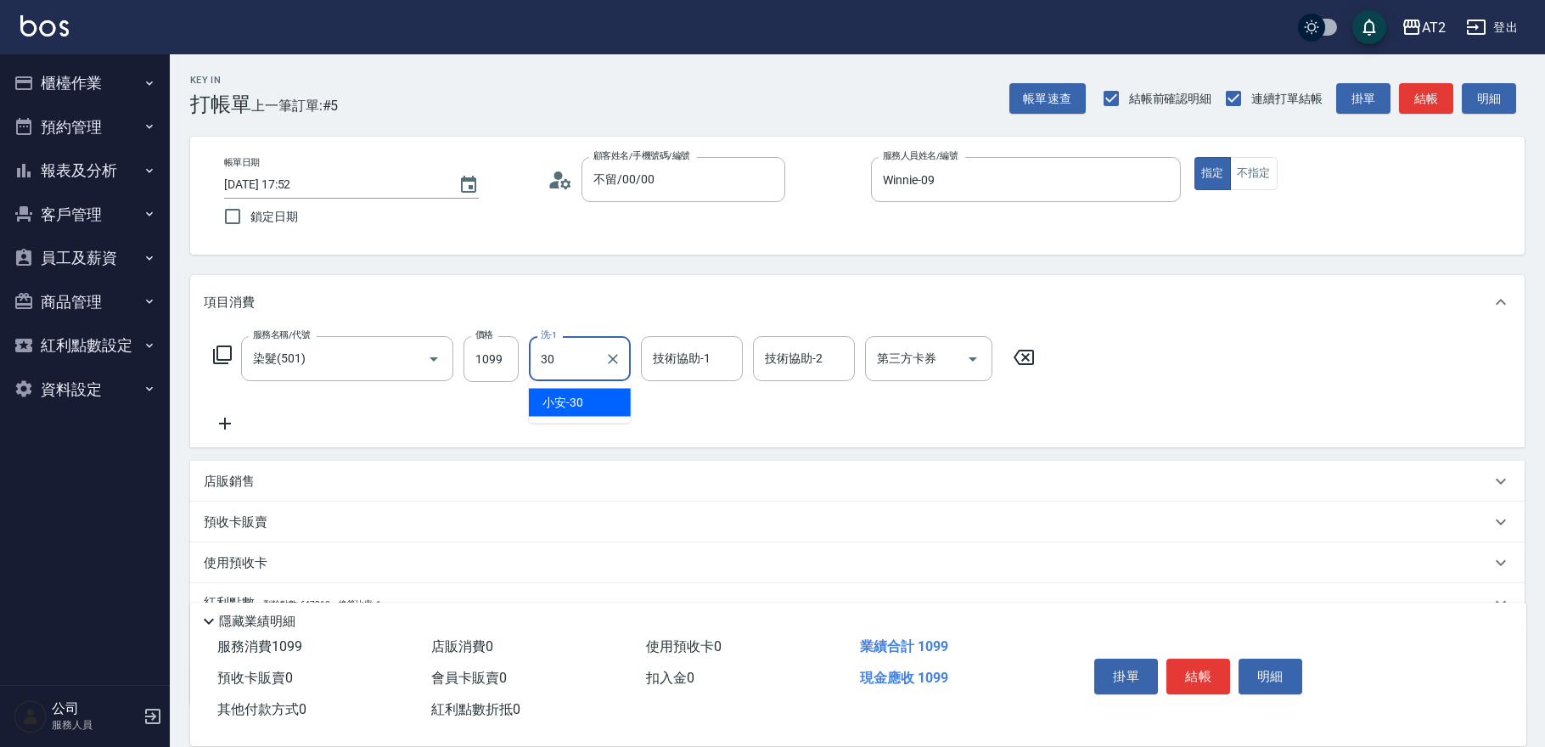
type input "小安-30"
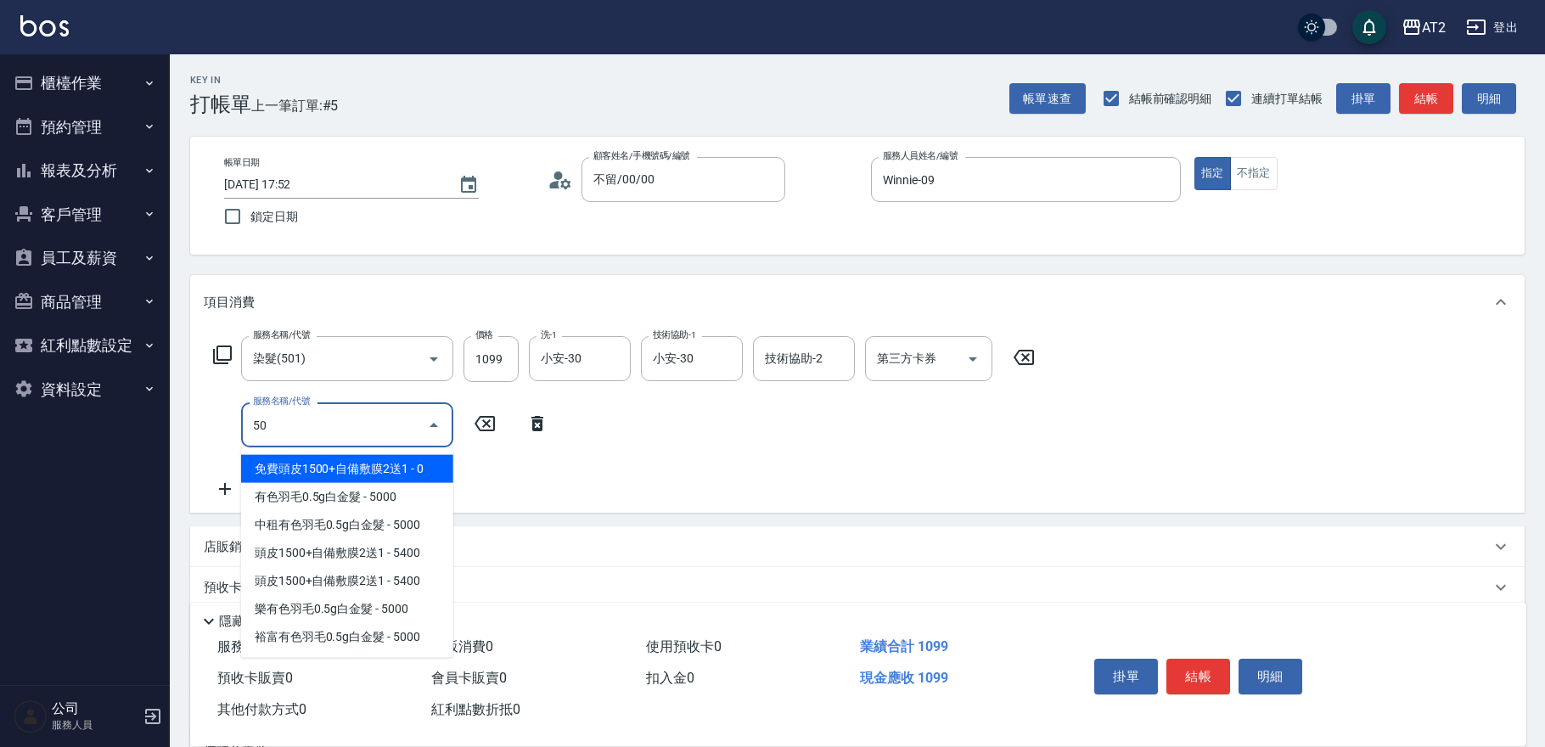
type input "502"
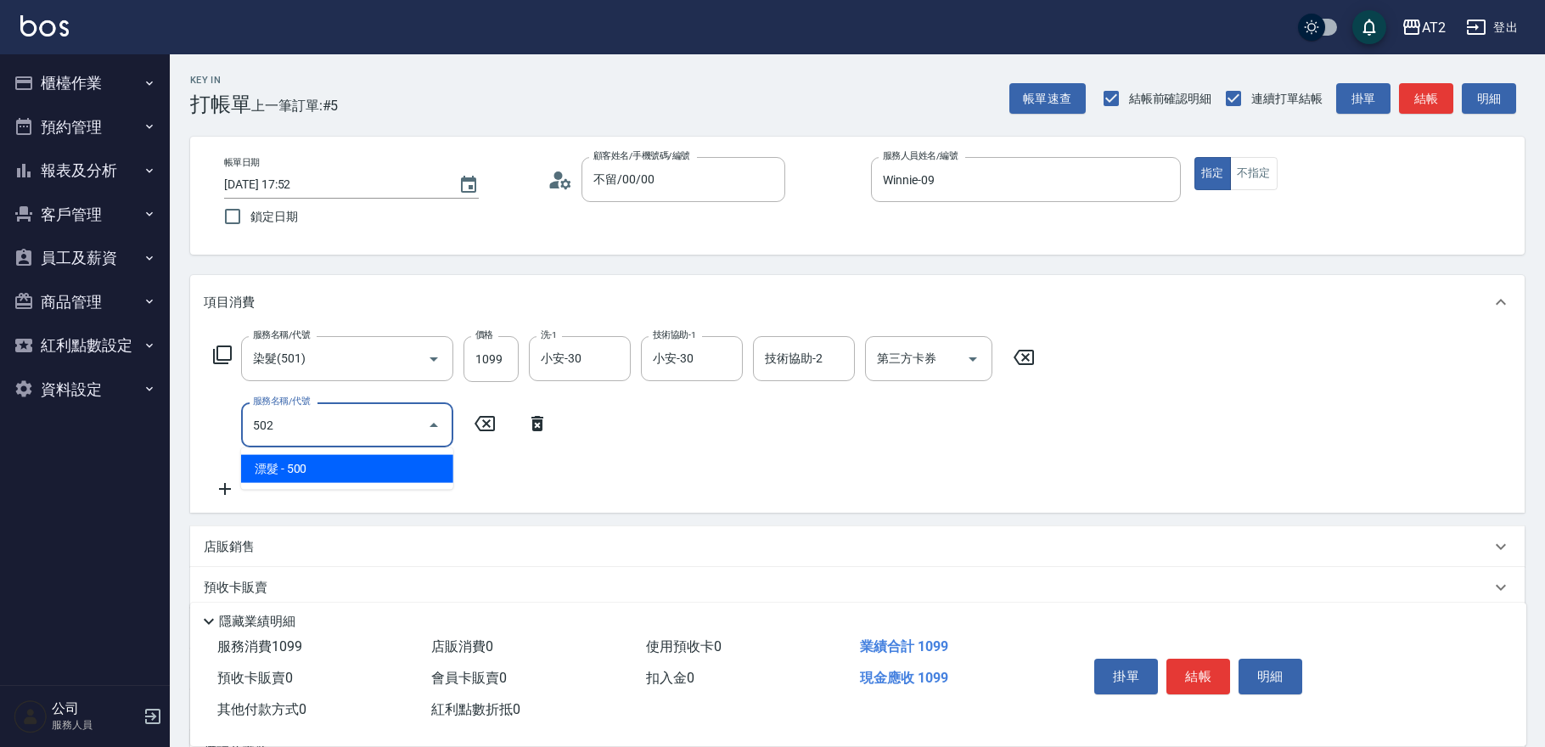
type input "150"
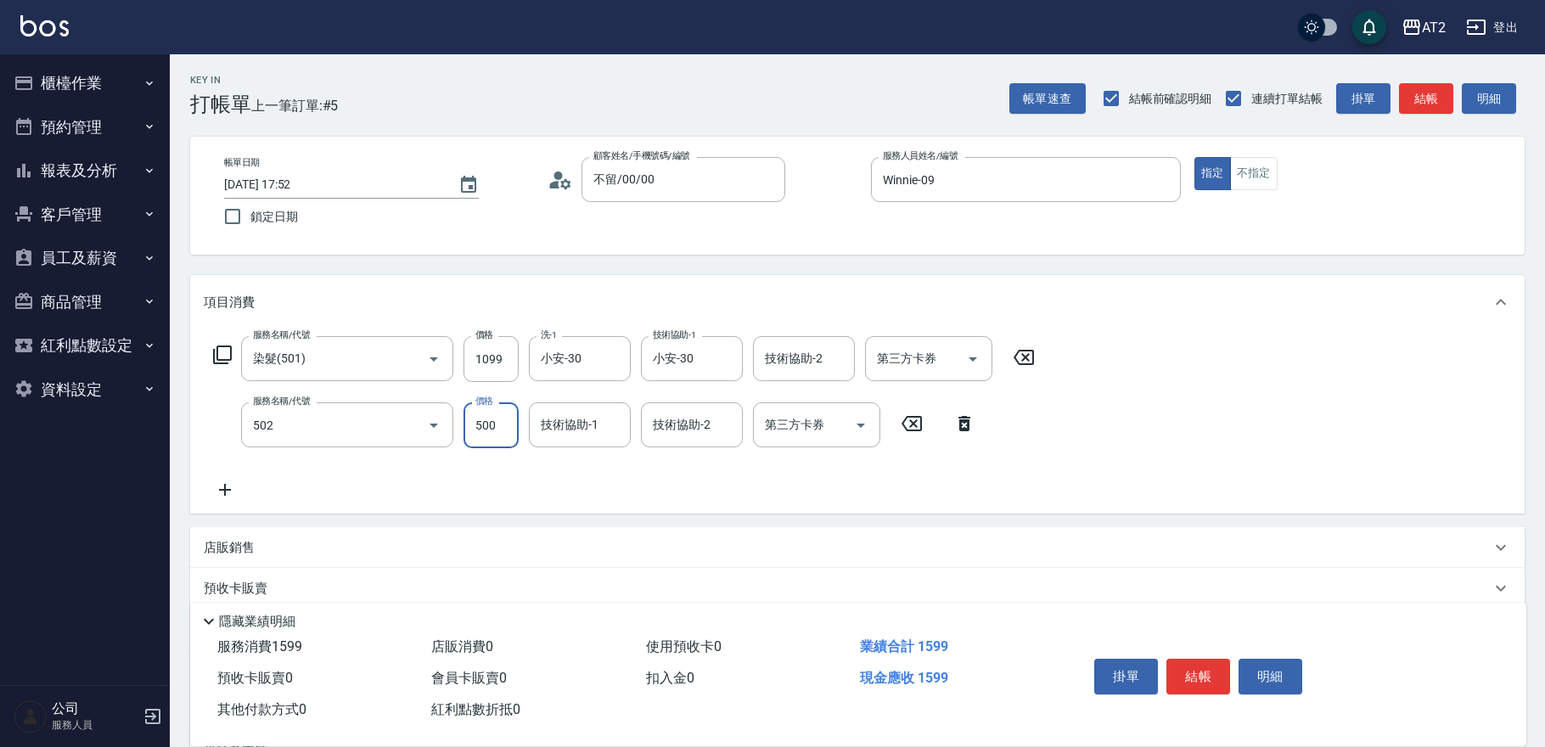
type input "漂髮(502)"
type input "100"
type input "0"
type input "小安-30"
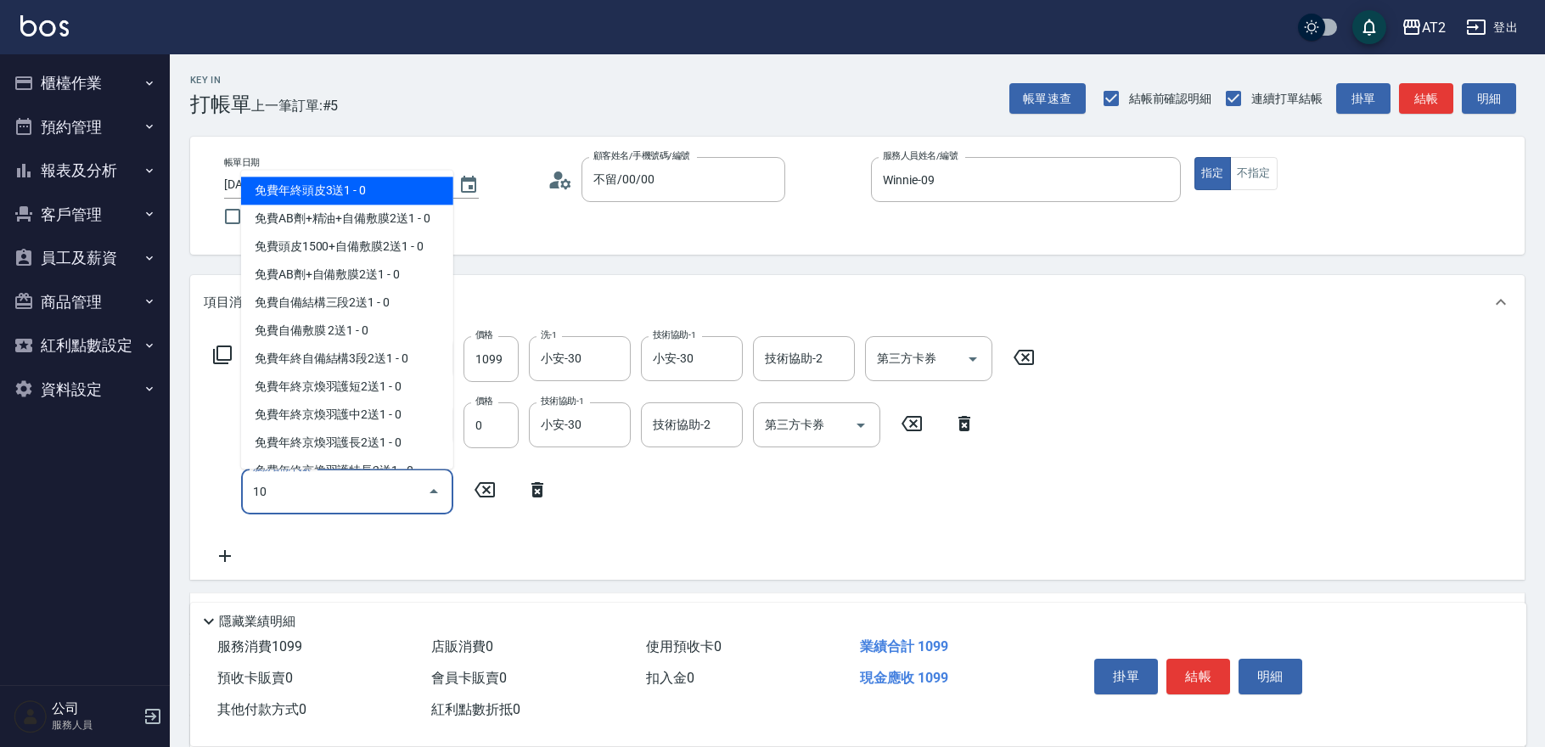
type input "105"
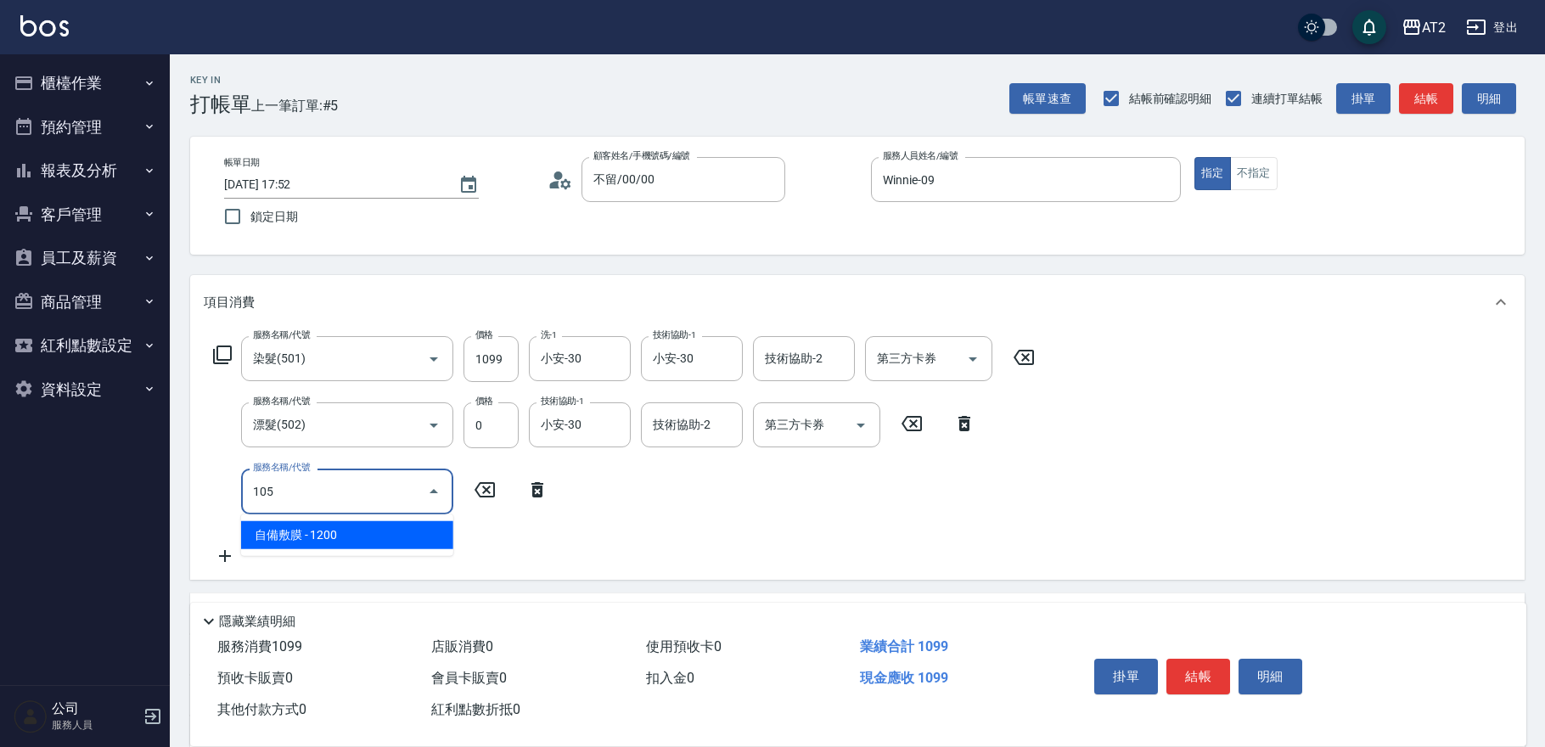
type input "220"
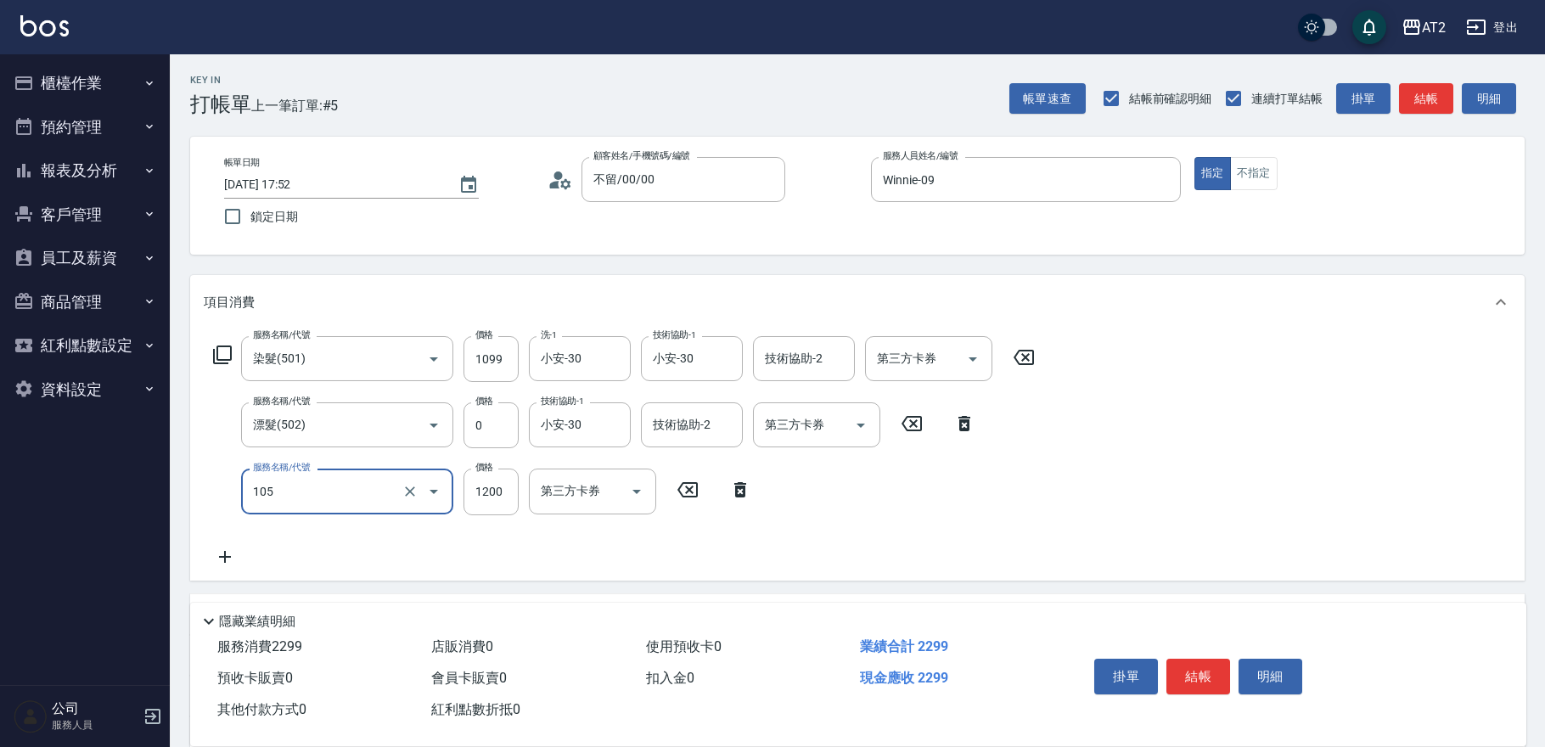
type input "自備敷膜(105)"
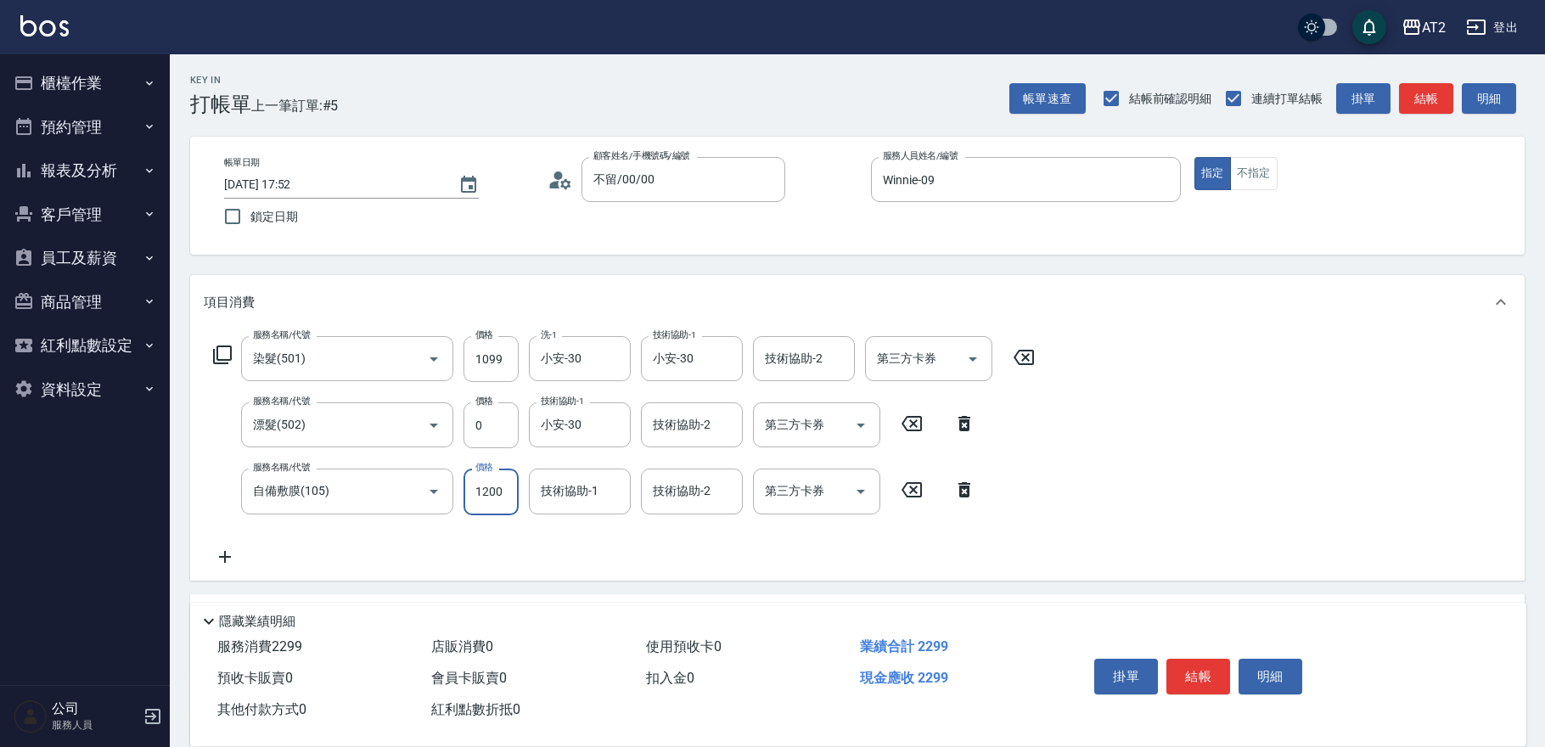
type input "110"
type input "100"
type input "200"
type input "1000"
type input "小安-30"
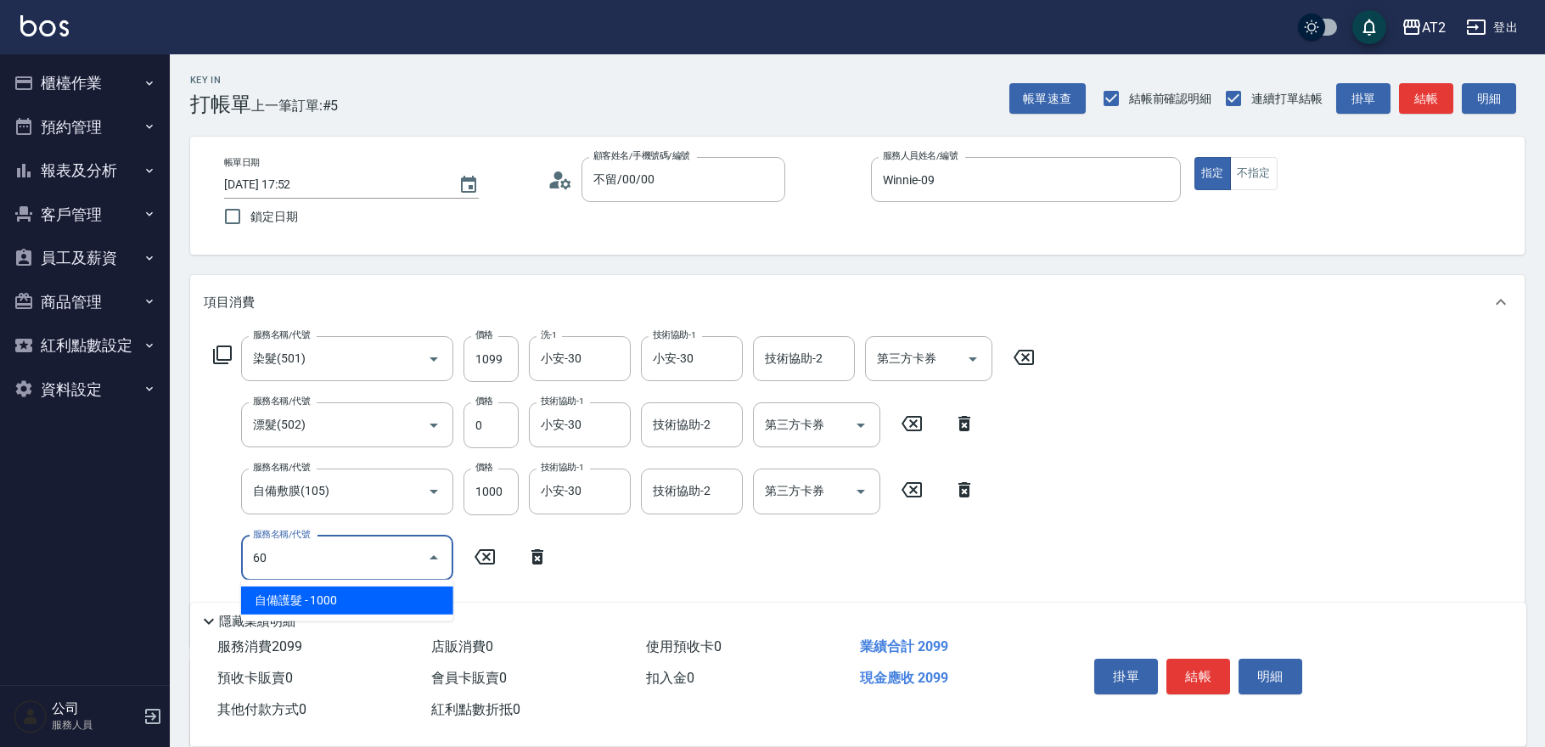
type input "601"
type input "300"
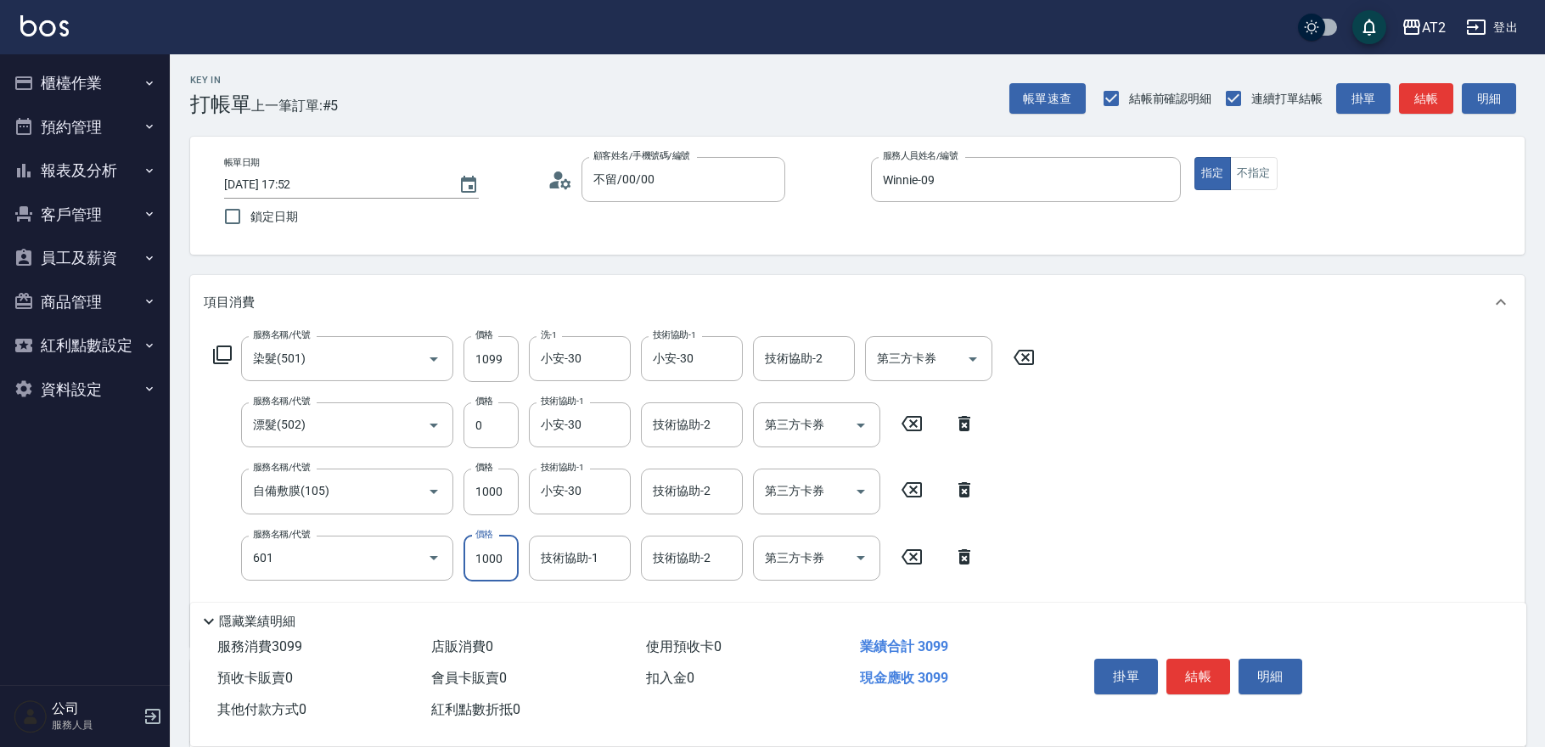
type input "自備護髮(601)"
type input "210"
type input "200"
type input "220"
type input "2000"
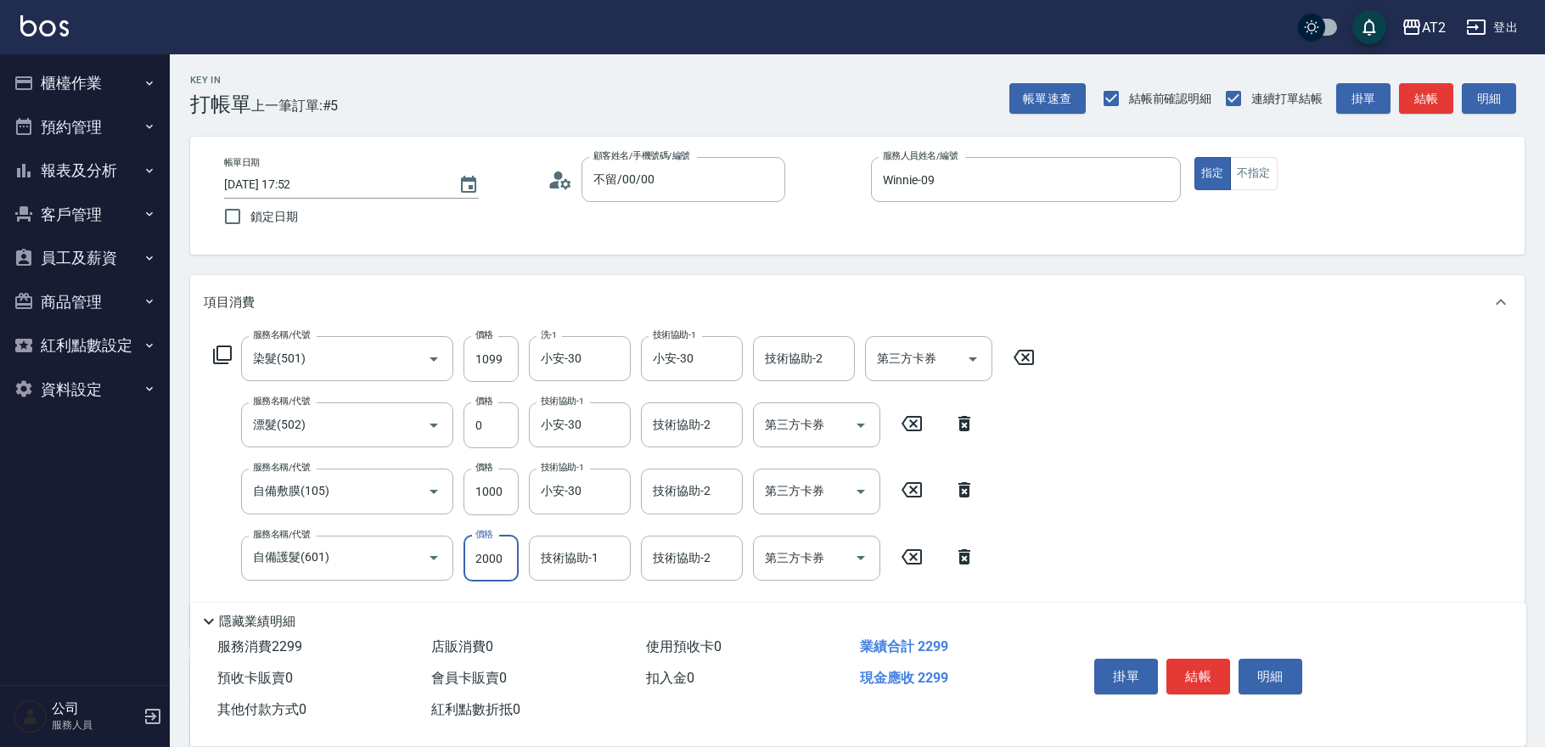
type input "400"
type input "小安-30"
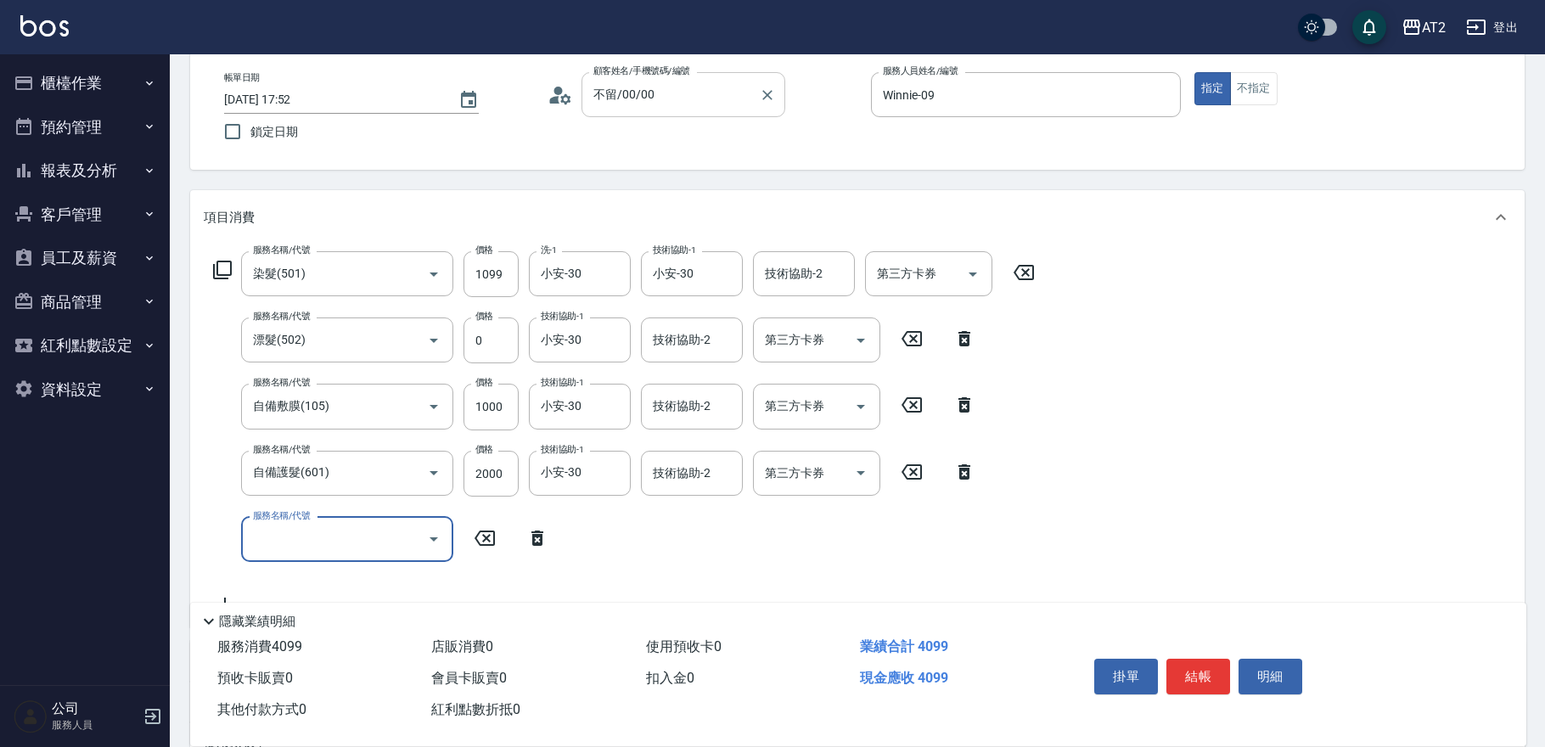
scroll to position [283, 0]
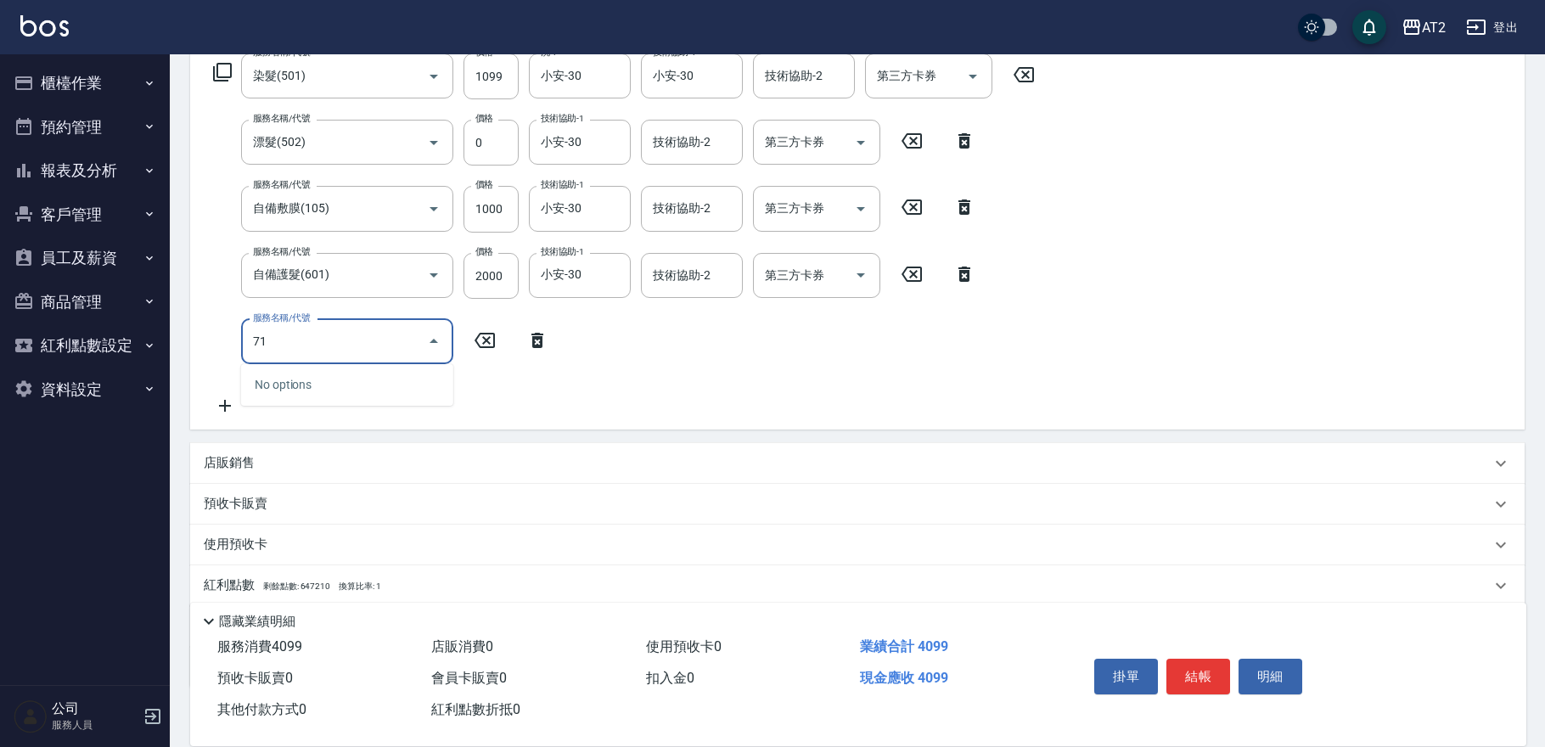
type input "714"
type input "550"
type input "單拆/單串(714)"
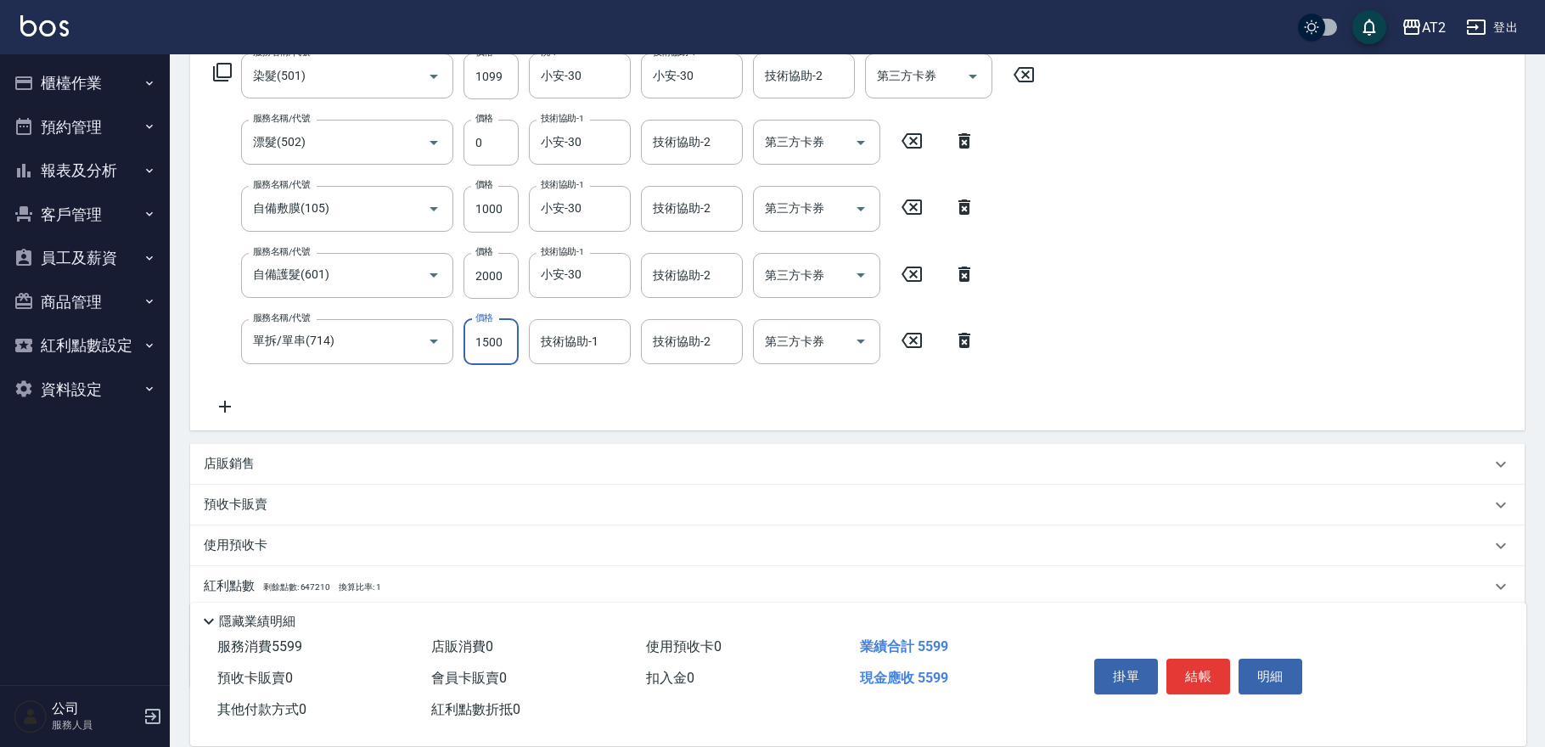
type input "0"
type input "400"
type input "小安-30"
click at [607, 341] on icon "Clear" at bounding box center [613, 341] width 17 height 17
type input "Ivy-48"
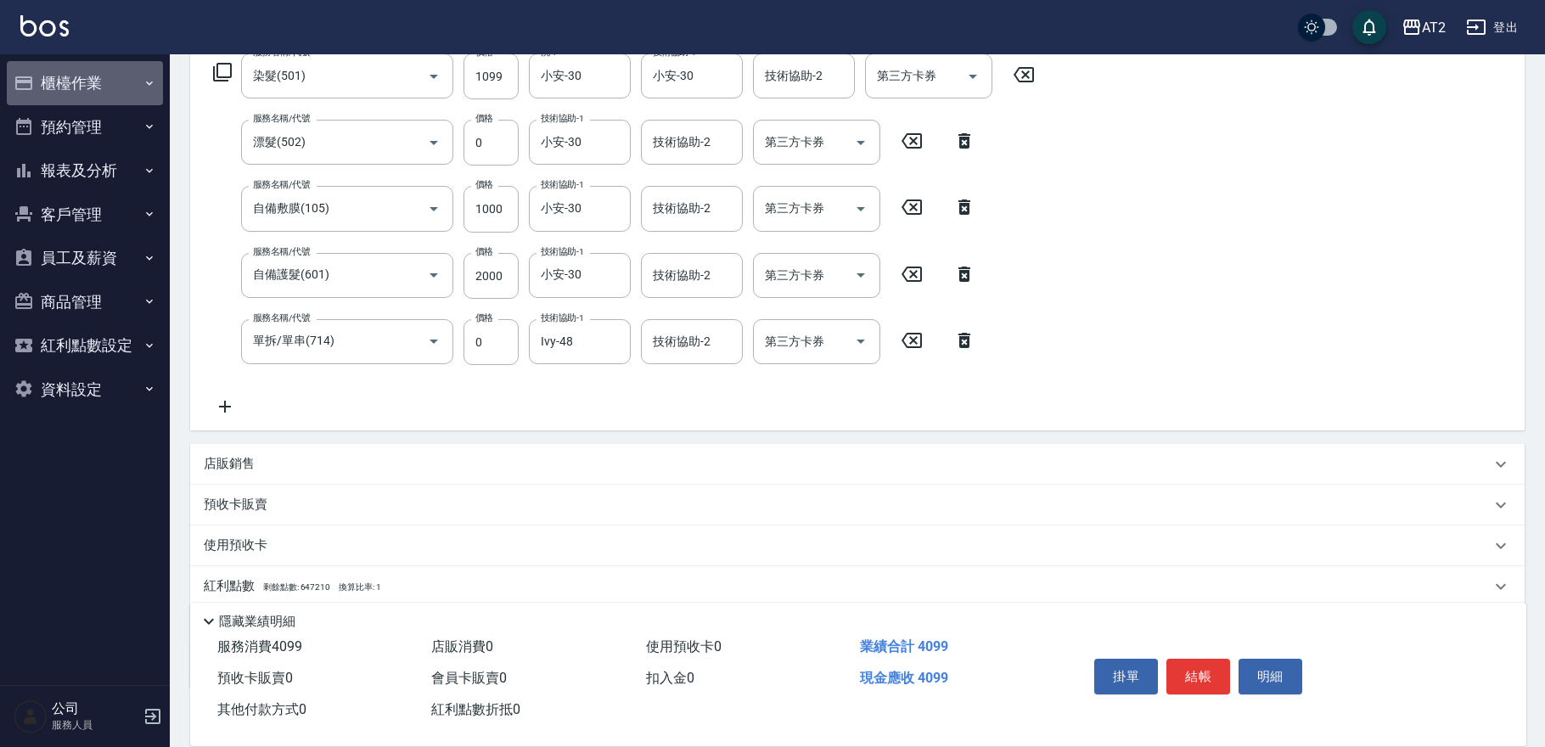
click at [95, 89] on button "櫃檯作業" at bounding box center [85, 83] width 156 height 44
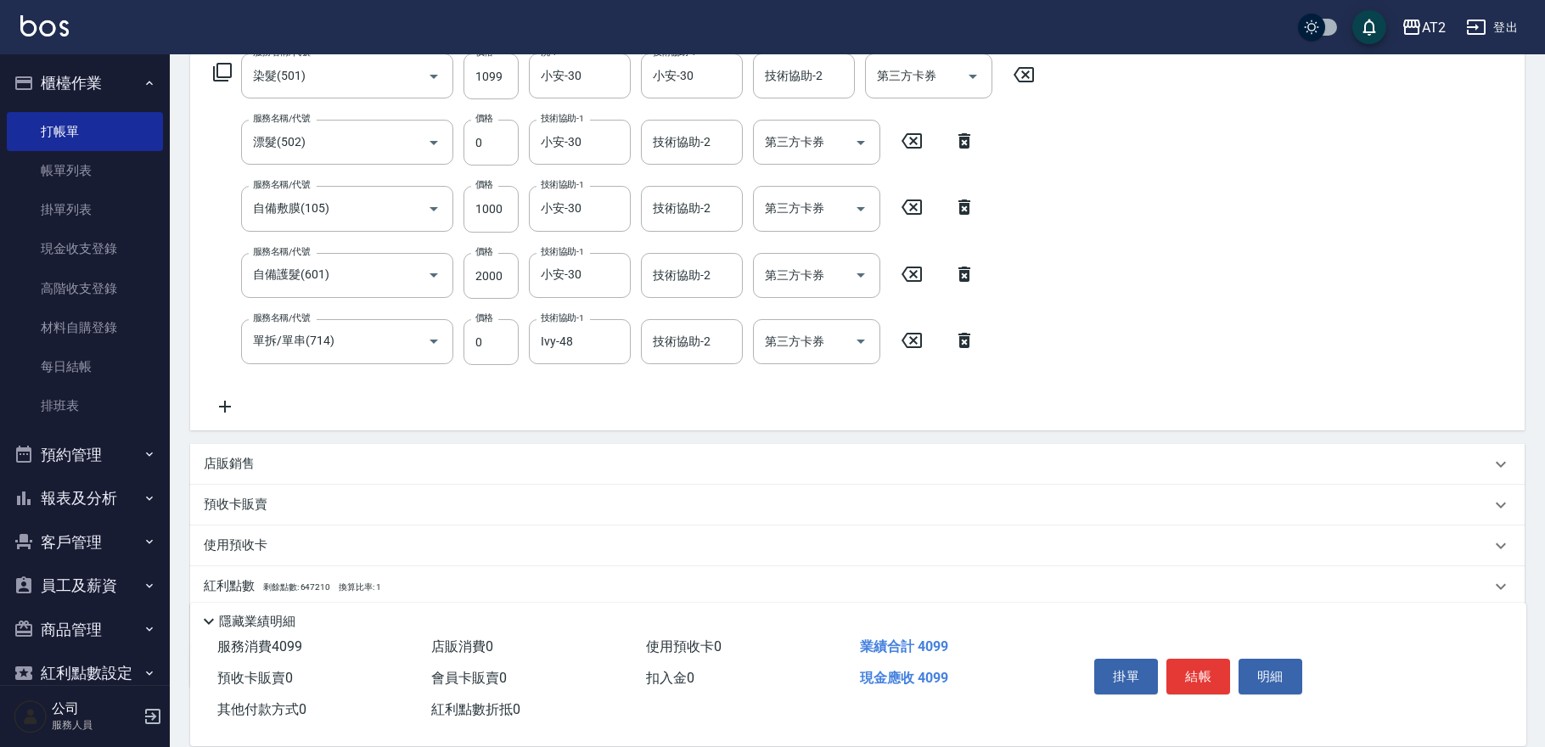
click at [228, 415] on icon at bounding box center [225, 407] width 42 height 20
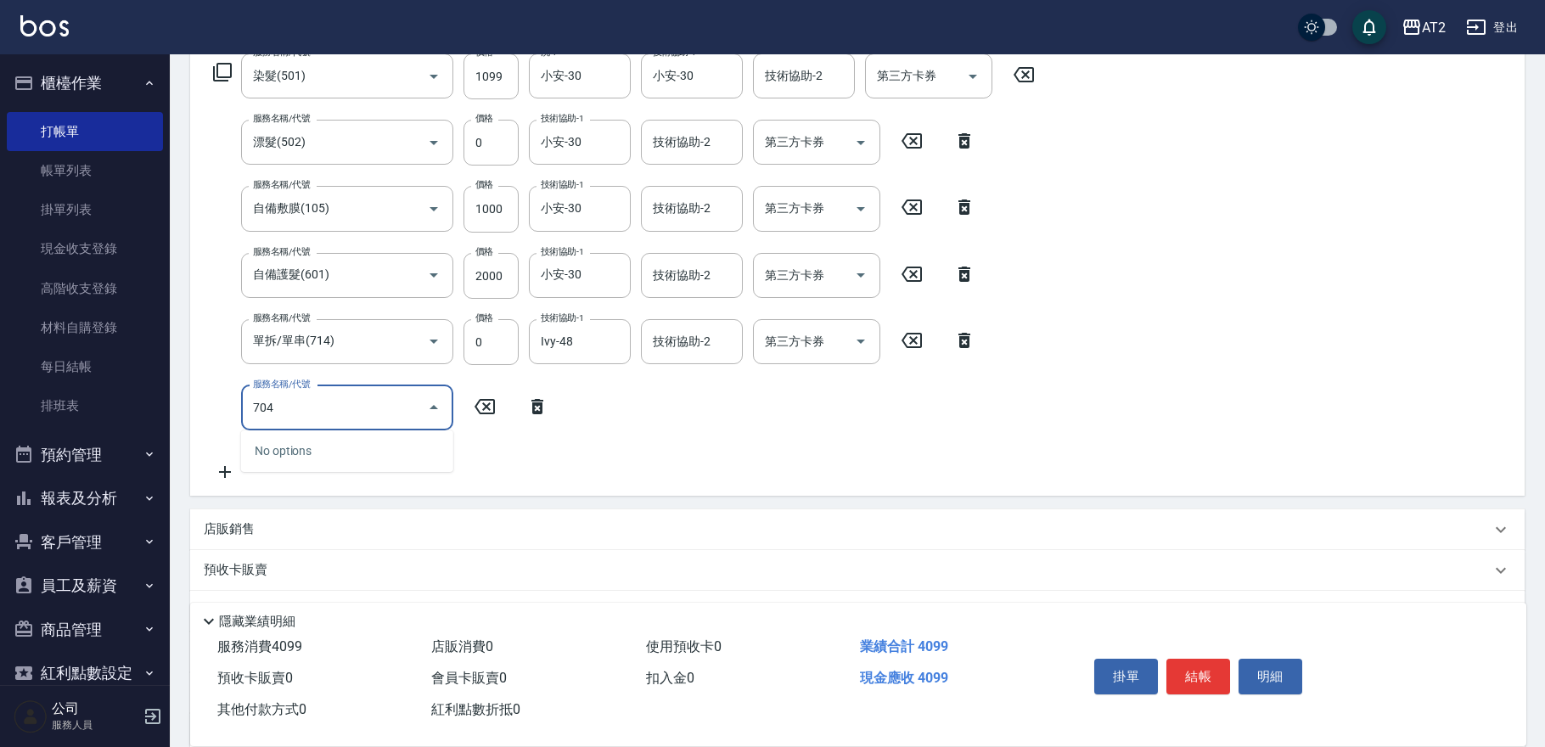
type input "704"
type input "900"
type input "新羽毛鉑金接髮(704)"
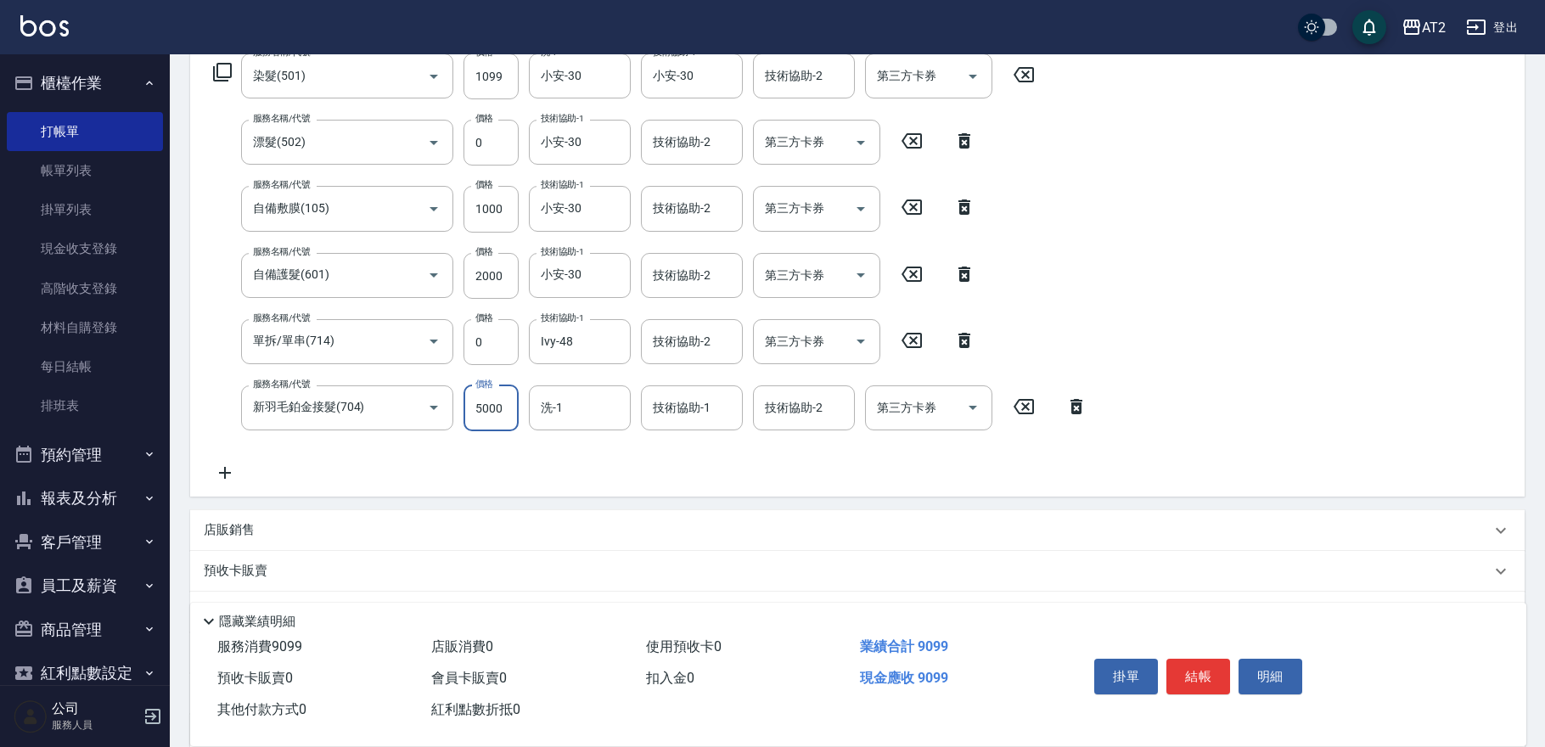
type input "3"
type input "410"
type input "322"
type input "730"
type input "3220"
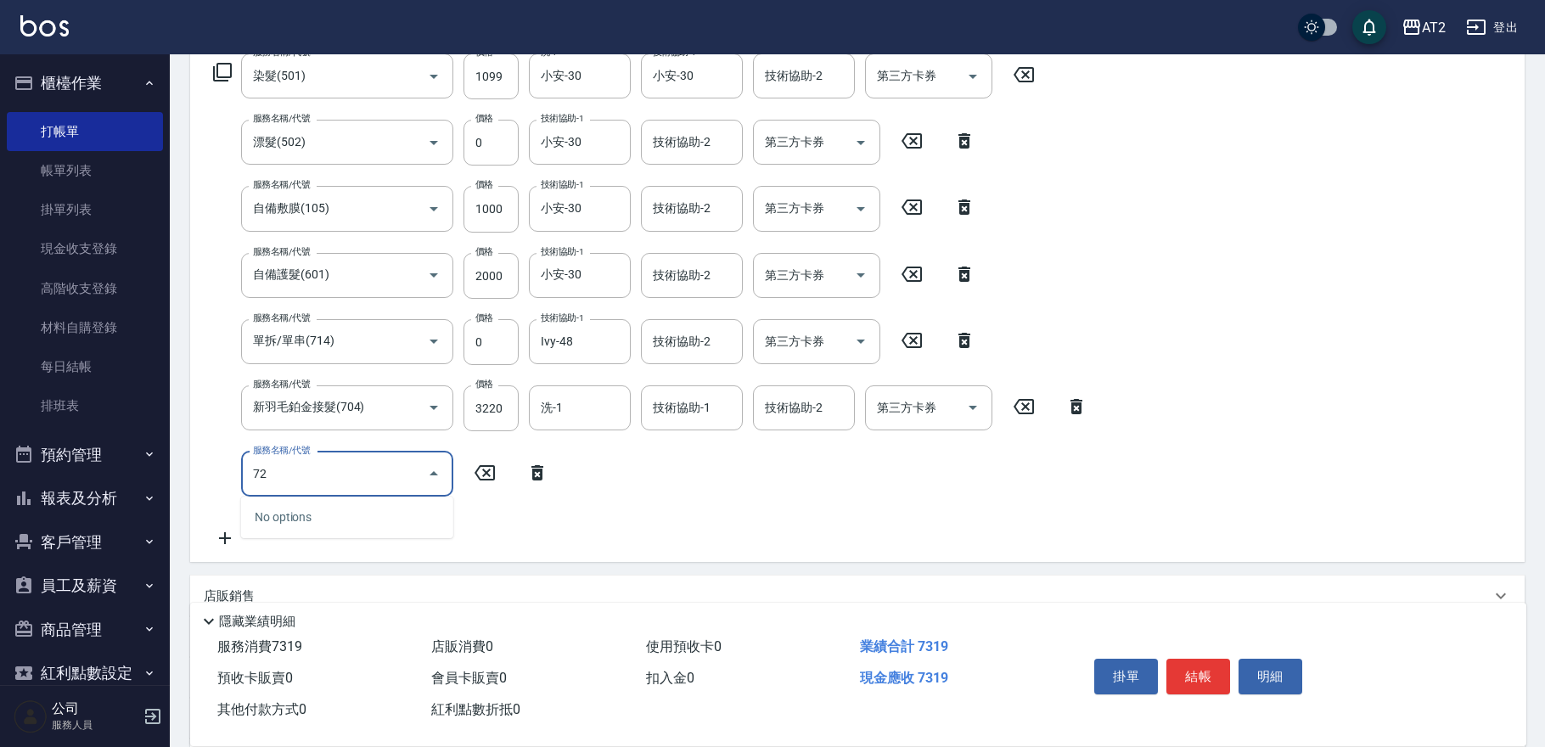
type input "725"
type input "1330"
type input "有色仙女羽毛髮(725)"
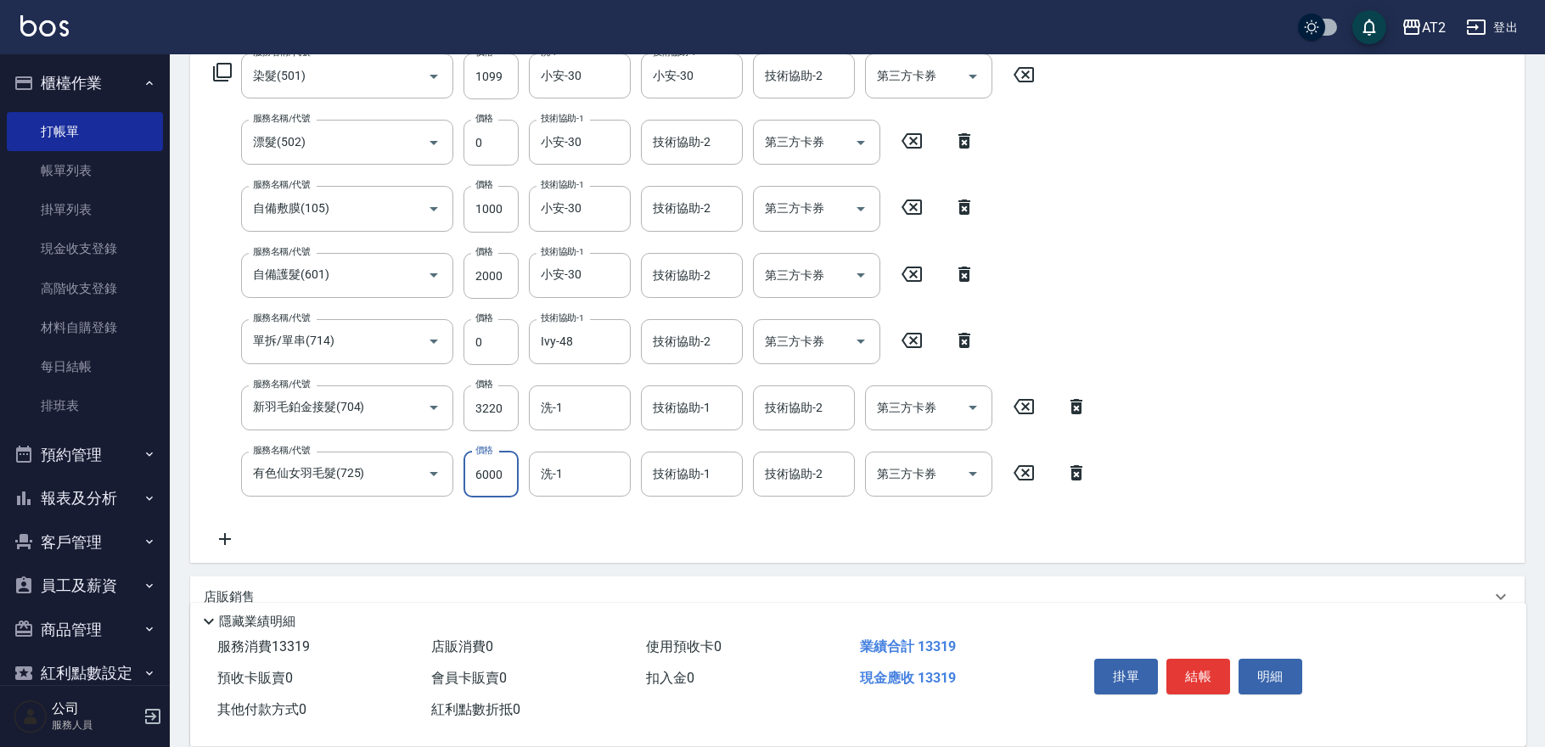
type input "4"
type input "730"
type input "41"
type input "770"
type input "4120"
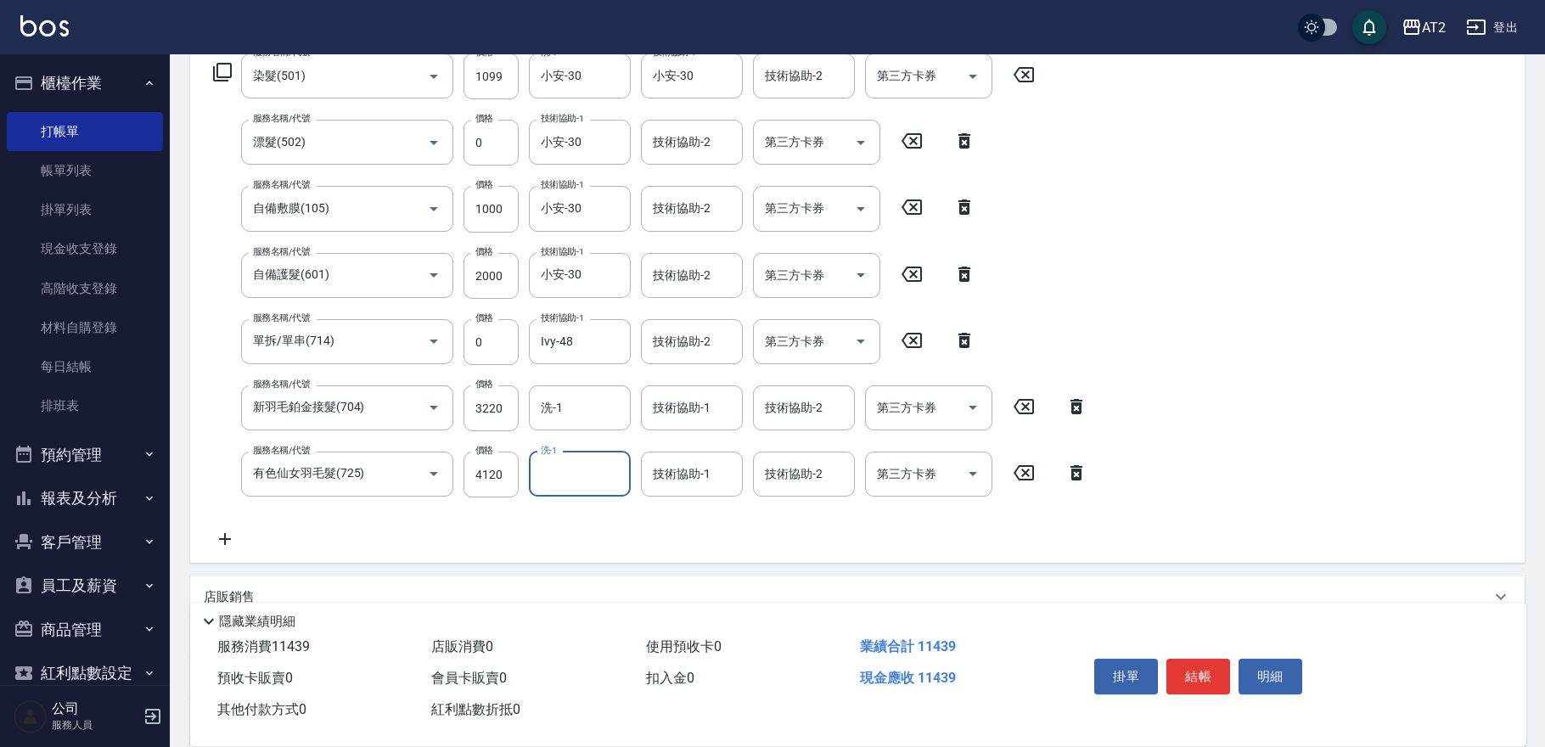
type input "1140"
click at [726, 340] on input "技術協助-2" at bounding box center [692, 342] width 87 height 30
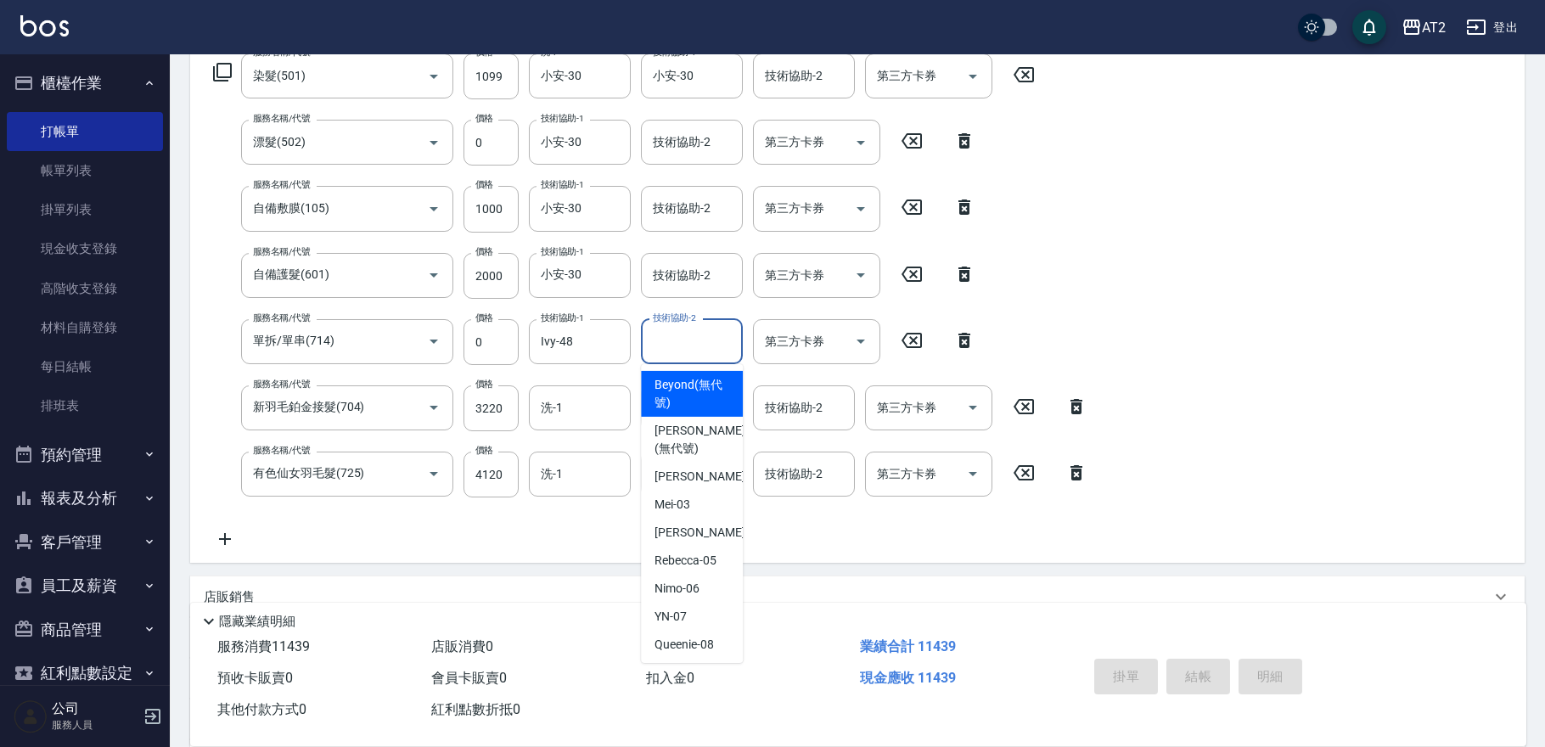
type input "2025/10/15 17:55"
type input "0"
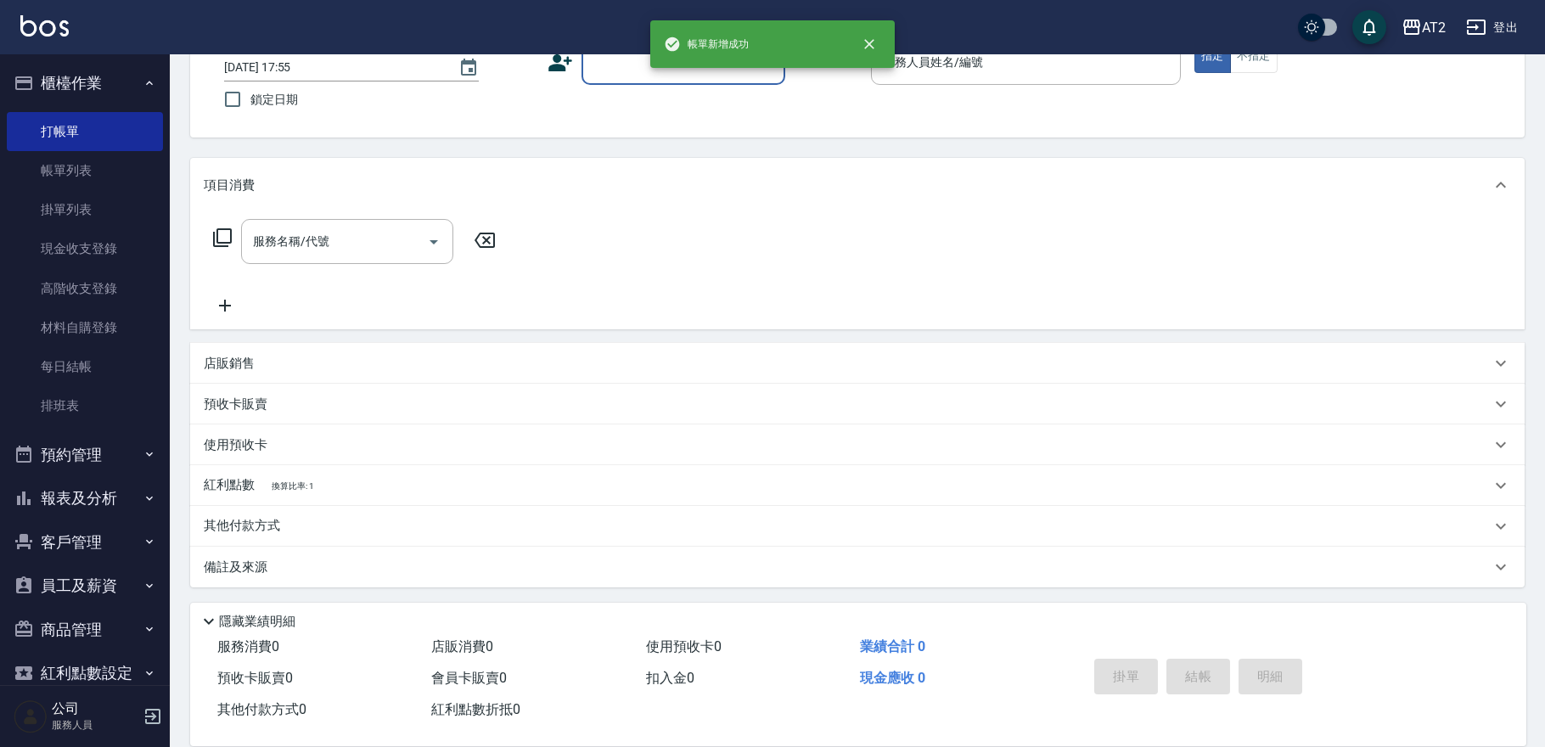
scroll to position [0, 0]
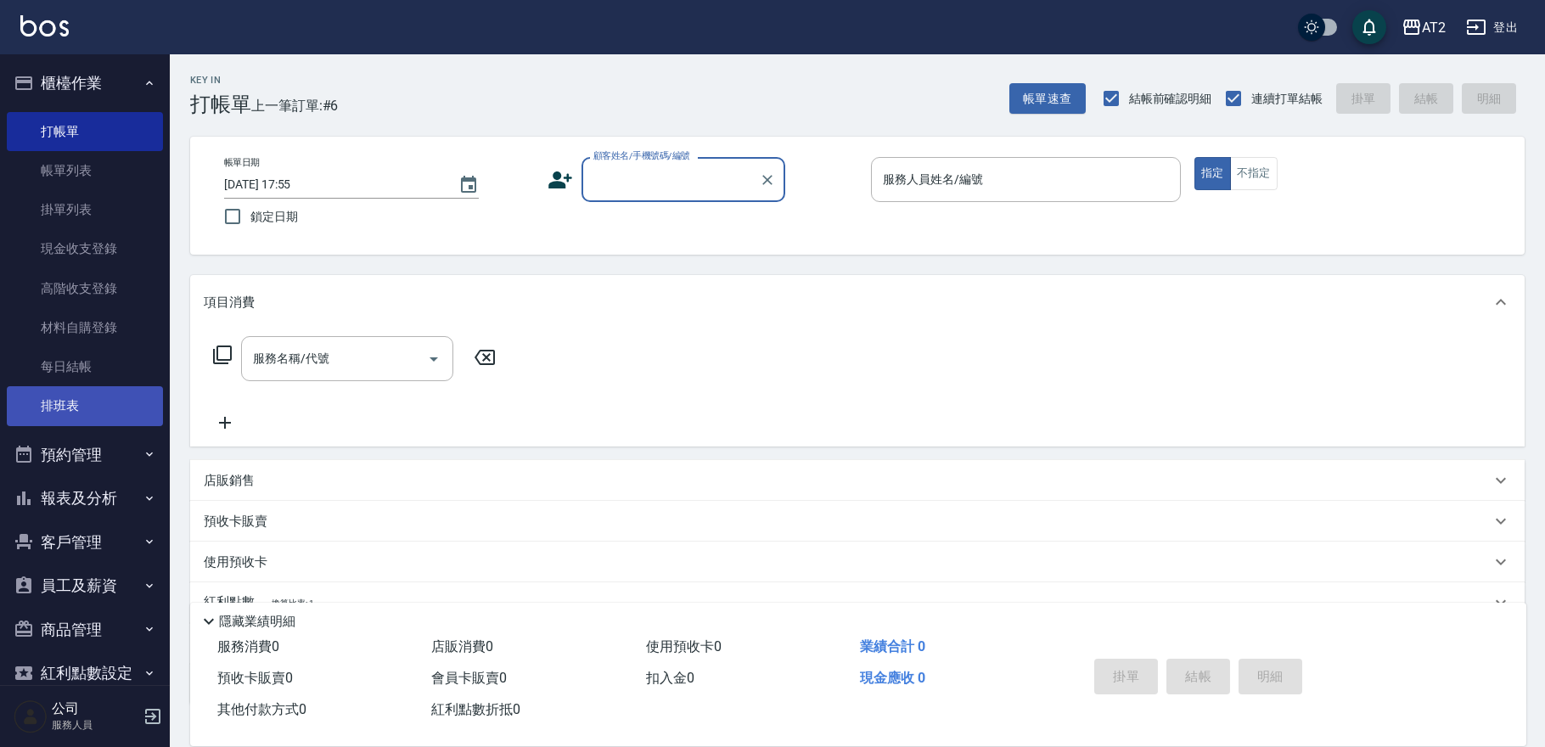
click at [95, 419] on link "排班表" at bounding box center [85, 405] width 156 height 39
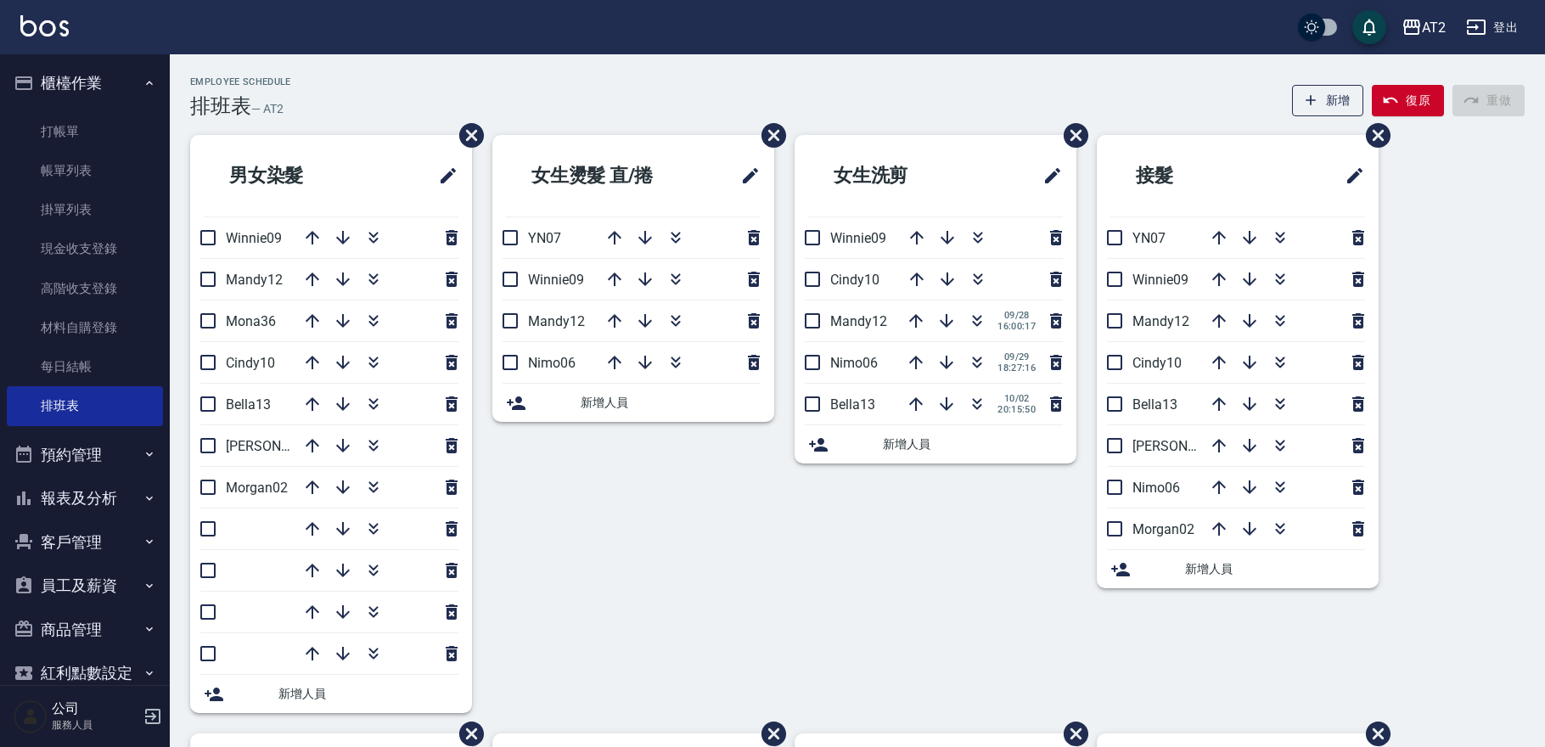
click at [753, 661] on div "女生燙髮 直/捲 YN07 Winnie09 Mandy12 Nimo06 新增人員" at bounding box center [623, 434] width 302 height 599
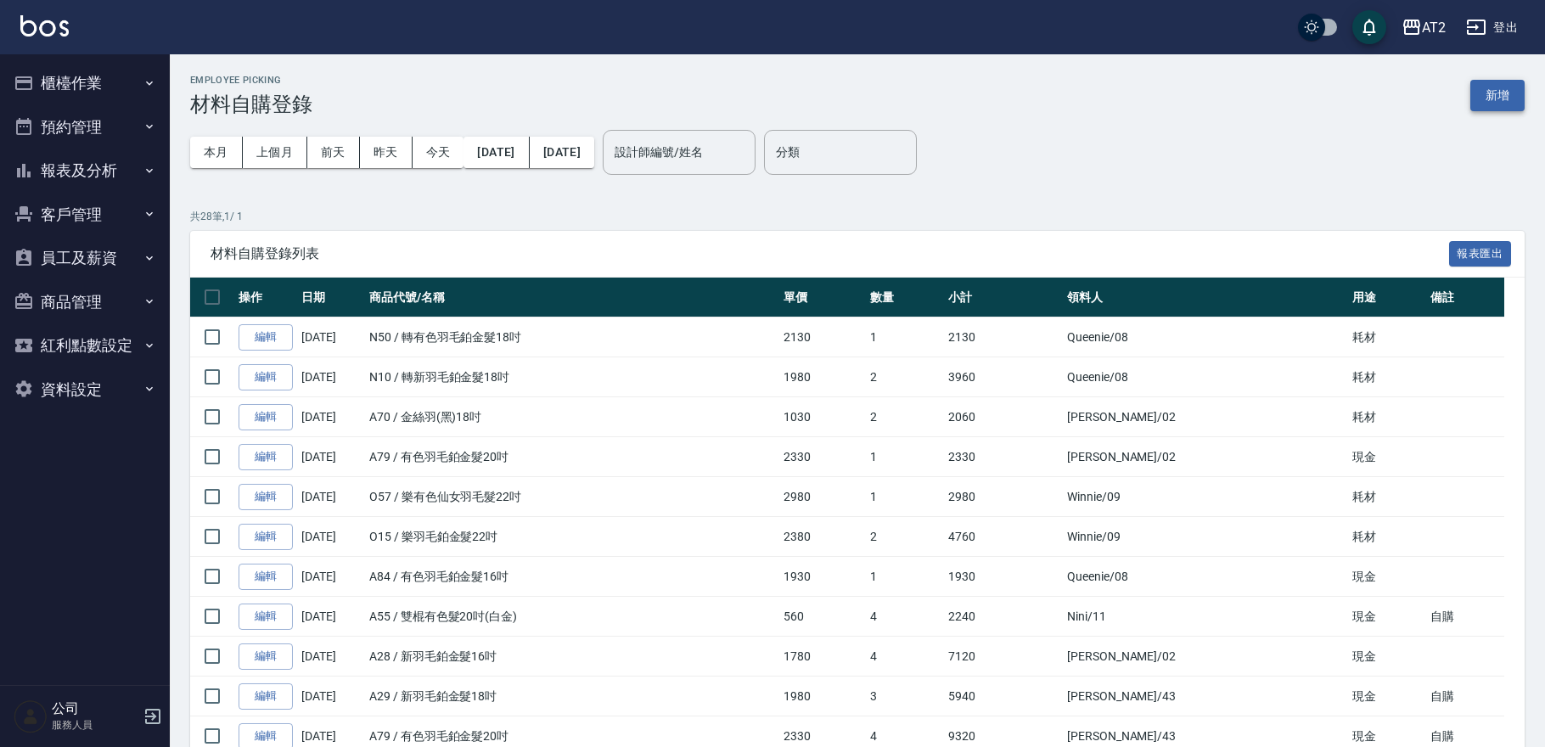
click at [1518, 110] on button "新增" at bounding box center [1498, 95] width 54 height 31
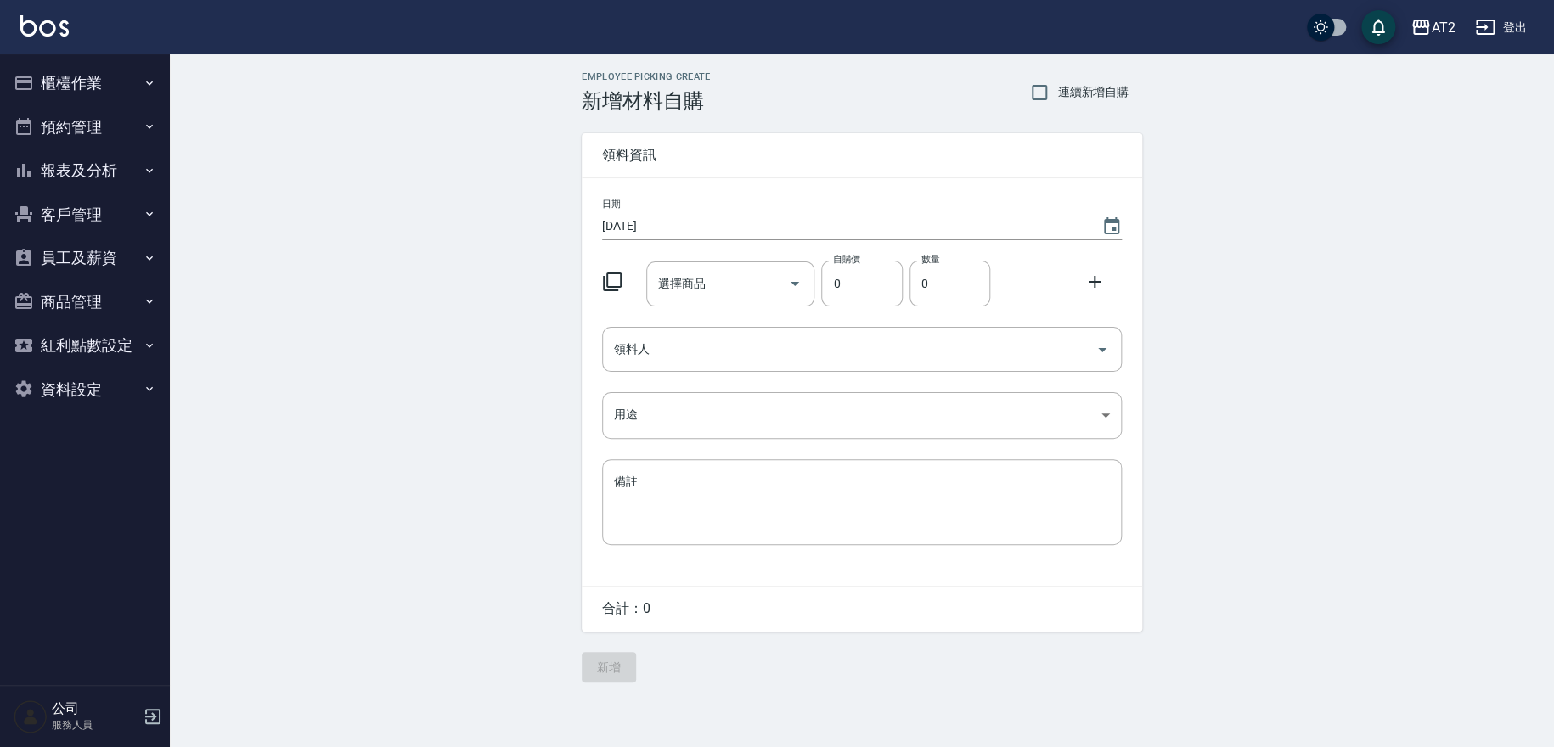
drag, startPoint x: 1082, startPoint y: 99, endPoint x: 1067, endPoint y: 112, distance: 19.3
click at [1080, 98] on span "連續新增自購" at bounding box center [1092, 92] width 71 height 18
click at [1057, 98] on input "連續新增自購" at bounding box center [1039, 93] width 36 height 36
checkbox input "true"
click at [686, 289] on div "選擇商品 選擇商品" at bounding box center [730, 284] width 169 height 45
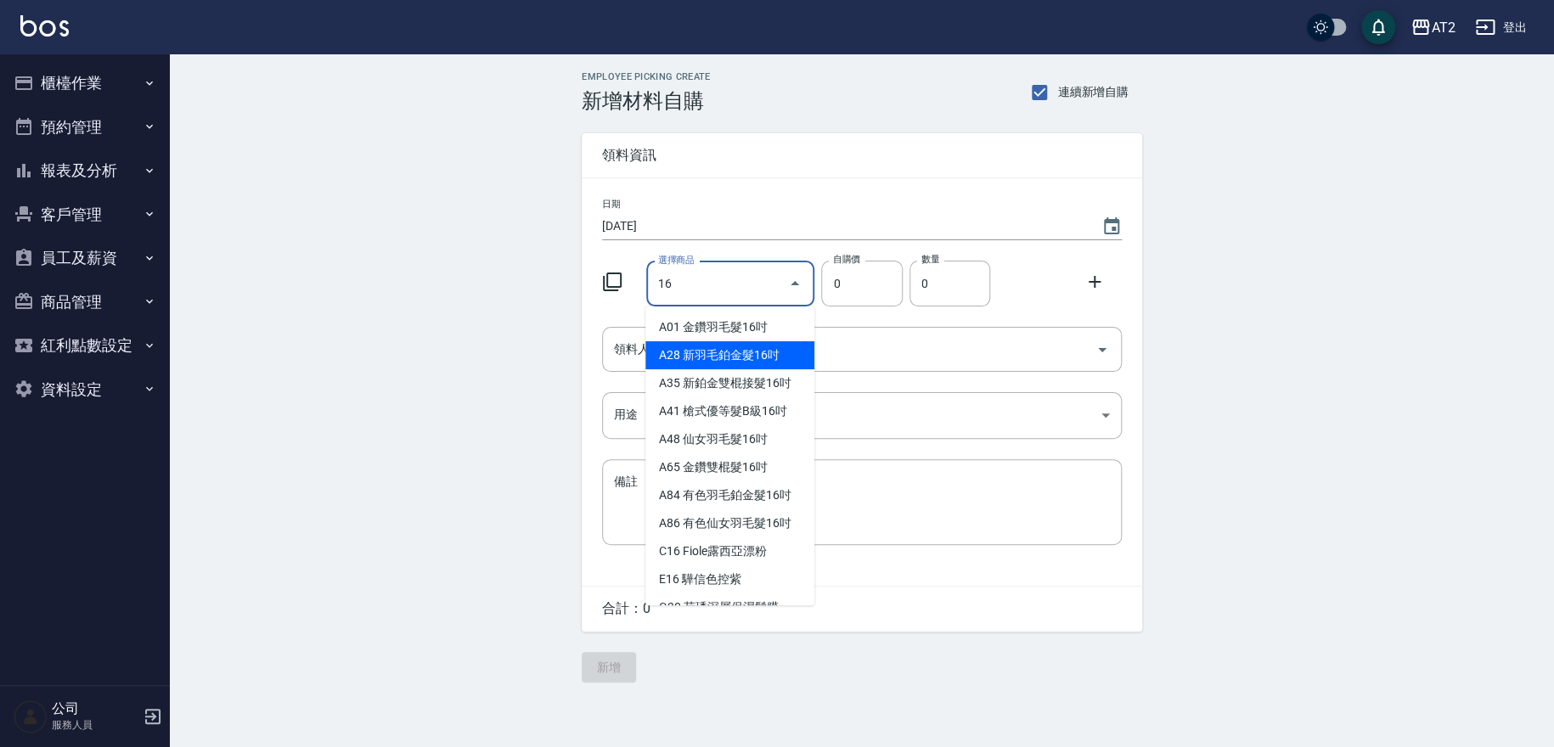
click at [695, 357] on li "A28 新羽毛鉑金髮16吋" at bounding box center [729, 355] width 169 height 28
type input "新羽毛鉑金髮16吋"
type input "1780"
type input "1"
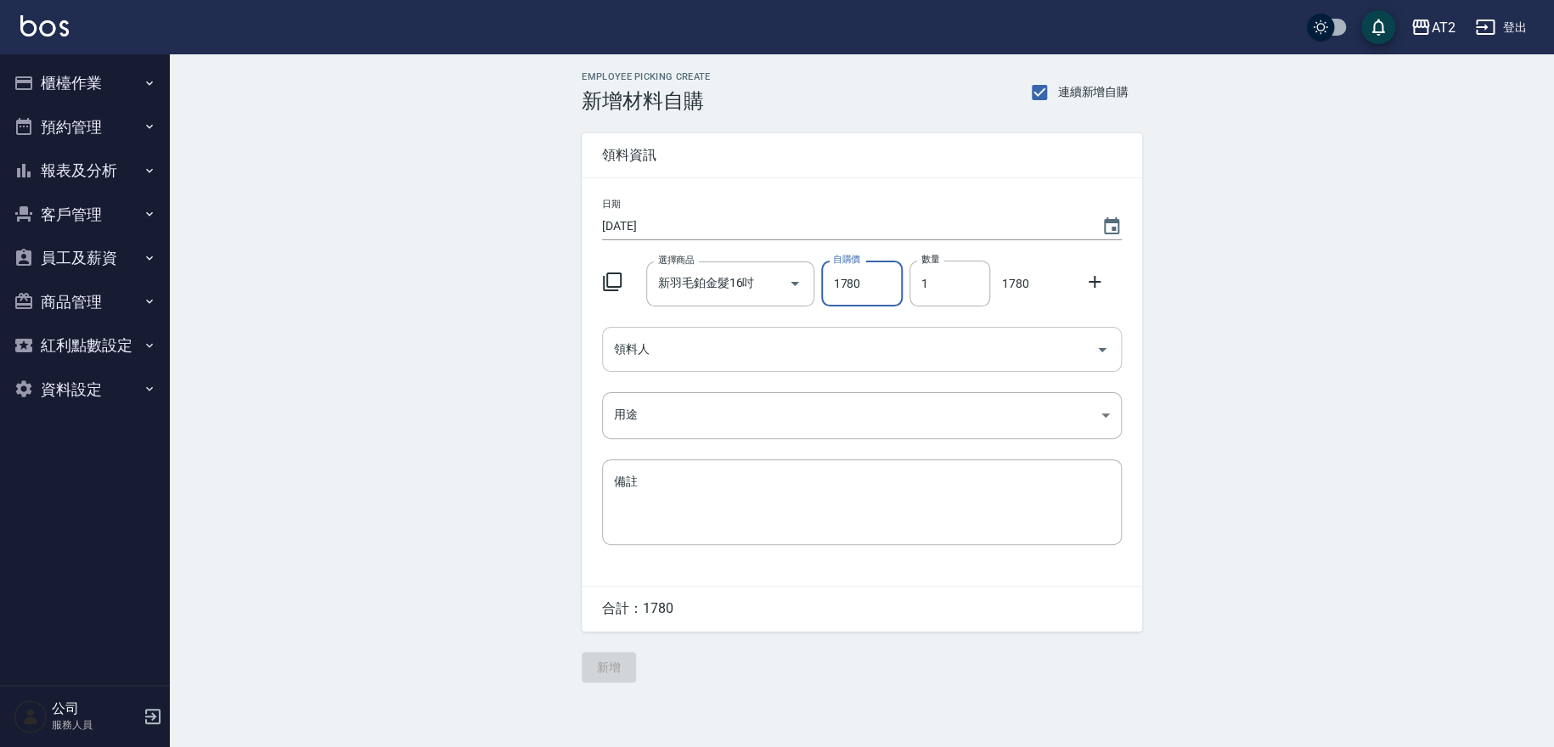
click at [798, 356] on input "領料人" at bounding box center [849, 350] width 479 height 30
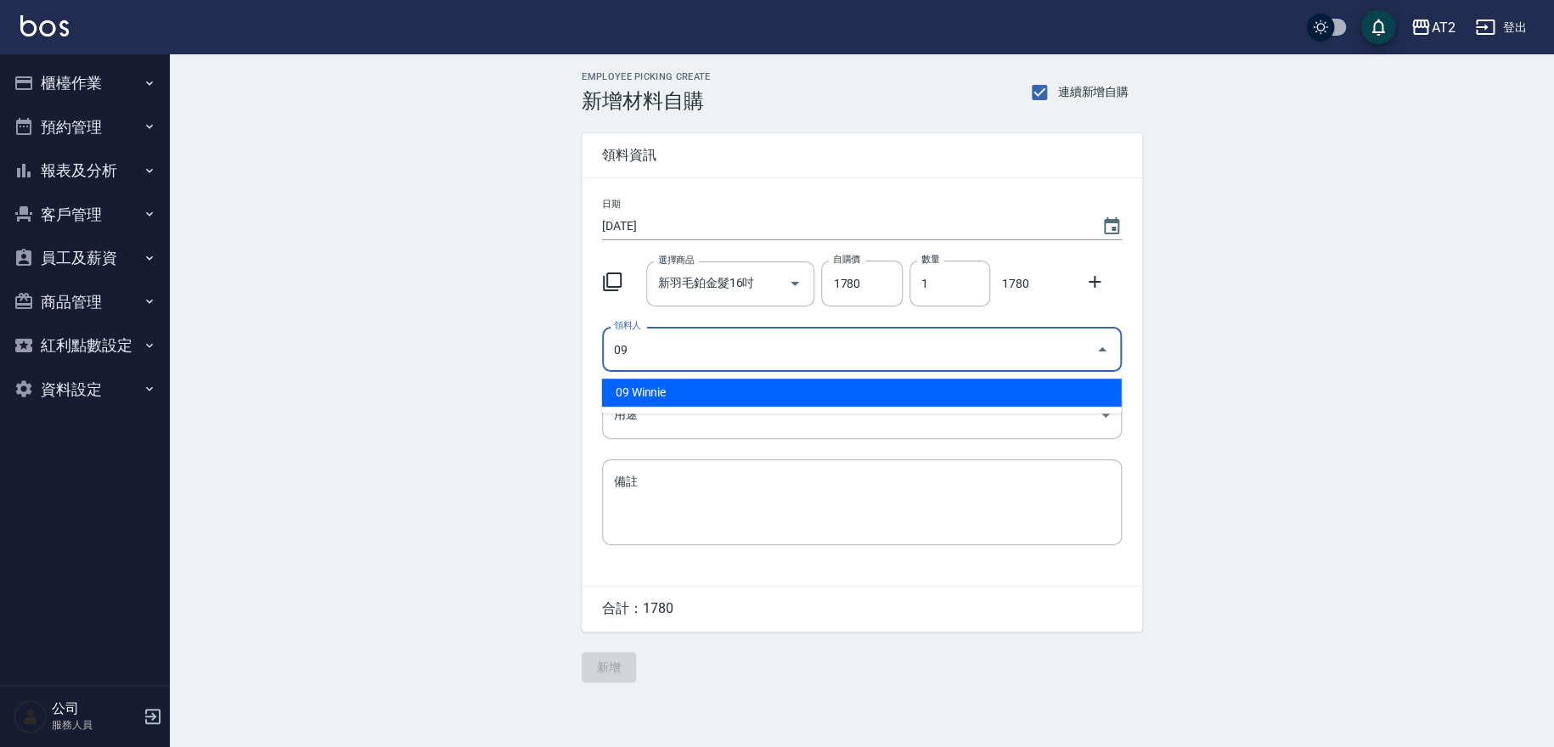
type input "09 Winnie"
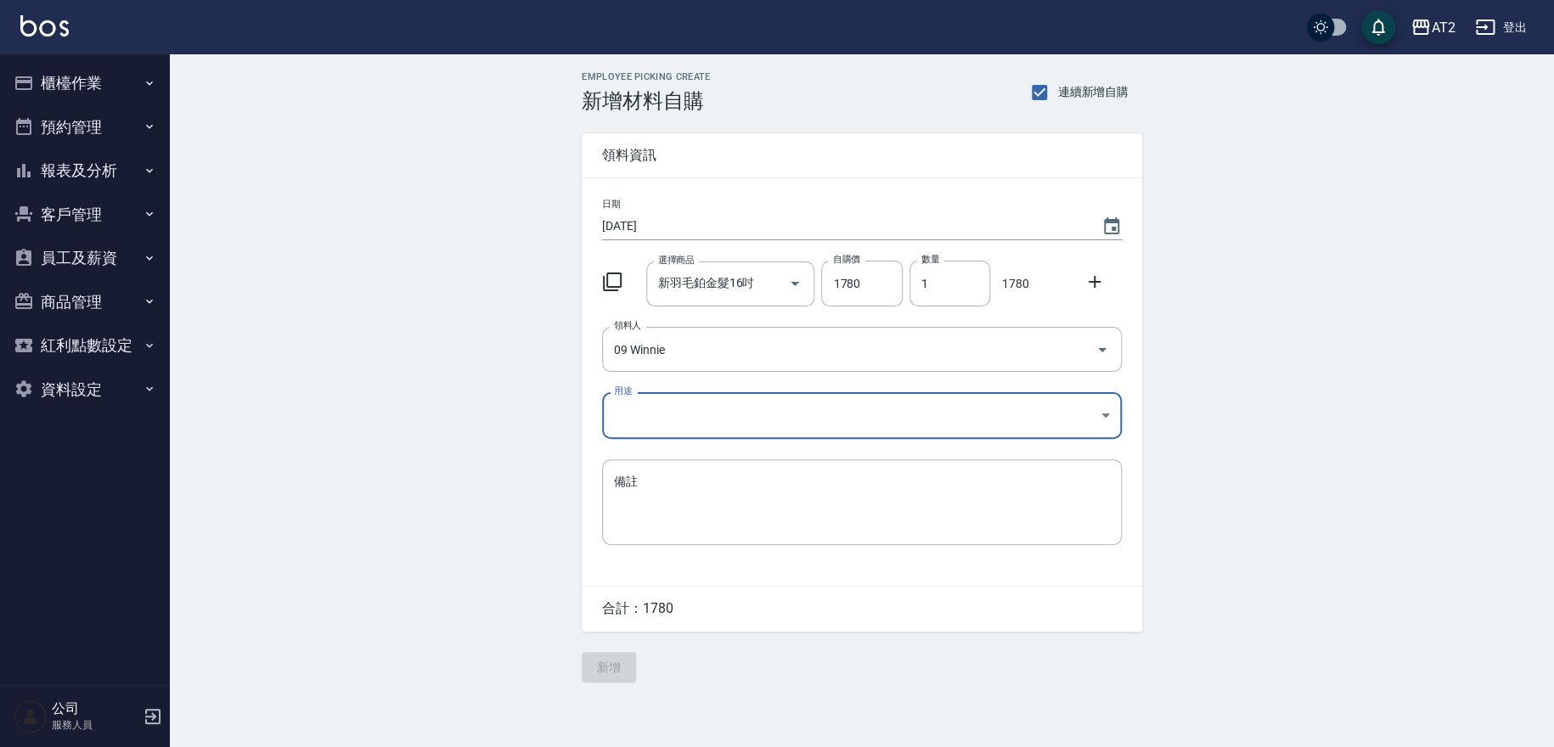
click at [699, 408] on body "AT2 登出 櫃檯作業 打帳單 帳單列表 掛單列表 現金收支登錄 高階收支登錄 材料自購登錄 每日結帳 排班表 預約管理 預約管理 單日預約紀錄 單週預約紀錄…" at bounding box center [777, 373] width 1554 height 747
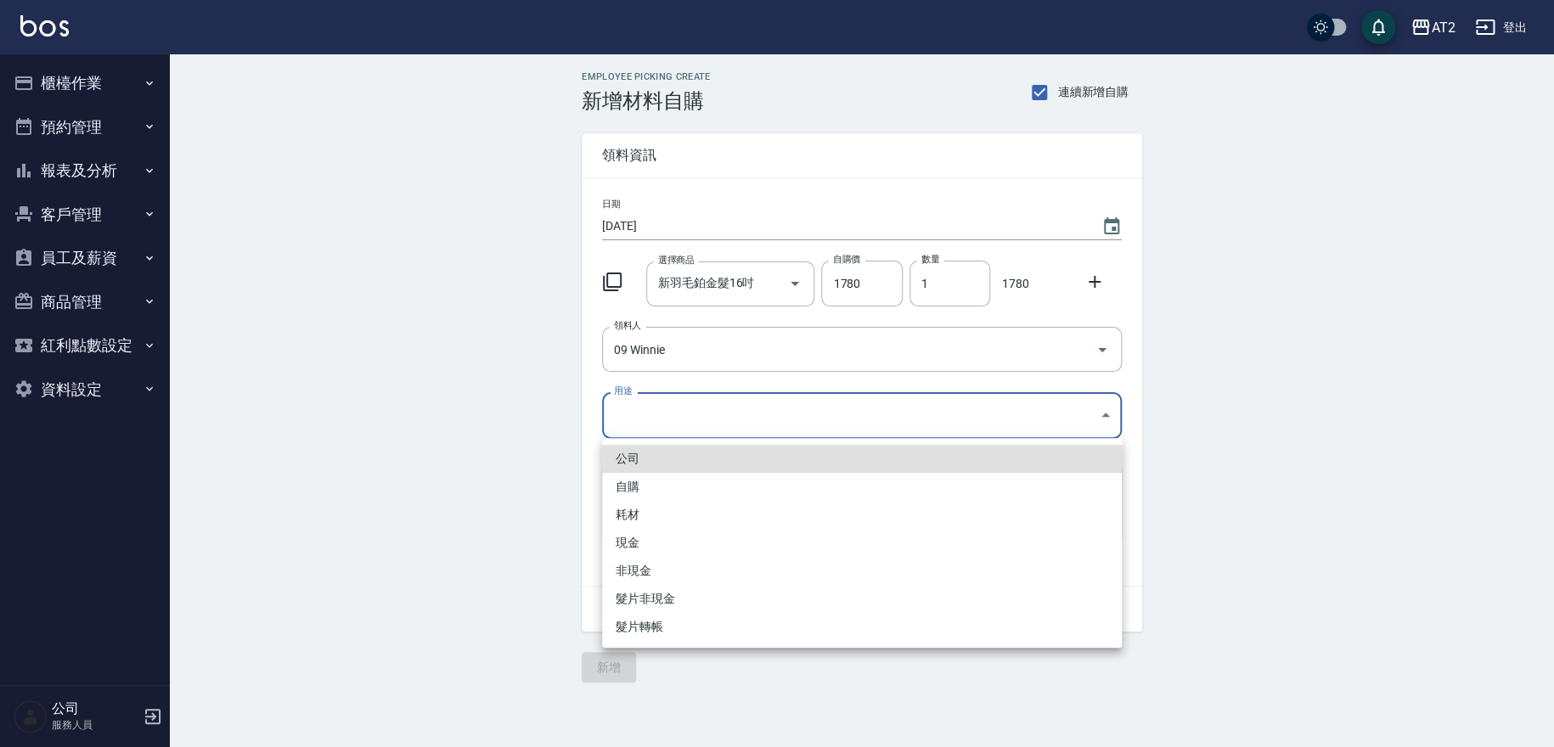
click at [657, 537] on li "現金" at bounding box center [862, 543] width 520 height 28
type input "現金"
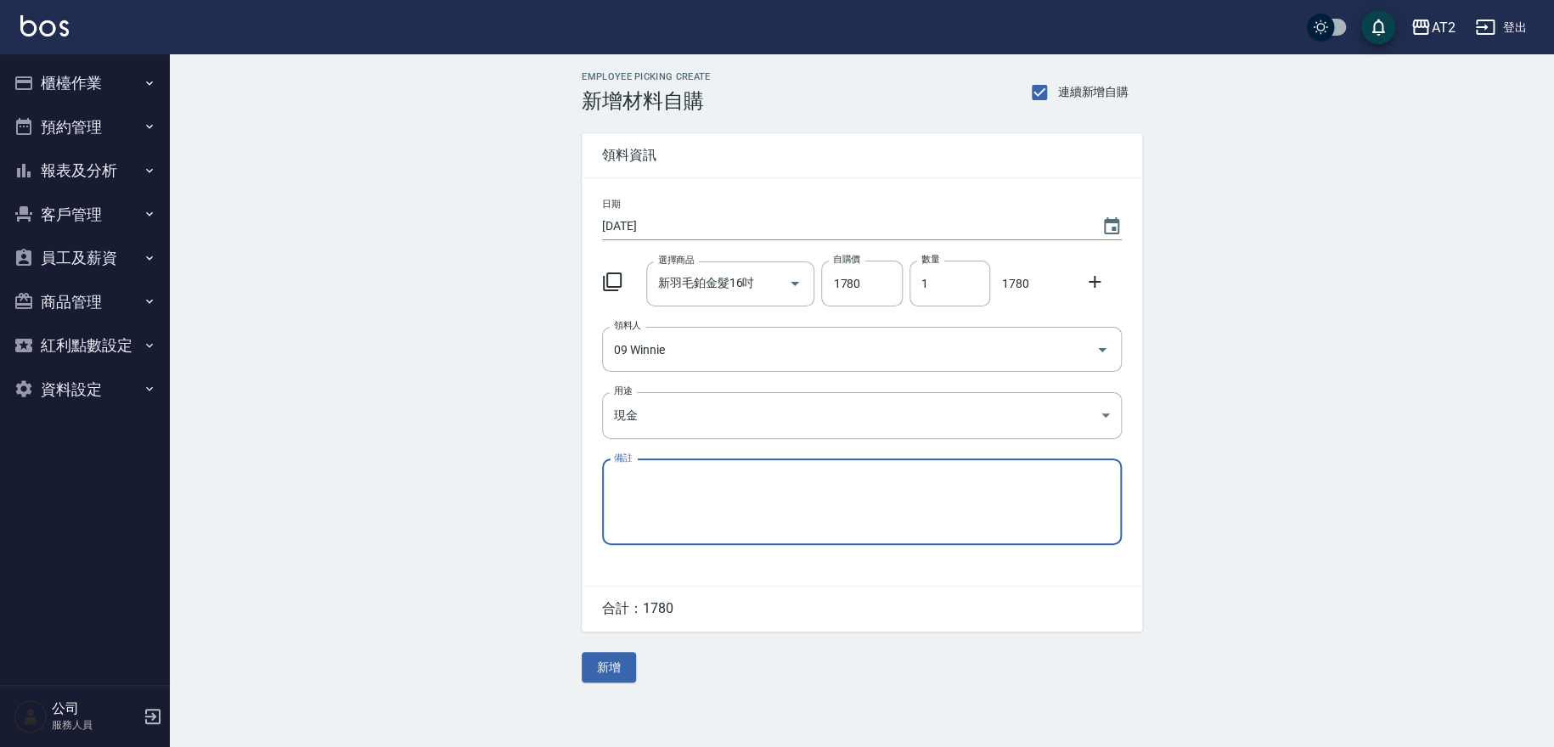
click at [1086, 281] on icon at bounding box center [1094, 282] width 20 height 20
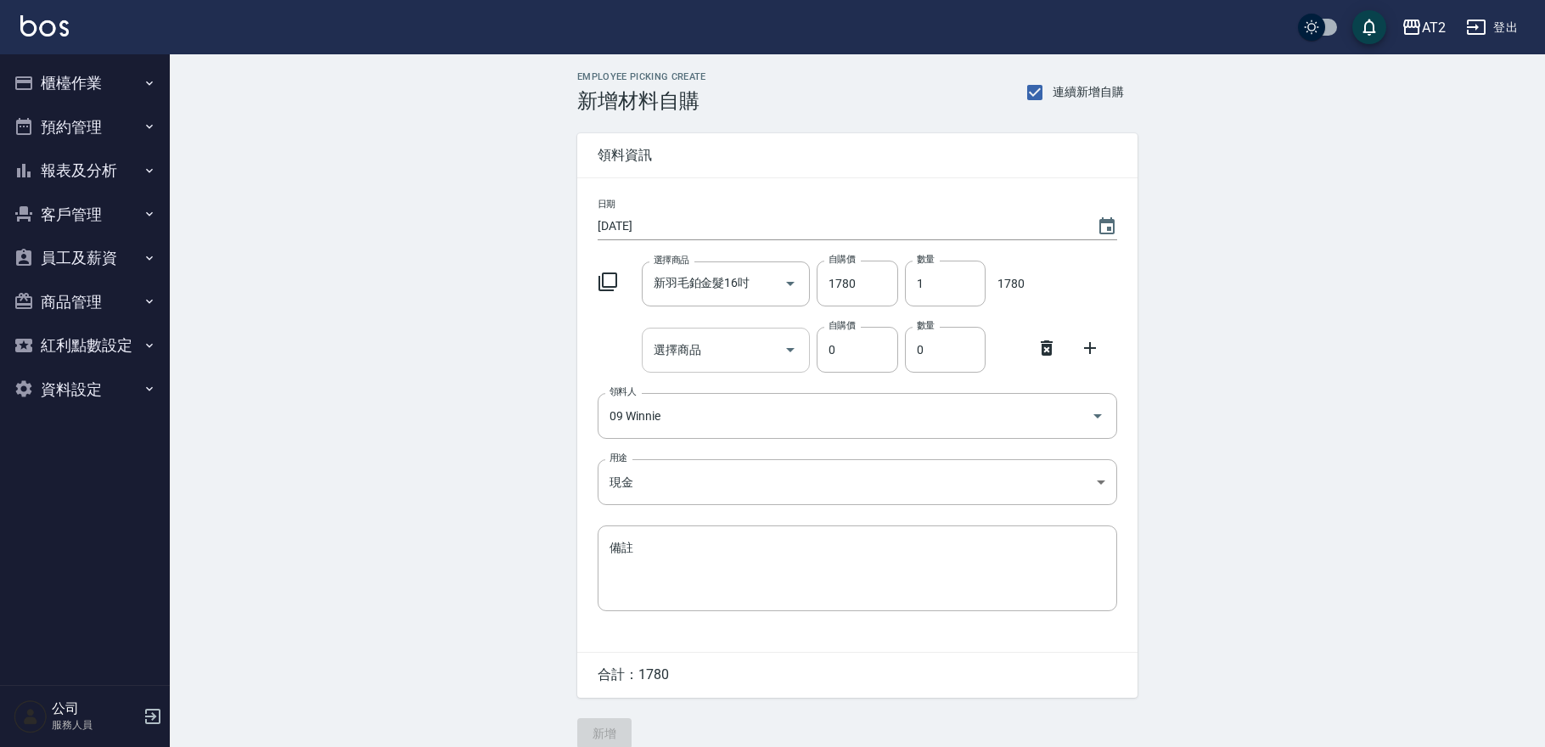
click at [700, 363] on input "選擇商品" at bounding box center [714, 350] width 128 height 30
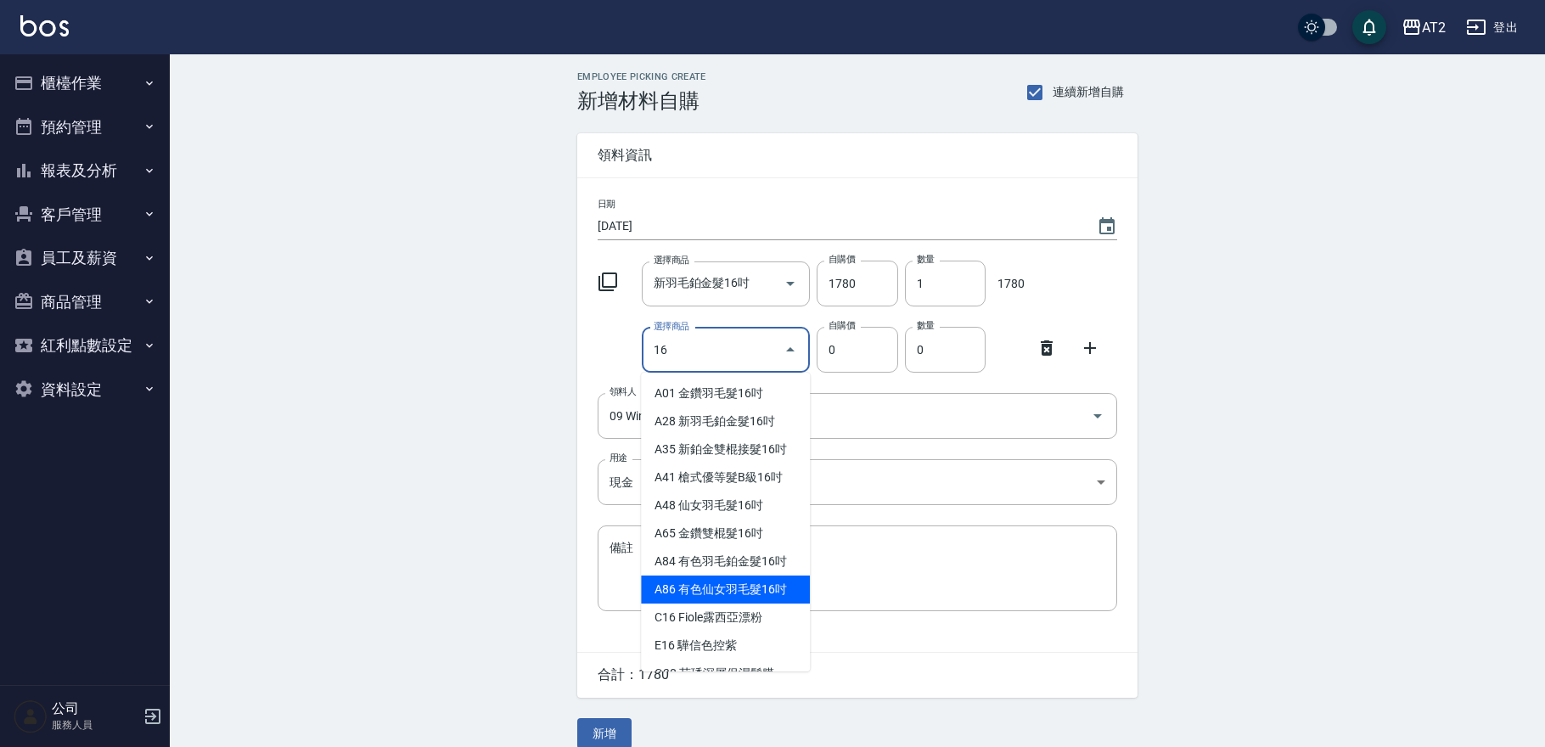
click at [701, 594] on li "A86 有色仙女羽毛髮16吋" at bounding box center [725, 590] width 169 height 28
type input "有色仙女羽毛髮16吋"
type input "2380"
type input "1"
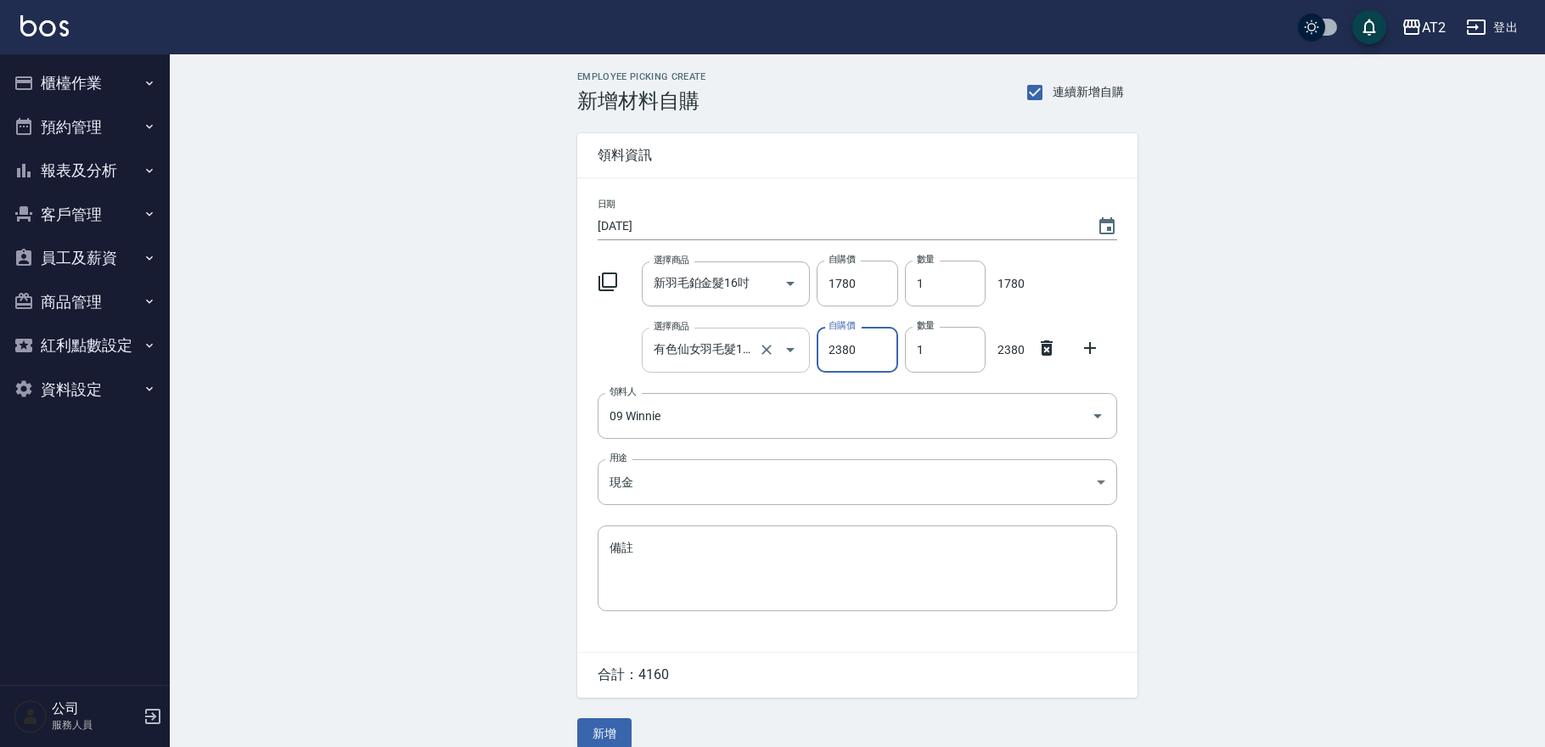
click at [678, 354] on input "有色仙女羽毛髮16吋" at bounding box center [703, 350] width 106 height 30
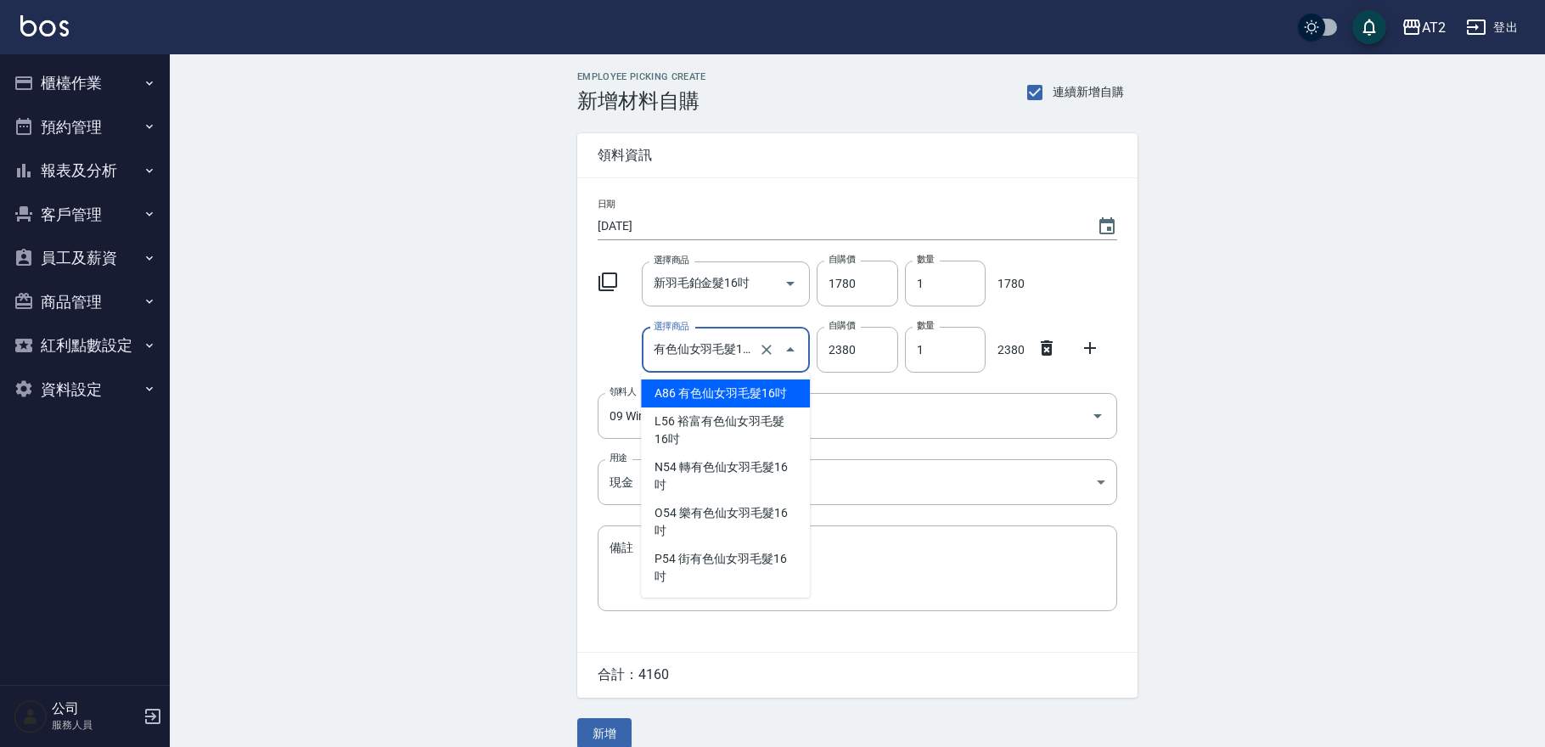
click at [686, 393] on li "A86 有色仙女羽毛髮16吋" at bounding box center [725, 394] width 169 height 28
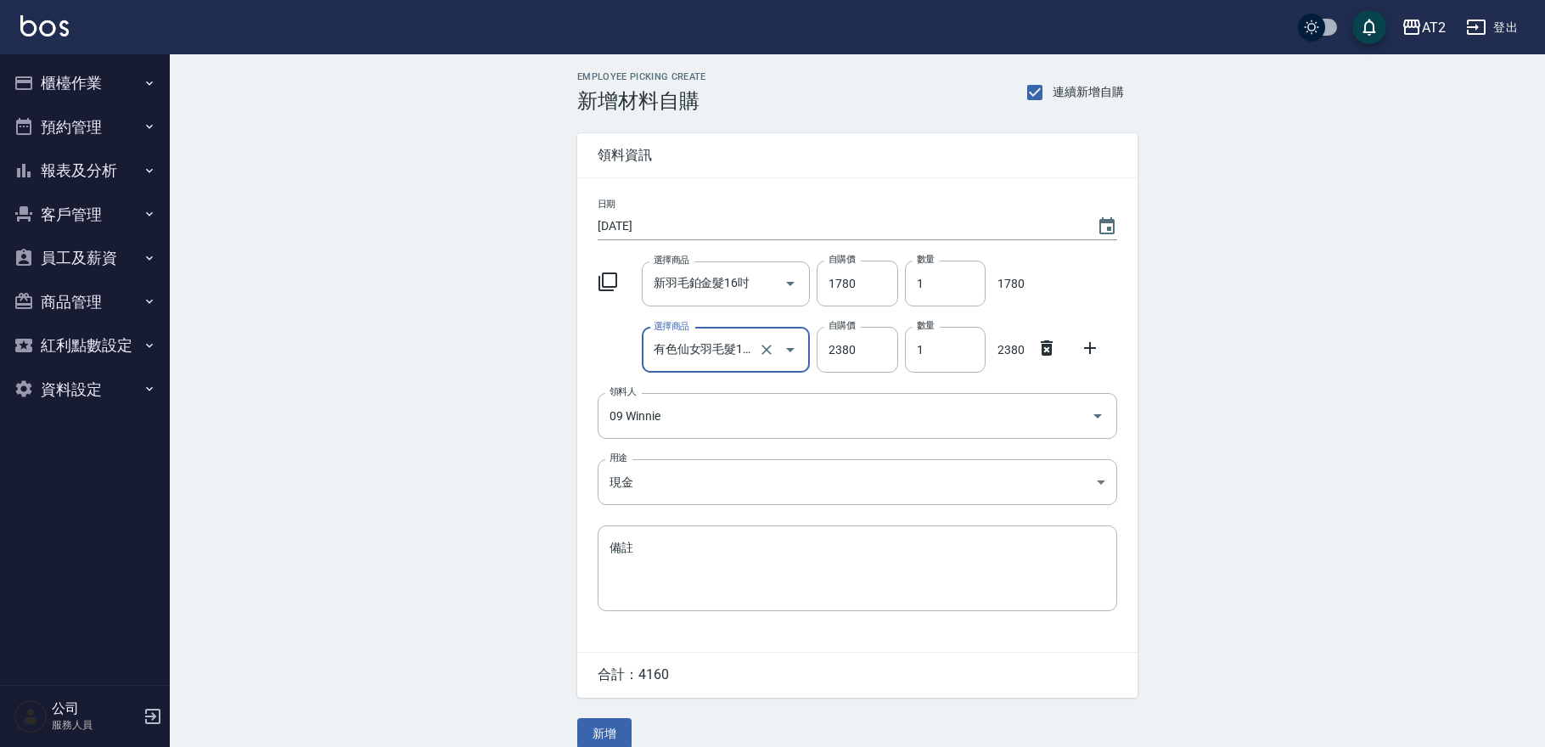
click at [426, 401] on div "Employee Picking Create 新增材料自購 連續新增自購 領料資訊 日期 2025/10/15 選擇商品 新羽毛鉑金髮16吋 選擇商品 自購…" at bounding box center [858, 410] width 1376 height 712
drag, startPoint x: 475, startPoint y: 504, endPoint x: 504, endPoint y: 526, distance: 35.8
click at [475, 504] on div "Employee Picking Create 新增材料自購 連續新增自購 領料資訊 日期 2025/10/15 選擇商品 新羽毛鉑金髮16吋 選擇商品 自購…" at bounding box center [858, 410] width 1376 height 712
click at [591, 736] on button "新增" at bounding box center [604, 733] width 54 height 31
